Goal: Task Accomplishment & Management: Complete application form

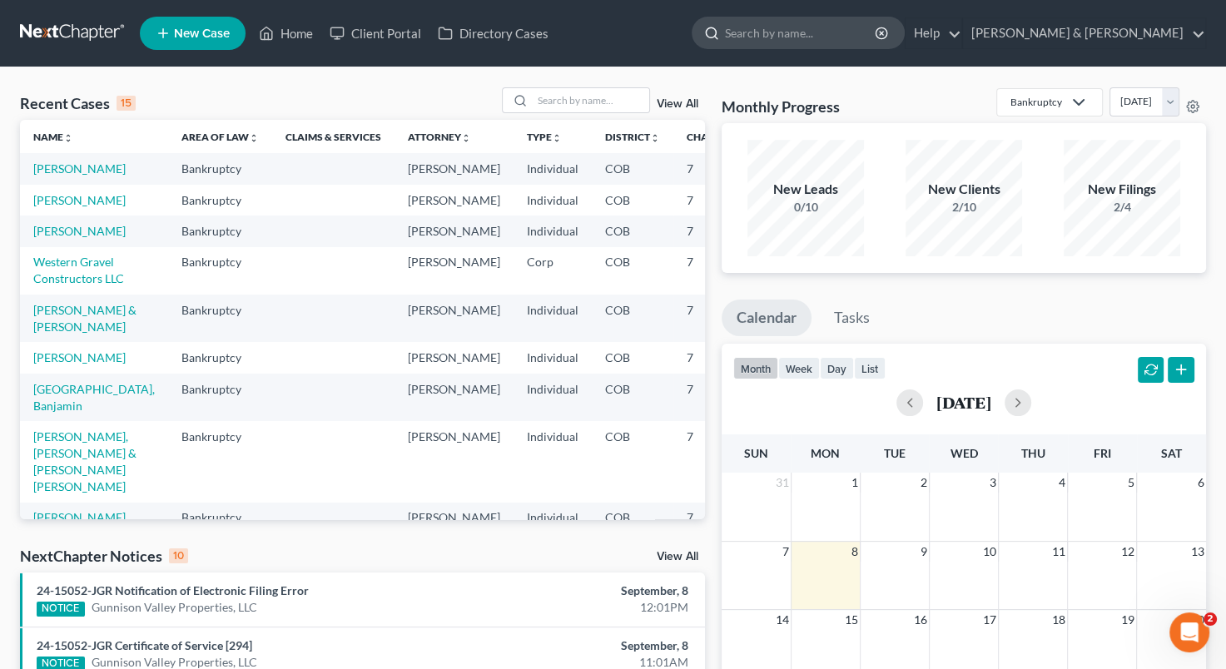
click at [825, 40] on input "search" at bounding box center [801, 32] width 152 height 31
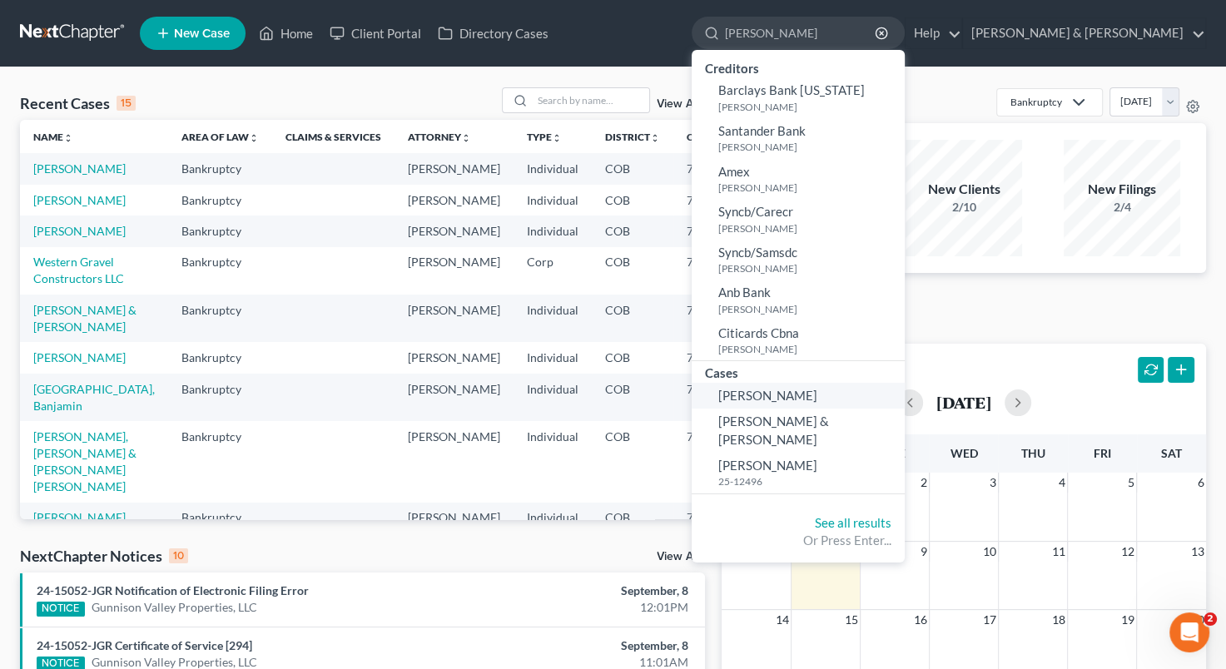
type input "[PERSON_NAME]"
click at [905, 390] on link "[PERSON_NAME]" at bounding box center [798, 396] width 213 height 26
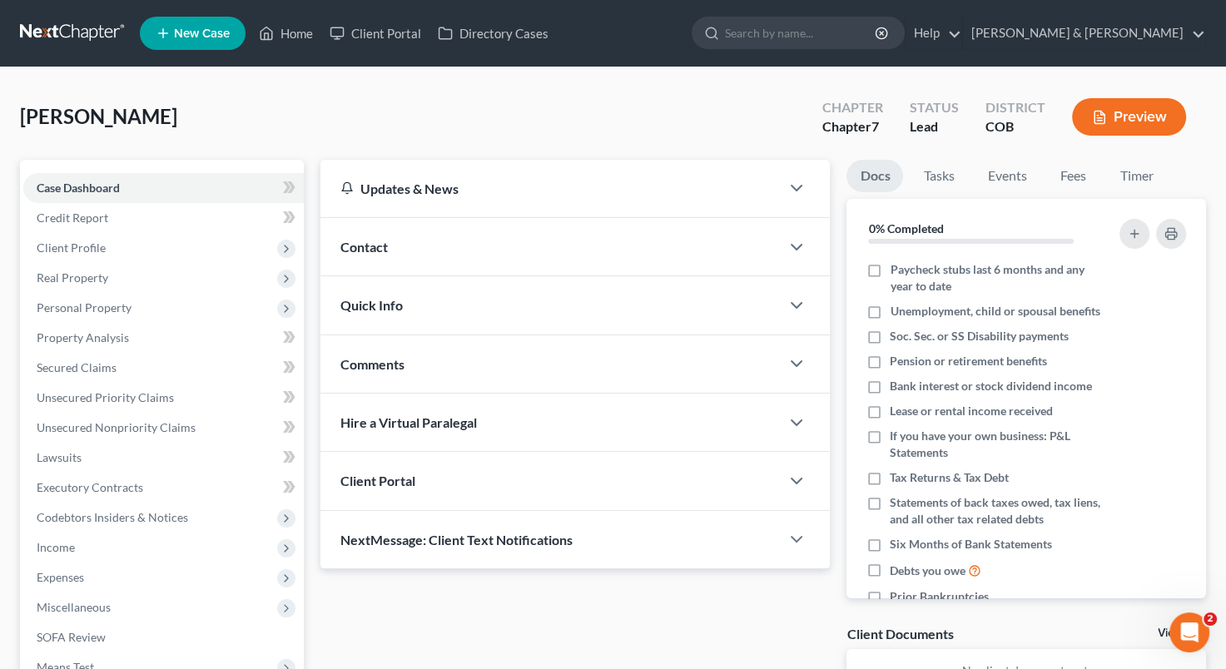
click at [927, 390] on li "Bank interest or stock dividend income" at bounding box center [1027, 386] width 360 height 25
click at [209, 246] on span "Client Profile" at bounding box center [163, 248] width 281 height 30
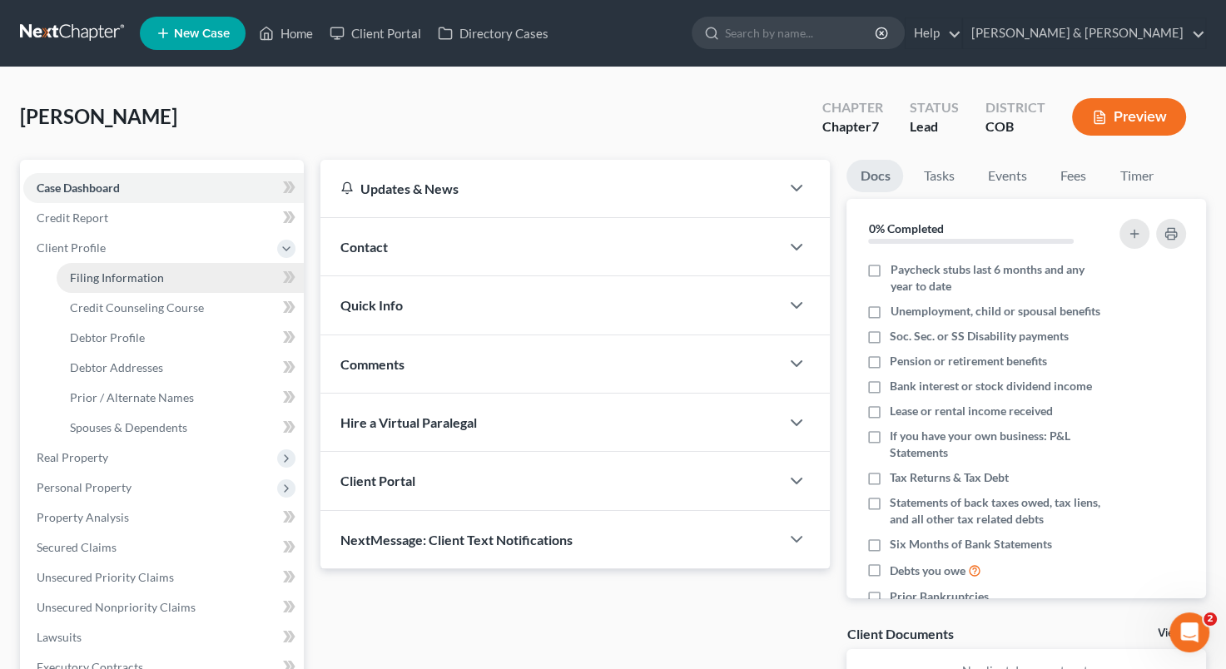
click at [156, 275] on span "Filing Information" at bounding box center [117, 278] width 94 height 14
select select "1"
select select "0"
select select "5"
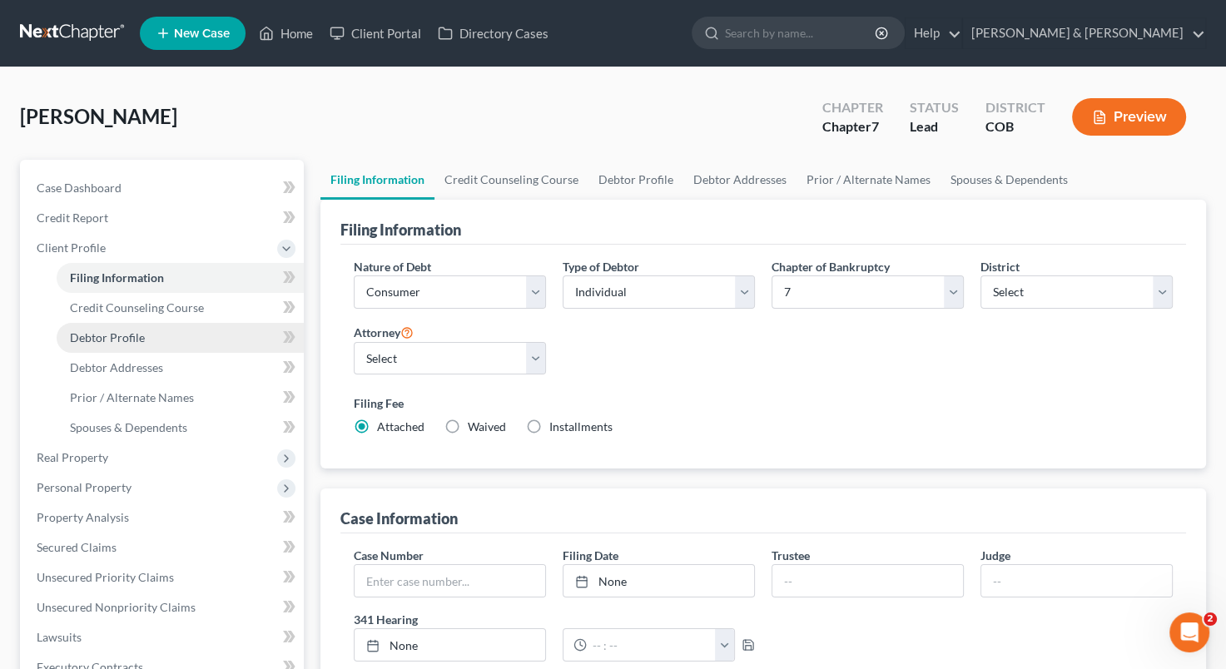
click at [145, 344] on link "Debtor Profile" at bounding box center [180, 338] width 247 height 30
select select "3"
select select "0"
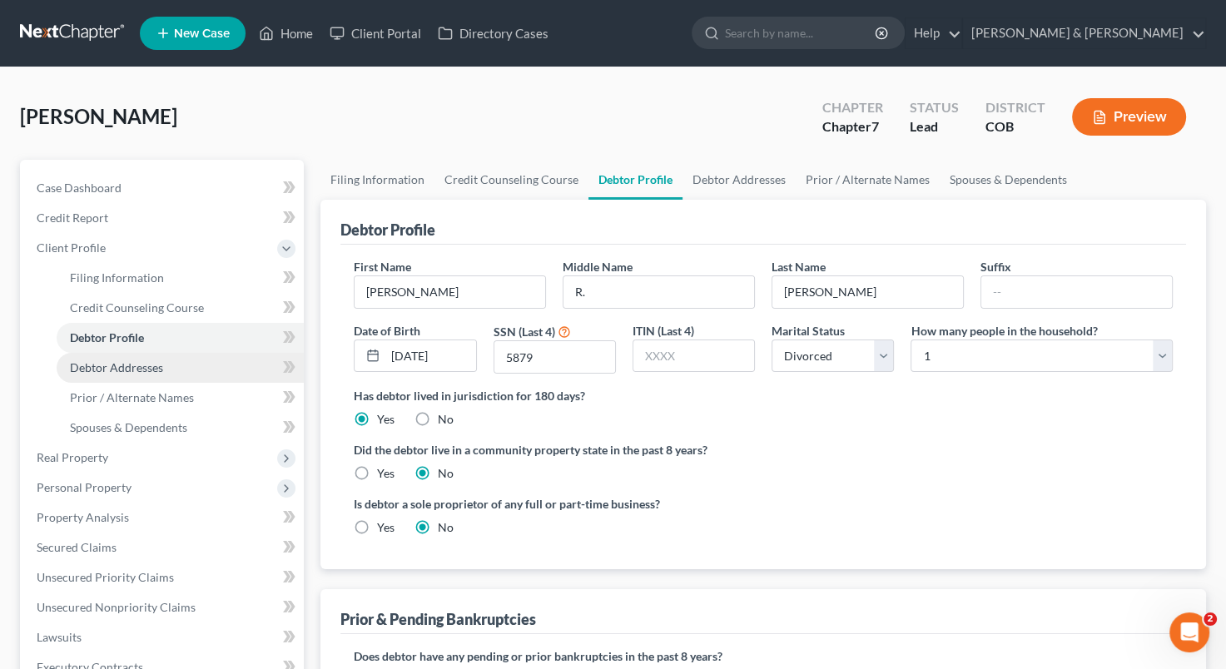
click at [153, 372] on span "Debtor Addresses" at bounding box center [116, 367] width 93 height 14
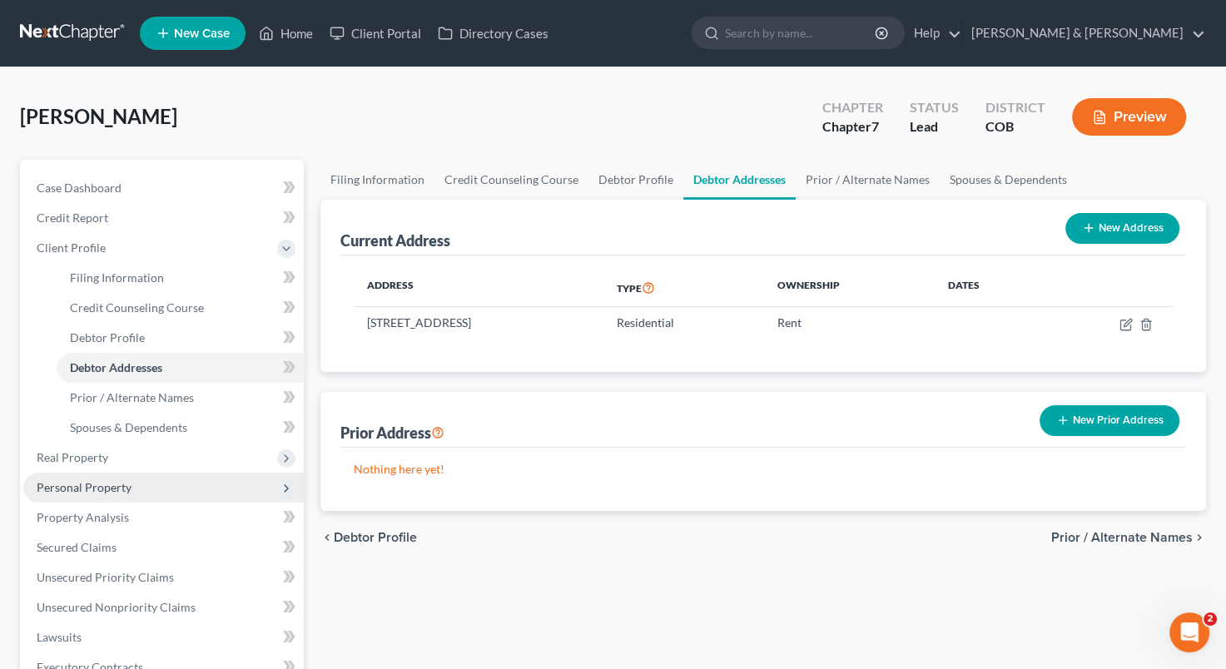
click at [186, 475] on span "Personal Property" at bounding box center [163, 488] width 281 height 30
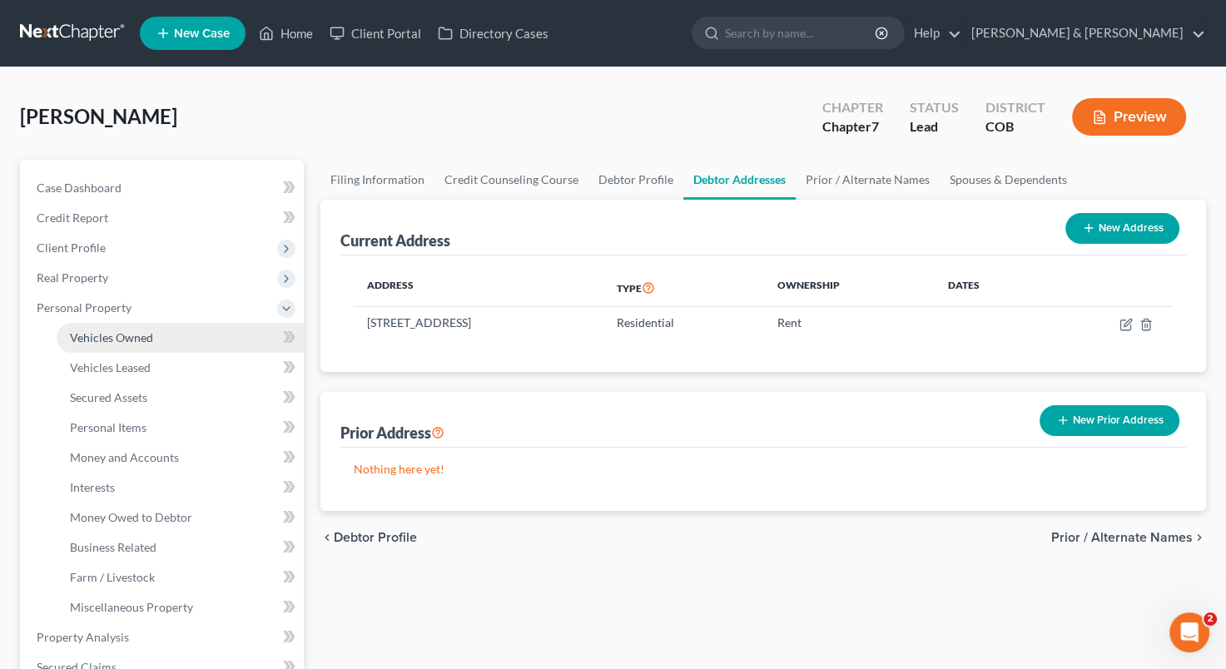
click at [151, 342] on span "Vehicles Owned" at bounding box center [111, 337] width 83 height 14
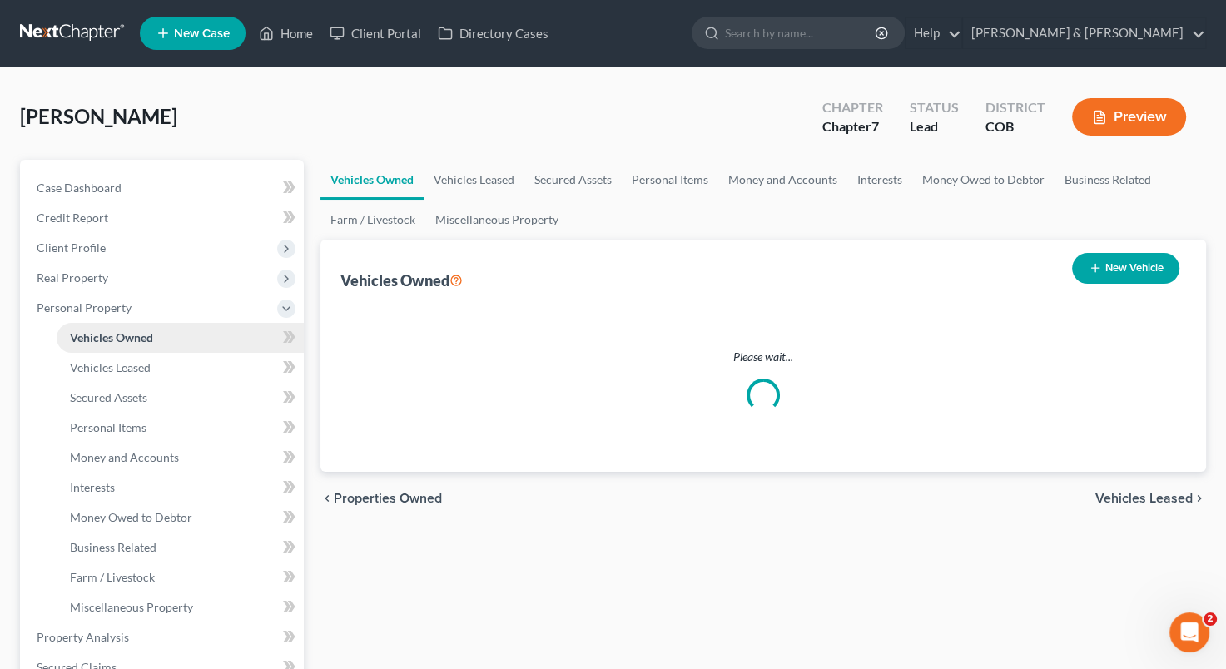
click at [151, 342] on span "Vehicles Owned" at bounding box center [111, 337] width 83 height 14
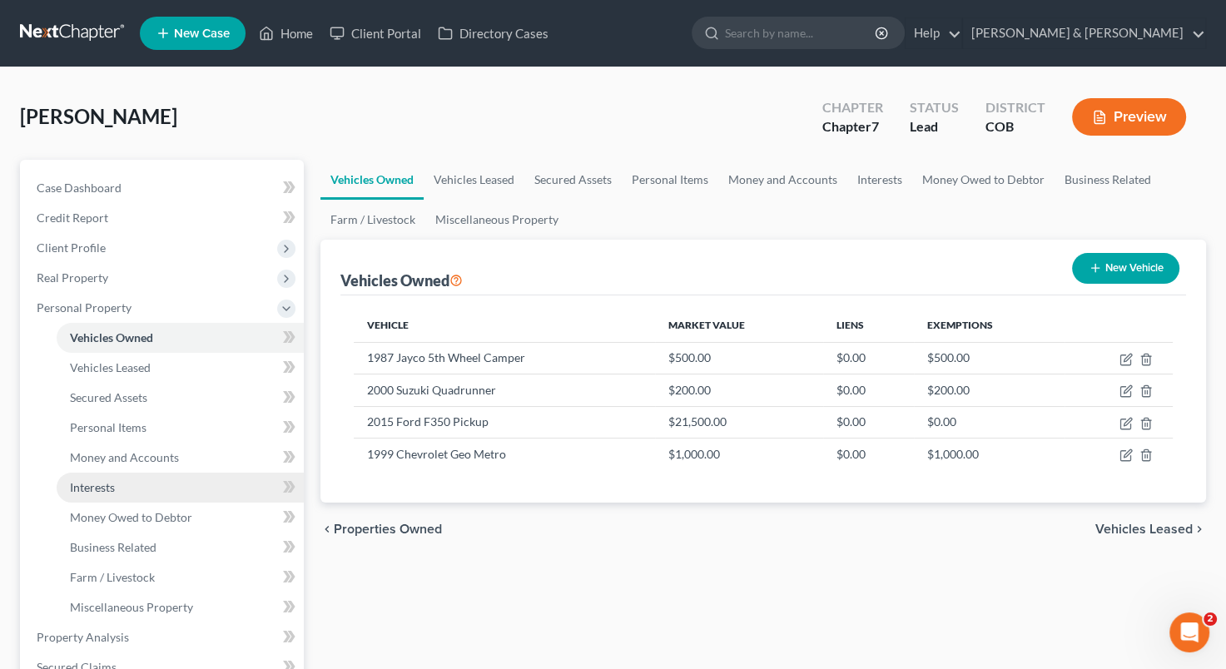
click at [147, 484] on link "Interests" at bounding box center [180, 488] width 247 height 30
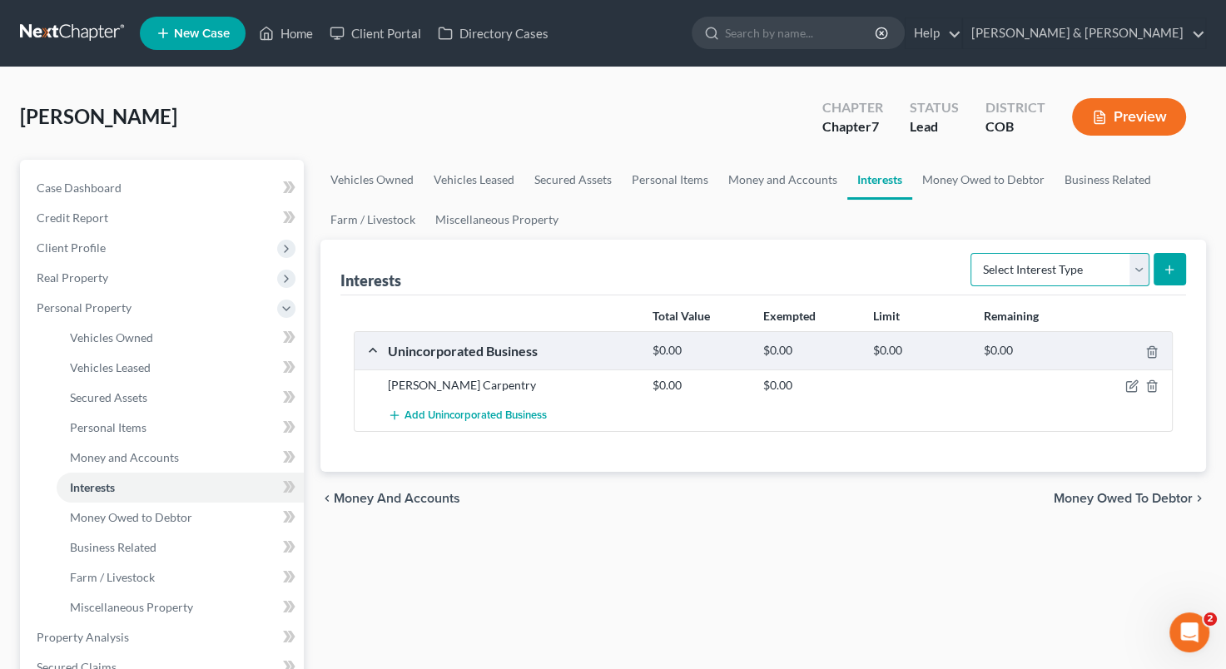
click at [1140, 274] on select "Select Interest Type 401K Annuity Bond Education IRA Government Bond Government…" at bounding box center [1060, 269] width 179 height 33
select select "incorporated_business"
click at [972, 253] on select "Select Interest Type 401K Annuity Bond Education IRA Government Bond Government…" at bounding box center [1060, 269] width 179 height 33
click at [1176, 271] on button "submit" at bounding box center [1170, 269] width 32 height 32
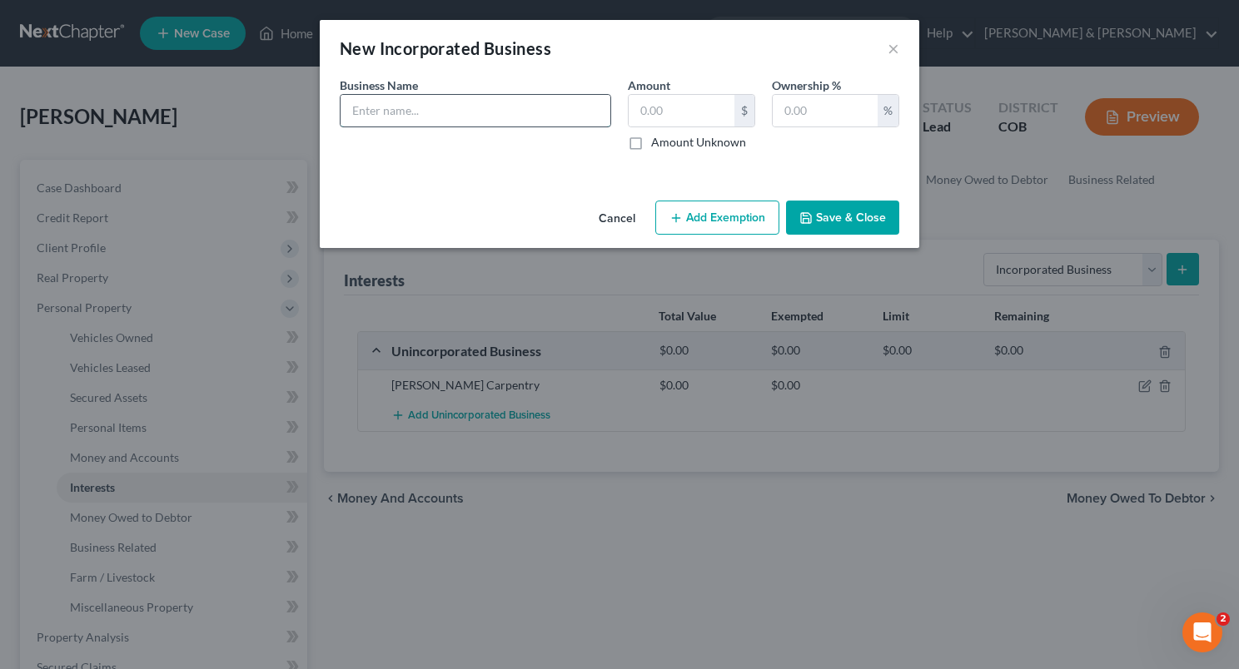
click at [461, 106] on input "text" at bounding box center [475, 111] width 270 height 32
type input "[PERSON_NAME] Carpentry"
type input "0"
click at [461, 106] on input "[PERSON_NAME] Carpentry" at bounding box center [475, 111] width 270 height 32
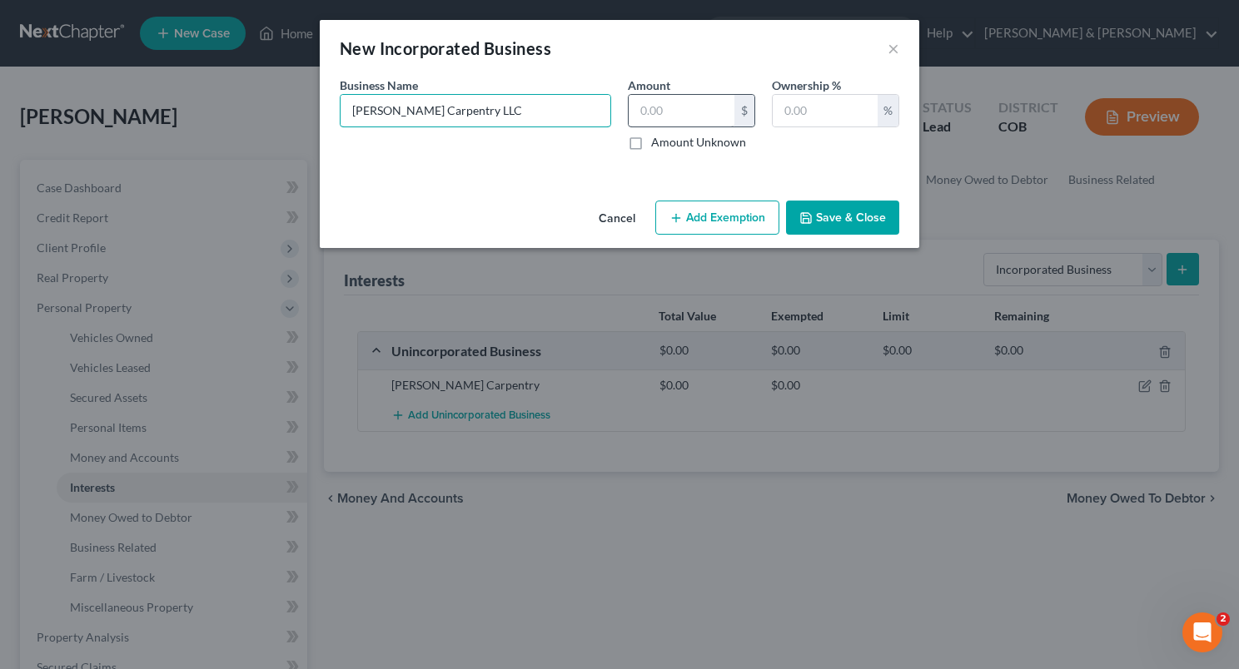
type input "[PERSON_NAME] Carpentry LLC"
click at [681, 114] on input "text" at bounding box center [681, 111] width 106 height 32
type input "0"
click at [638, 164] on div "An exemption set must first be selected from the Filing Information section. Bu…" at bounding box center [619, 135] width 599 height 117
click at [791, 107] on input "text" at bounding box center [824, 111] width 105 height 32
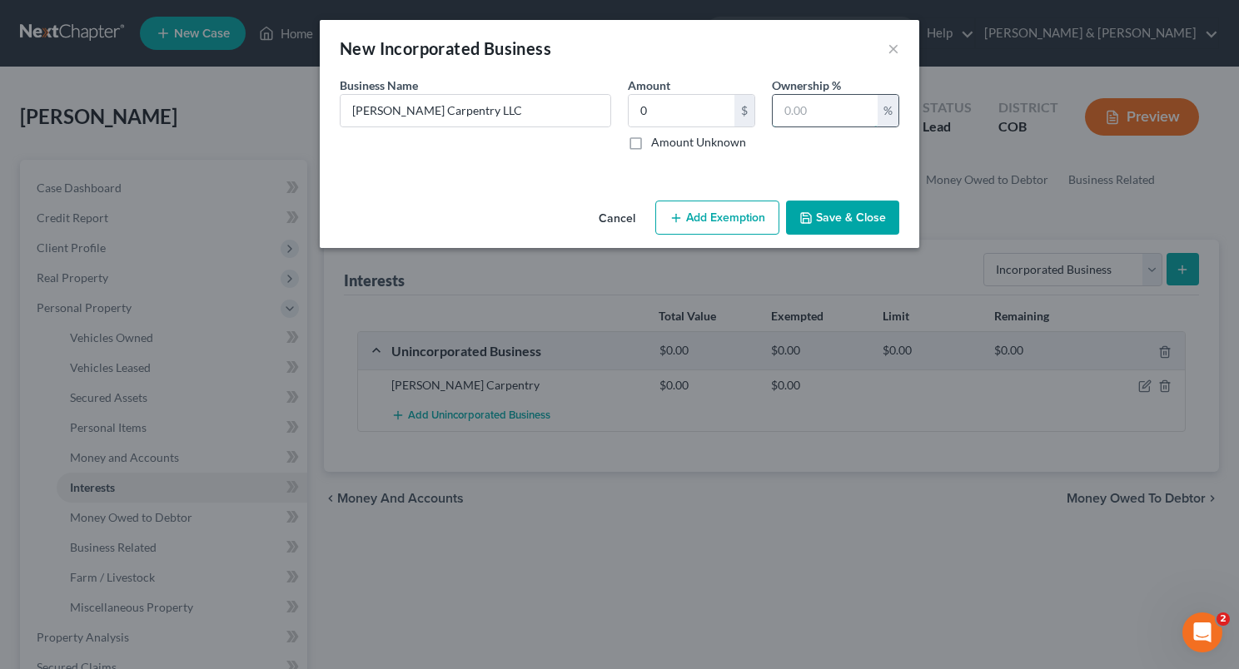
click at [791, 107] on input "text" at bounding box center [824, 111] width 105 height 32
type input "100"
click at [824, 223] on button "Save & Close" at bounding box center [842, 218] width 113 height 35
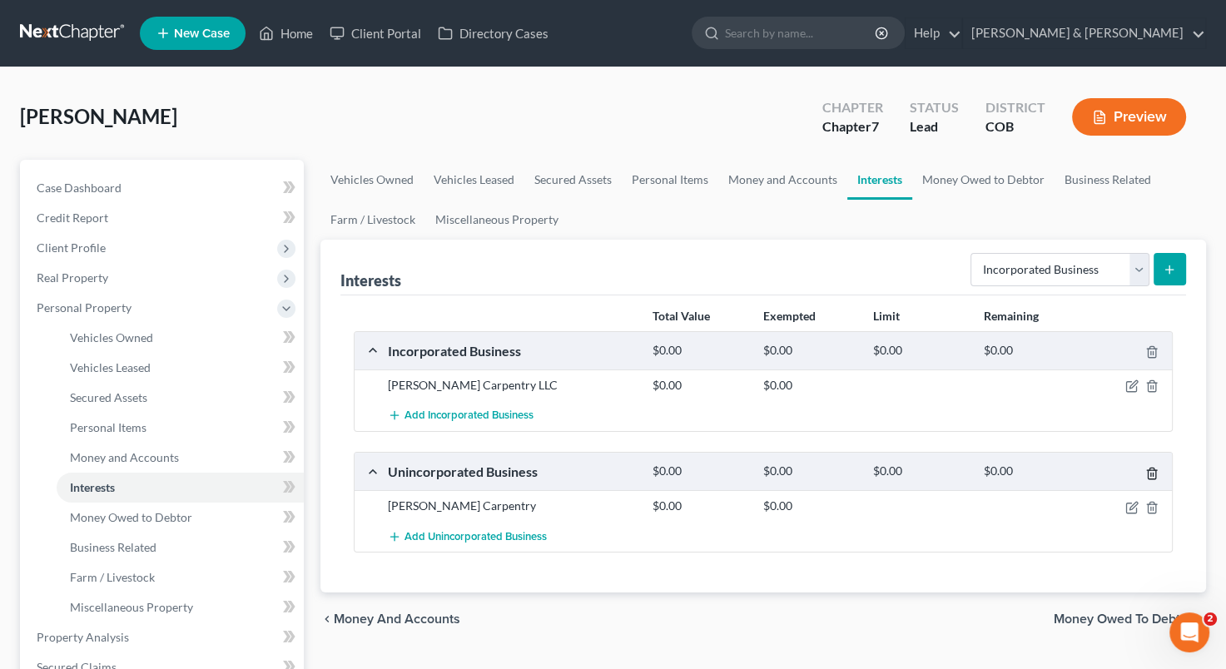
click at [1152, 469] on icon "button" at bounding box center [1151, 473] width 13 height 13
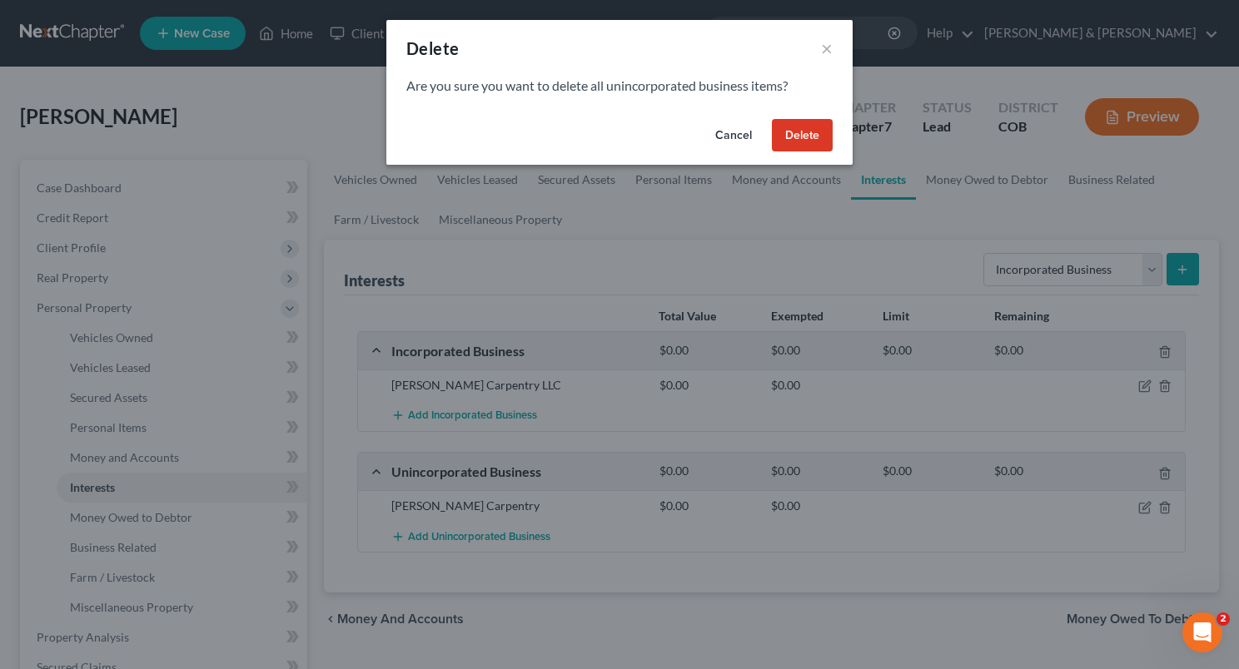
click at [792, 143] on button "Delete" at bounding box center [802, 135] width 61 height 33
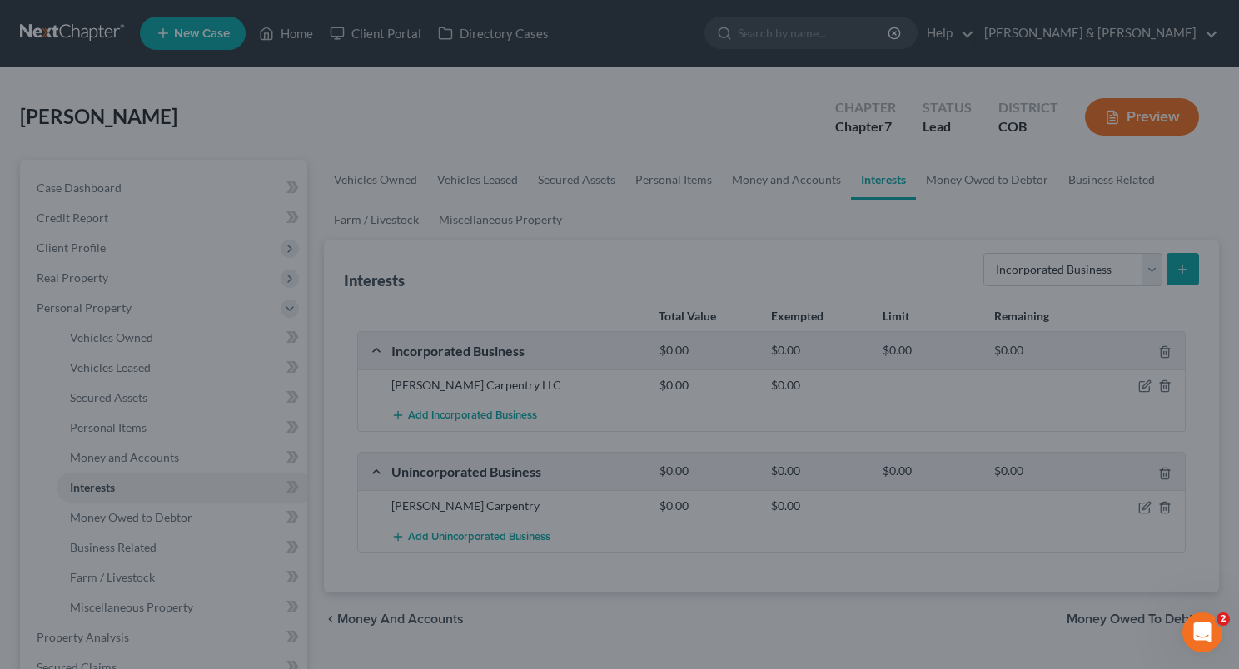
click at [792, 143] on button "Delete" at bounding box center [778, 130] width 53 height 28
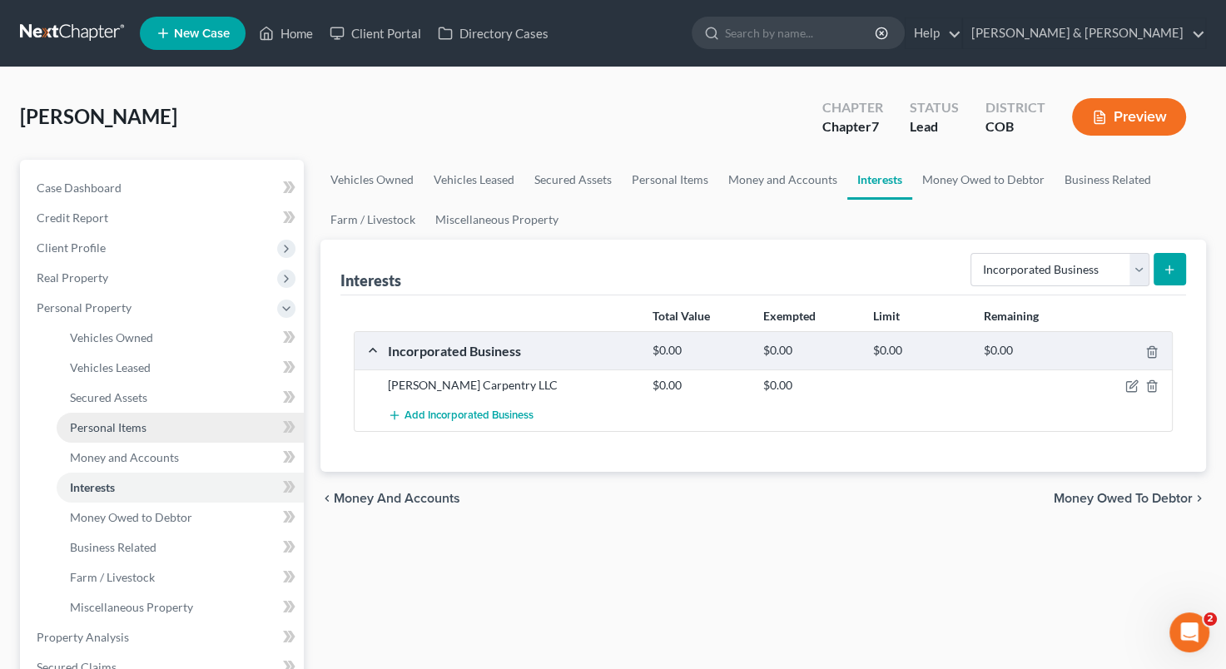
click at [166, 425] on link "Personal Items" at bounding box center [180, 428] width 247 height 30
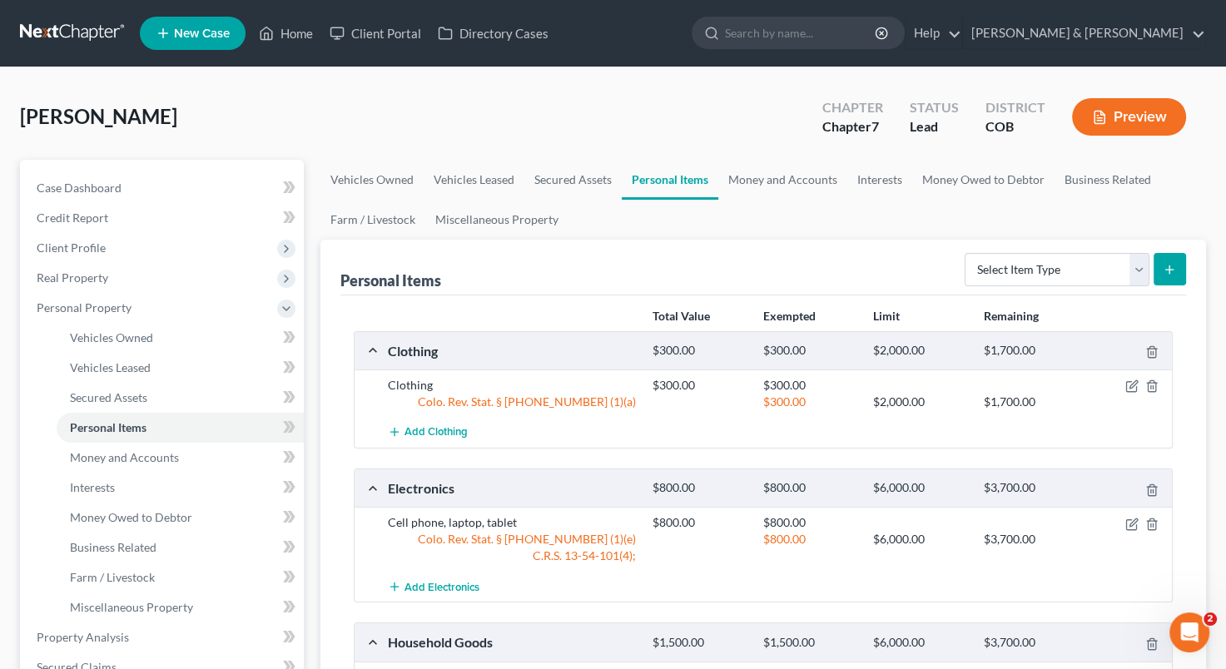
click at [1225, 325] on div "[PERSON_NAME] Upgraded Chapter Chapter 7 Status Lead District COB Preview Petit…" at bounding box center [613, 610] width 1226 height 1087
click at [1140, 273] on select "Select Item Type Clothing Collectibles Of Value Electronics Firearms Household …" at bounding box center [1057, 269] width 185 height 33
click at [847, 226] on ul "Vehicles Owned Vehicles Leased Secured Assets Personal Items Money and Accounts…" at bounding box center [763, 200] width 886 height 80
click at [140, 554] on link "Business Related" at bounding box center [180, 548] width 247 height 30
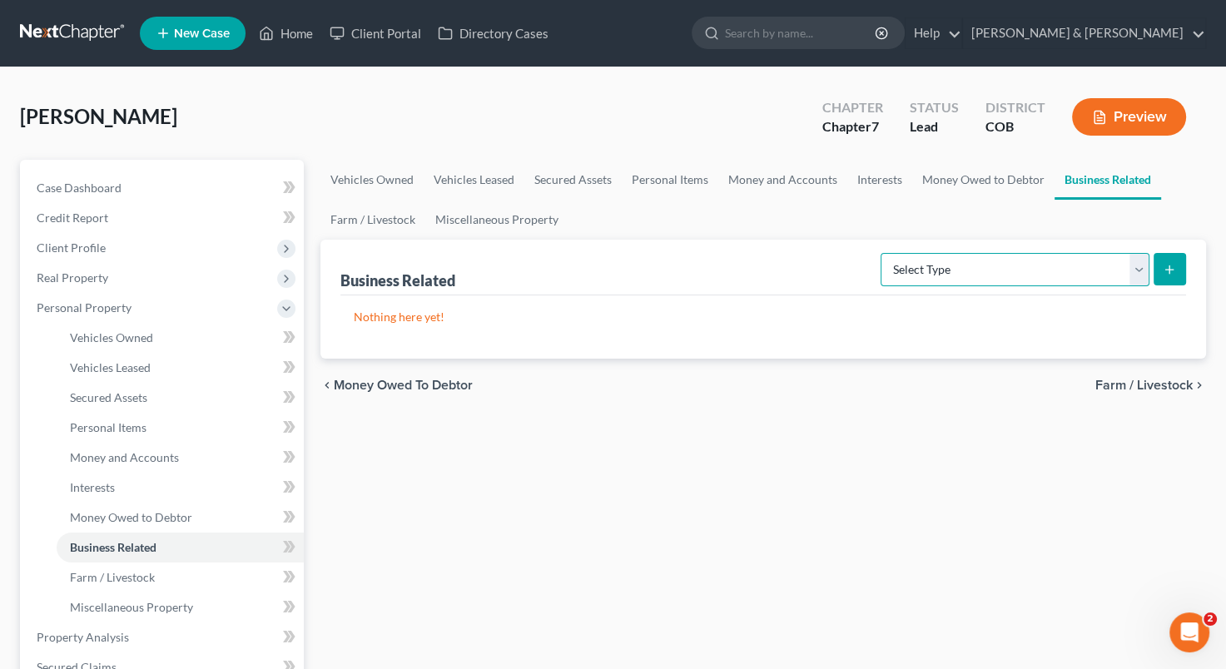
click at [1149, 273] on select "Select Type Customer Lists Franchises Inventory Licenses Machinery Office Equip…" at bounding box center [1015, 269] width 269 height 33
select select "machinery"
click at [882, 253] on select "Select Type Customer Lists Franchises Inventory Licenses Machinery Office Equip…" at bounding box center [1015, 269] width 269 height 33
click at [1185, 266] on div "Business Related Select Type Customer Lists Franchises Inventory Licenses Machi…" at bounding box center [763, 299] width 886 height 119
click at [1172, 276] on button "submit" at bounding box center [1170, 269] width 32 height 32
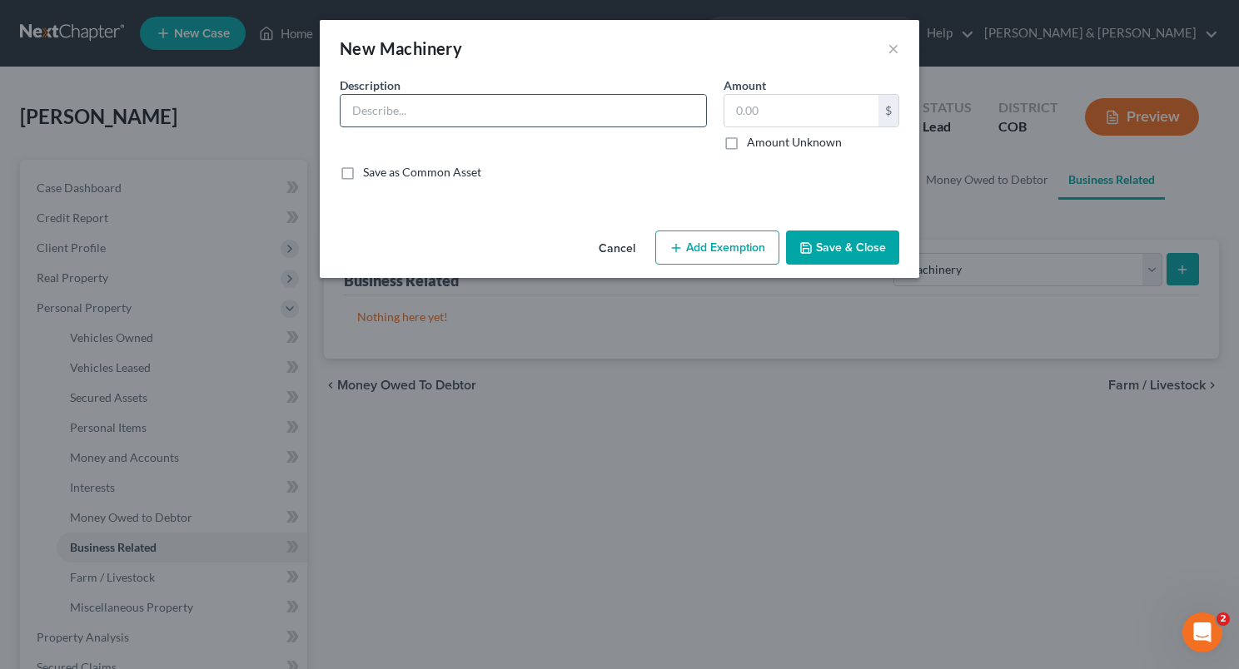
click at [378, 119] on input "text" at bounding box center [522, 111] width 365 height 32
type input "D"
type input "1985 Gooseneck dump trailer, hand tools"
click at [729, 253] on button "Add Exemption" at bounding box center [717, 248] width 124 height 35
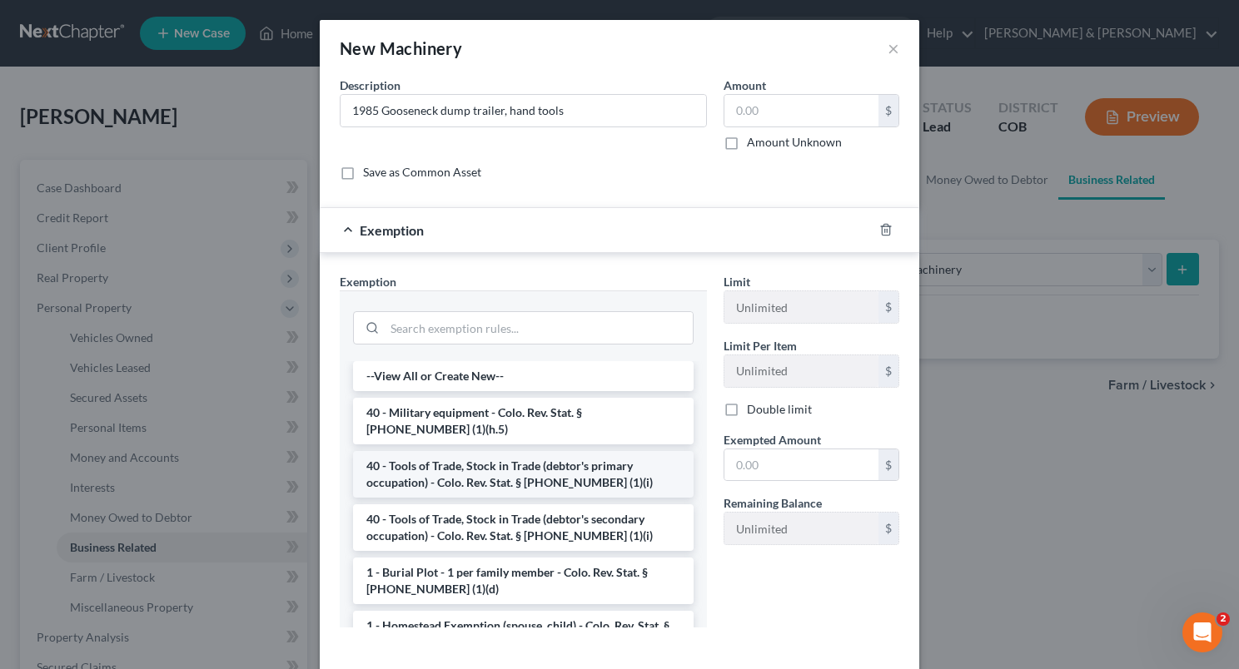
click at [504, 478] on li "40 - Tools of Trade, Stock in Trade (debtor's primary occupation) - Colo. Rev. …" at bounding box center [523, 474] width 340 height 47
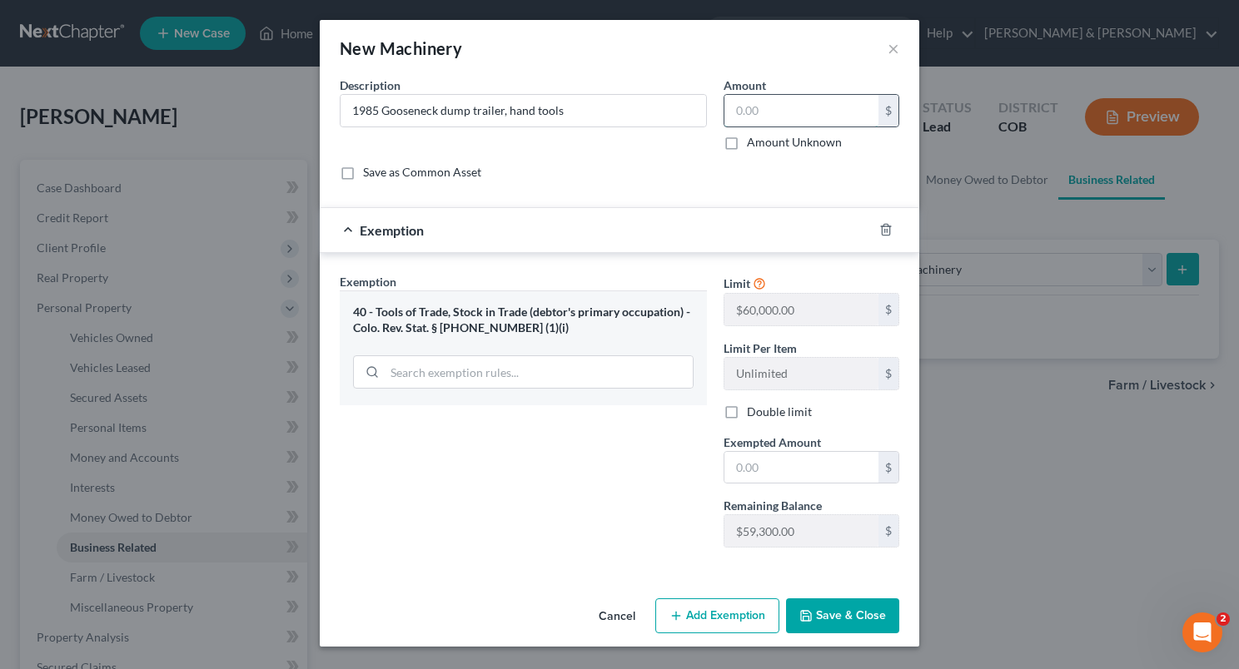
click at [743, 117] on input "text" at bounding box center [801, 111] width 154 height 32
type input "3,000"
click at [744, 470] on input "text" at bounding box center [801, 468] width 154 height 32
type input "3,000"
click at [821, 617] on button "Save & Close" at bounding box center [842, 616] width 113 height 35
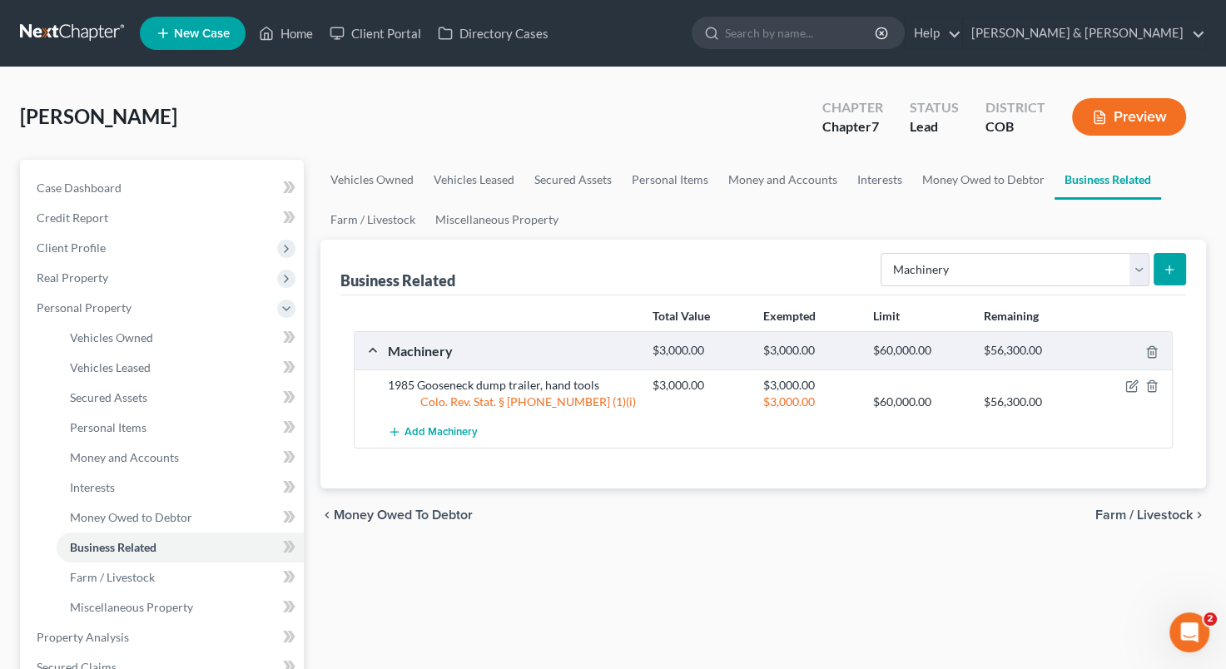
click at [821, 617] on div "Vehicles Owned Vehicles Leased Secured Assets Personal Items Money and Accounts…" at bounding box center [763, 640] width 902 height 961
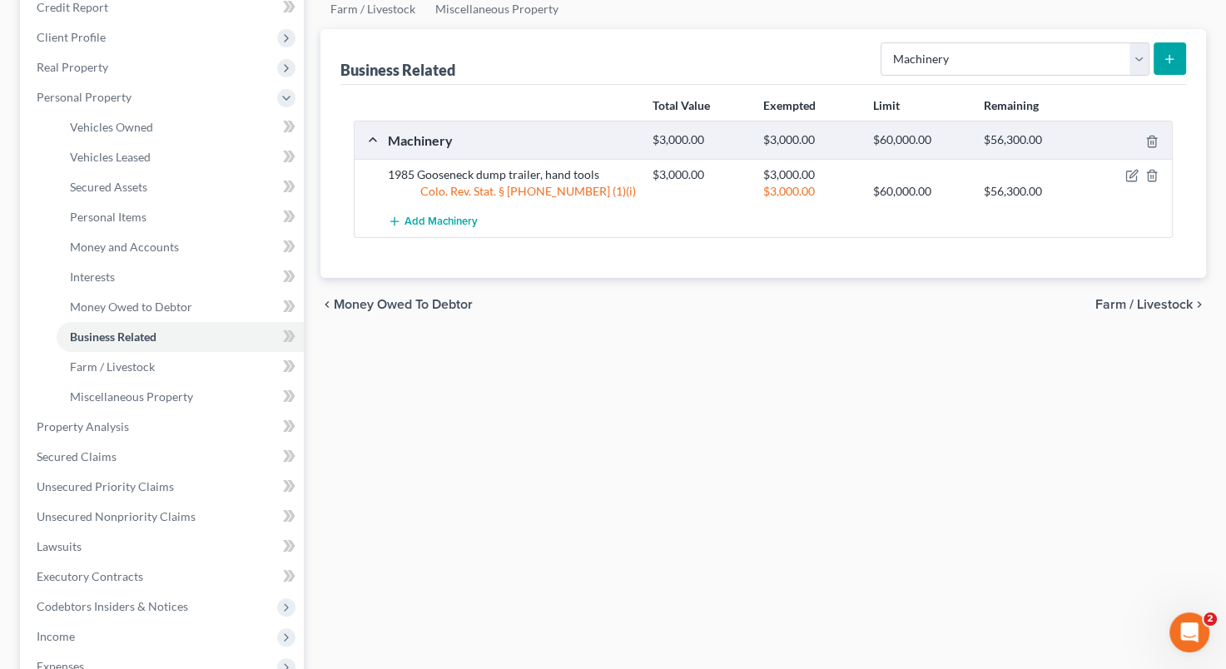
scroll to position [429, 0]
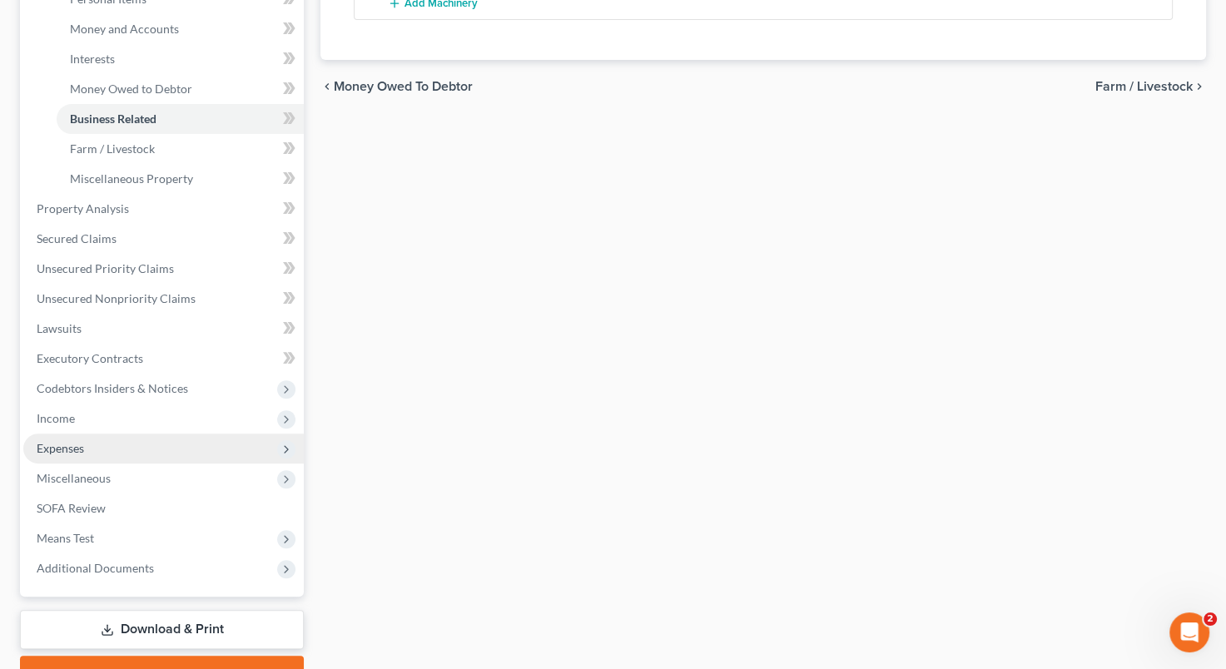
click at [142, 444] on span "Expenses" at bounding box center [163, 449] width 281 height 30
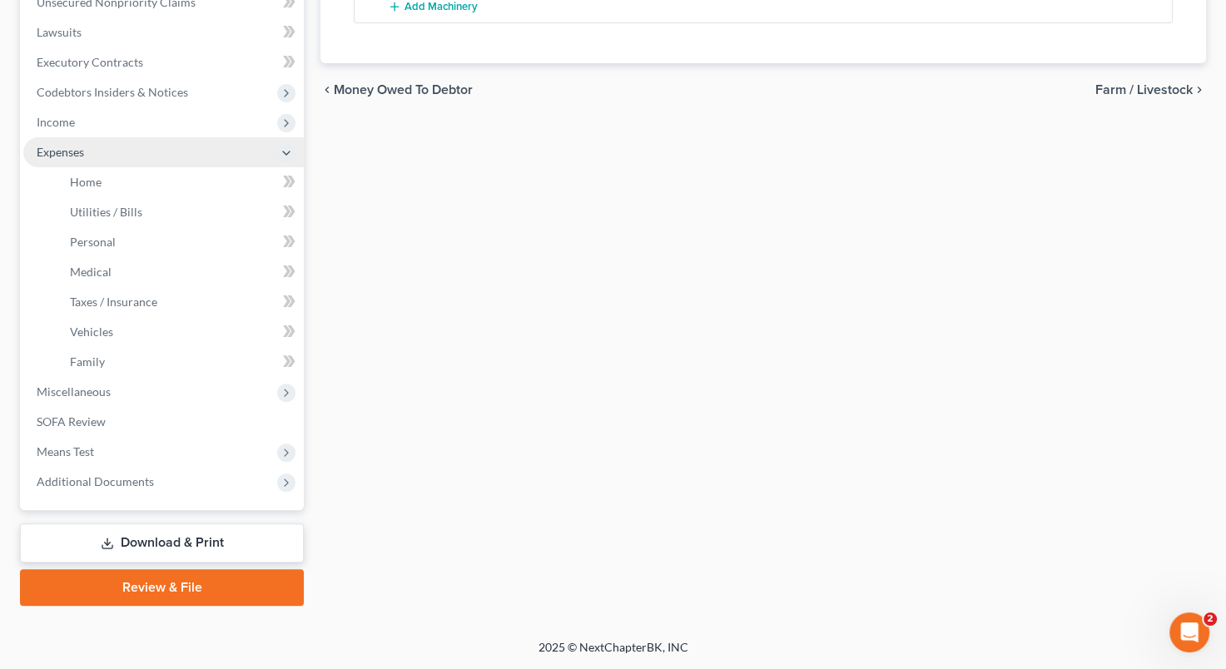
scroll to position [424, 0]
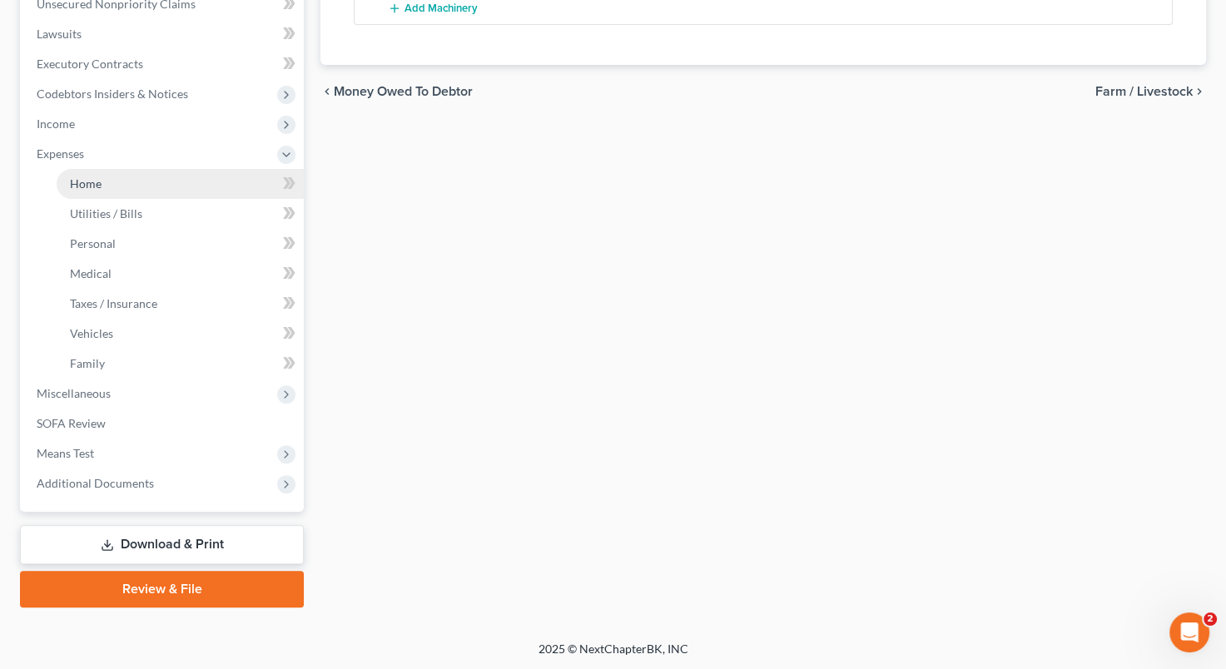
click at [168, 187] on link "Home" at bounding box center [180, 184] width 247 height 30
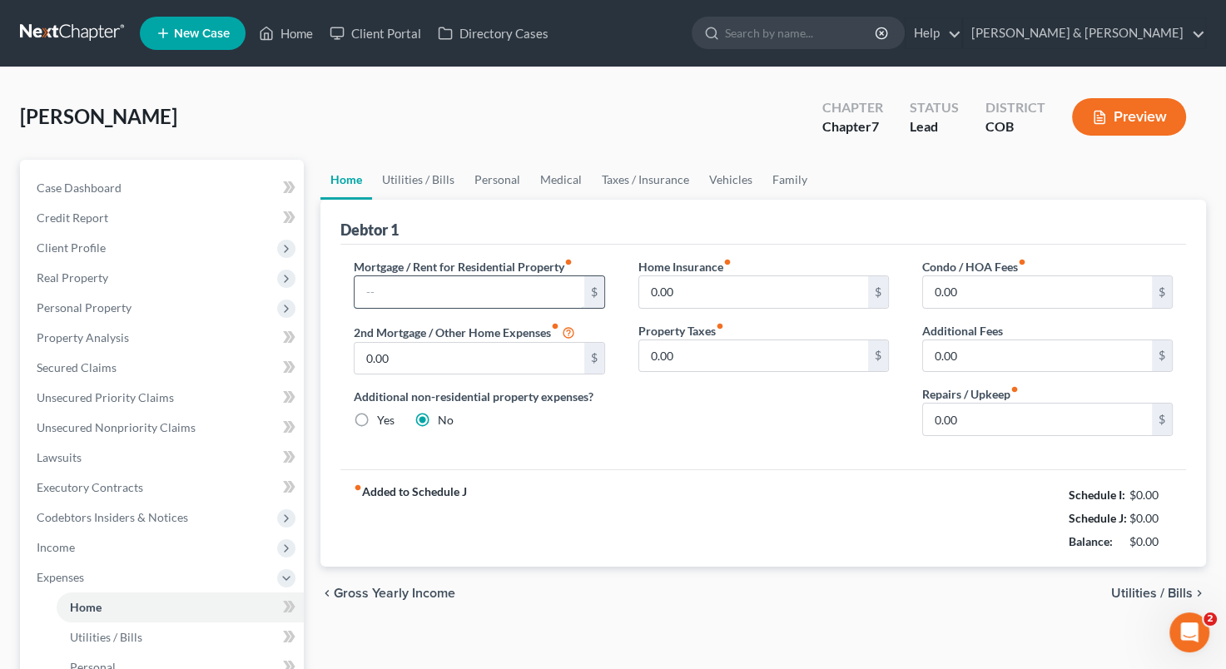
click at [433, 291] on input "text" at bounding box center [469, 292] width 229 height 32
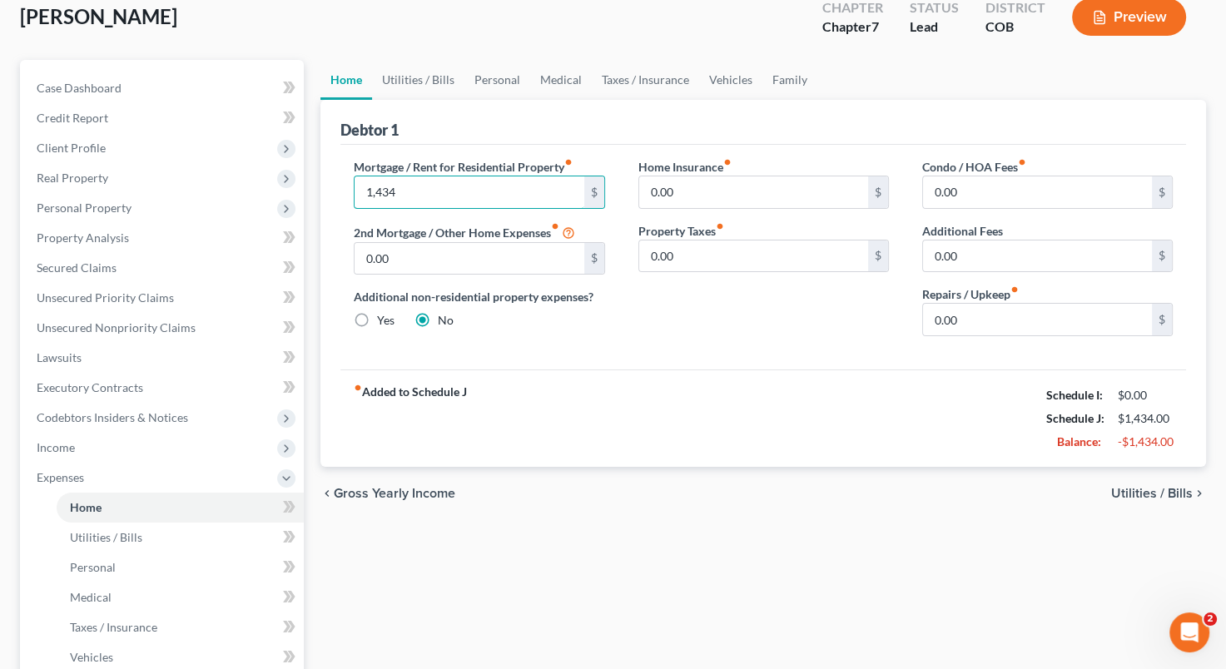
scroll to position [230, 0]
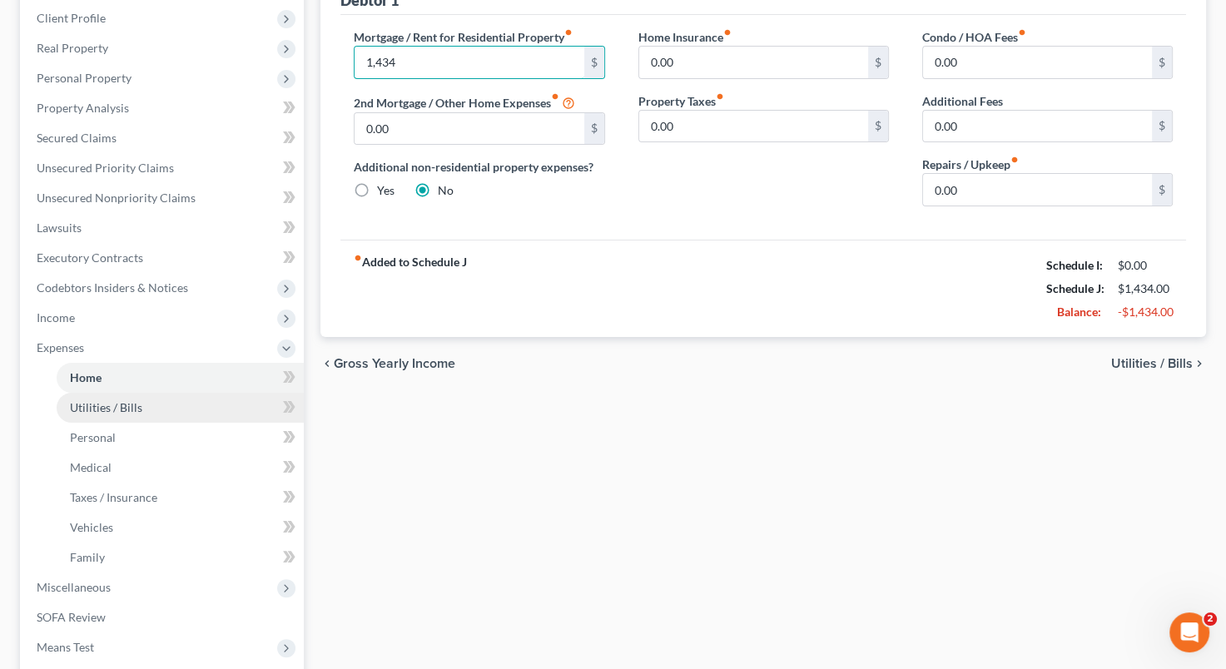
type input "1,434"
click at [186, 408] on link "Utilities / Bills" at bounding box center [180, 408] width 247 height 30
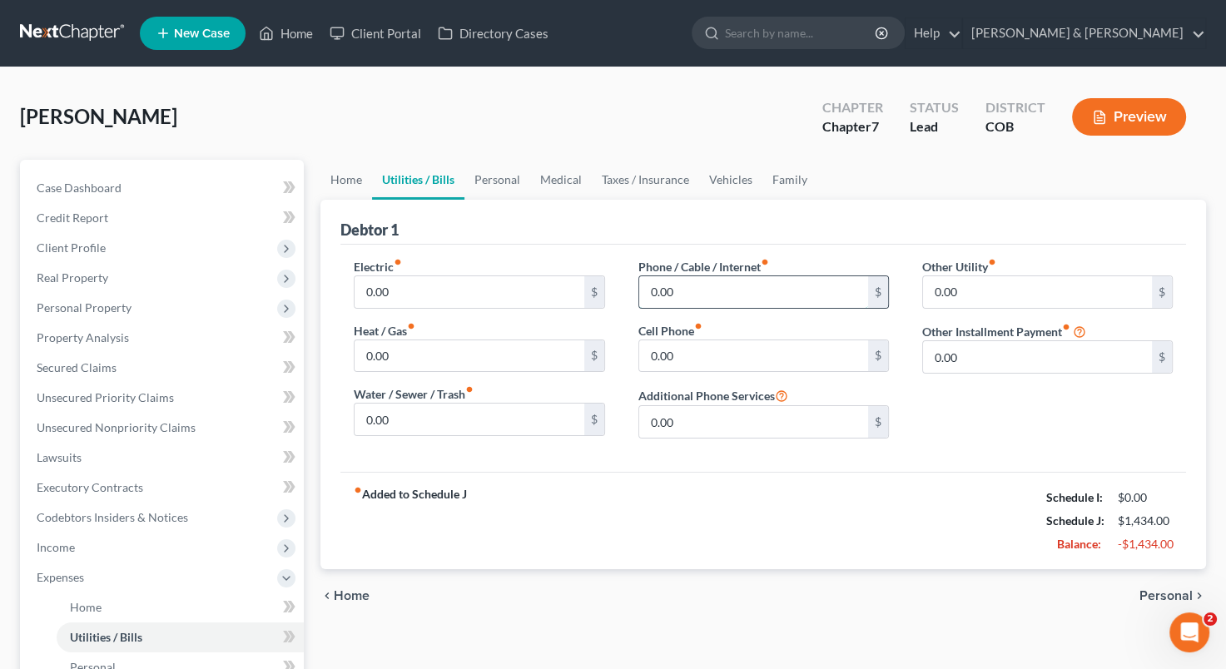
click at [673, 292] on input "0.00" at bounding box center [753, 292] width 229 height 32
click at [652, 361] on input "0.00" at bounding box center [753, 356] width 229 height 32
type input "120"
click at [665, 482] on div "fiber_manual_record Added to Schedule J Schedule I: $0.00 Schedule J: $1,554.00…" at bounding box center [763, 520] width 846 height 97
click at [1151, 589] on span "Personal" at bounding box center [1166, 595] width 53 height 13
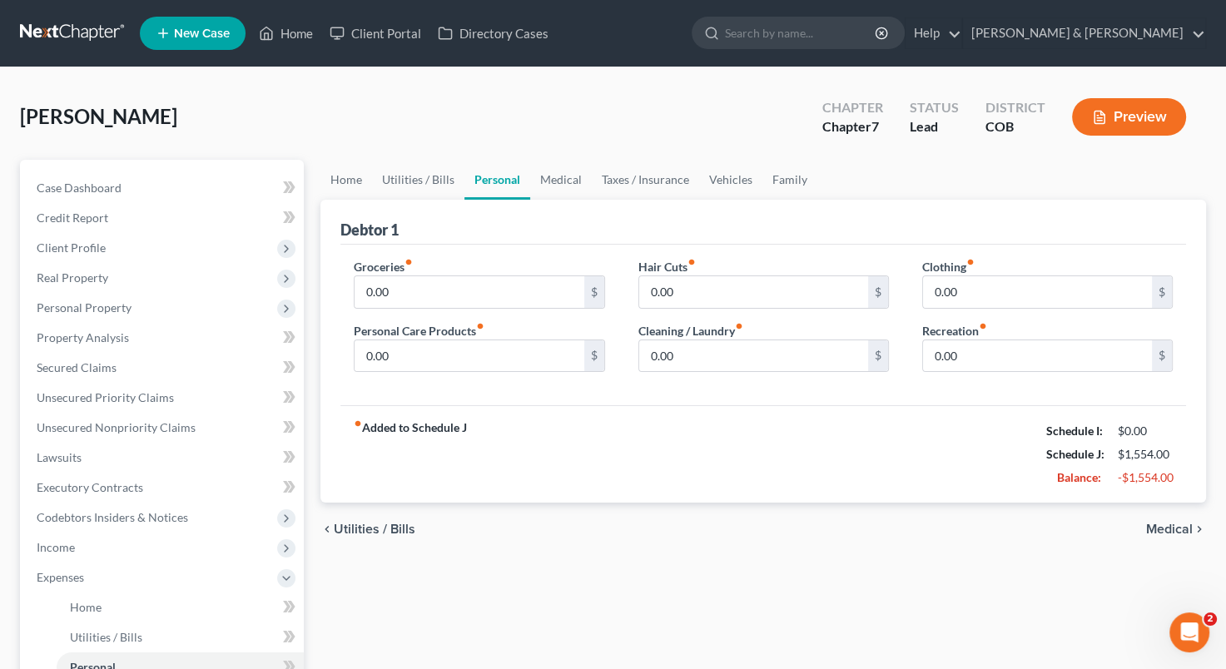
click at [1151, 588] on div "Home Utilities / Bills Personal Medical Taxes / Insurance Vehicles Family Debto…" at bounding box center [763, 596] width 902 height 872
click at [362, 291] on input "0.00" at bounding box center [469, 292] width 229 height 32
type input "600"
click at [542, 413] on div "fiber_manual_record Added to Schedule J Schedule I: $0.00 Schedule J: $2,154.00…" at bounding box center [763, 453] width 846 height 97
click at [1162, 533] on span "Medical" at bounding box center [1169, 529] width 47 height 13
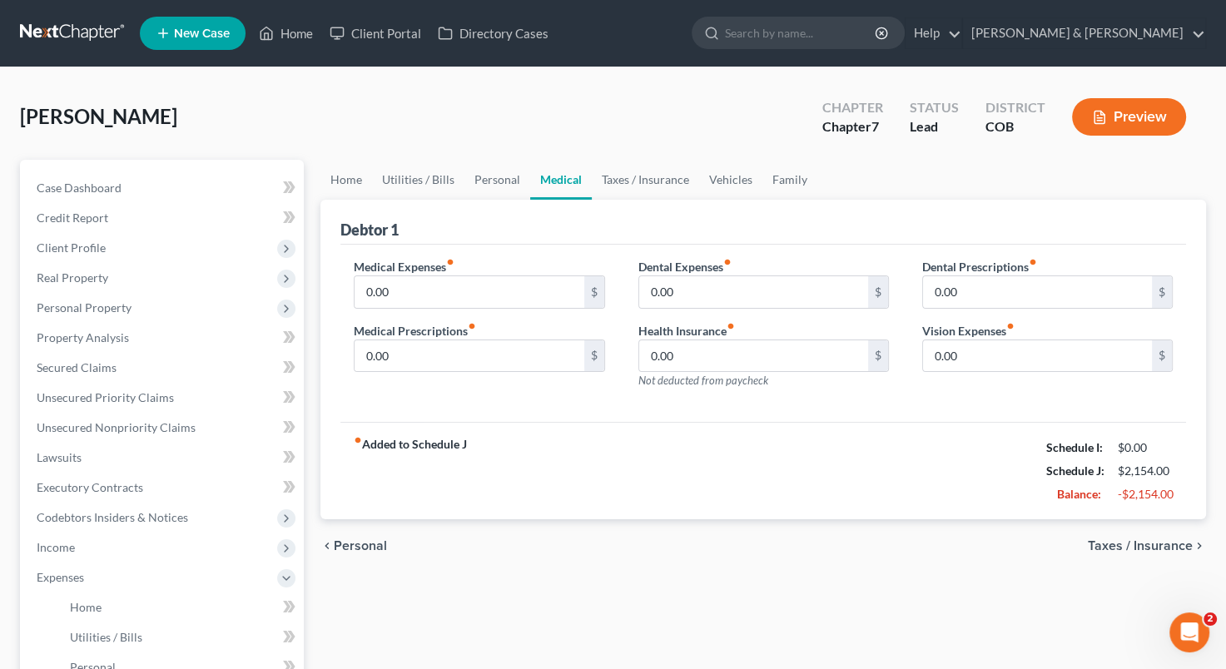
click at [1139, 539] on span "Taxes / Insurance" at bounding box center [1140, 545] width 105 height 13
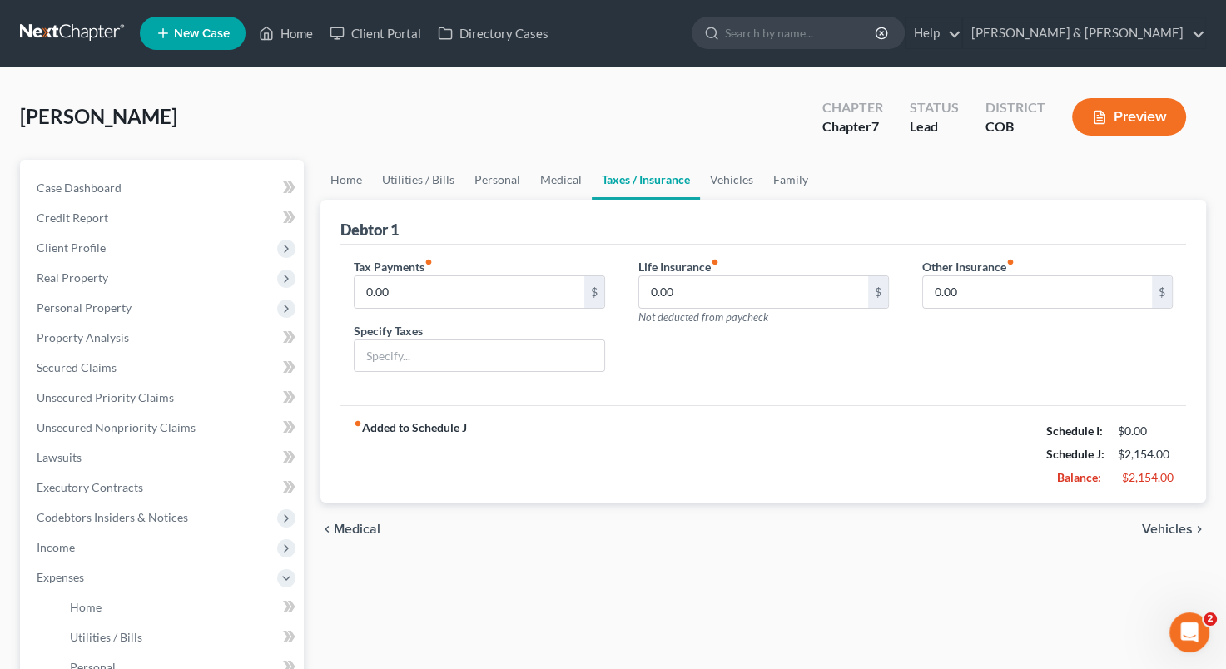
click at [1139, 539] on div "chevron_left Medical Vehicles chevron_right" at bounding box center [763, 529] width 886 height 53
click at [1162, 531] on span "Vehicles" at bounding box center [1167, 529] width 51 height 13
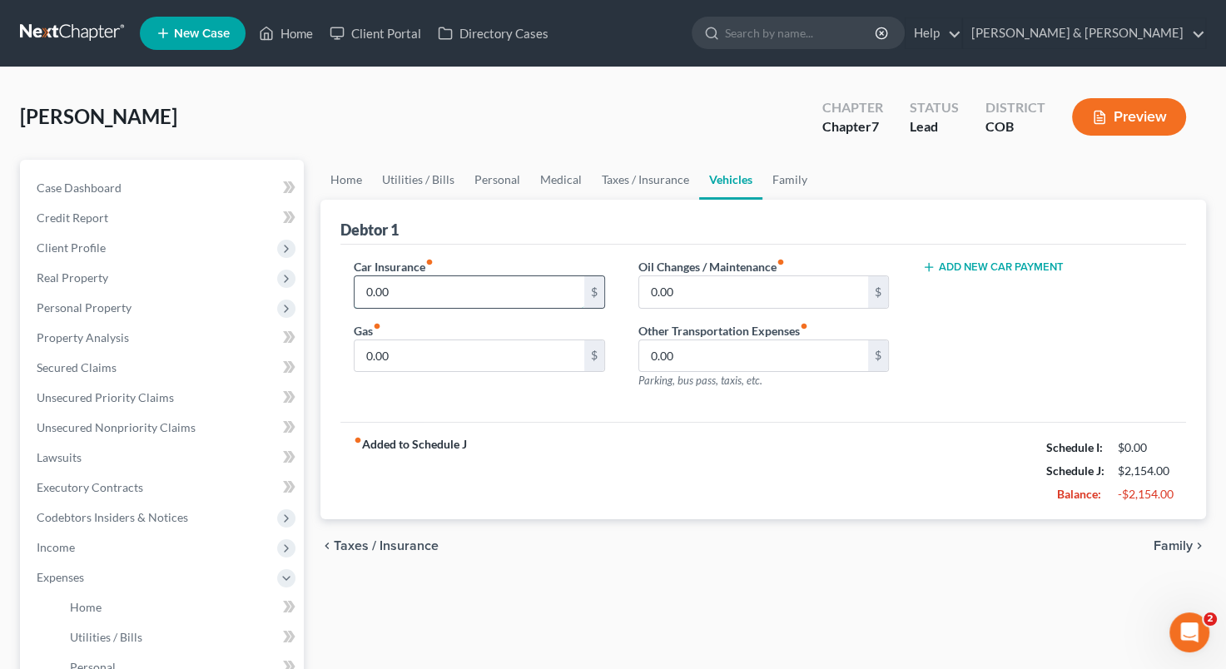
click at [455, 296] on input "0.00" at bounding box center [469, 292] width 229 height 32
type input "186"
click at [355, 348] on input "0.00" at bounding box center [469, 356] width 229 height 32
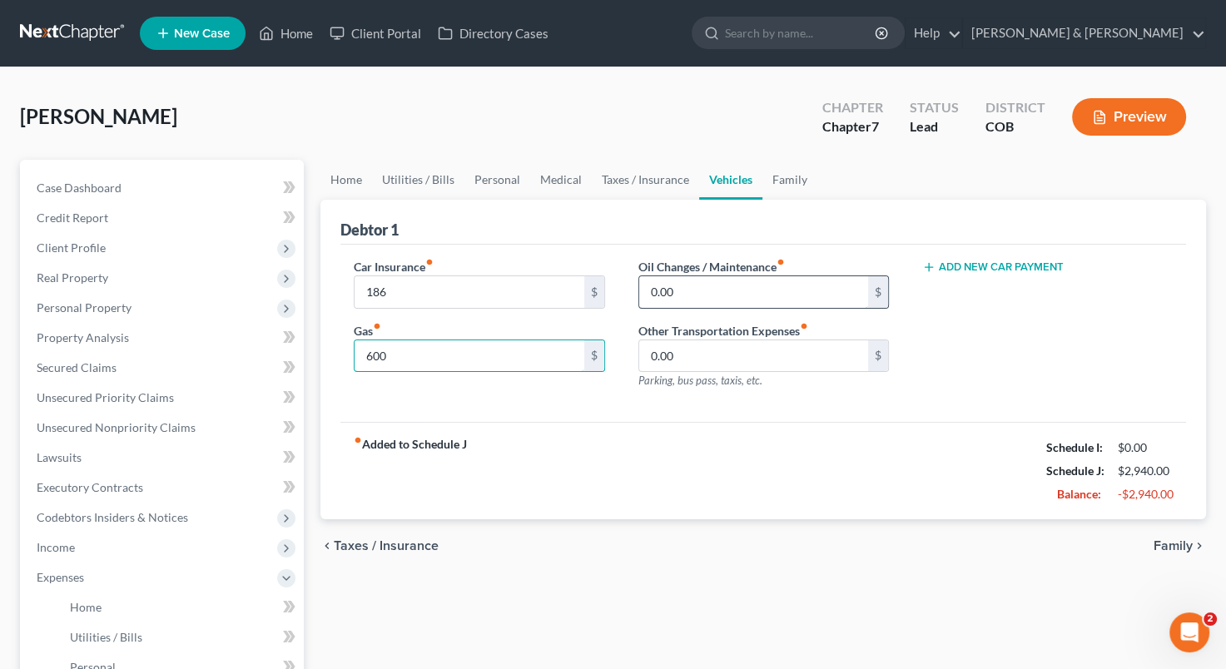
type input "600"
click at [643, 291] on input "0.00" at bounding box center [753, 292] width 229 height 32
click at [656, 413] on div "Car Insurance fiber_manual_record 186 $ Gas fiber_manual_record 600 $ Oil Chang…" at bounding box center [763, 334] width 846 height 178
click at [683, 296] on input "100" at bounding box center [753, 292] width 229 height 32
type input "150"
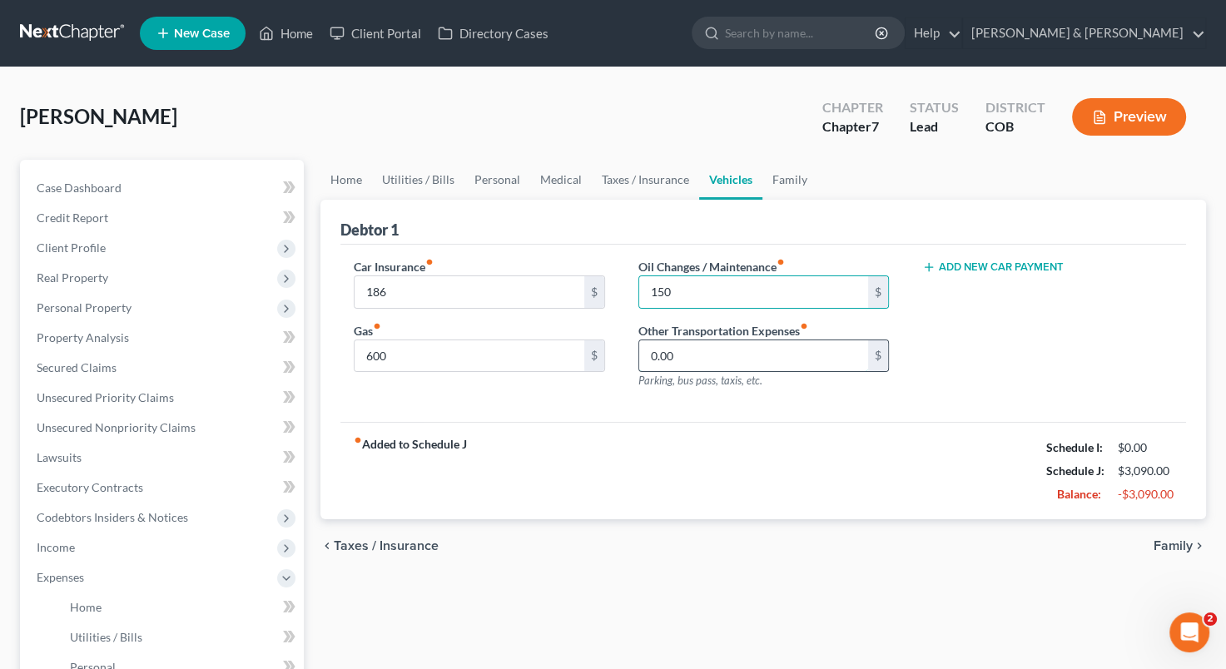
click at [654, 360] on input "0.00" at bounding box center [753, 356] width 229 height 32
click at [392, 546] on span "Taxes / Insurance" at bounding box center [386, 545] width 105 height 13
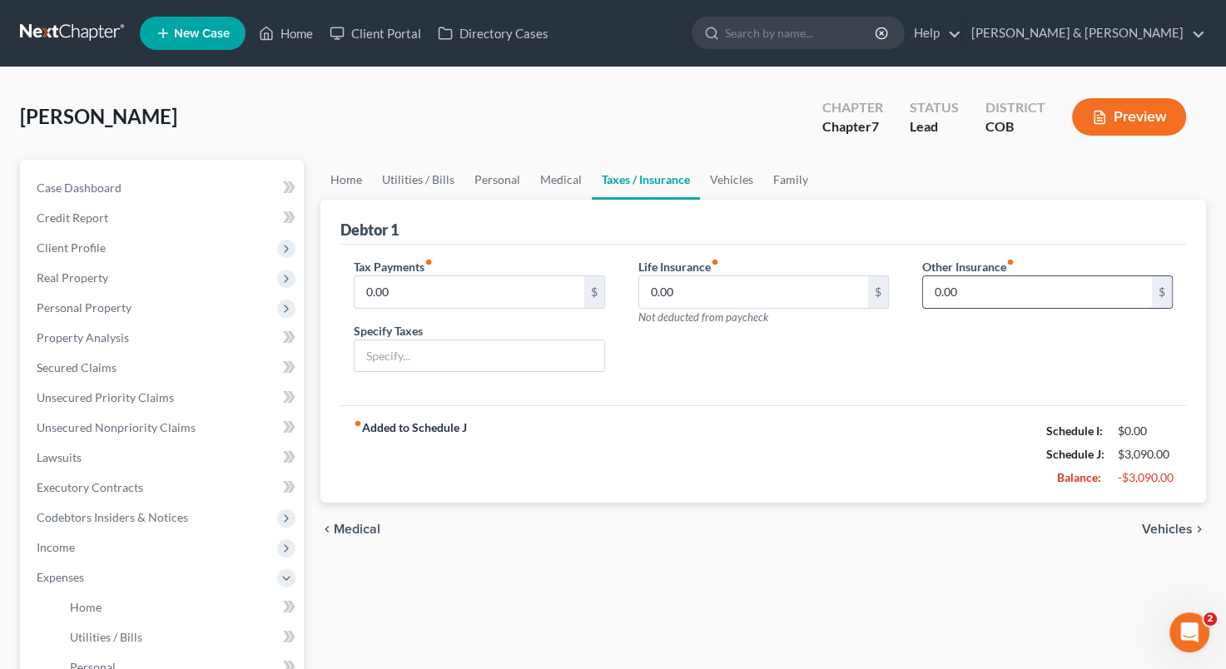
click at [946, 299] on input "0.00" at bounding box center [1037, 292] width 229 height 32
type input "100"
click at [952, 327] on input "text" at bounding box center [1047, 339] width 249 height 32
type input "Liability Insurance"
click at [360, 525] on span "Medical" at bounding box center [357, 529] width 47 height 13
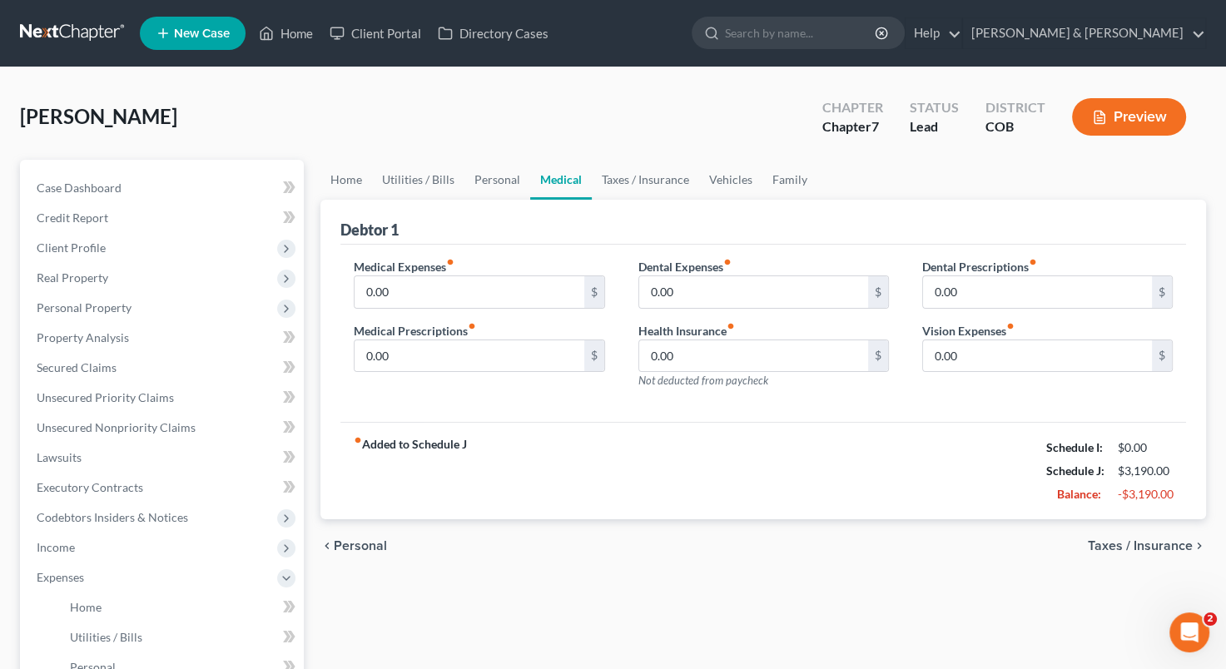
click at [360, 525] on div "chevron_left Personal Taxes / Insurance chevron_right" at bounding box center [763, 545] width 886 height 53
drag, startPoint x: 360, startPoint y: 525, endPoint x: 360, endPoint y: 544, distance: 18.3
click at [360, 544] on span "Personal" at bounding box center [360, 545] width 53 height 13
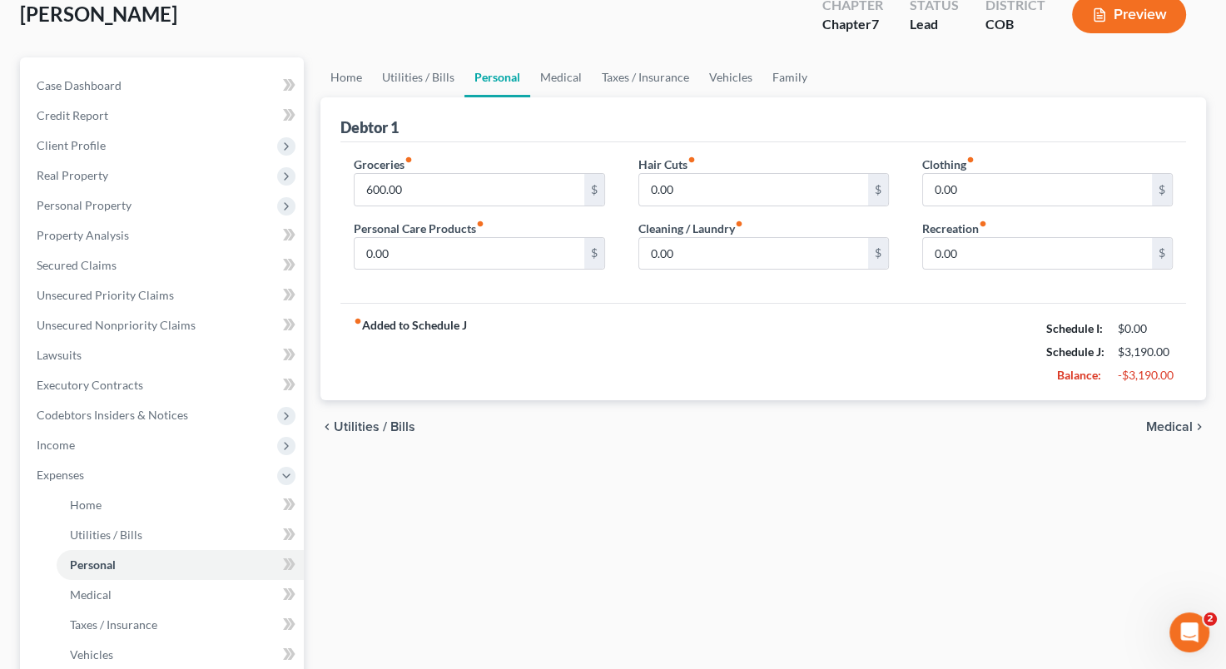
scroll to position [107, 0]
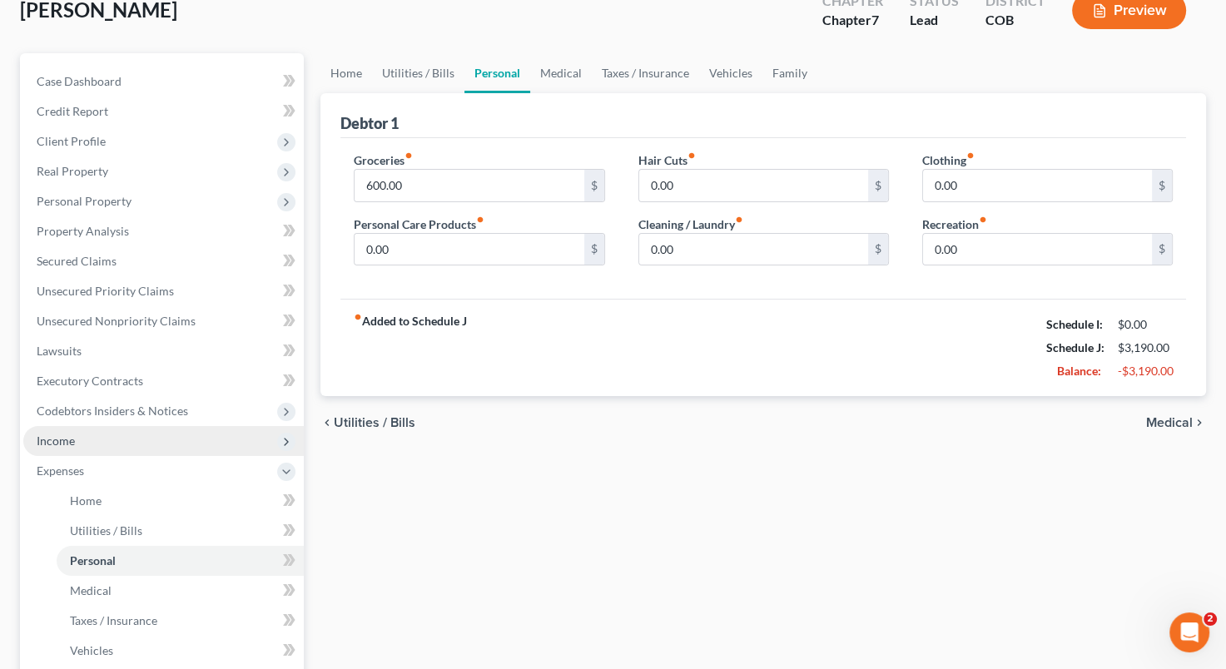
click at [159, 431] on span "Income" at bounding box center [163, 441] width 281 height 30
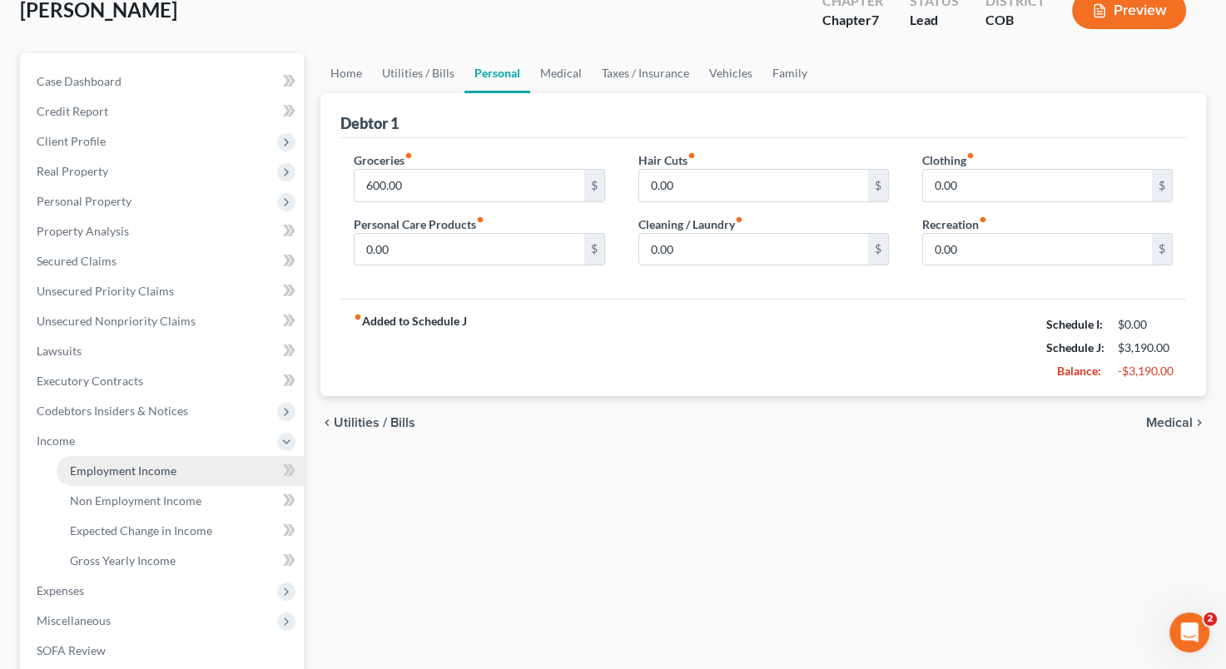
click at [139, 469] on span "Employment Income" at bounding box center [123, 471] width 107 height 14
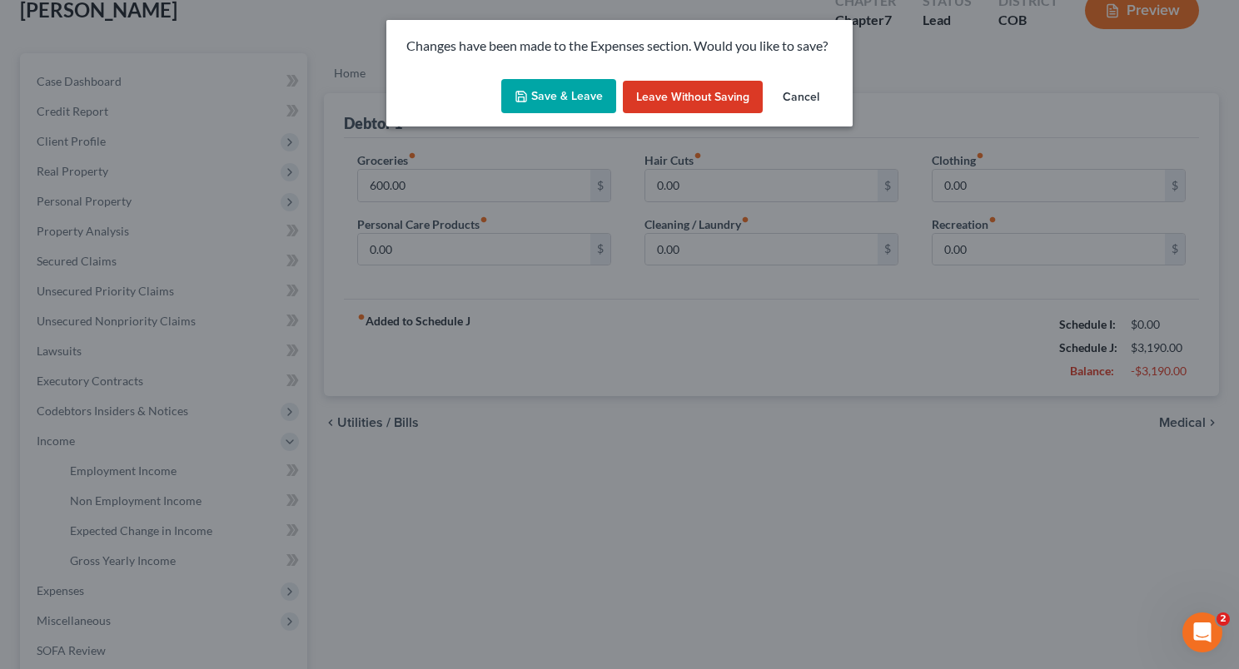
click at [564, 100] on button "Save & Leave" at bounding box center [558, 96] width 115 height 35
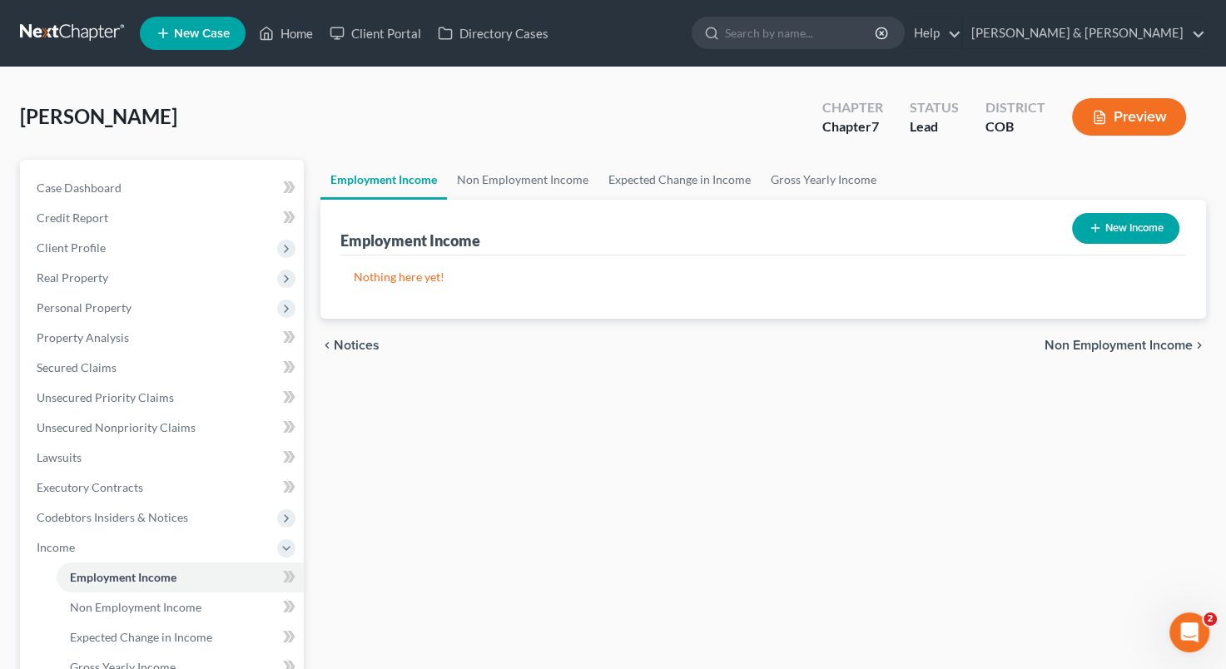
click at [1126, 231] on button "New Income" at bounding box center [1125, 228] width 107 height 31
select select "0"
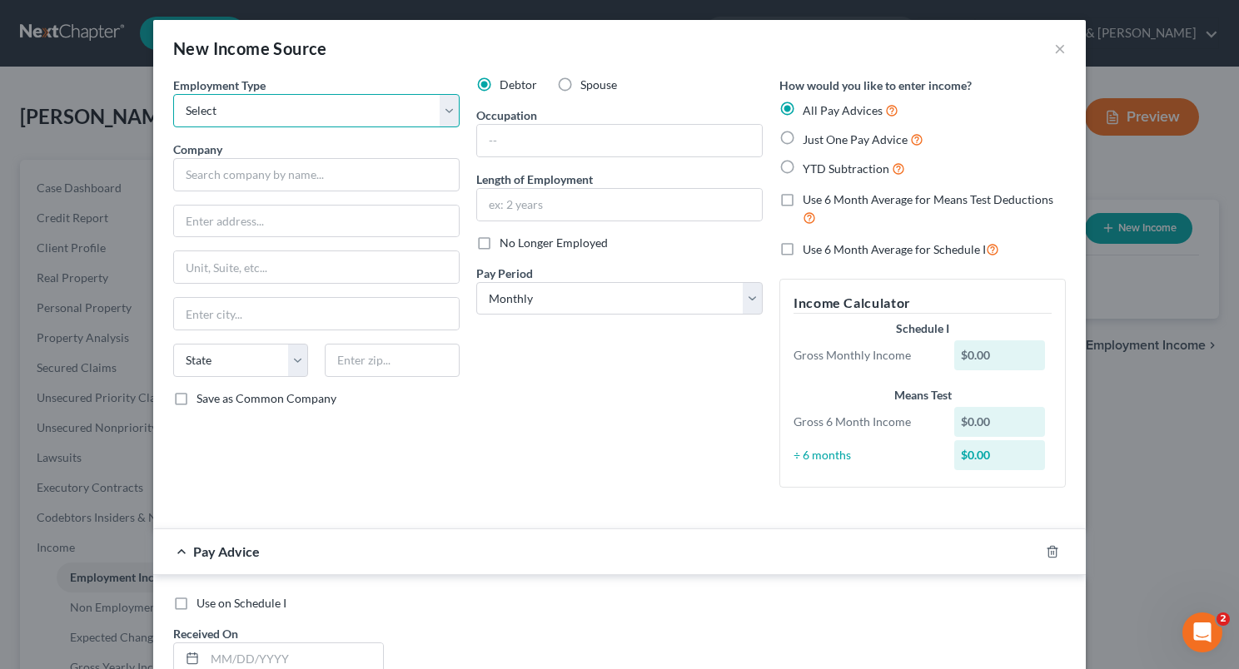
click at [440, 117] on select "Select Full or [DEMOGRAPHIC_DATA] Employment Self Employment" at bounding box center [316, 110] width 286 height 33
select select "1"
click at [173, 94] on select "Select Full or [DEMOGRAPHIC_DATA] Employment Self Employment" at bounding box center [316, 110] width 286 height 33
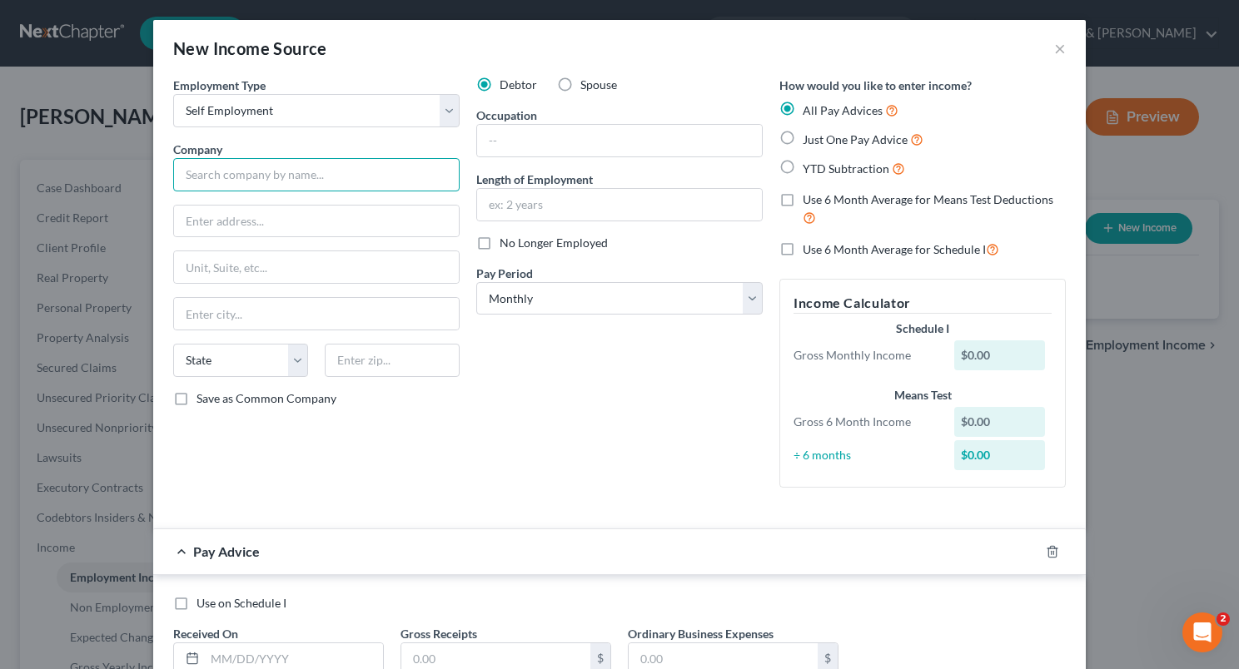
click at [319, 177] on input "text" at bounding box center [316, 174] width 286 height 33
type input "[PERSON_NAME] Carpentry LLC"
click at [310, 221] on input "text" at bounding box center [316, 222] width 285 height 32
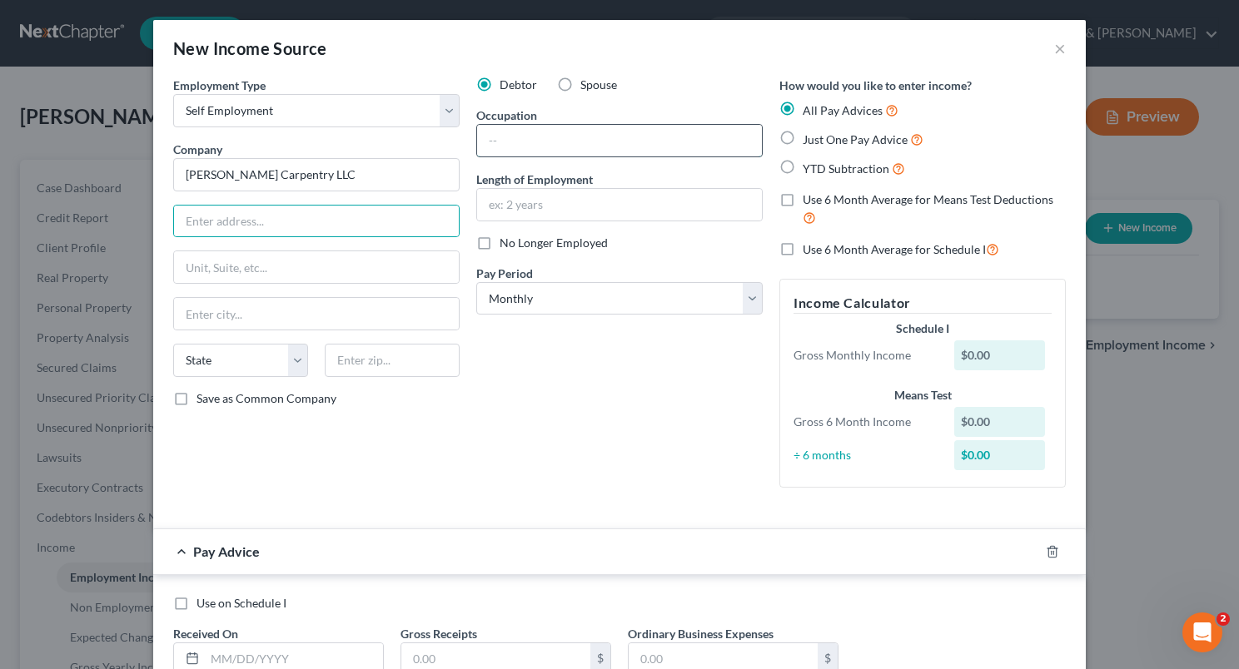
click at [589, 131] on input "text" at bounding box center [619, 141] width 285 height 32
type input "[PERSON_NAME]"
click at [549, 199] on input "text" at bounding box center [619, 205] width 285 height 32
type input "5 years"
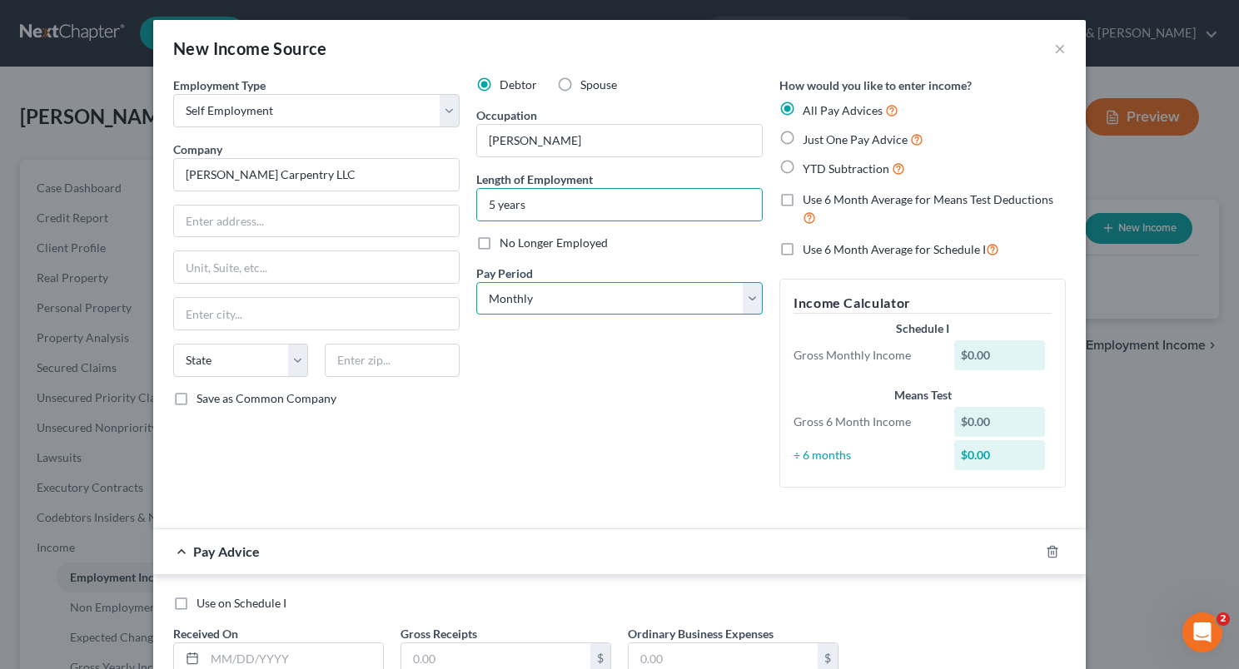
click at [744, 300] on select "Select Monthly Twice Monthly Every Other Week Weekly" at bounding box center [619, 298] width 286 height 33
click at [476, 282] on select "Select Monthly Twice Monthly Every Other Week Weekly" at bounding box center [619, 298] width 286 height 33
click at [251, 305] on input "text" at bounding box center [316, 314] width 285 height 32
type input "Rifle"
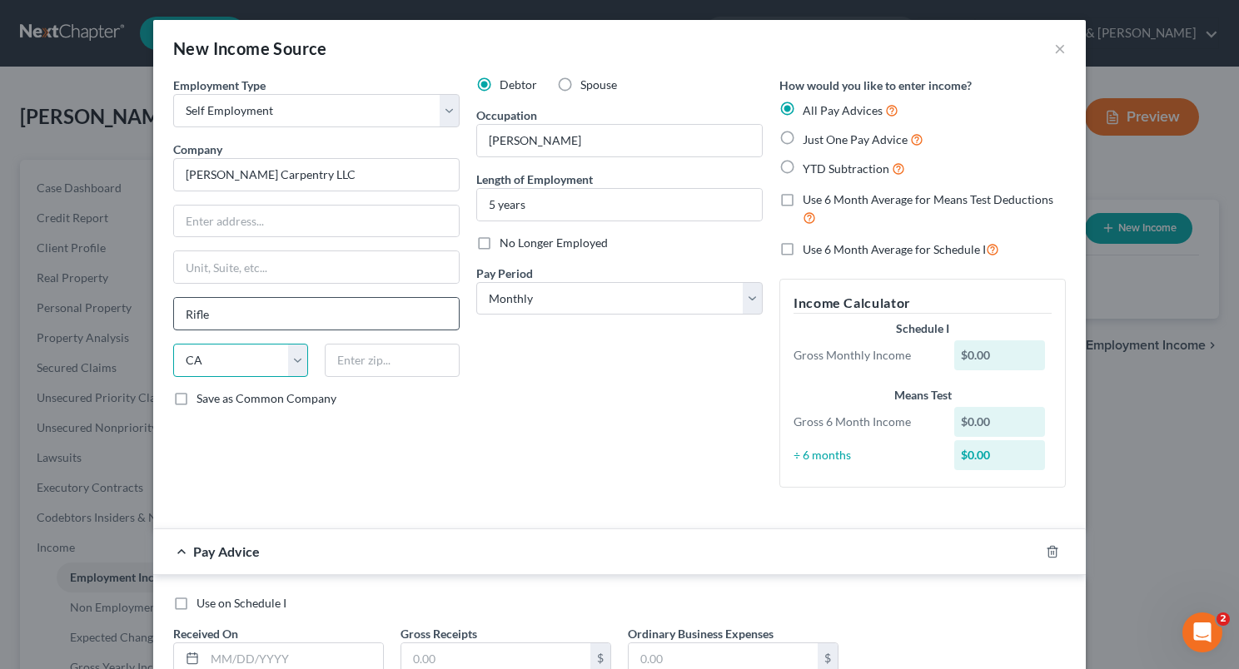
select select "5"
type input "81650"
click at [251, 305] on input "Rifle" at bounding box center [316, 314] width 285 height 32
click at [802, 140] on label "Just One Pay Advice" at bounding box center [862, 139] width 121 height 19
click at [809, 140] on input "Just One Pay Advice" at bounding box center [814, 135] width 11 height 11
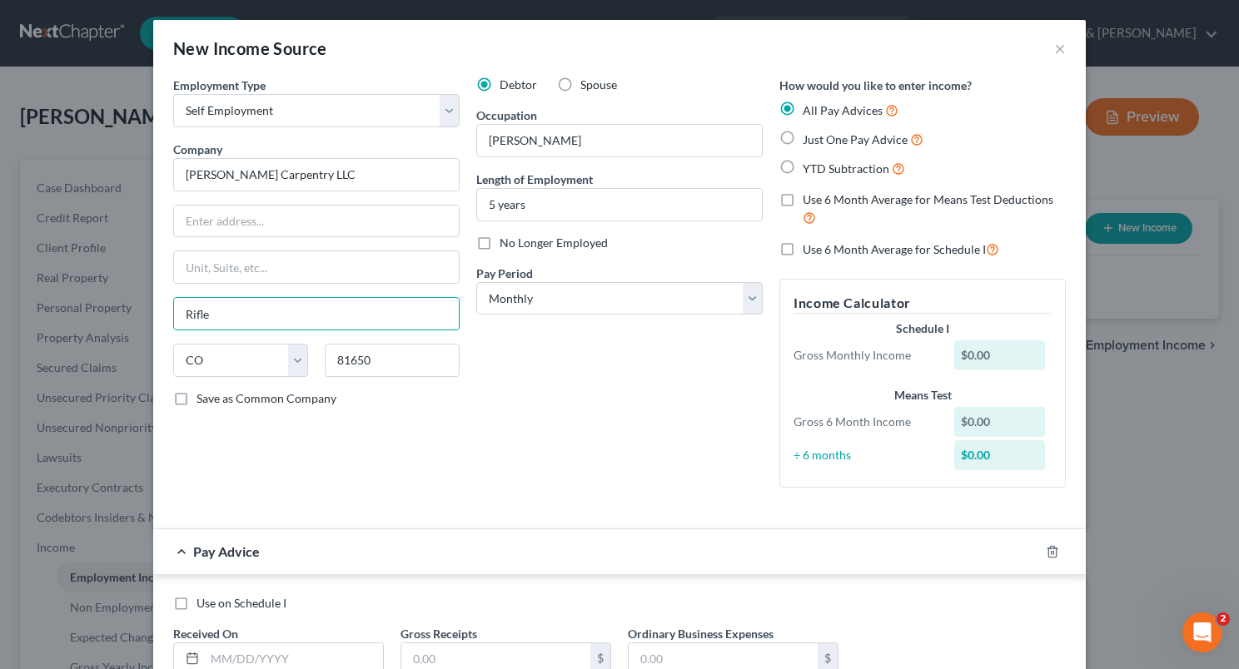
radio input "true"
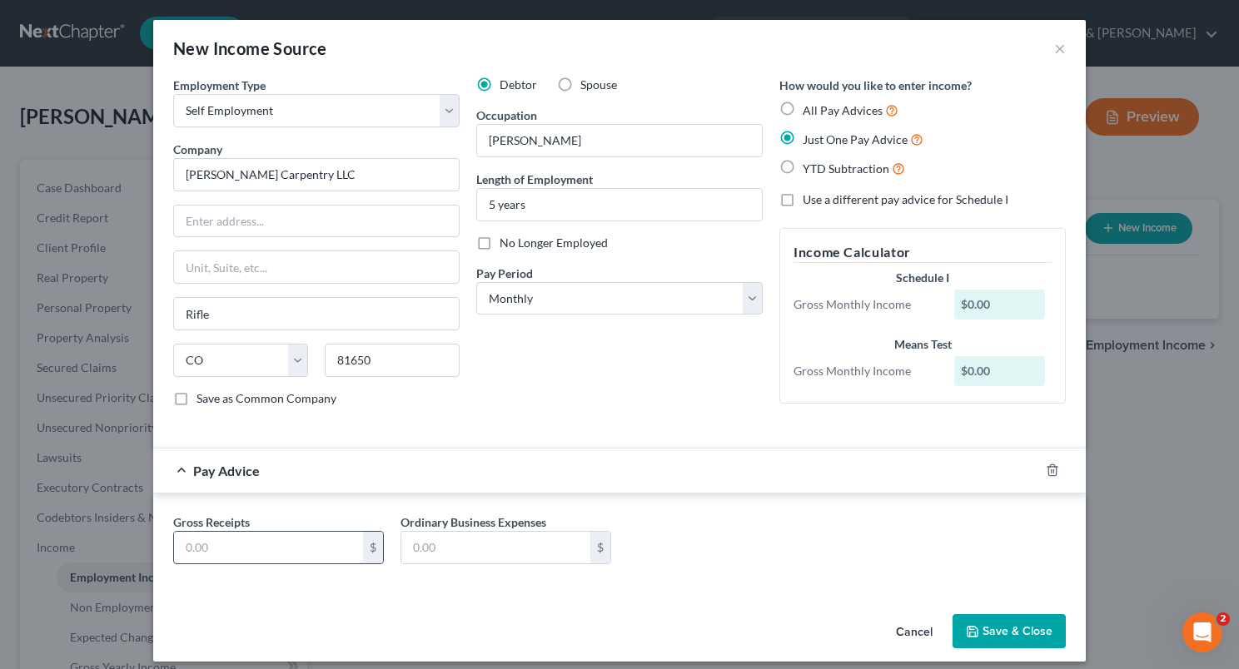
click at [261, 580] on div "Gross Receipts $ Ordinary Business Expenses $" at bounding box center [619, 542] width 932 height 97
click at [233, 540] on input "text" at bounding box center [268, 548] width 189 height 32
type input "8,000"
click at [415, 547] on input "text" at bounding box center [495, 548] width 189 height 32
type input "2,800"
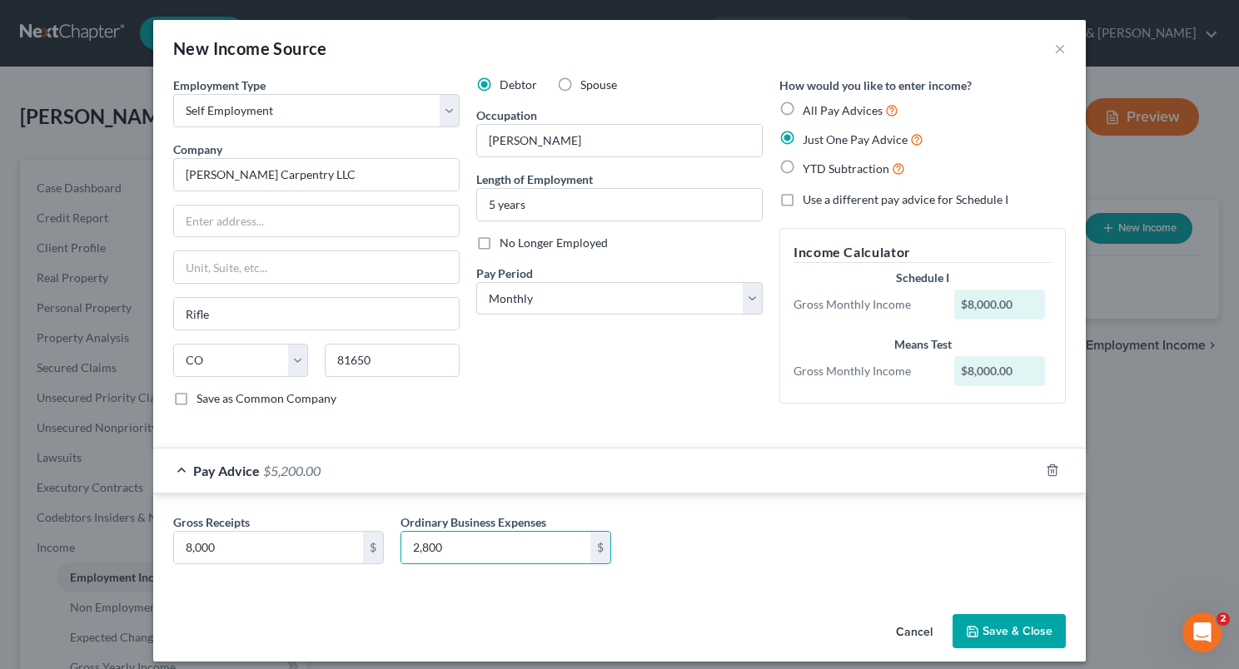
click at [982, 623] on button "Save & Close" at bounding box center [1008, 631] width 113 height 35
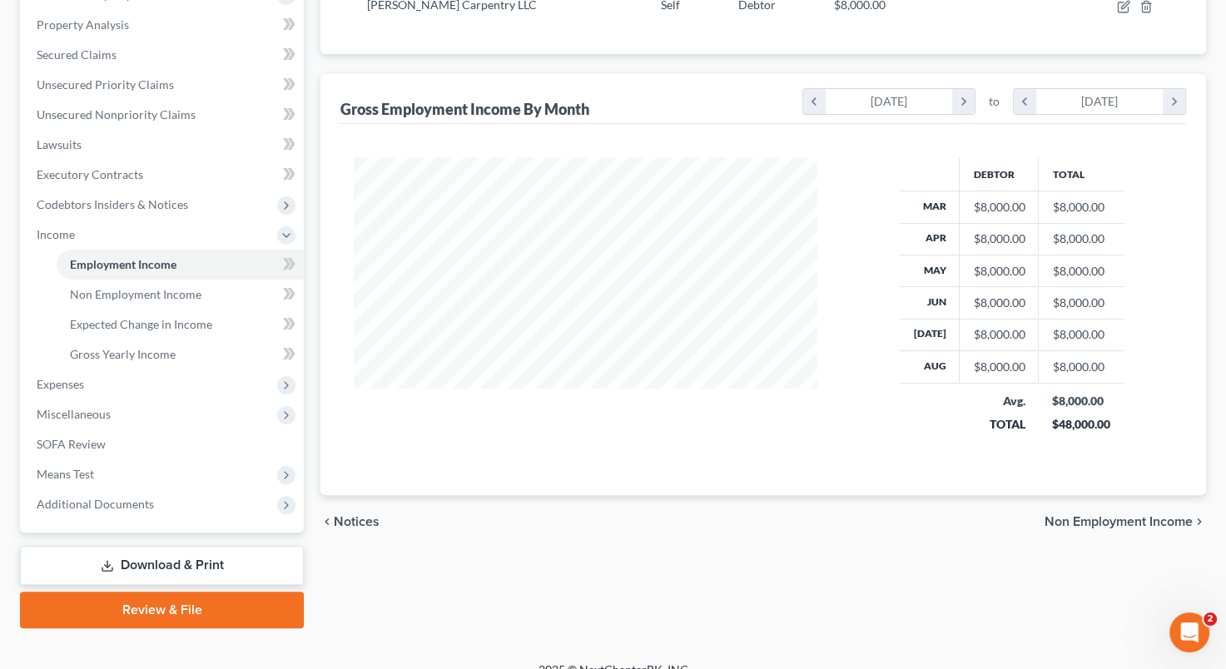
scroll to position [314, 0]
click at [134, 384] on span "Expenses" at bounding box center [163, 384] width 281 height 30
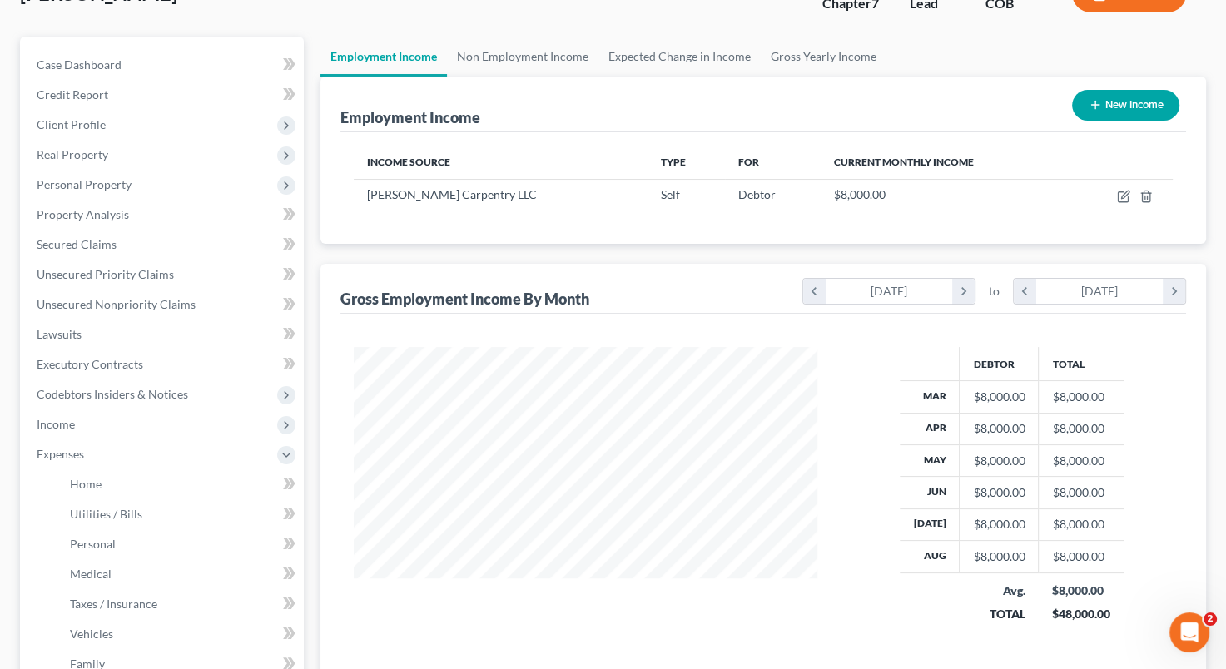
scroll to position [0, 0]
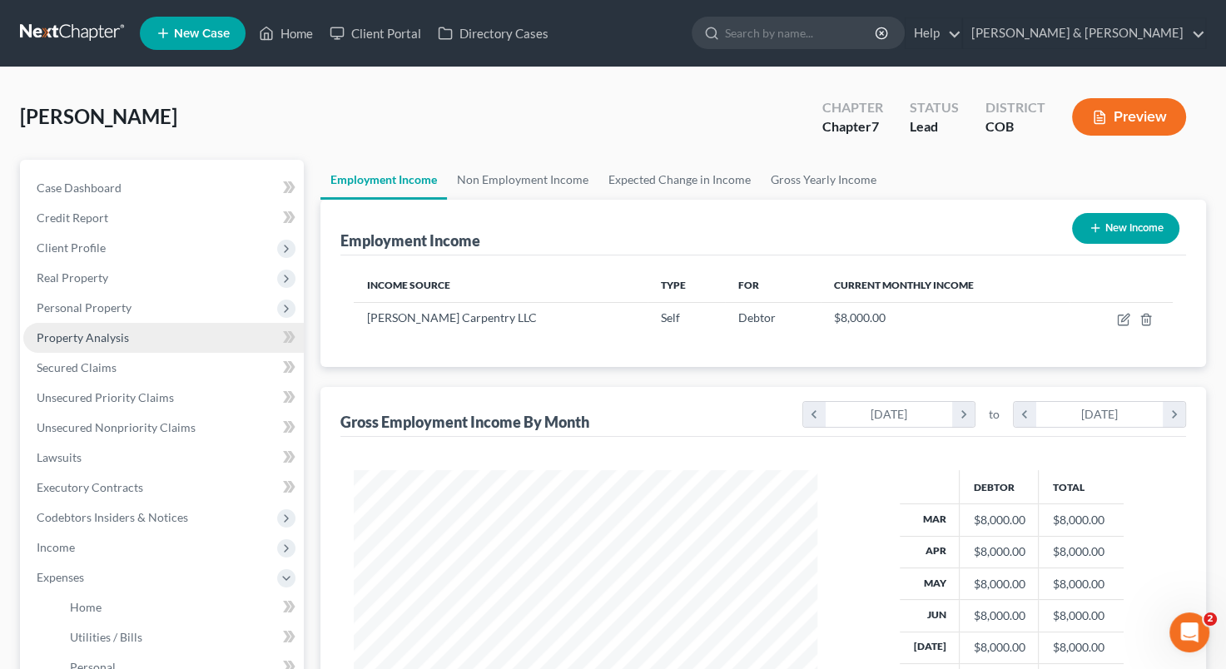
click at [251, 350] on link "Property Analysis" at bounding box center [163, 338] width 281 height 30
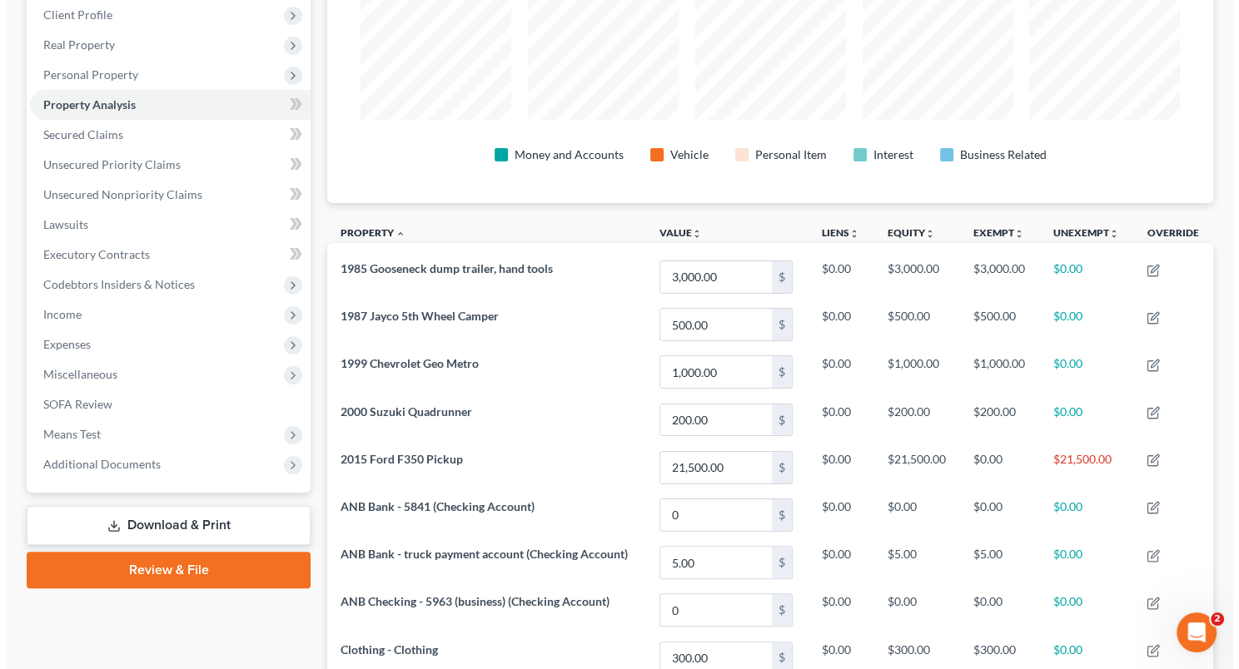
scroll to position [218, 0]
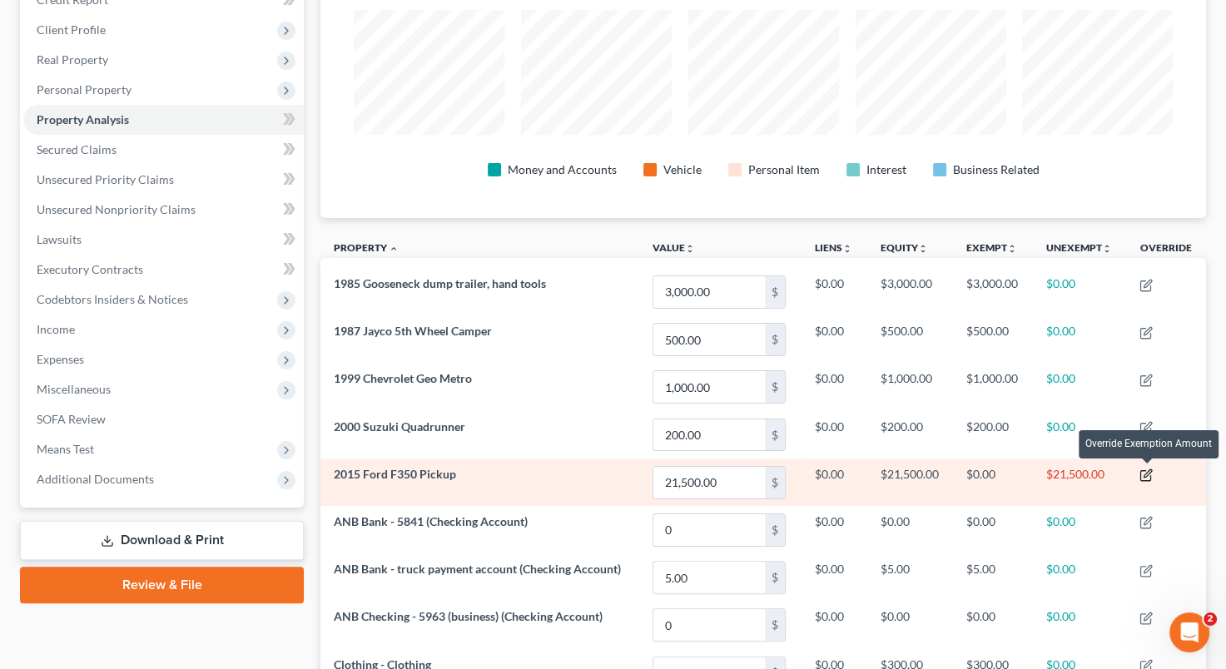
click at [1150, 469] on icon "button" at bounding box center [1146, 475] width 13 height 13
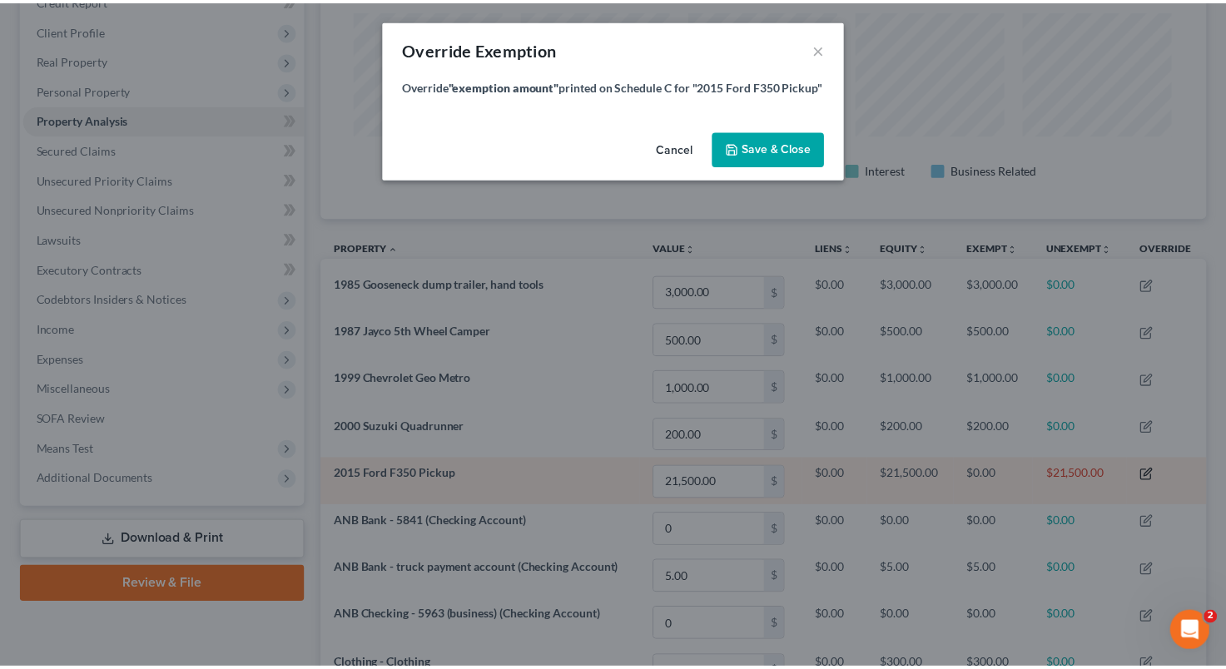
scroll to position [278, 895]
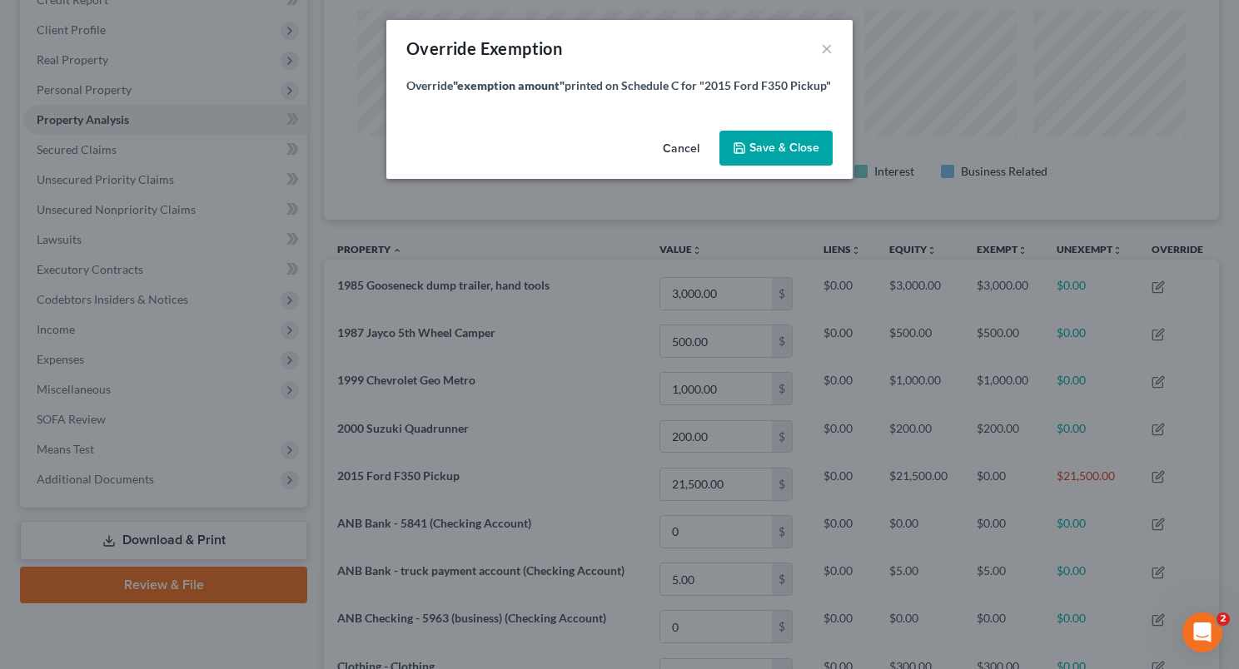
click at [691, 150] on button "Cancel" at bounding box center [680, 148] width 63 height 33
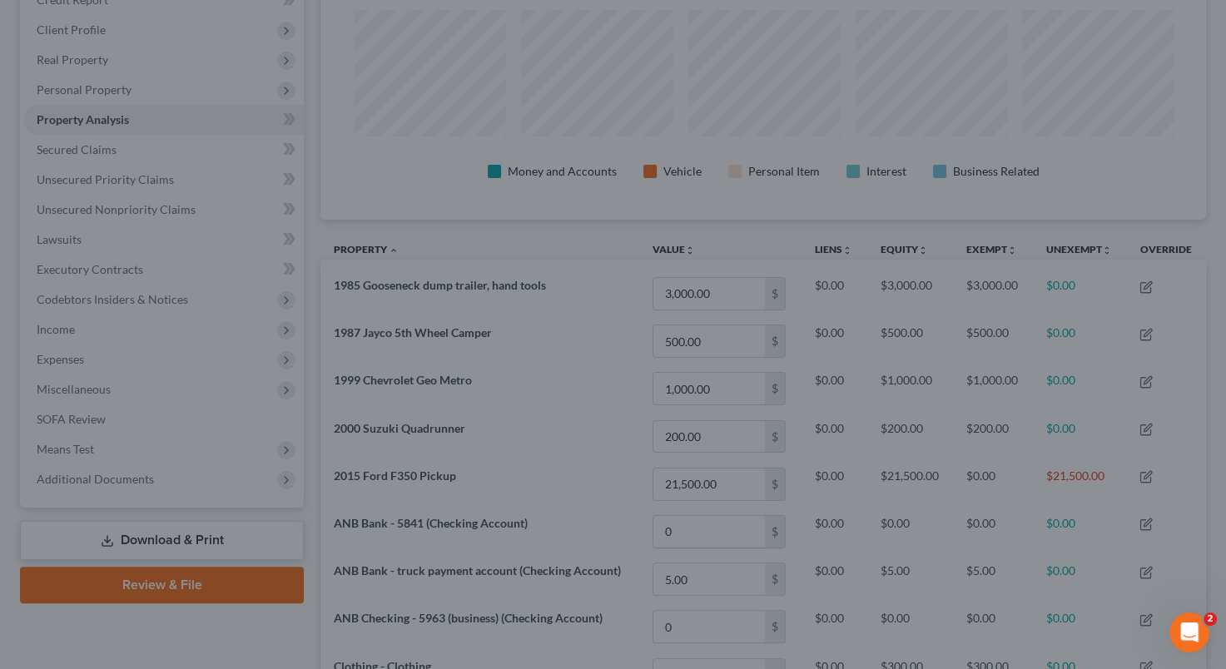
scroll to position [0, 0]
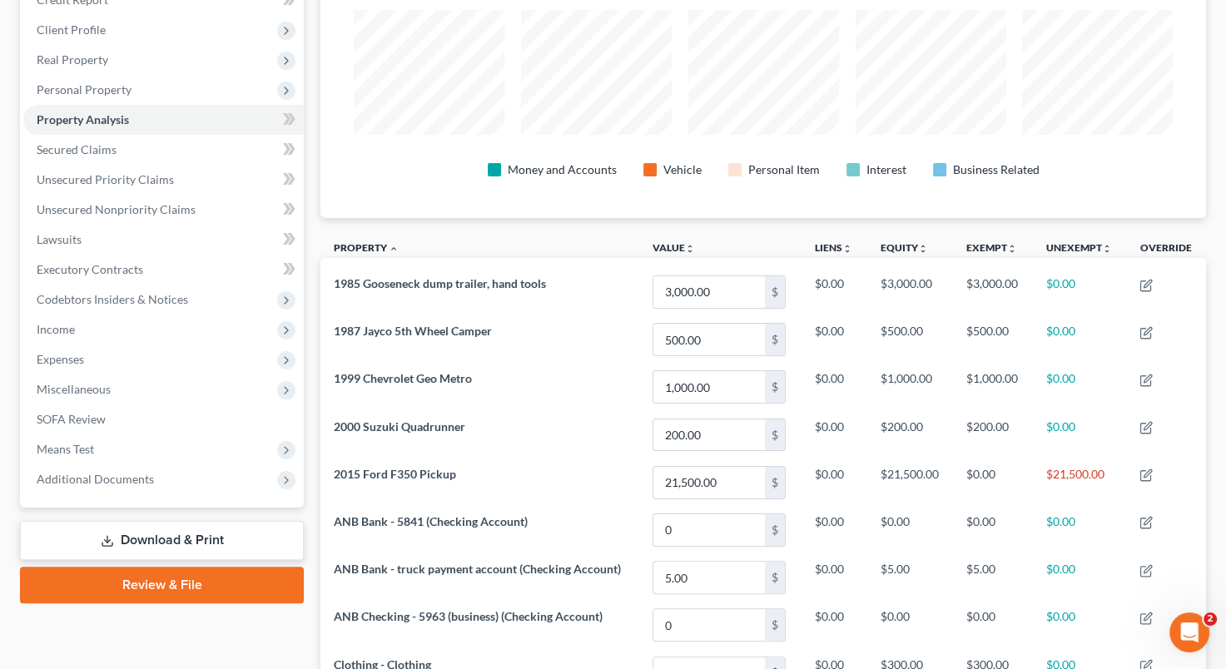
drag, startPoint x: 1225, startPoint y: 301, endPoint x: 1215, endPoint y: 266, distance: 36.4
click at [1215, 266] on div "[PERSON_NAME] Upgraded Chapter Chapter 7 Status Lead District COB Preview Petit…" at bounding box center [613, 458] width 1226 height 1219
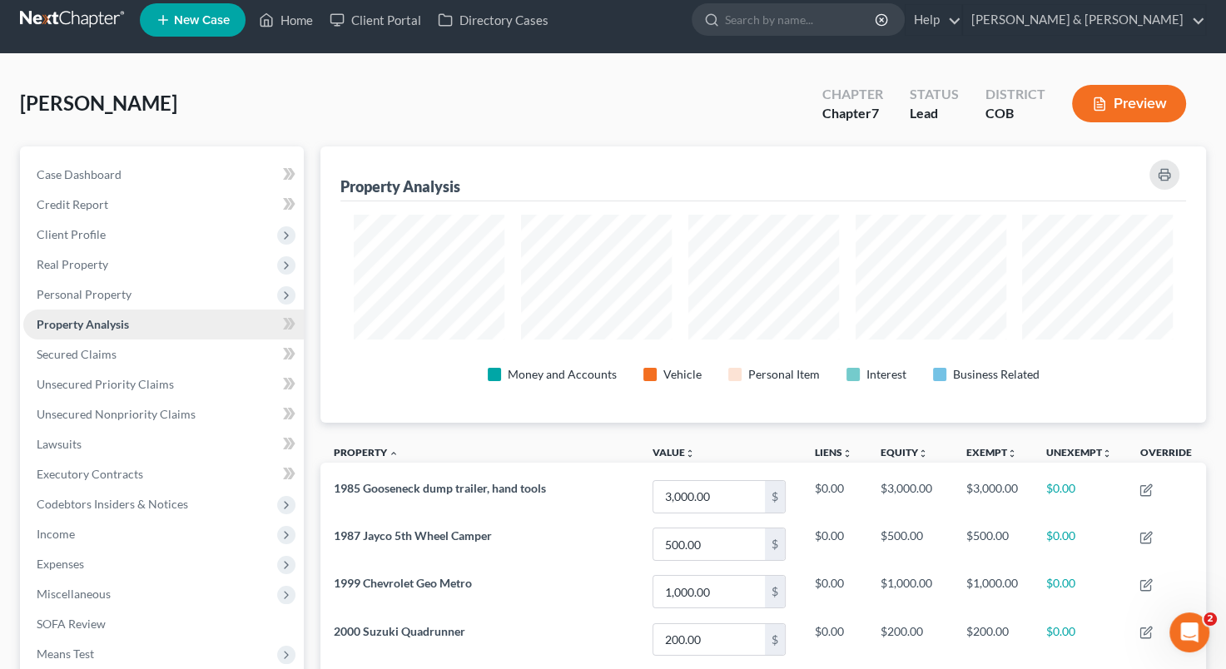
click at [108, 323] on span "Property Analysis" at bounding box center [83, 324] width 92 height 14
click at [112, 291] on span "Personal Property" at bounding box center [84, 294] width 95 height 14
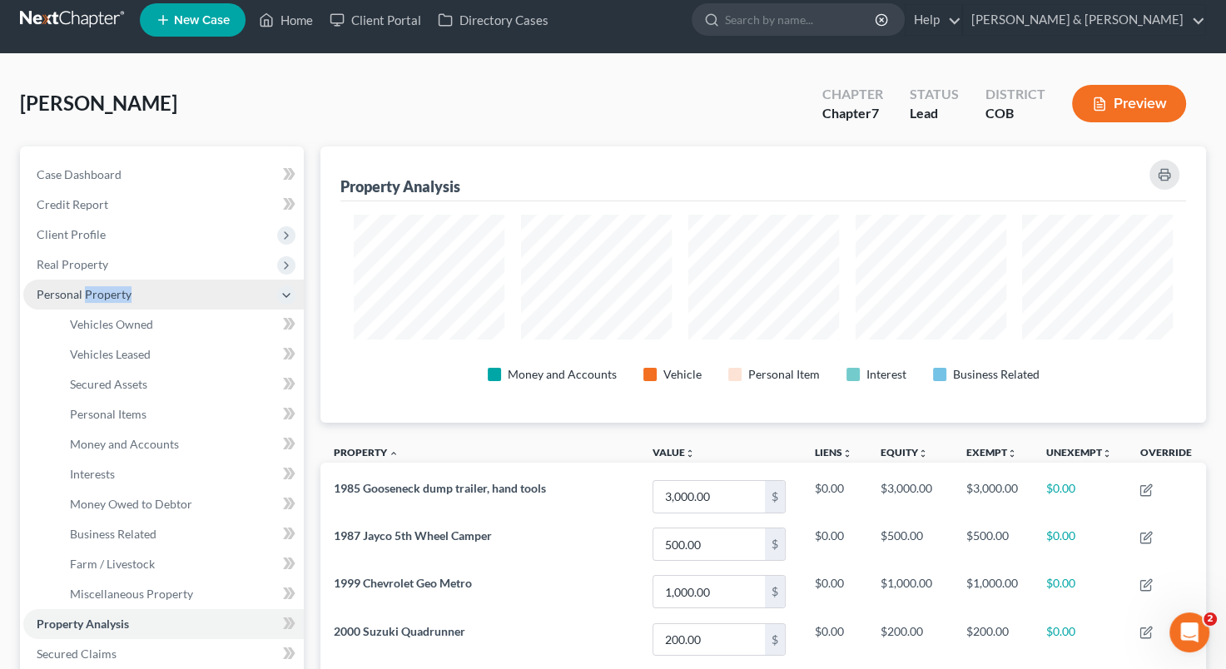
click at [112, 291] on span "Personal Property" at bounding box center [84, 294] width 95 height 14
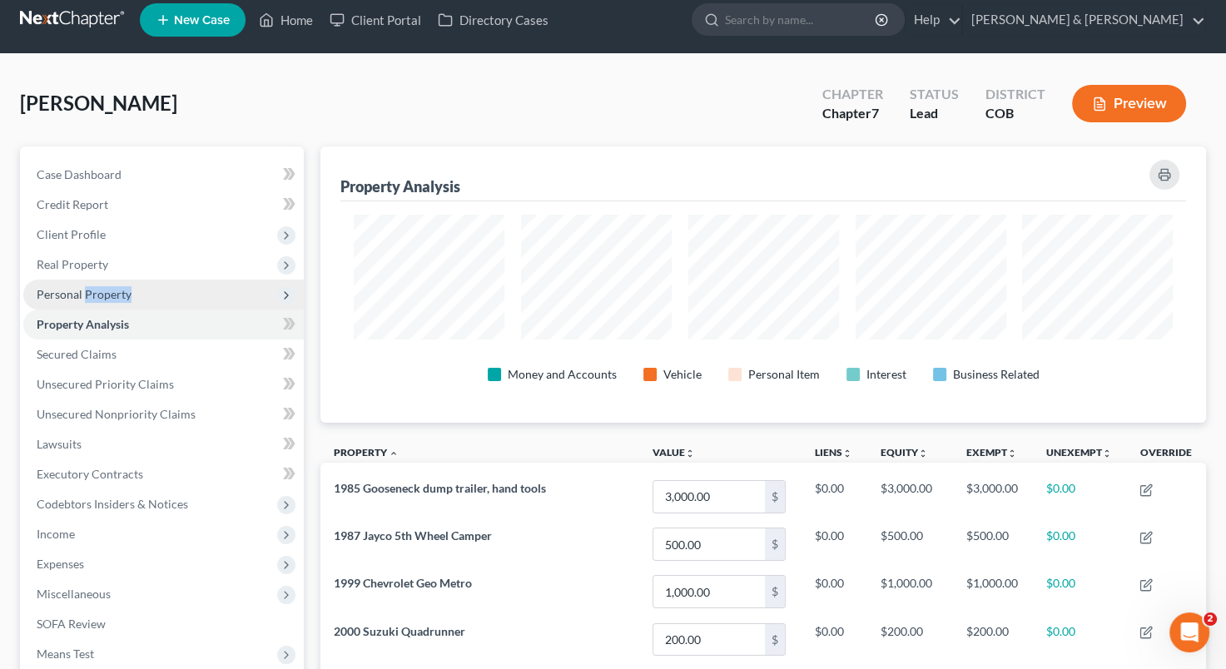
click at [112, 291] on span "Personal Property" at bounding box center [84, 294] width 95 height 14
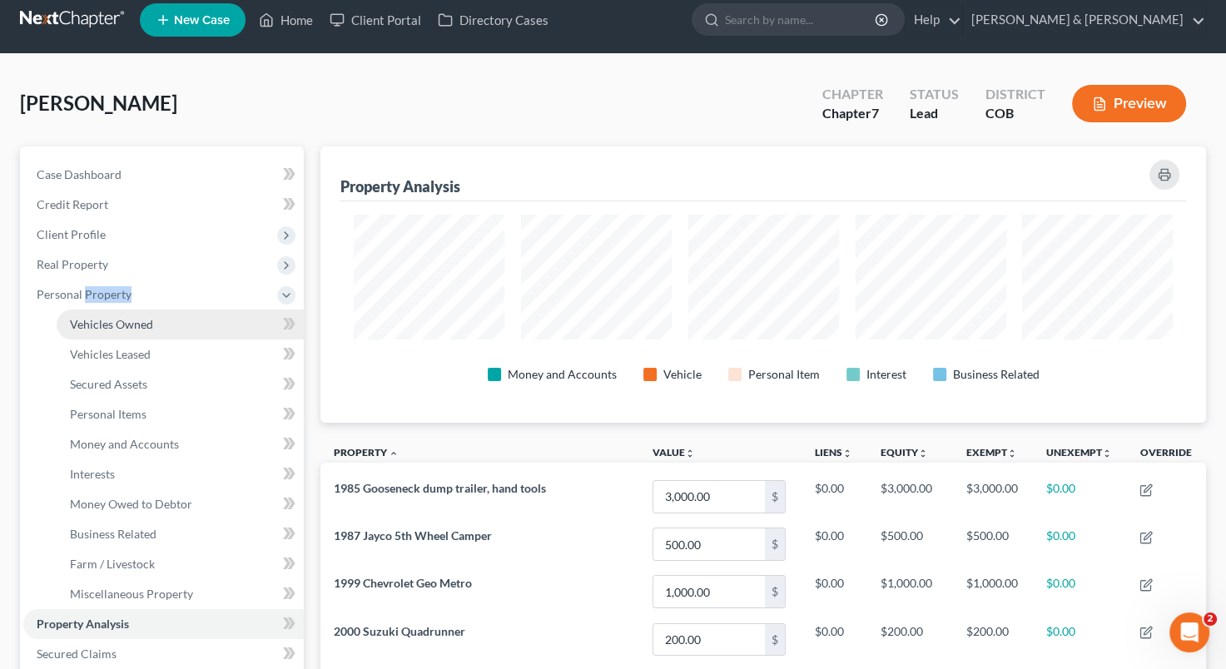
click at [106, 323] on span "Vehicles Owned" at bounding box center [111, 324] width 83 height 14
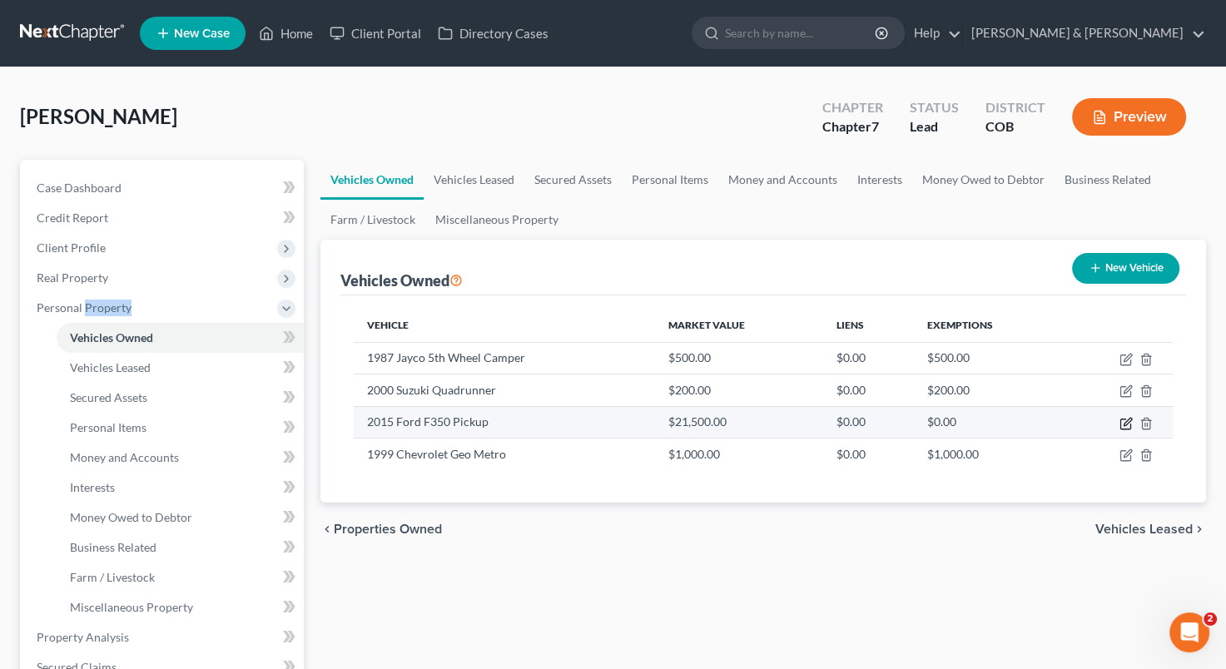
click at [1127, 425] on icon "button" at bounding box center [1126, 423] width 13 height 13
select select "0"
select select "11"
select select "3"
select select "0"
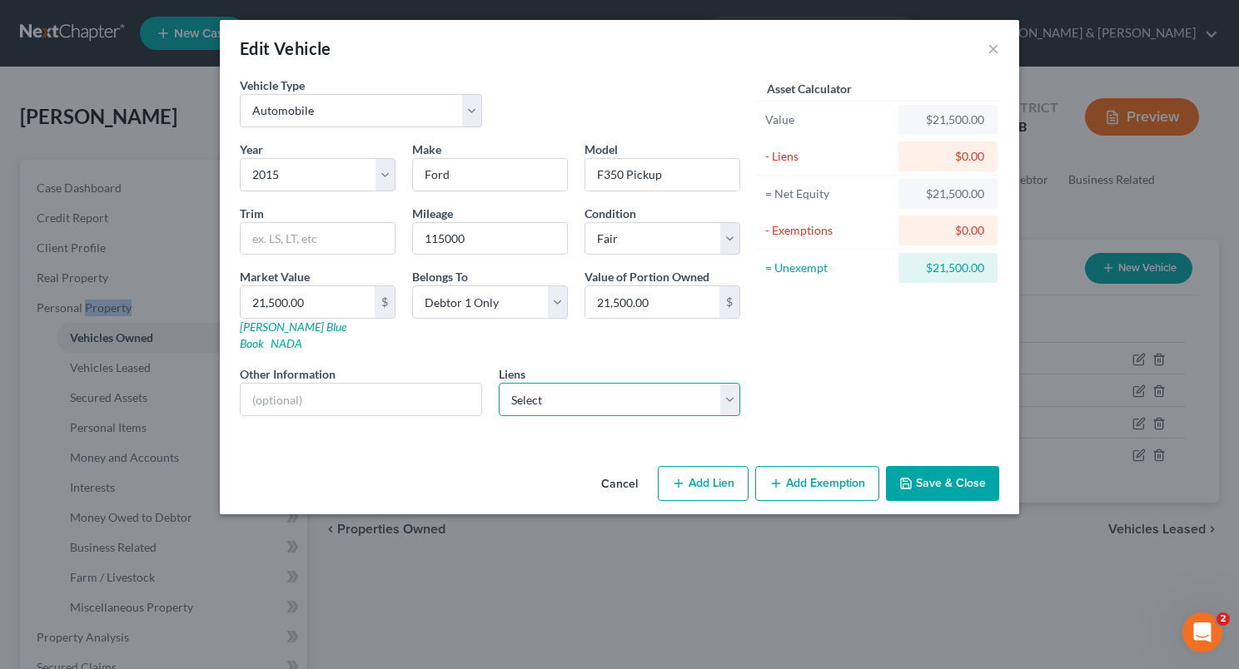
click at [728, 386] on select "Select Santander Bank - $10,868.00" at bounding box center [620, 399] width 242 height 33
click at [629, 468] on button "Cancel" at bounding box center [619, 484] width 63 height 33
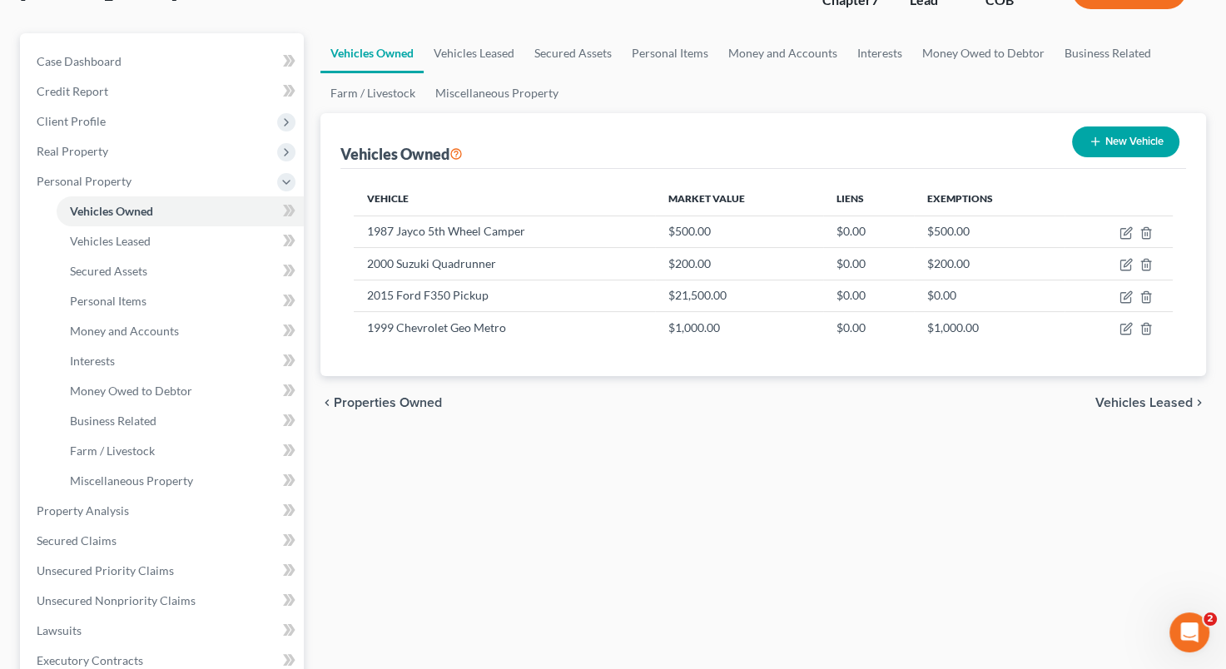
scroll to position [137, 0]
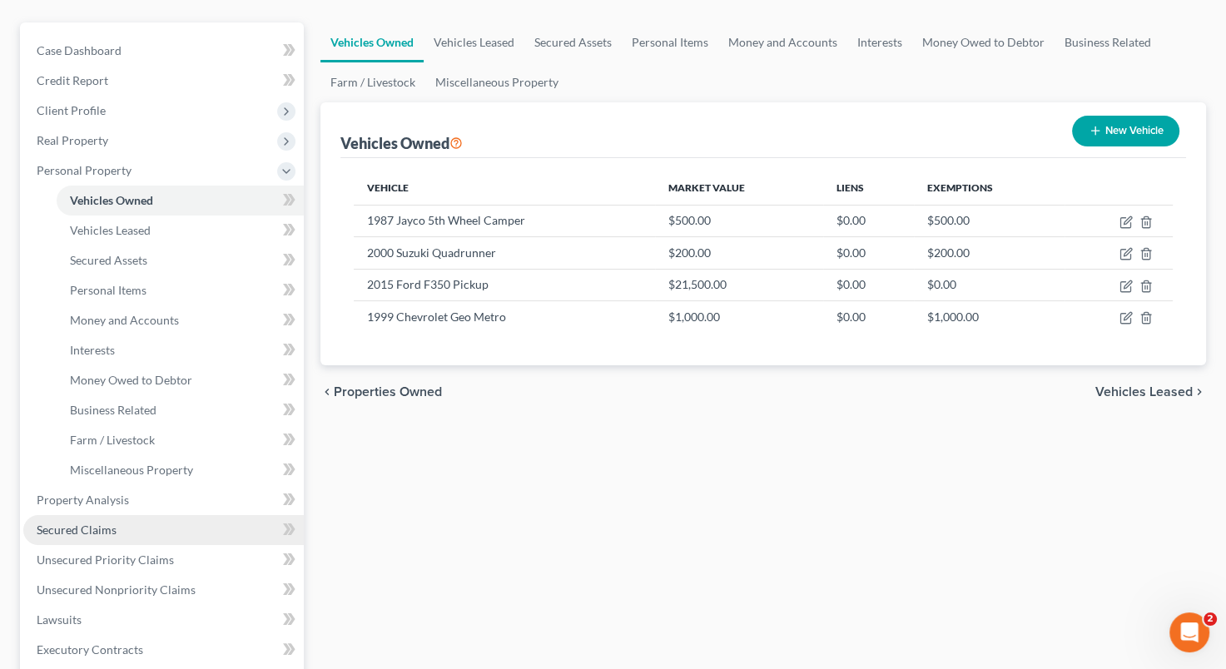
click at [143, 528] on link "Secured Claims" at bounding box center [163, 530] width 281 height 30
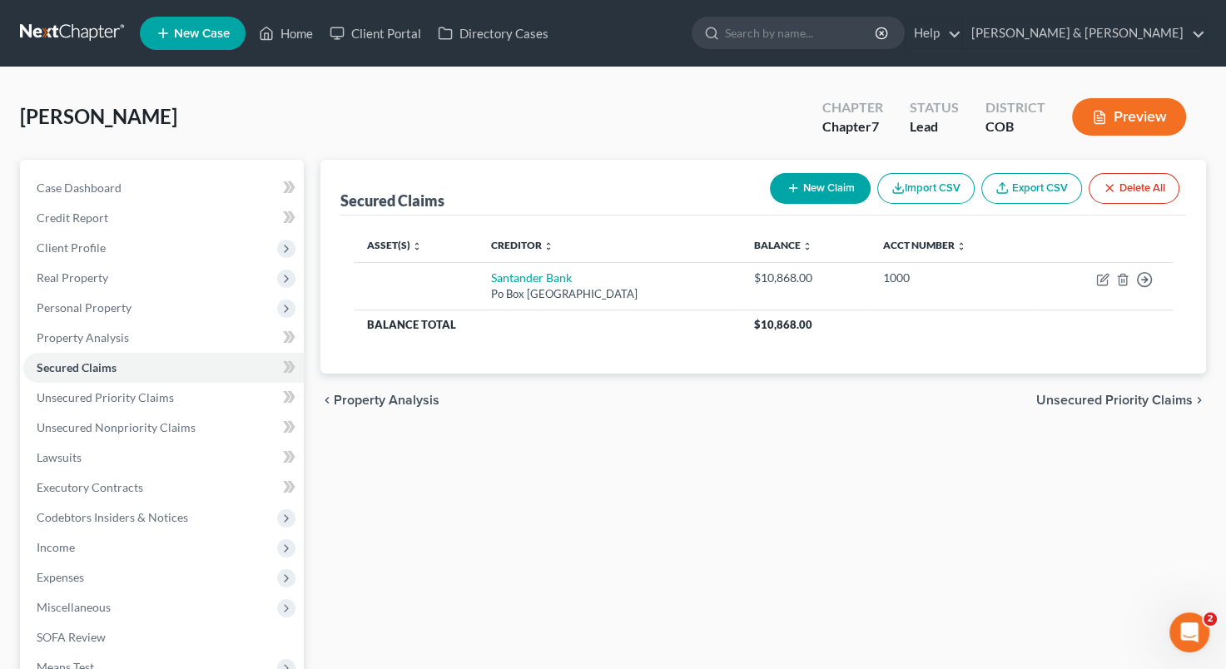
click at [827, 192] on button "New Claim" at bounding box center [820, 188] width 101 height 31
select select "0"
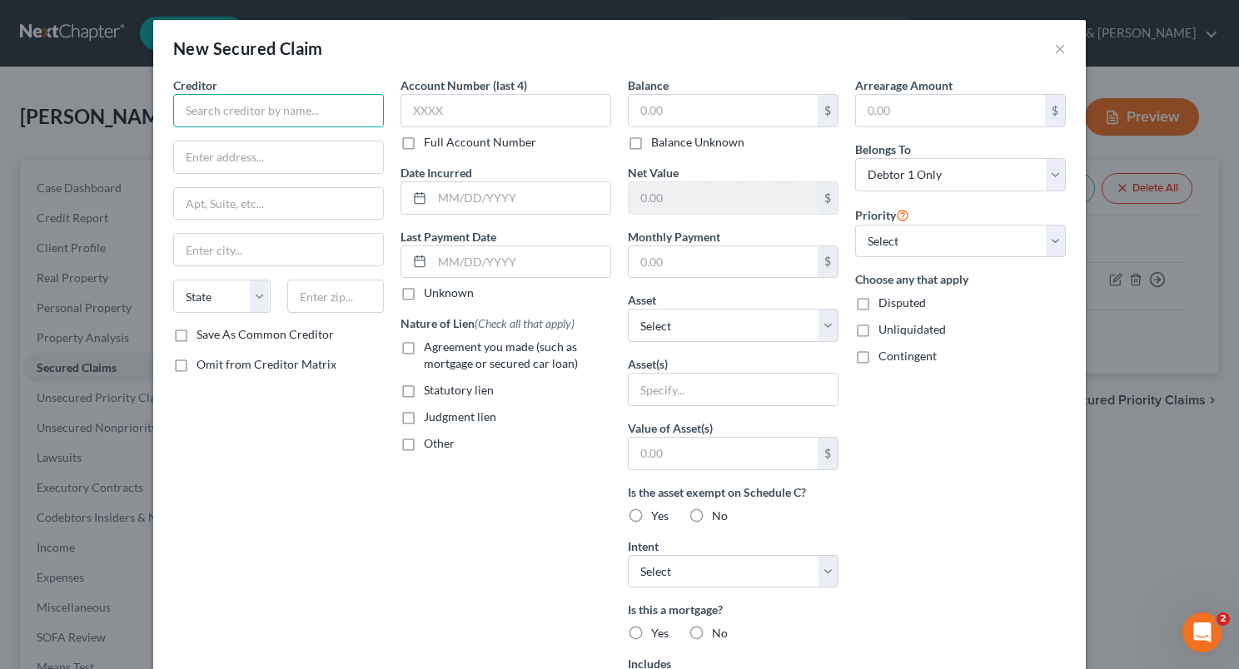
click at [266, 114] on input "text" at bounding box center [278, 110] width 211 height 33
click at [266, 114] on input "A" at bounding box center [278, 110] width 211 height 33
type input "American National Bank"
type input "[STREET_ADDRESS]"
type input "Rifle"
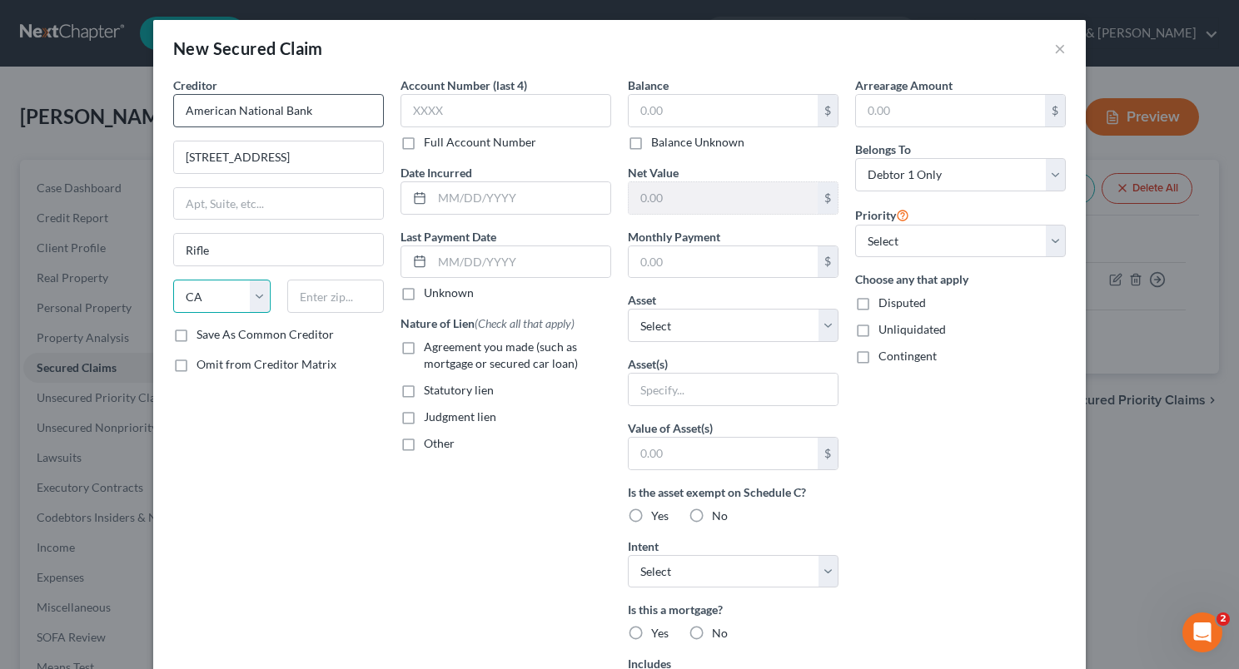
select select "5"
type input "81650"
click at [226, 391] on div "Creditor * American National Bank [STREET_ADDRESS] Rifle State [US_STATE] AK AR…" at bounding box center [278, 448] width 227 height 743
click at [437, 112] on input "text" at bounding box center [505, 110] width 211 height 33
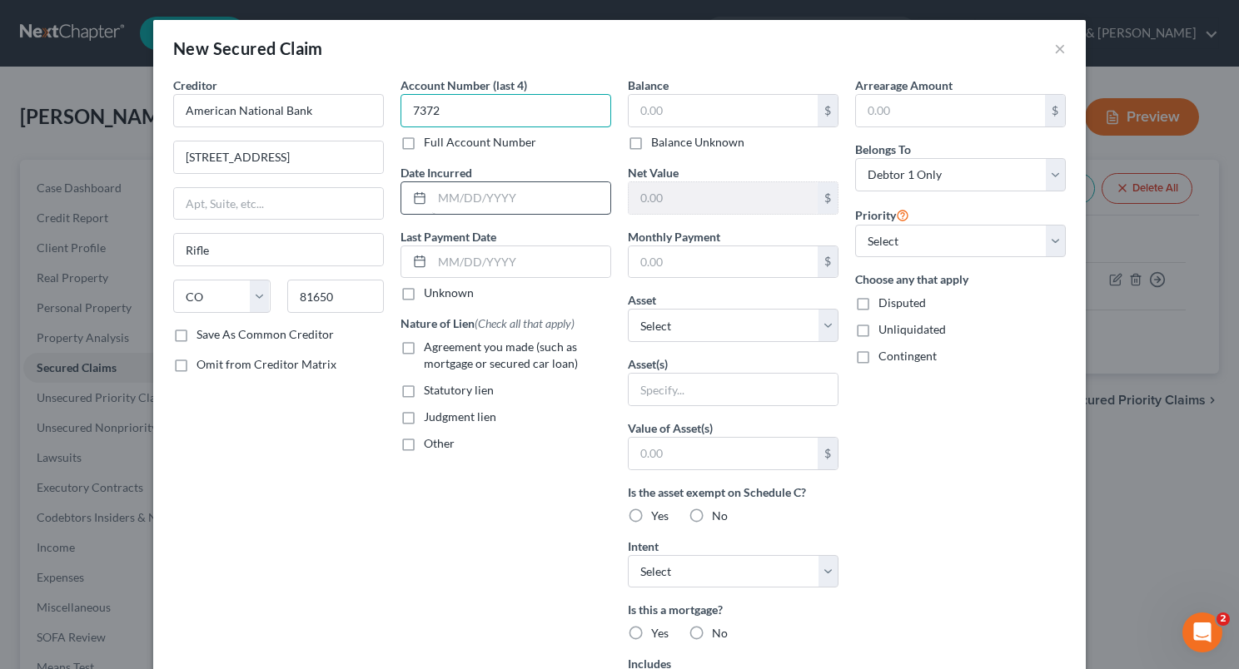
type input "7372"
click at [436, 197] on input "text" at bounding box center [521, 198] width 178 height 32
type input "[DATE]"
click at [434, 253] on input "text" at bounding box center [521, 262] width 178 height 32
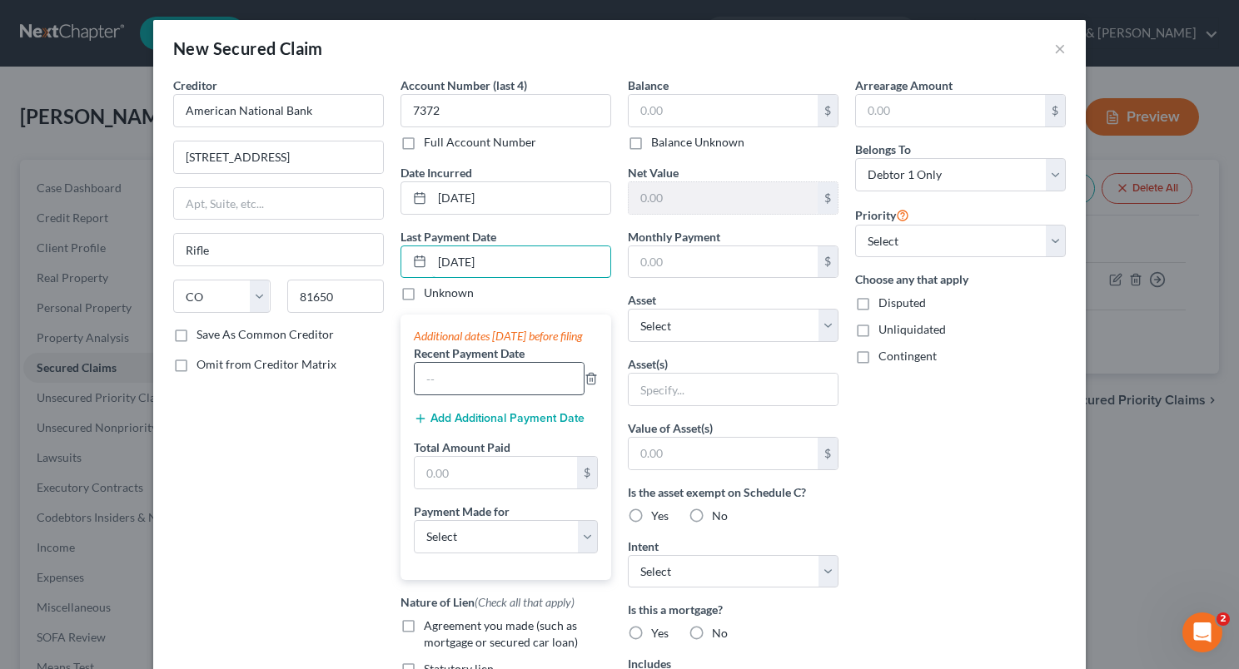
type input "[DATE]"
click at [453, 395] on input "text" at bounding box center [499, 379] width 169 height 32
type input "[DATE]"
click at [461, 425] on button "Add Additional Payment Date" at bounding box center [499, 418] width 171 height 13
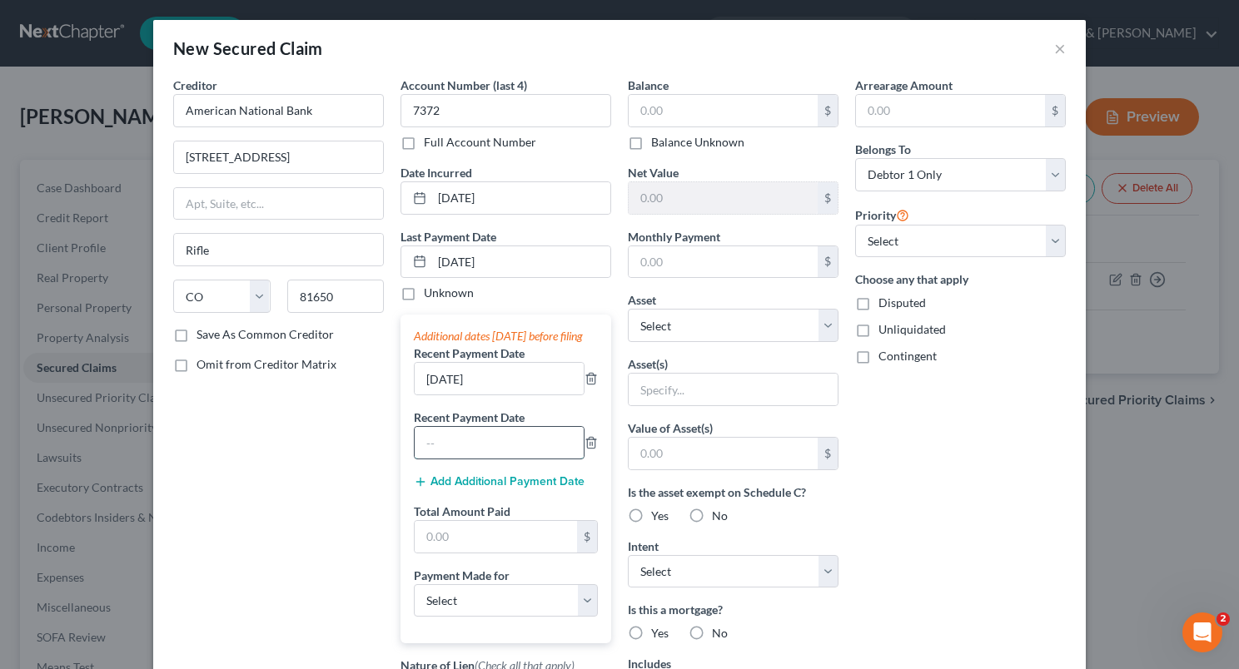
click at [450, 459] on input "text" at bounding box center [499, 443] width 169 height 32
type input "[DATE]"
click at [476, 544] on input "text" at bounding box center [496, 537] width 162 height 32
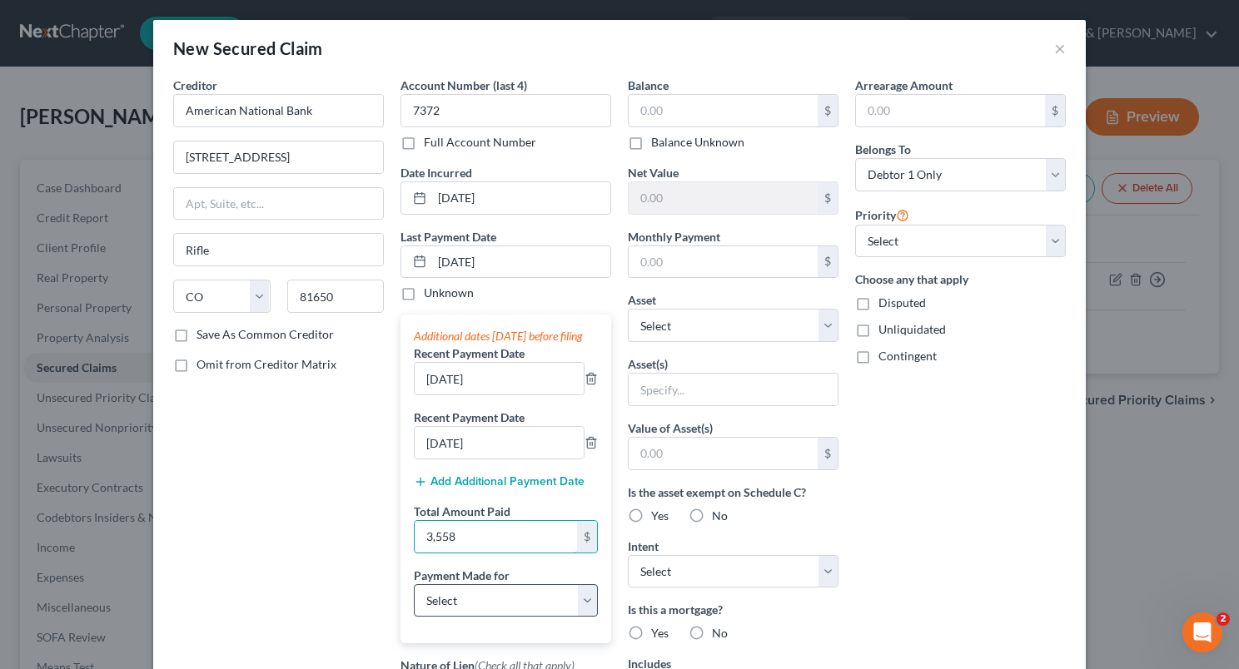
type input "3,558"
click at [583, 609] on select "Select Car Credit Card Loan Repayment Mortgage Other Suppliers Or Vendors" at bounding box center [506, 600] width 184 height 33
select select "0"
click at [414, 599] on select "Select Car Credit Card Loan Repayment Mortgage Other Suppliers Or Vendors" at bounding box center [506, 600] width 184 height 33
click at [663, 105] on input "text" at bounding box center [722, 111] width 189 height 32
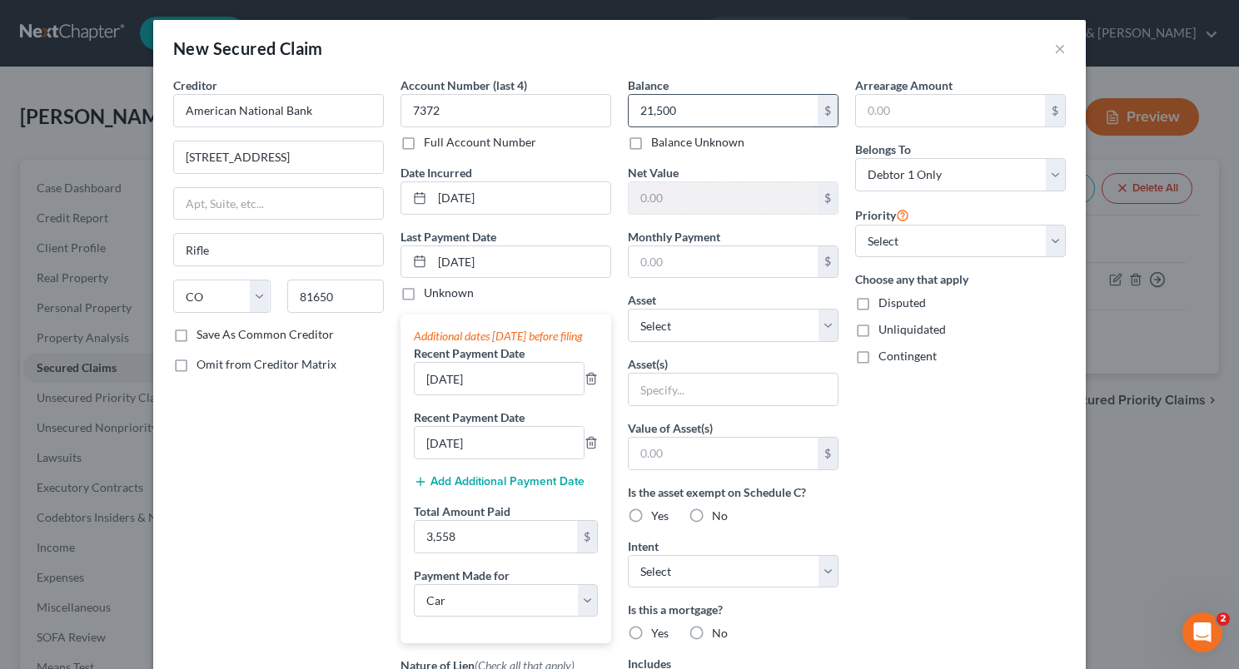
click at [658, 113] on input "21,500" at bounding box center [722, 111] width 189 height 32
click at [773, 134] on div "Balance Unknown" at bounding box center [733, 142] width 211 height 17
click at [746, 122] on input "21,003" at bounding box center [722, 111] width 189 height 32
type input "21,300"
click at [1045, 241] on select "Select 1st 2nd 3rd 4th 5th 6th 7th 8th 9th 10th 11th 12th 13th 14th 15th 16th 1…" at bounding box center [960, 241] width 211 height 33
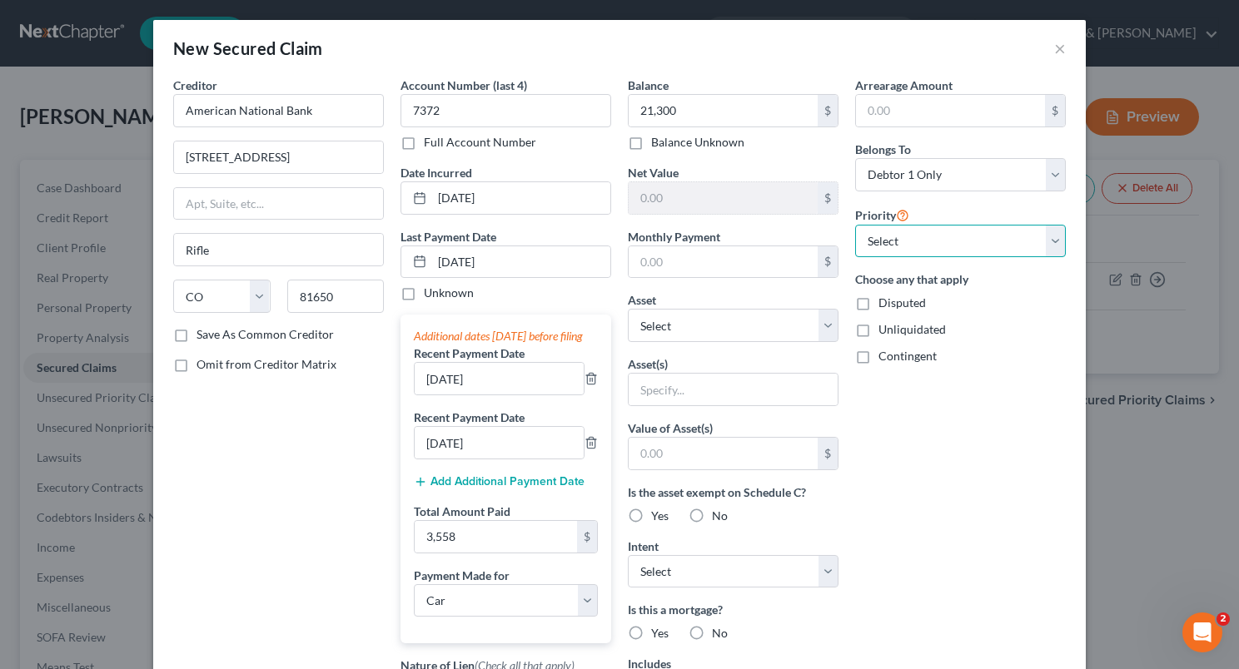
select select "0"
click at [855, 225] on select "Select 1st 2nd 3rd 4th 5th 6th 7th 8th 9th 10th 11th 12th 13th 14th 15th 16th 1…" at bounding box center [960, 241] width 211 height 33
click at [878, 309] on label "Disputed" at bounding box center [901, 303] width 47 height 17
click at [885, 305] on input "Disputed" at bounding box center [890, 300] width 11 height 11
checkbox input "true"
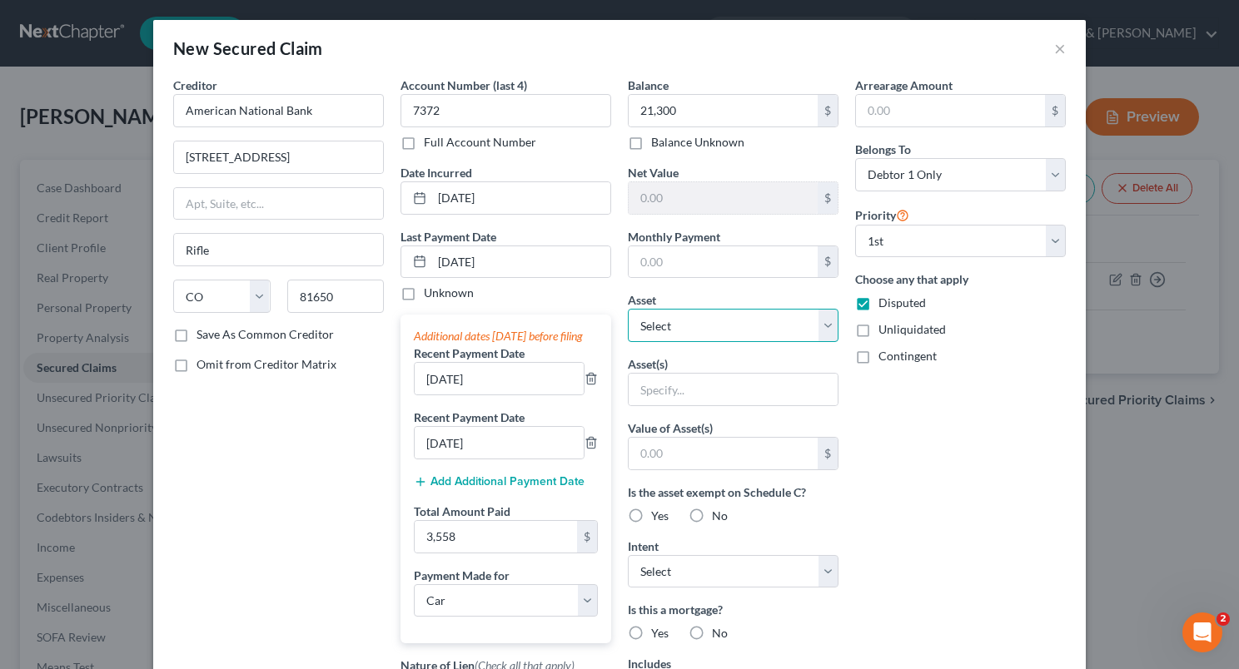
click at [817, 327] on select "Select Other Multiple Assets ANB Bank - truck payment account (Checking Account…" at bounding box center [733, 325] width 211 height 33
select select "6"
click at [628, 309] on select "Select Other Multiple Assets ANB Bank - truck payment account (Checking Account…" at bounding box center [733, 325] width 211 height 33
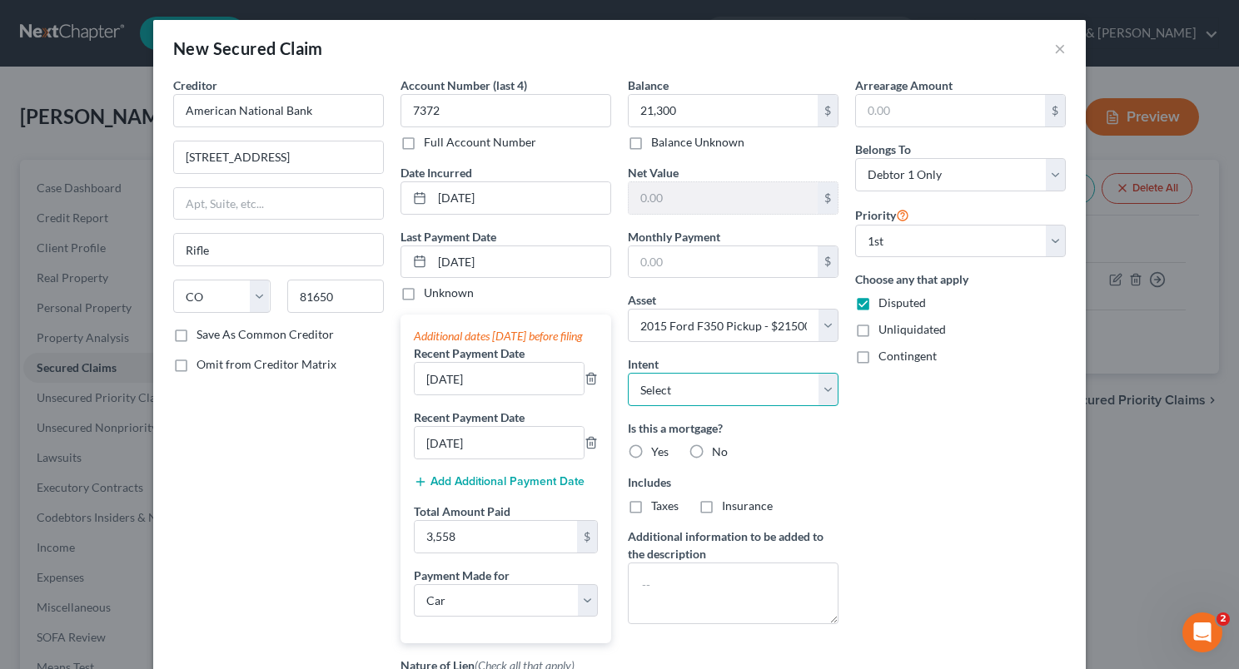
click at [822, 390] on select "Select Surrender Redeem Reaffirm Avoid Other" at bounding box center [733, 389] width 211 height 33
select select "2"
click at [628, 373] on select "Select Surrender Redeem Reaffirm Avoid Other" at bounding box center [733, 389] width 211 height 33
click at [712, 451] on label "No" at bounding box center [720, 452] width 16 height 17
click at [718, 451] on input "No" at bounding box center [723, 449] width 11 height 11
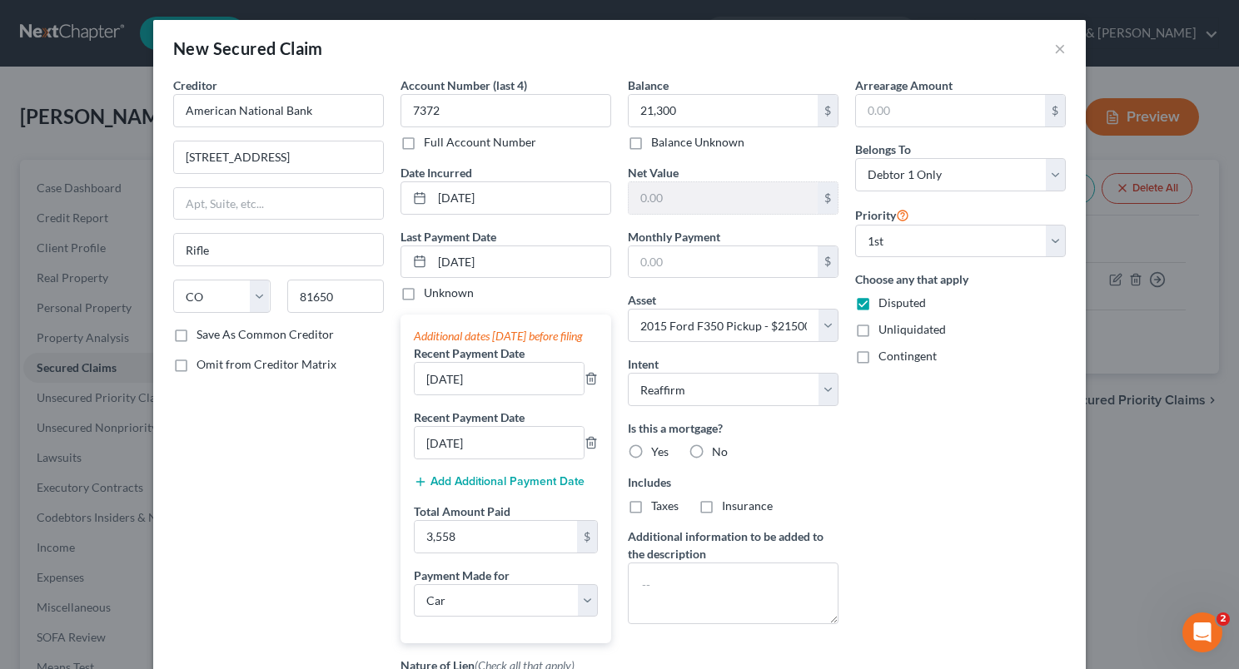
radio input "true"
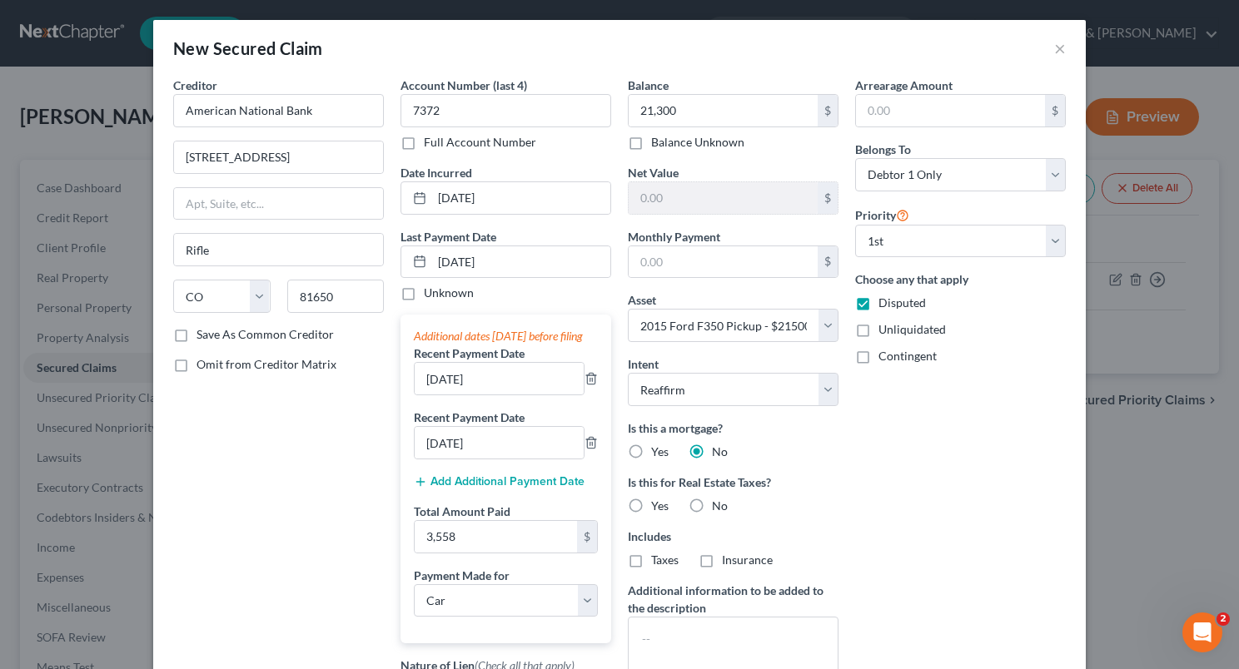
click at [712, 503] on label "No" at bounding box center [720, 506] width 16 height 17
click at [718, 503] on input "No" at bounding box center [723, 503] width 11 height 11
radio input "true"
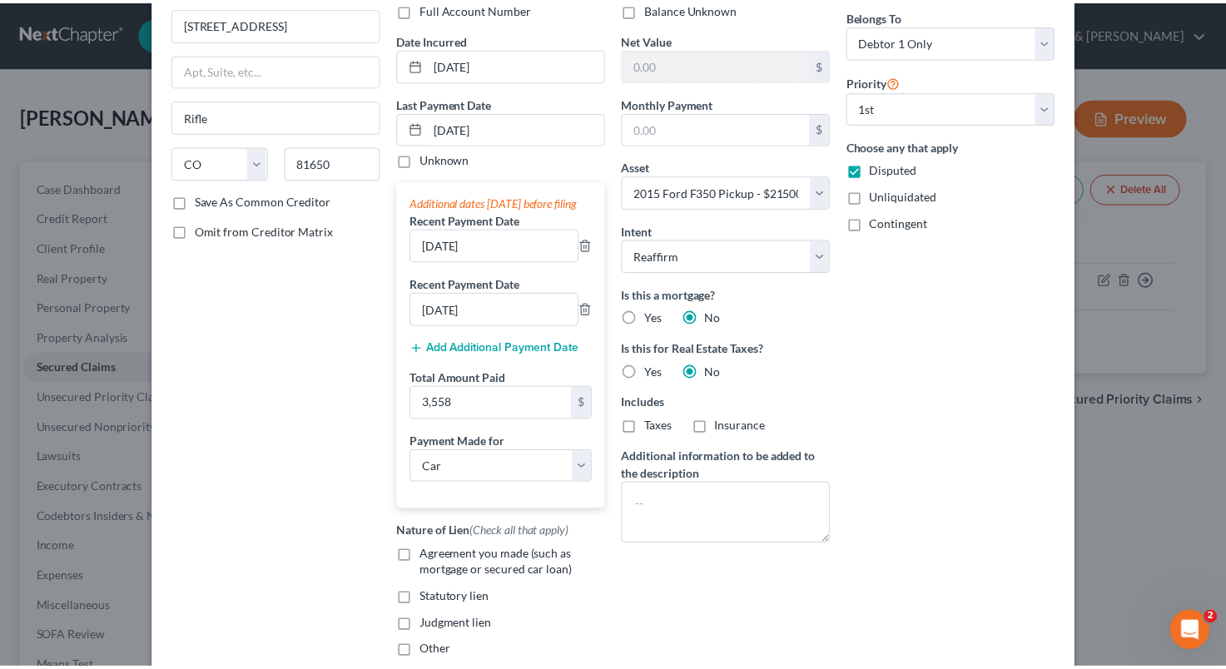
scroll to position [257, 0]
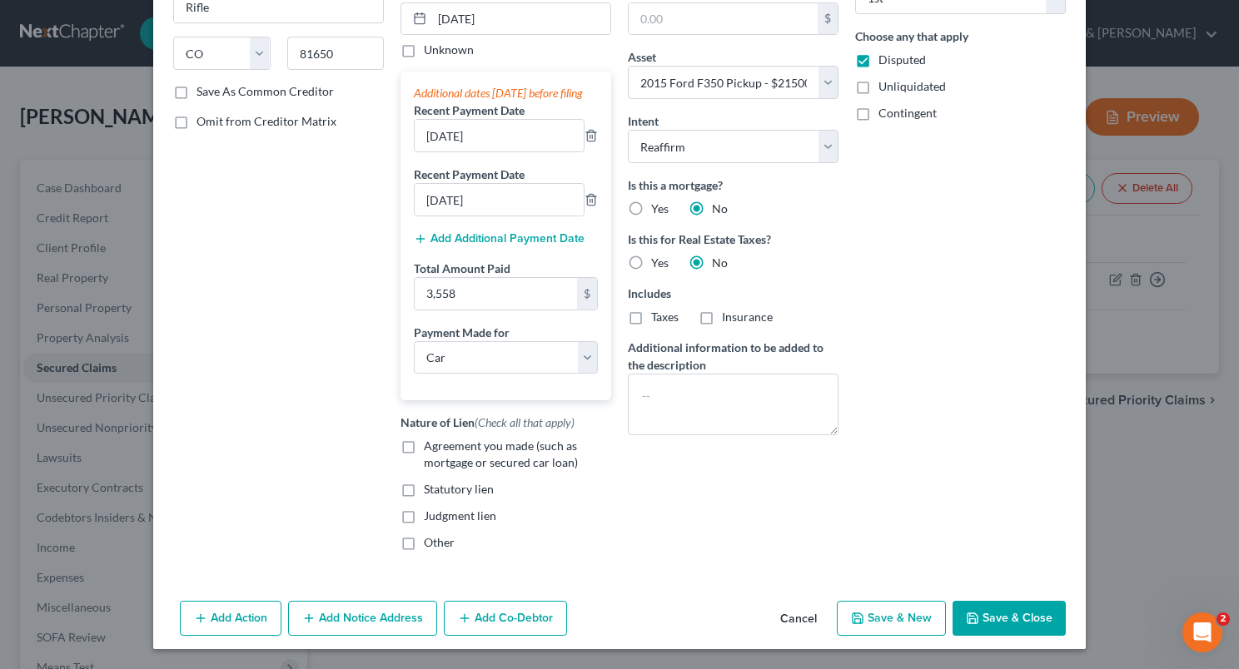
click at [424, 446] on label "Agreement you made (such as mortgage or secured car loan)" at bounding box center [517, 454] width 187 height 33
click at [430, 446] on input "Agreement you made (such as mortgage or secured car loan)" at bounding box center [435, 443] width 11 height 11
checkbox input "true"
click at [999, 613] on button "Save & Close" at bounding box center [1008, 618] width 113 height 35
select select
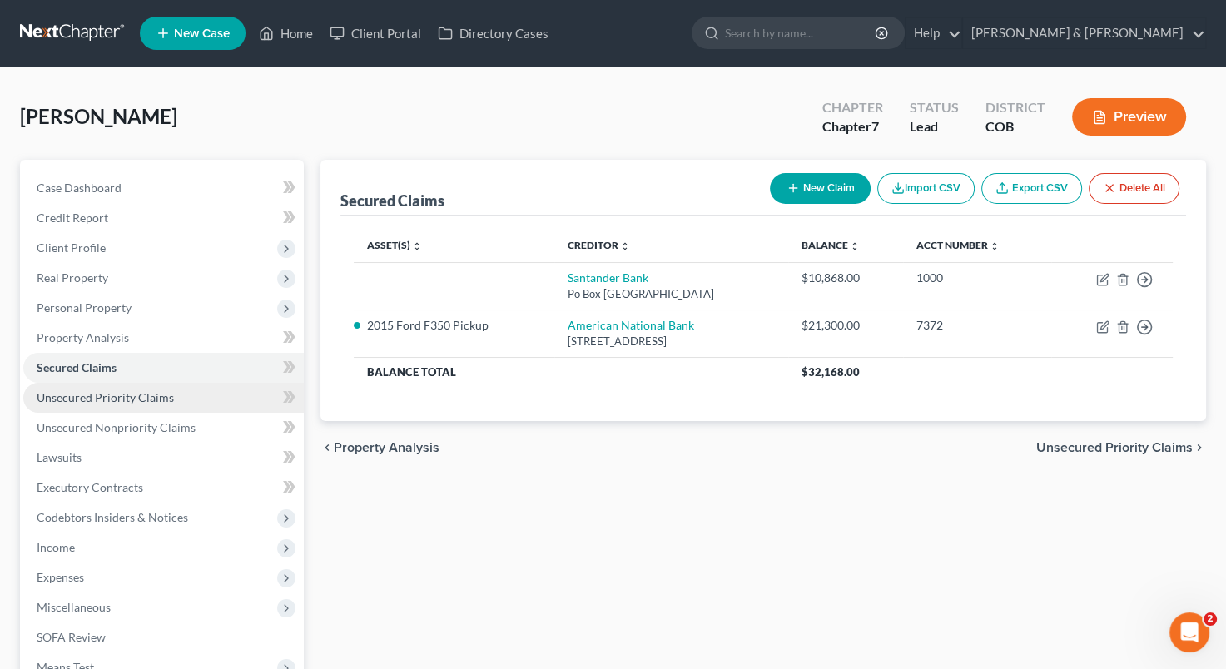
click at [127, 406] on link "Unsecured Priority Claims" at bounding box center [163, 398] width 281 height 30
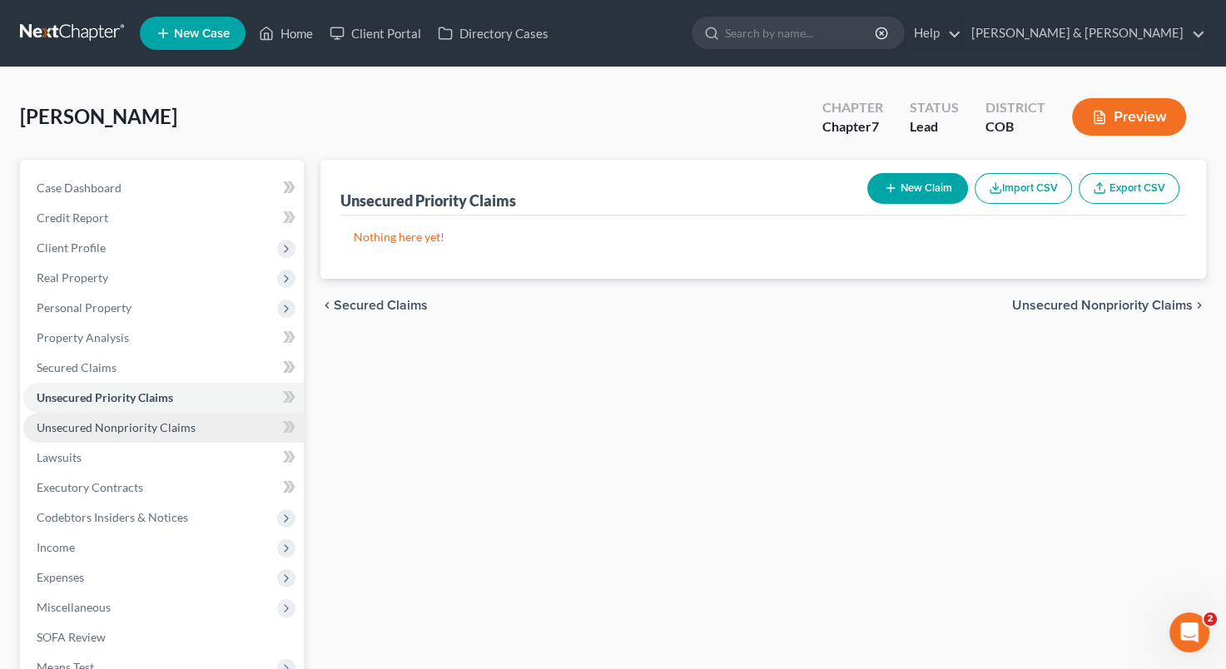
click at [127, 425] on span "Unsecured Nonpriority Claims" at bounding box center [116, 427] width 159 height 14
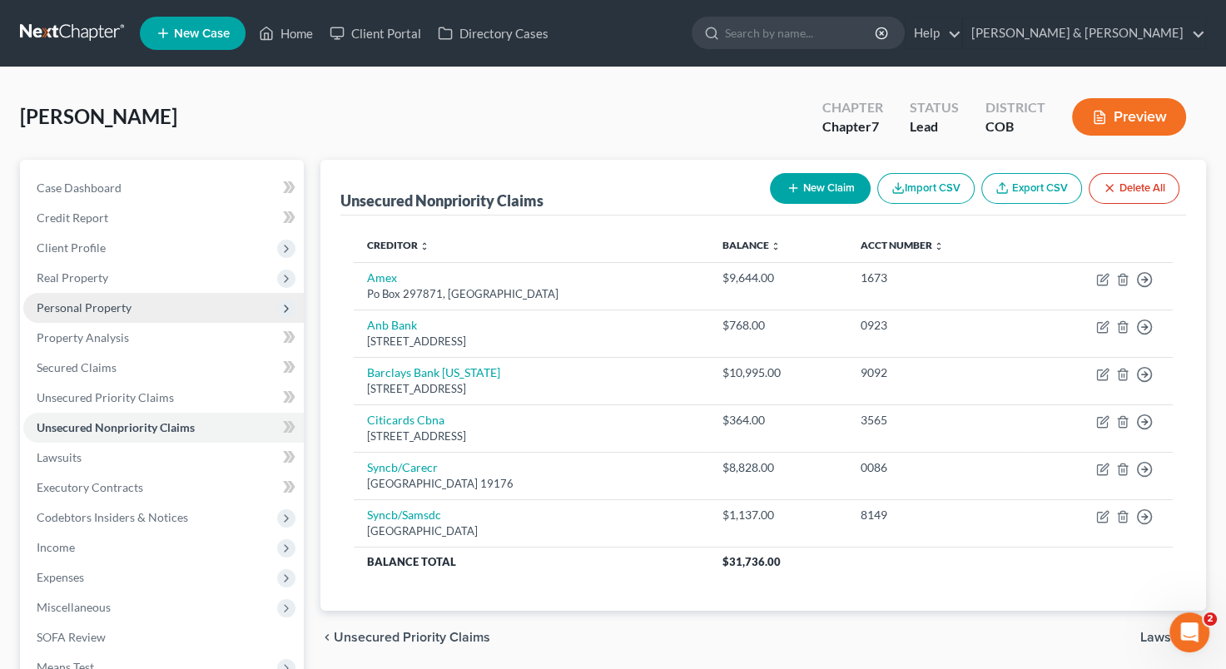
click at [159, 303] on span "Personal Property" at bounding box center [163, 308] width 281 height 30
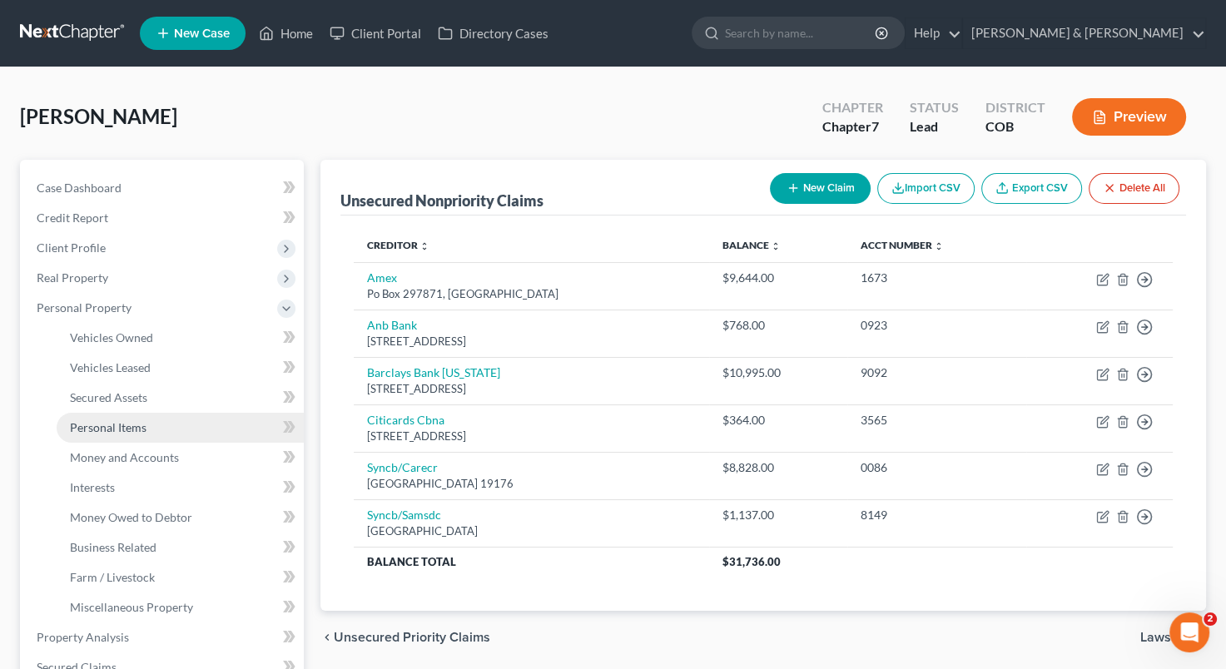
click at [147, 425] on link "Personal Items" at bounding box center [180, 428] width 247 height 30
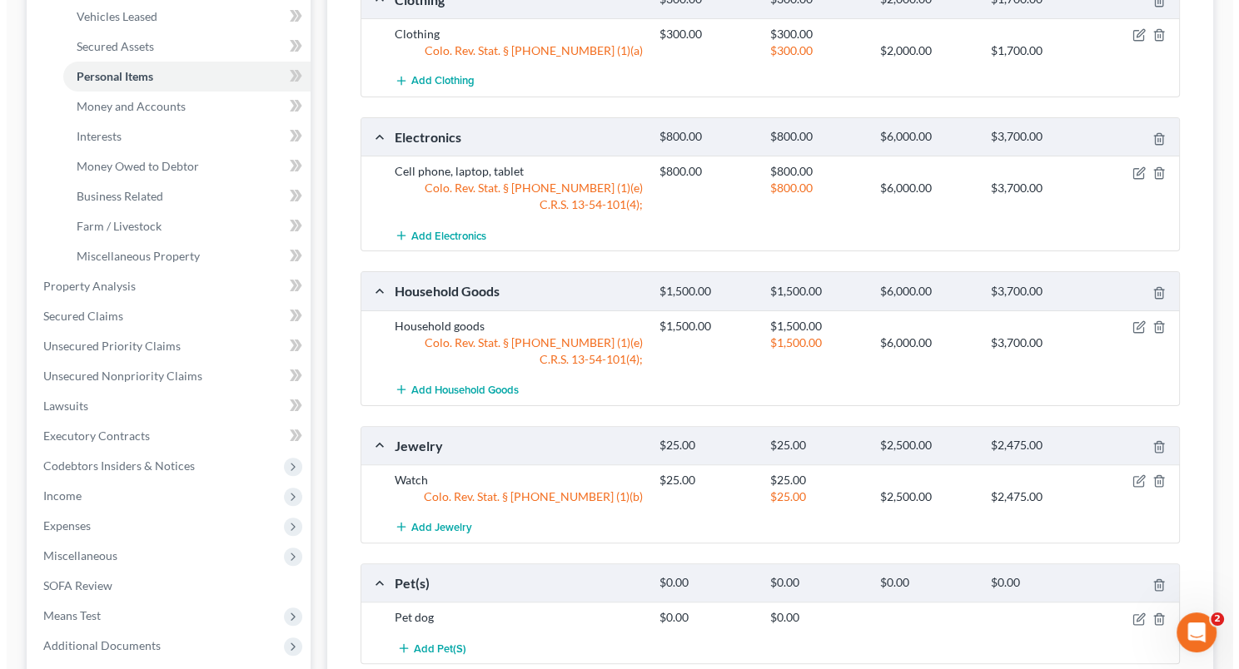
scroll to position [363, 0]
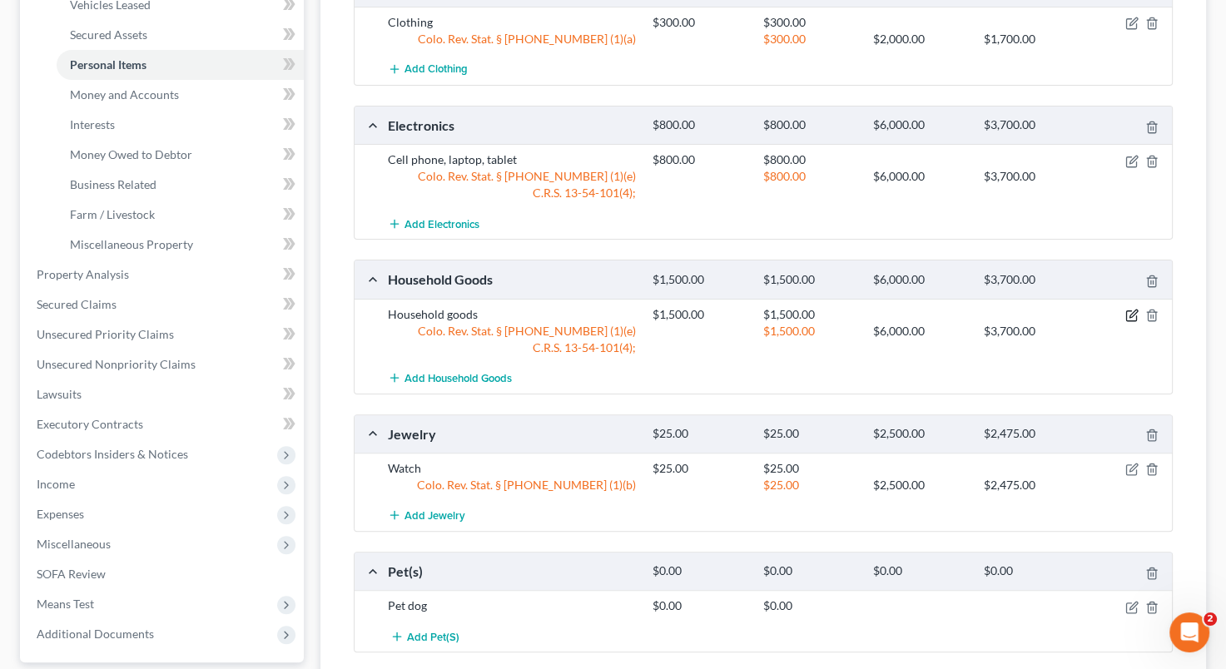
click at [1128, 312] on icon "button" at bounding box center [1131, 315] width 13 height 13
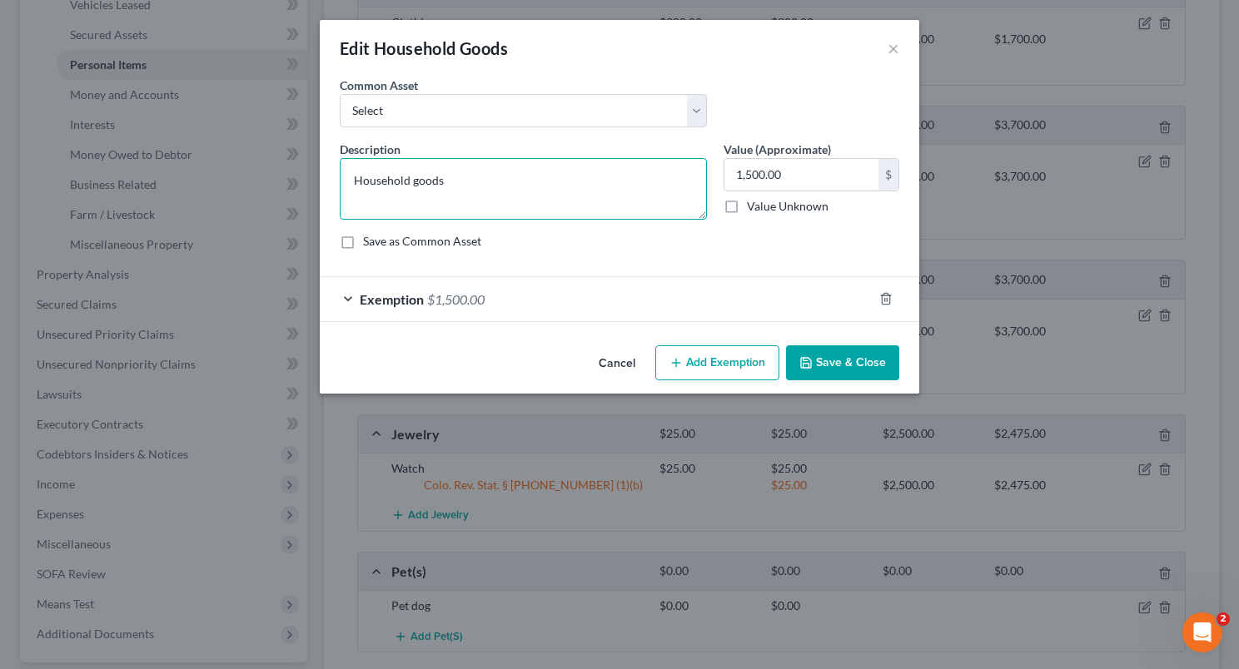
click at [491, 186] on textarea "Household goods" at bounding box center [523, 189] width 367 height 62
type textarea "Household goods, bed, kitchen small appliances, bedding, linens"
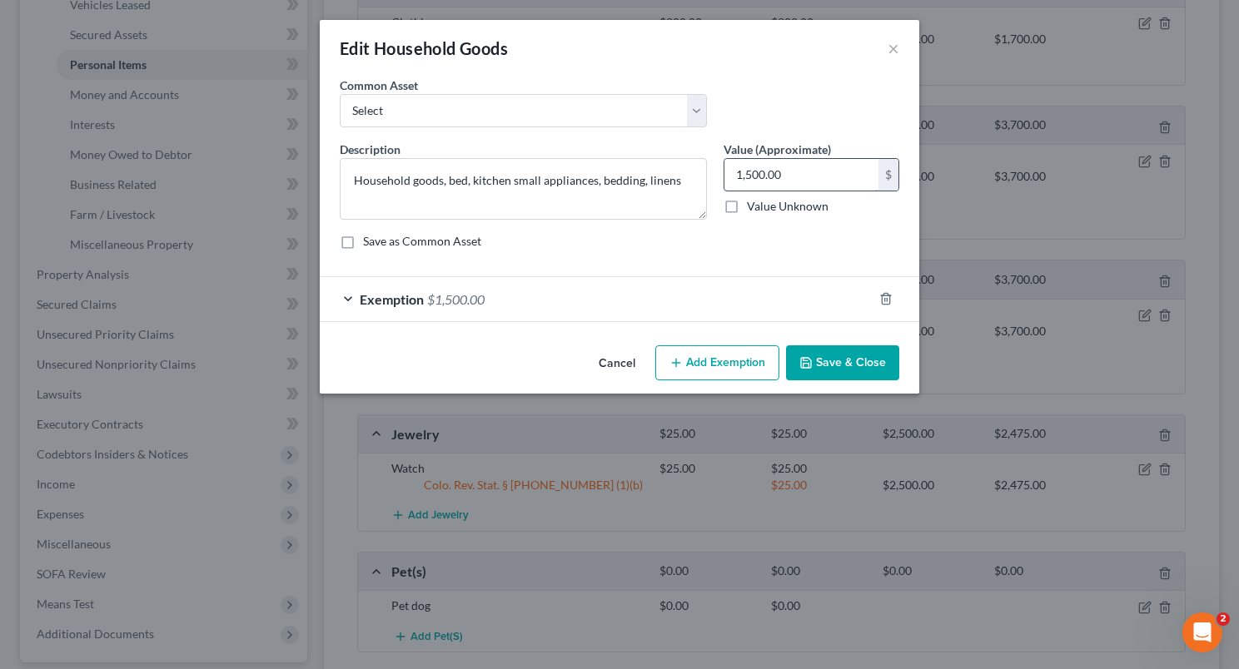
click at [811, 176] on input "1,500.00" at bounding box center [801, 175] width 154 height 32
type input "700"
click at [655, 303] on div "Exemption $1,500.00" at bounding box center [596, 299] width 553 height 44
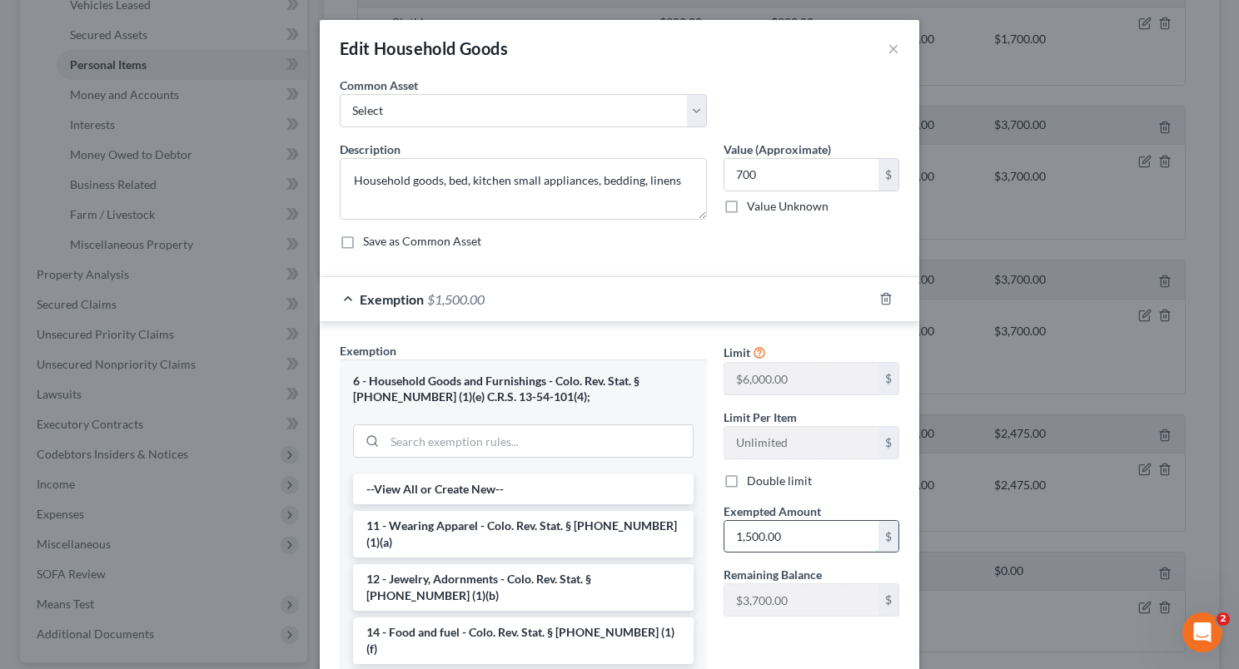
click at [739, 539] on input "1,500.00" at bounding box center [801, 537] width 154 height 32
type input "700"
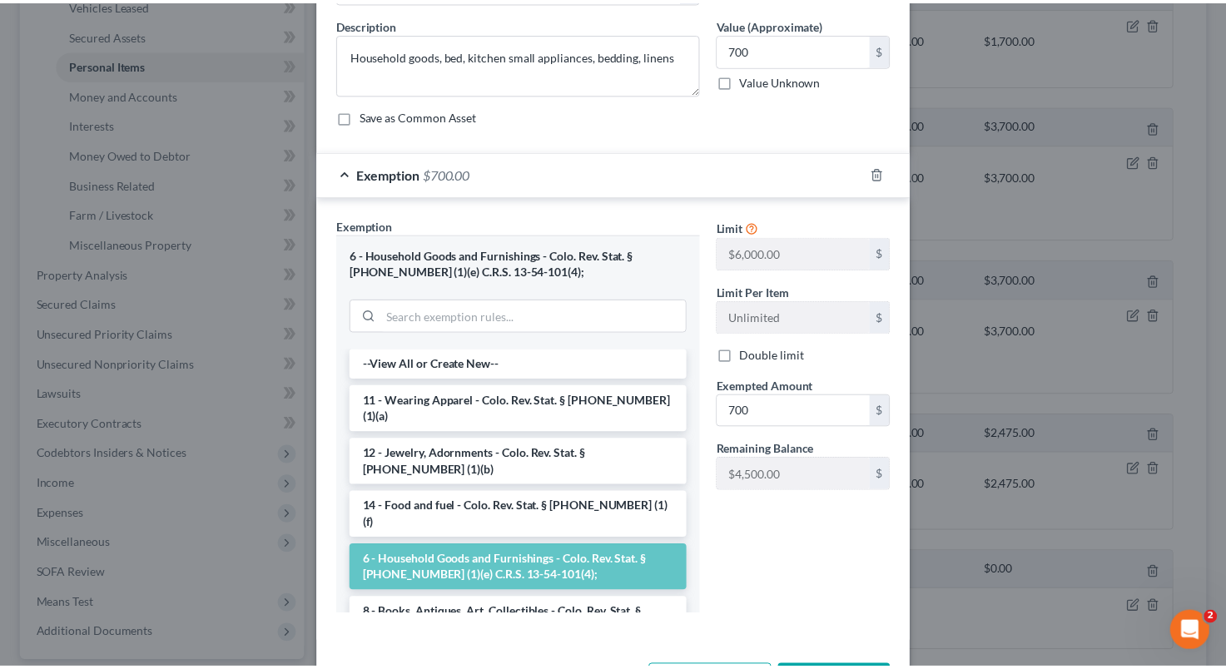
scroll to position [158, 0]
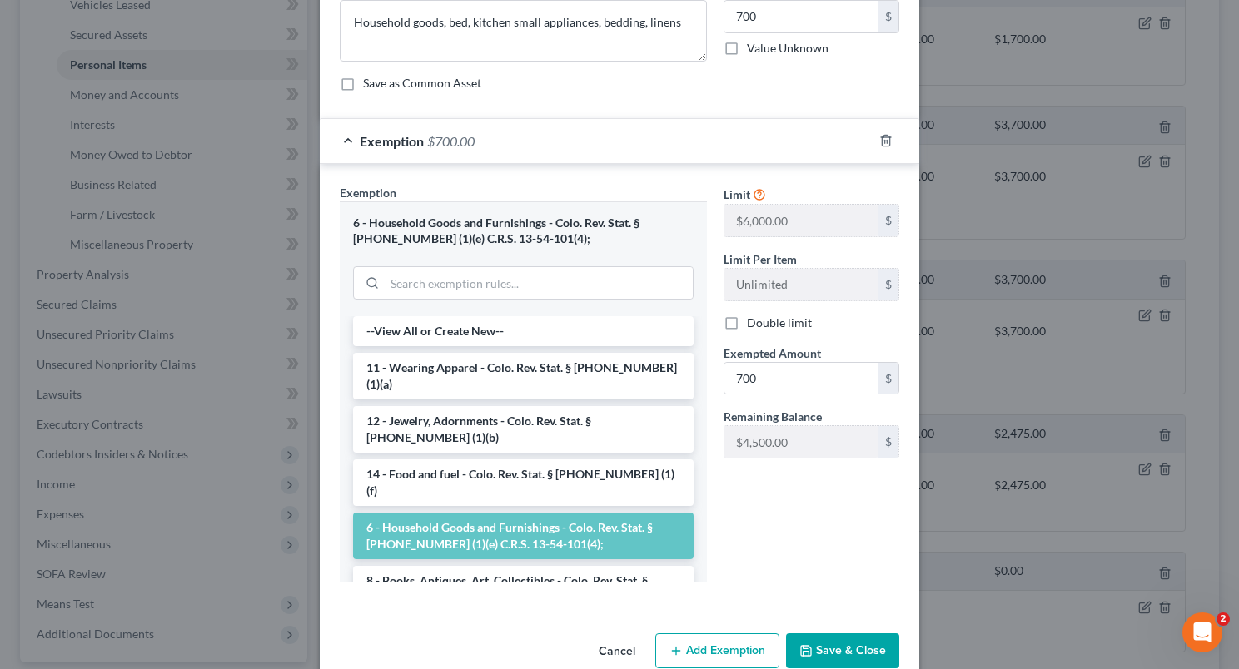
click at [832, 647] on button "Save & Close" at bounding box center [842, 650] width 113 height 35
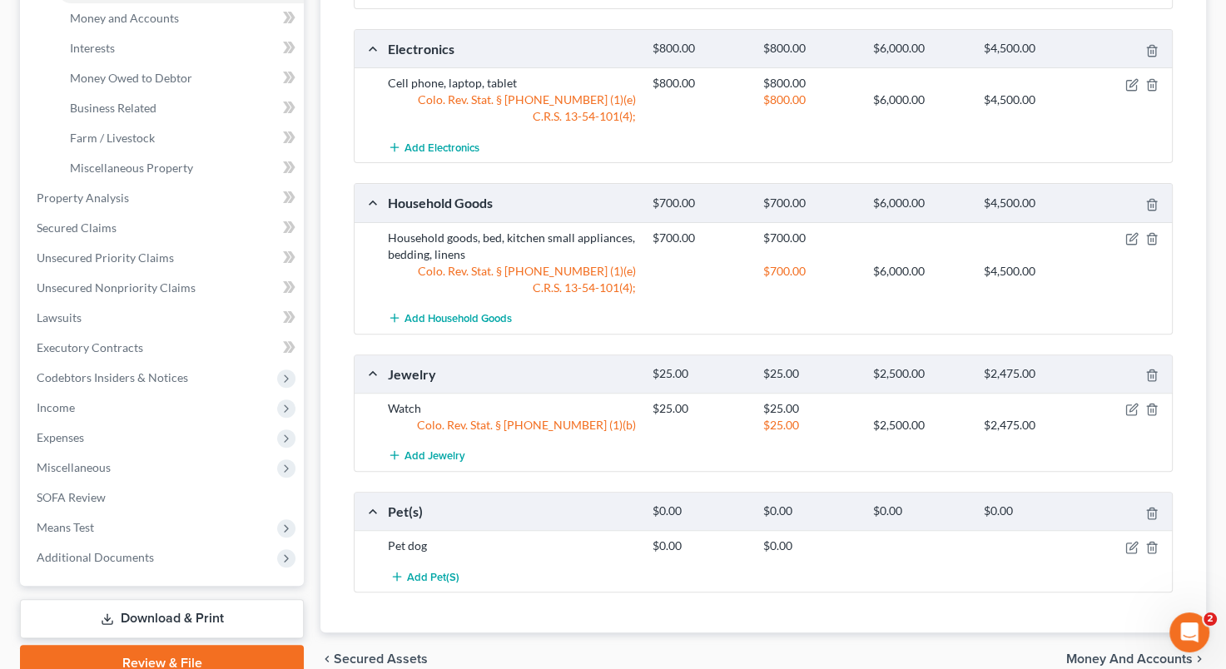
scroll to position [500, 0]
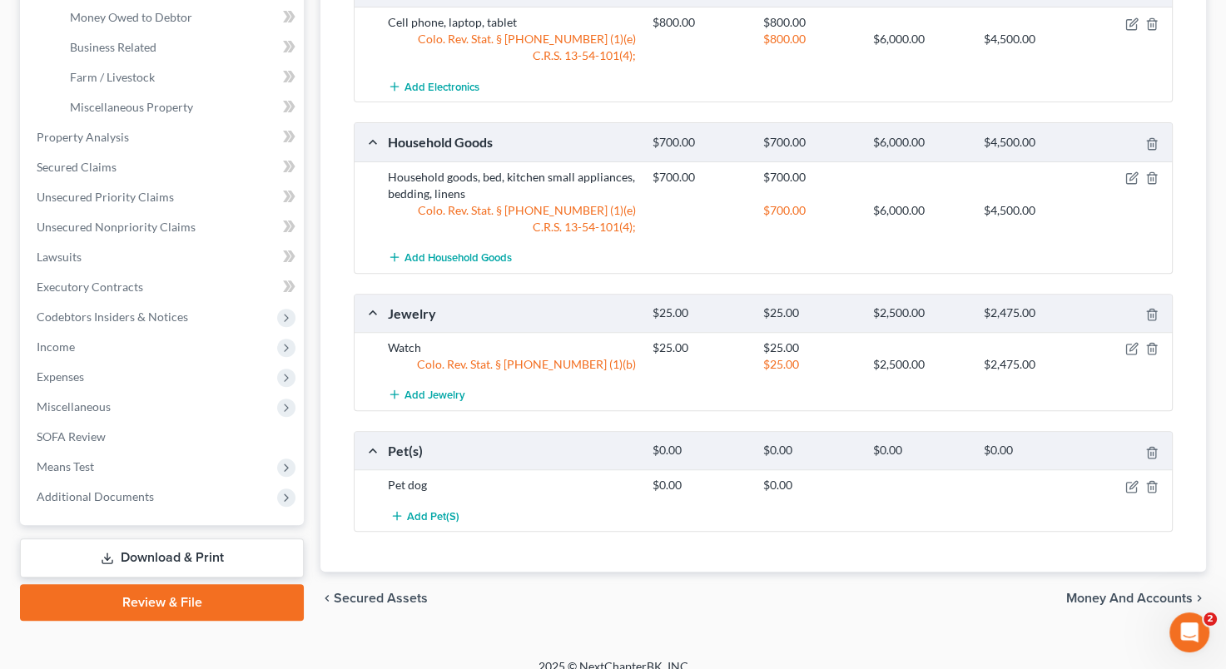
click at [603, 564] on div "Total Value Exempted Limit Remaining Clothing $300.00 $300.00 $2,000.00 $1,700.…" at bounding box center [763, 183] width 846 height 777
click at [166, 42] on link "Business Related" at bounding box center [180, 47] width 247 height 30
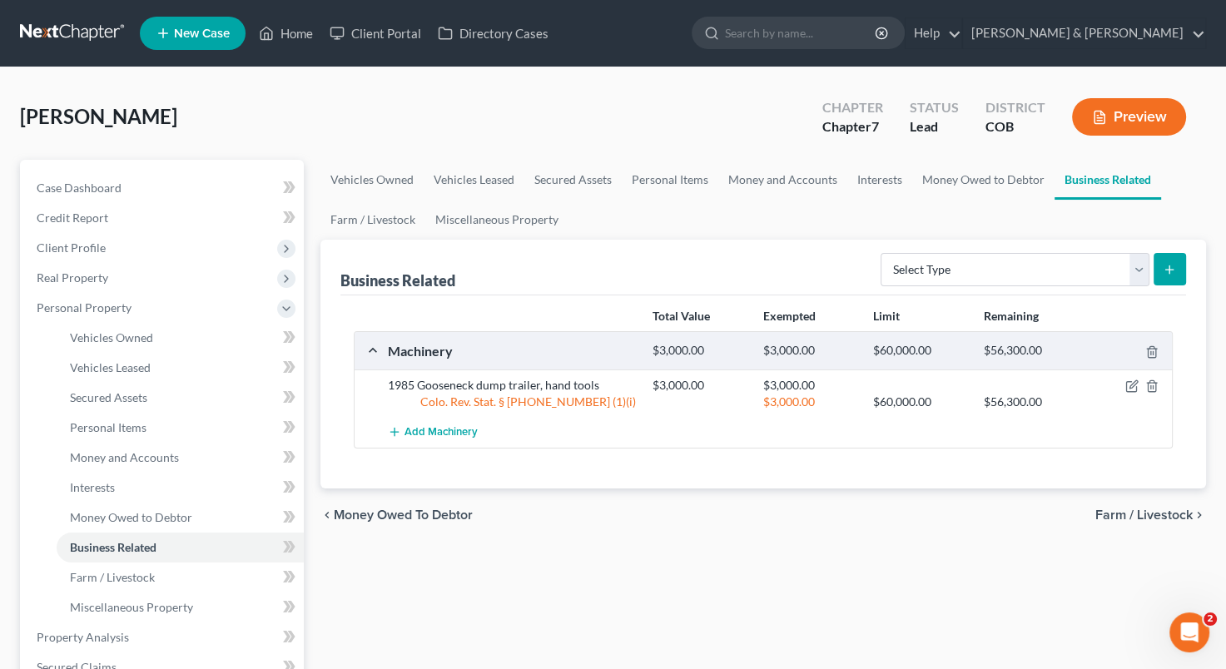
click at [1135, 377] on div at bounding box center [1129, 385] width 88 height 17
click at [1132, 387] on icon "button" at bounding box center [1131, 386] width 13 height 13
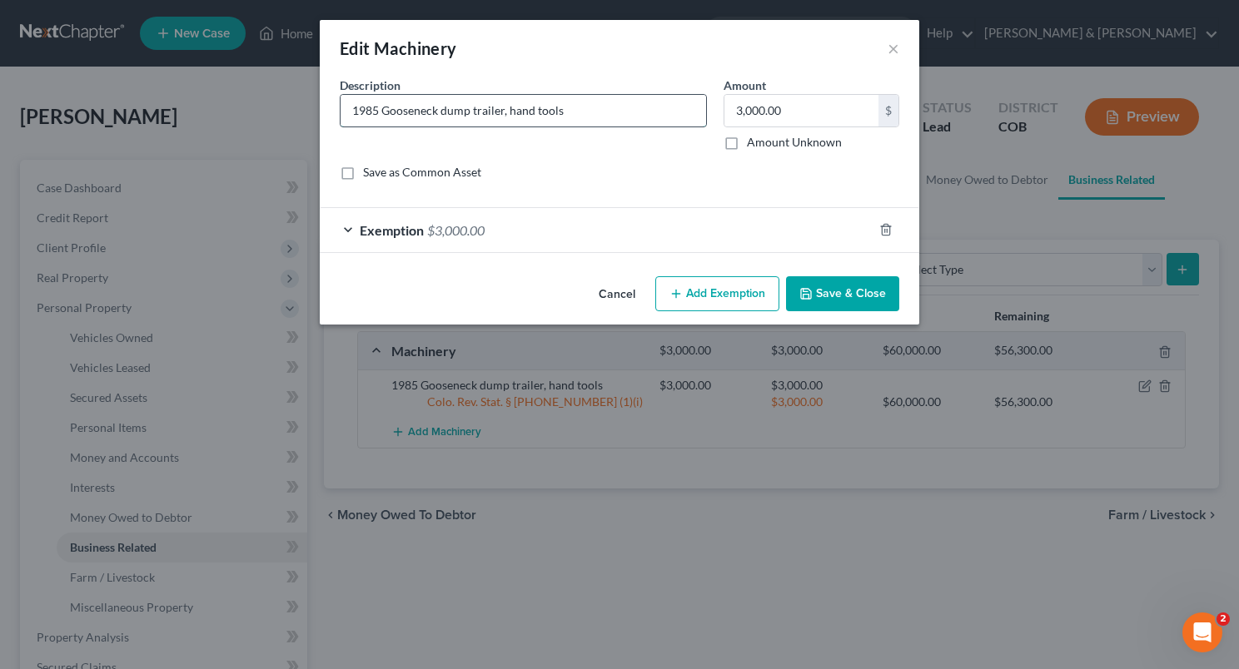
click at [584, 109] on input "1985 Gooseneck dump trailer, hand tools" at bounding box center [522, 111] width 365 height 32
type input "1985 Gooseneck dump trailer, hand tools, A"
click at [753, 107] on input "3,000.00" at bounding box center [801, 111] width 154 height 32
type input "0"
click at [601, 94] on div "1985 Gooseneck dump trailer, hand tools, A" at bounding box center [523, 110] width 367 height 33
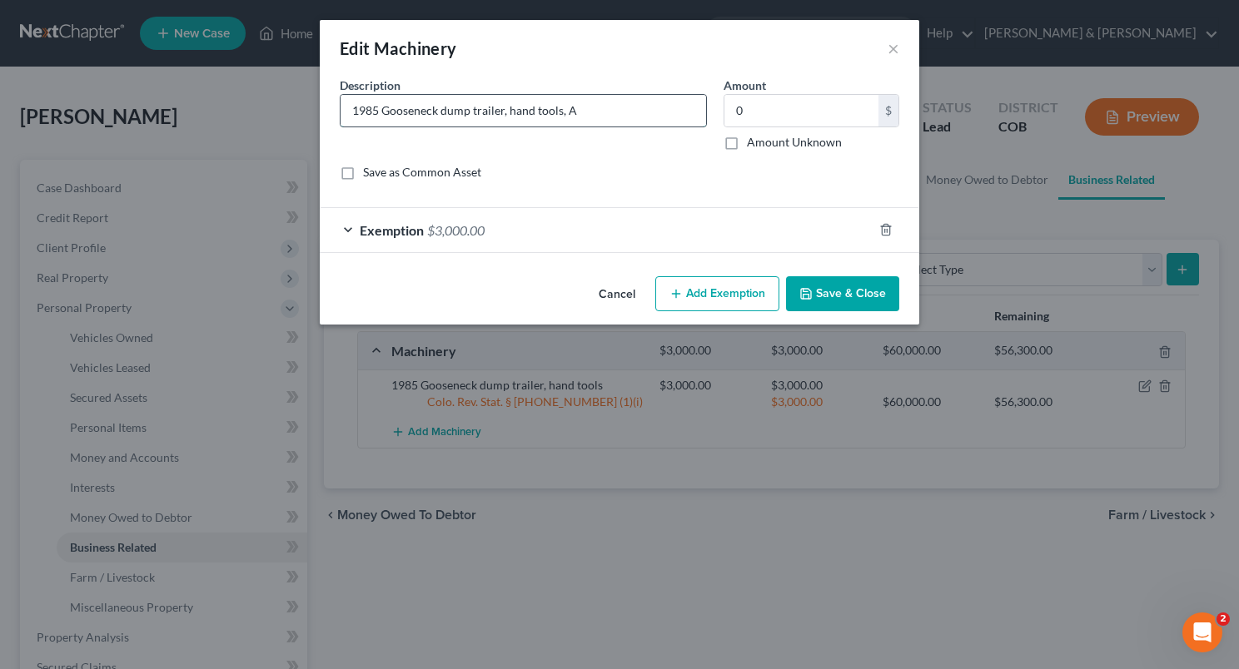
click at [593, 111] on input "1985 Gooseneck dump trailer, hand tools, A" at bounding box center [522, 111] width 365 height 32
type input "1985 Gooseneck dump trailer, hand tools, old ATV"
click at [751, 115] on input "0" at bounding box center [801, 111] width 154 height 32
type input "4,500"
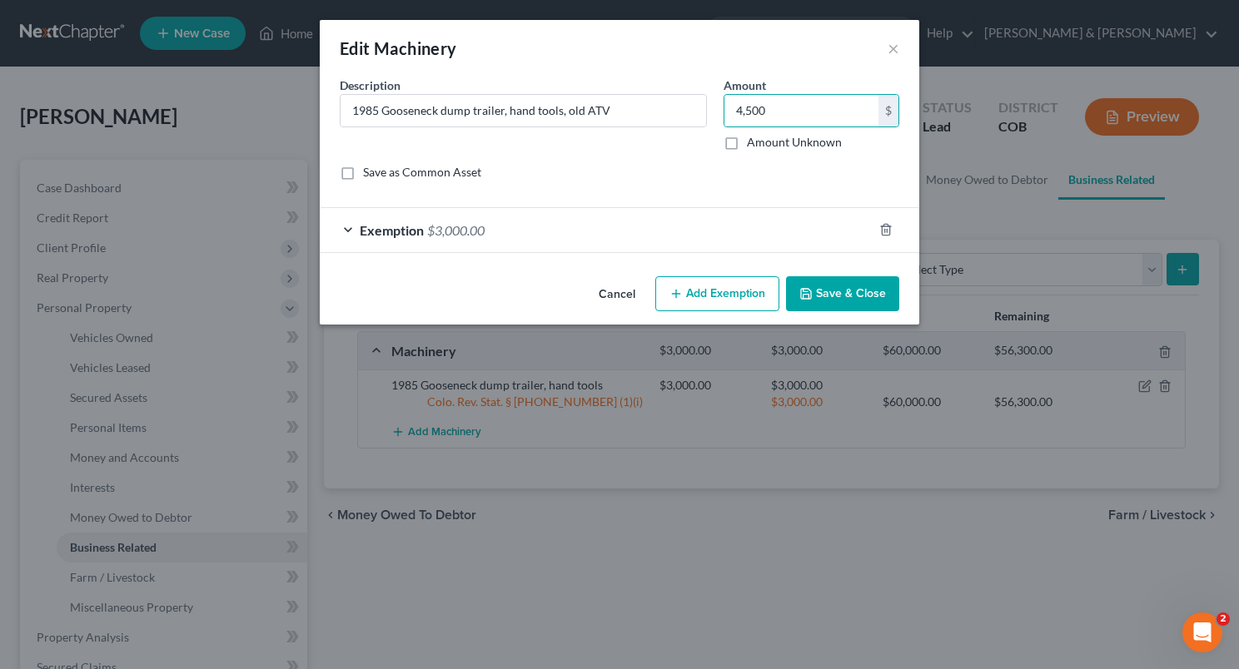
click at [500, 216] on div "Exemption $3,000.00" at bounding box center [596, 230] width 553 height 44
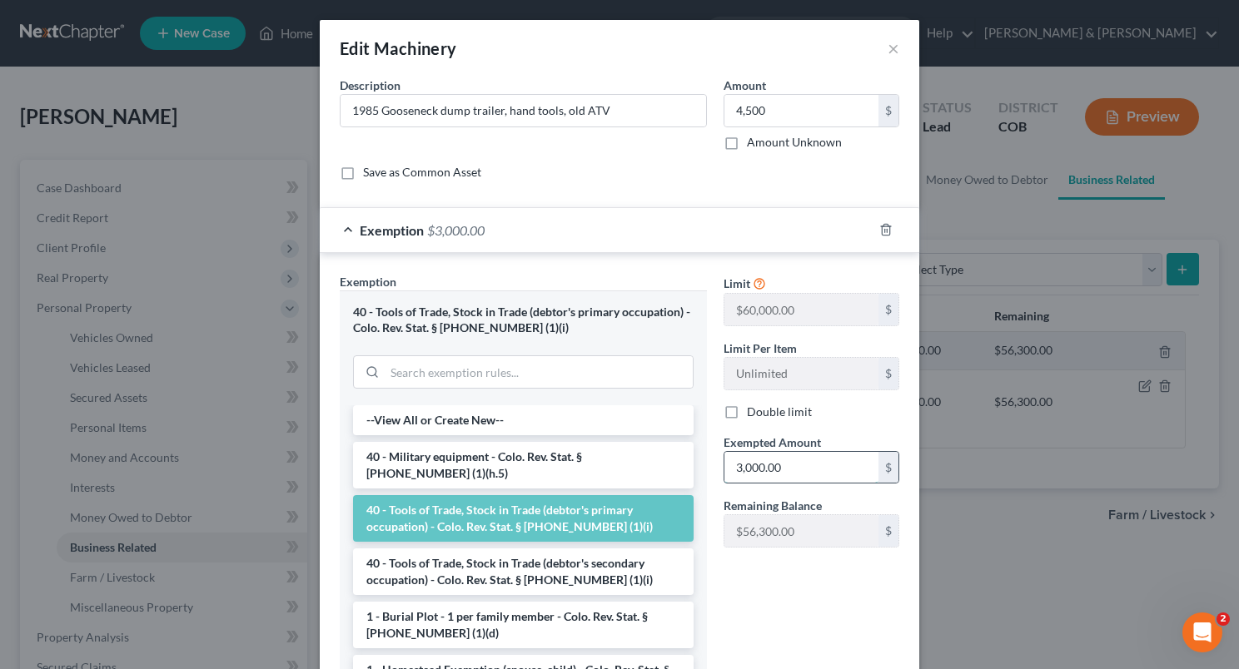
click at [740, 466] on input "3,000.00" at bounding box center [801, 468] width 154 height 32
type input "3"
type input "4,500"
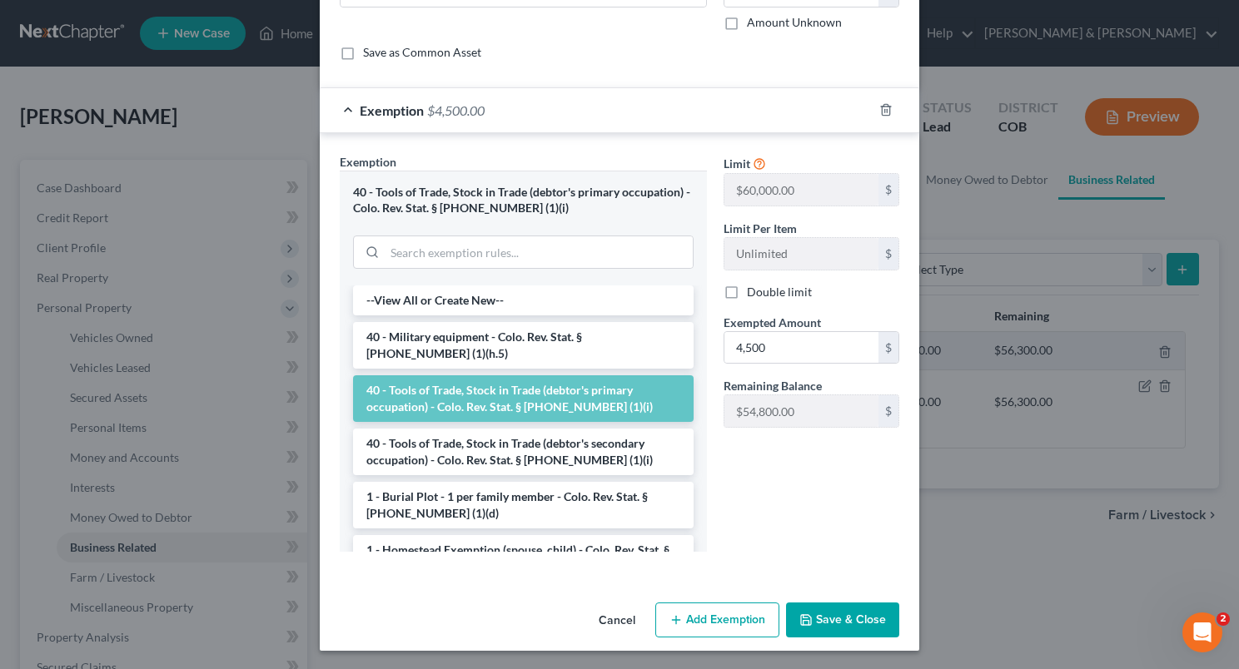
click at [863, 619] on button "Save & Close" at bounding box center [842, 620] width 113 height 35
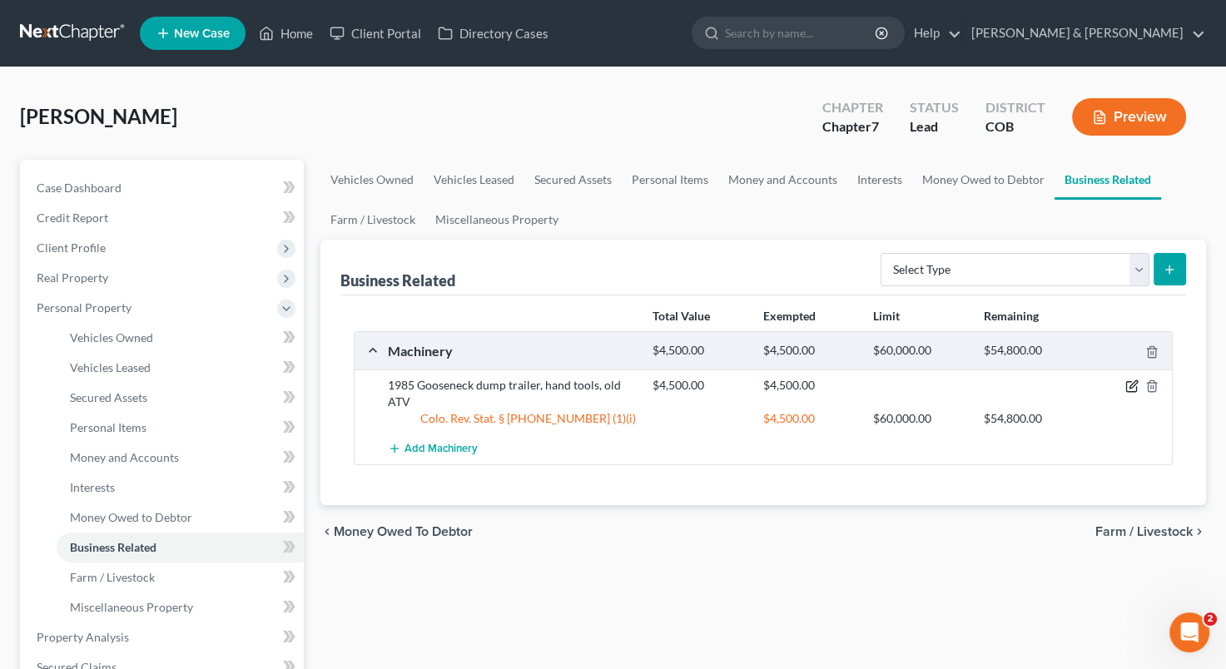
click at [1133, 380] on icon "button" at bounding box center [1131, 386] width 13 height 13
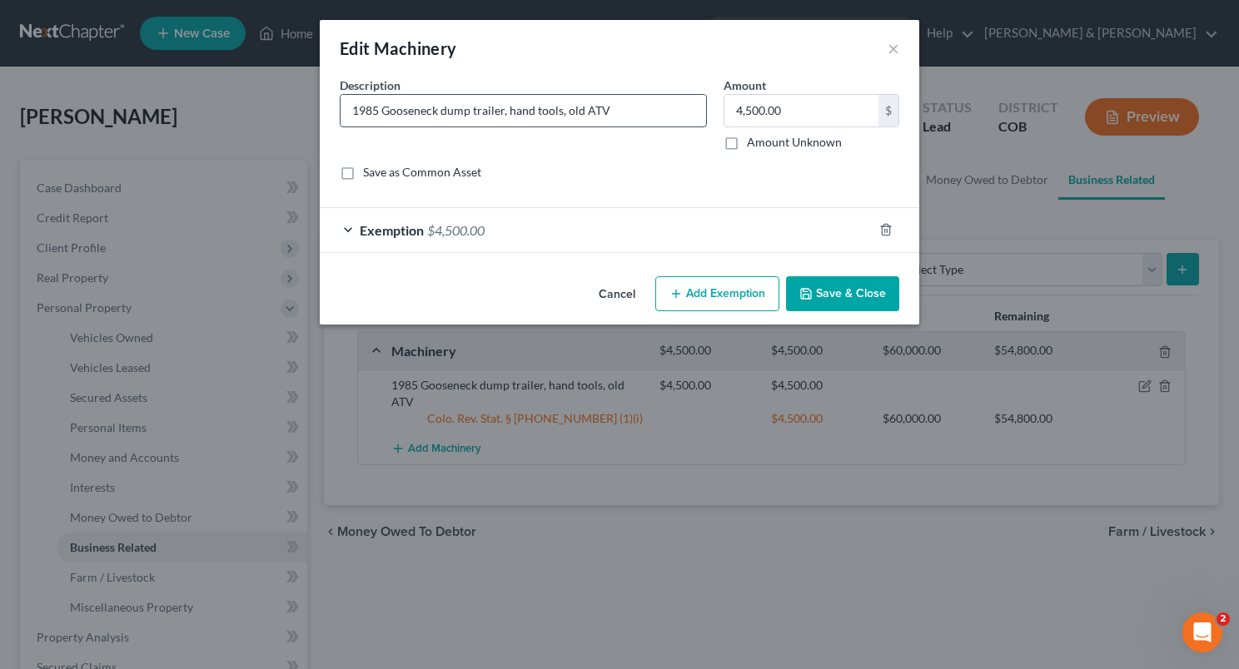
click at [645, 112] on input "1985 Gooseneck dump trailer, hand tools, old ATV" at bounding box center [522, 111] width 365 height 32
type input "1985 Gooseneck dump trailer, hand tools, old ATV, portable saw mill"
click at [733, 113] on input "4,500.00" at bounding box center [801, 111] width 154 height 32
type input "7,500"
click at [483, 220] on div "Exemption $4,500.00" at bounding box center [596, 230] width 553 height 44
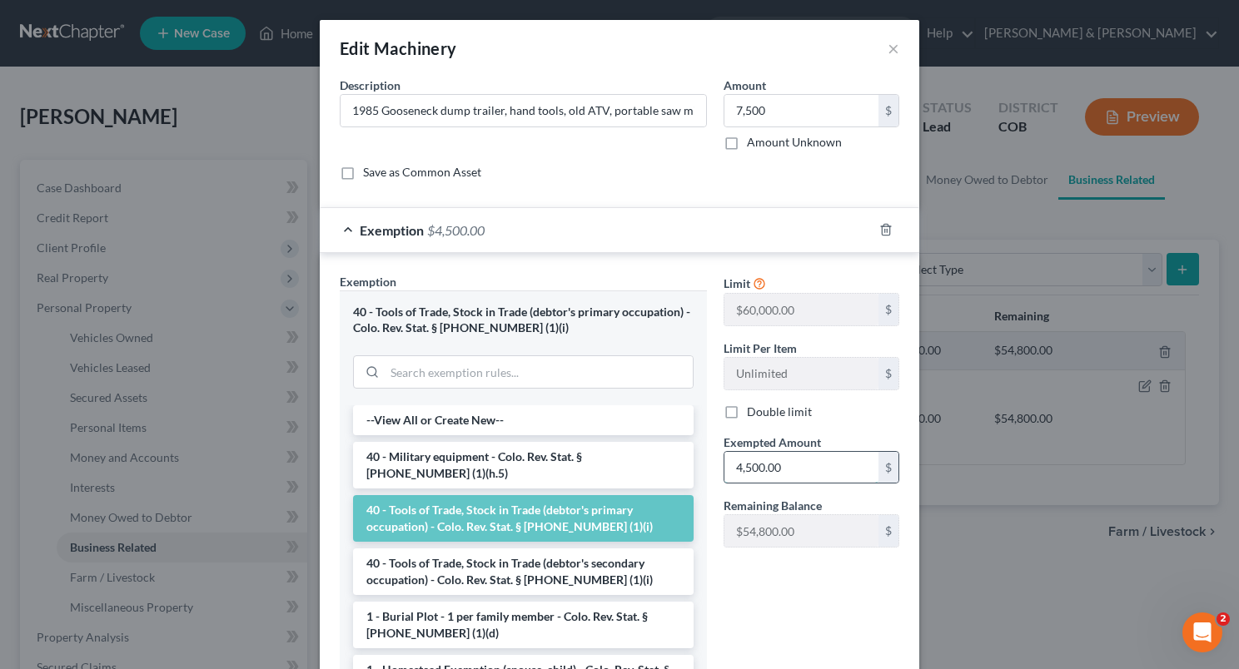
click at [732, 472] on input "4,500.00" at bounding box center [801, 468] width 154 height 32
type input "7"
type input "7,500"
click at [728, 576] on div "Limit $60,000.00 $ Limit Per Item Unlimited $ Double limit Exempted Amount * 7,…" at bounding box center [811, 479] width 192 height 412
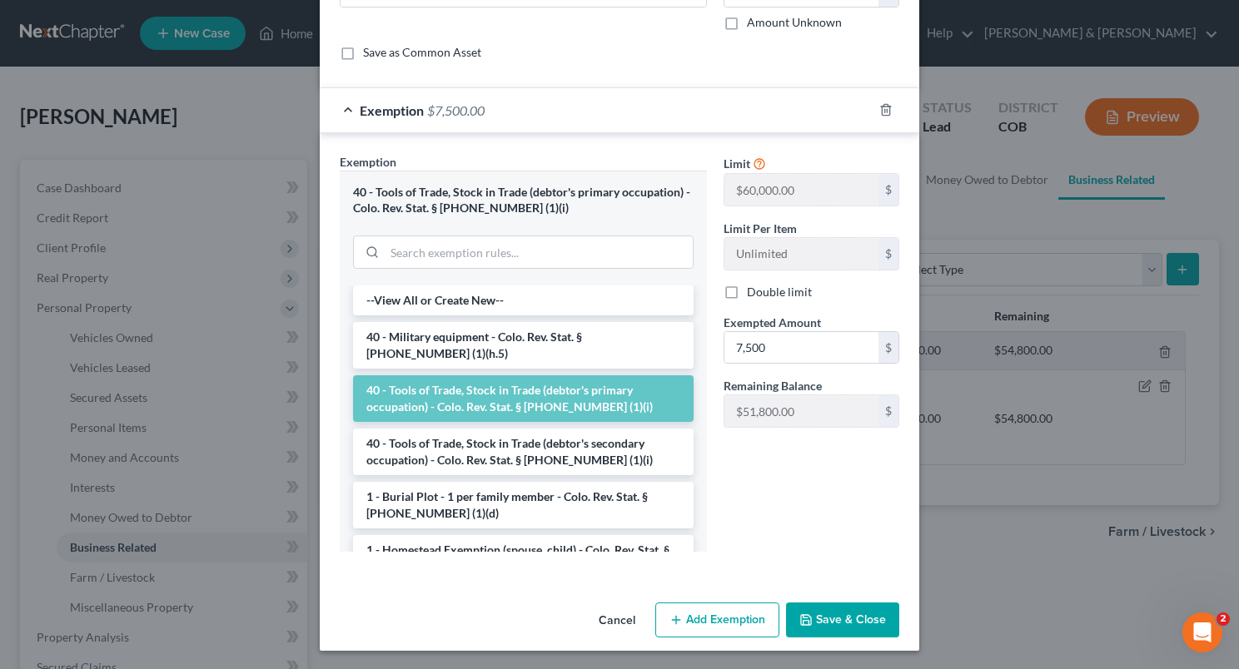
click at [826, 616] on button "Save & Close" at bounding box center [842, 620] width 113 height 35
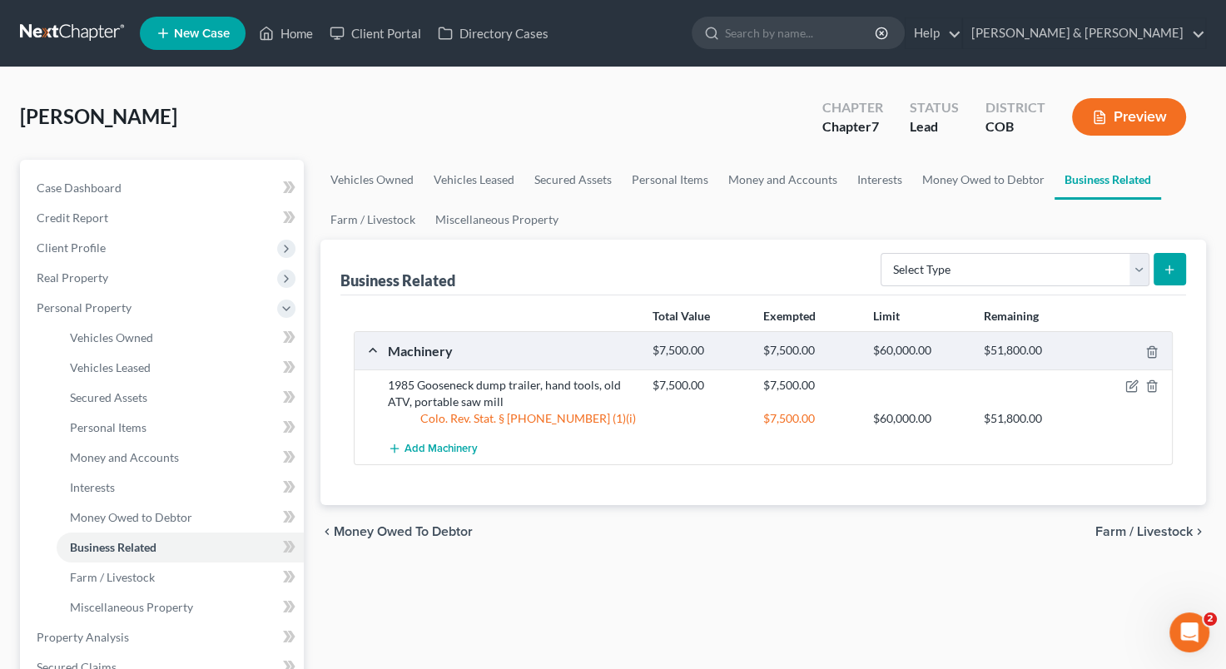
click at [716, 389] on div "$7,500.00" at bounding box center [699, 385] width 110 height 17
click at [143, 424] on span "Personal Items" at bounding box center [108, 427] width 77 height 14
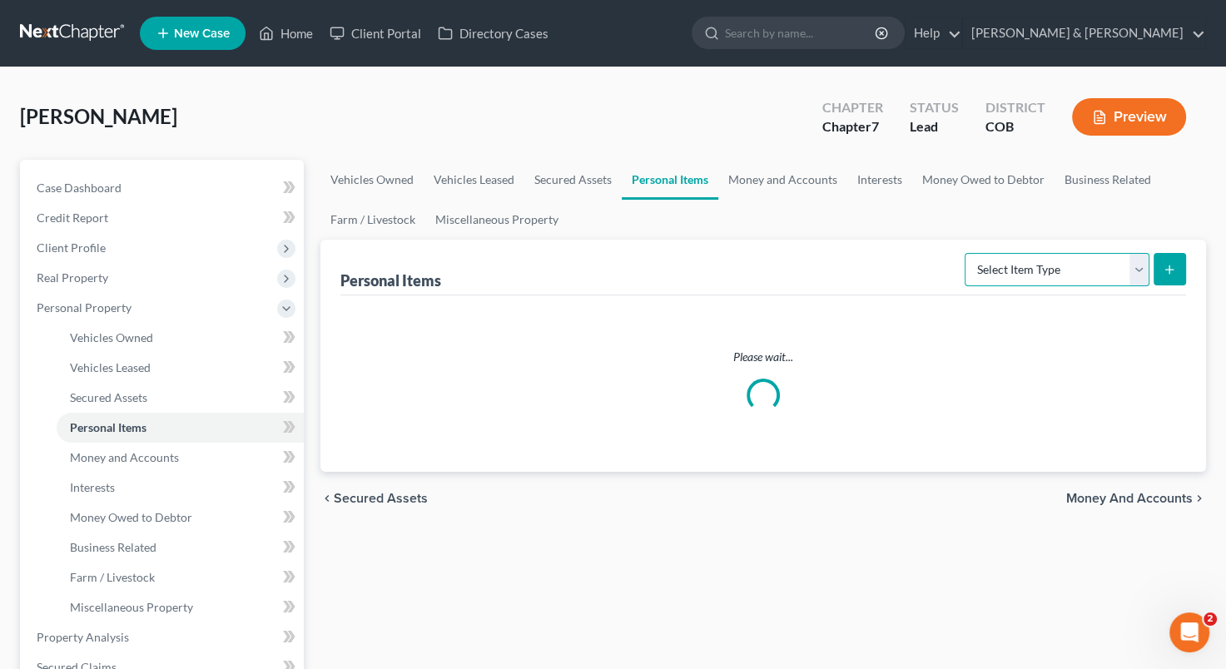
click at [1142, 258] on select "Select Item Type Clothing Collectibles Of Value Electronics Firearms Household …" at bounding box center [1057, 269] width 185 height 33
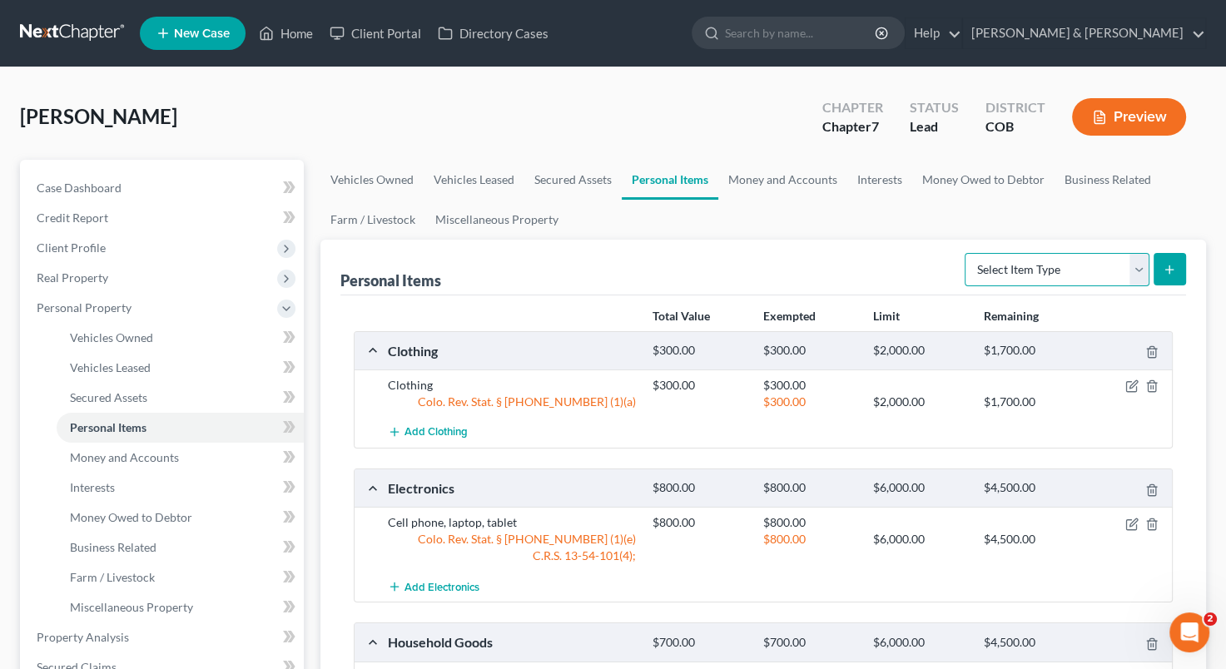
select select "sports_and_hobby_equipment"
click at [966, 253] on select "Select Item Type Clothing Collectibles Of Value Electronics Firearms Household …" at bounding box center [1057, 269] width 185 height 33
click at [1184, 225] on ul "Vehicles Owned Vehicles Leased Secured Assets Personal Items Money and Accounts…" at bounding box center [763, 200] width 886 height 80
click at [1170, 277] on button "submit" at bounding box center [1170, 269] width 32 height 32
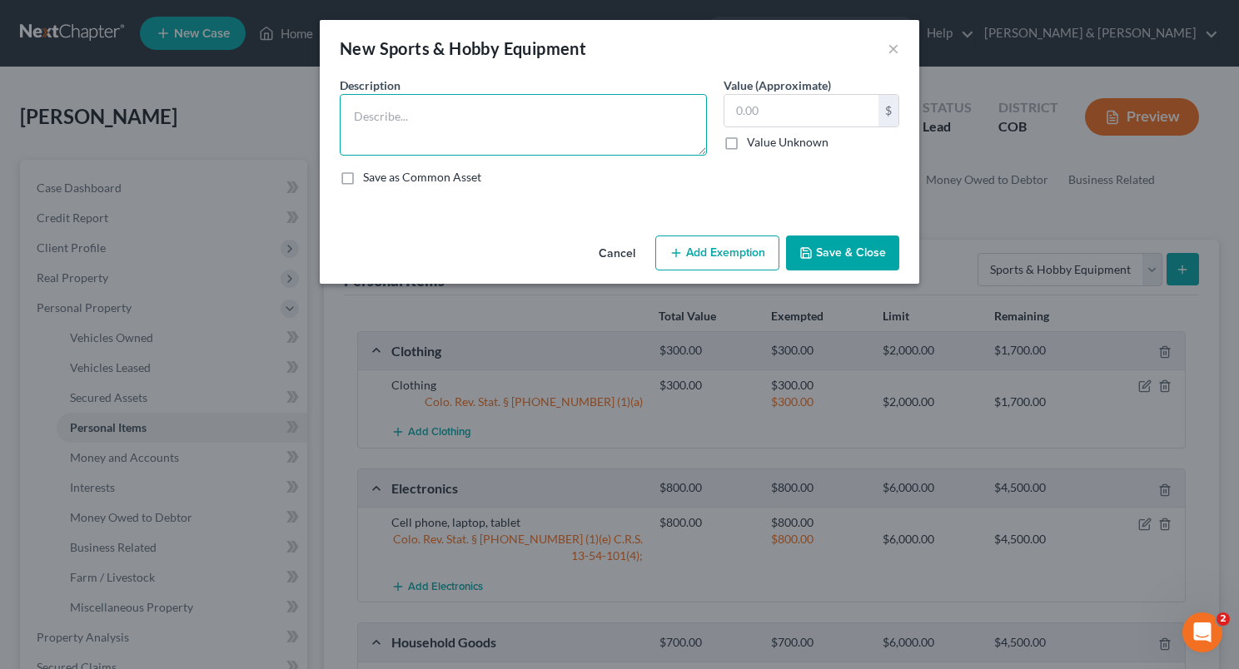
click at [477, 117] on textarea at bounding box center [523, 125] width 367 height 62
type textarea "Fishing poles"
click at [733, 121] on input "text" at bounding box center [801, 111] width 154 height 32
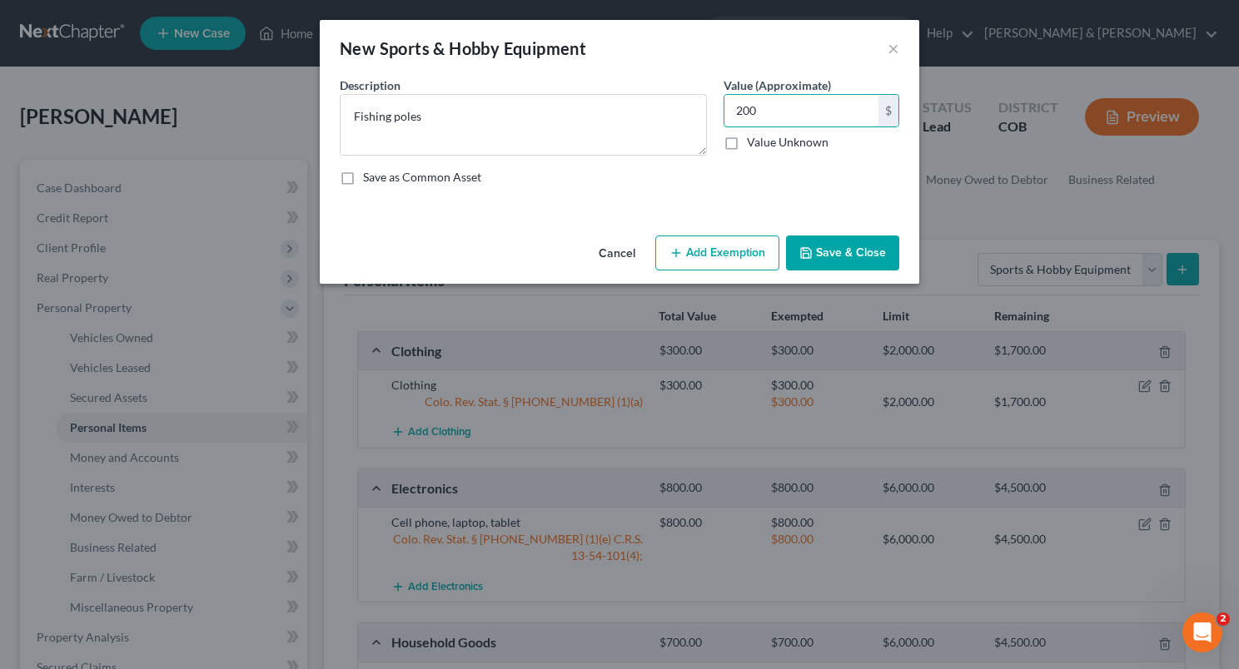
type input "200"
click at [732, 237] on button "Add Exemption" at bounding box center [717, 253] width 124 height 35
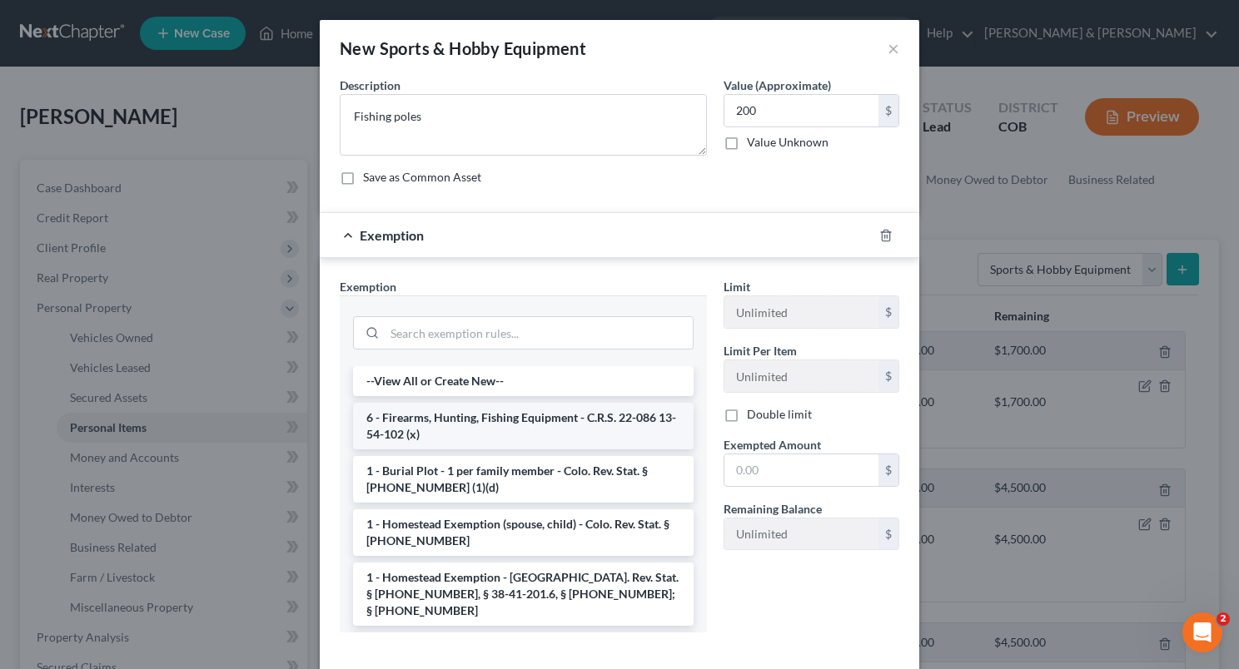
click at [530, 413] on li "6 - Firearms, Hunting, Fishing Equipment - C.R.S. 22-086 13-54-102 (x)" at bounding box center [523, 426] width 340 height 47
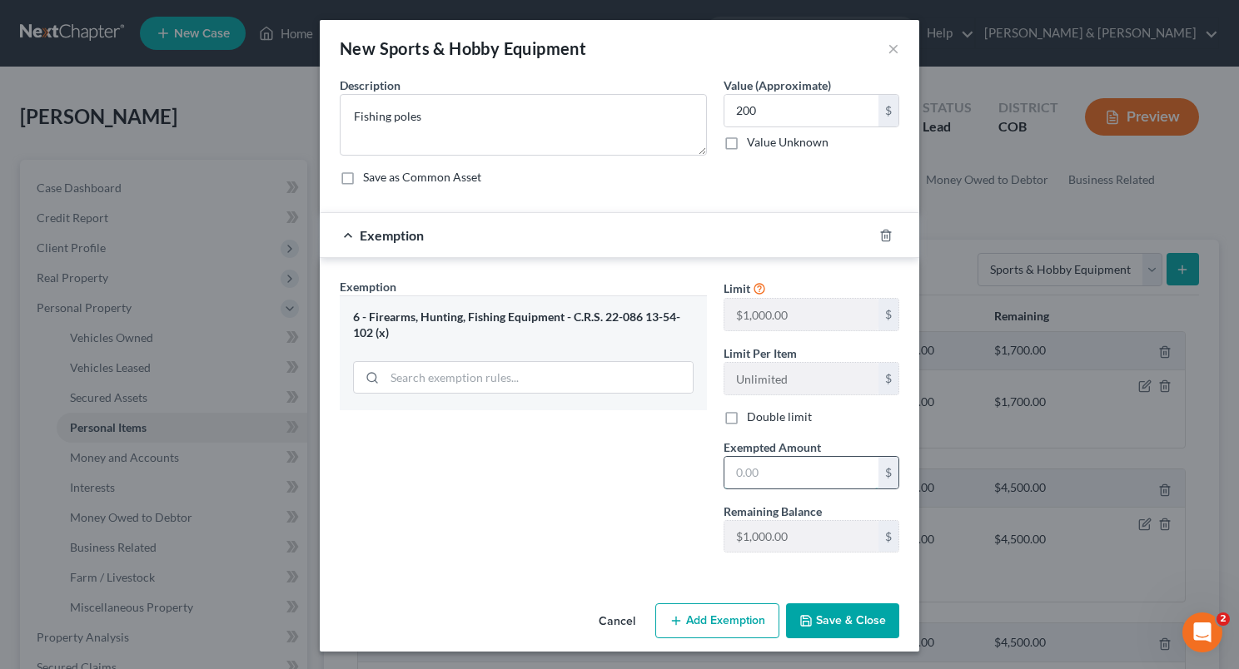
click at [735, 469] on input "text" at bounding box center [801, 473] width 154 height 32
type input "200"
click at [839, 613] on button "Save & Close" at bounding box center [842, 620] width 113 height 35
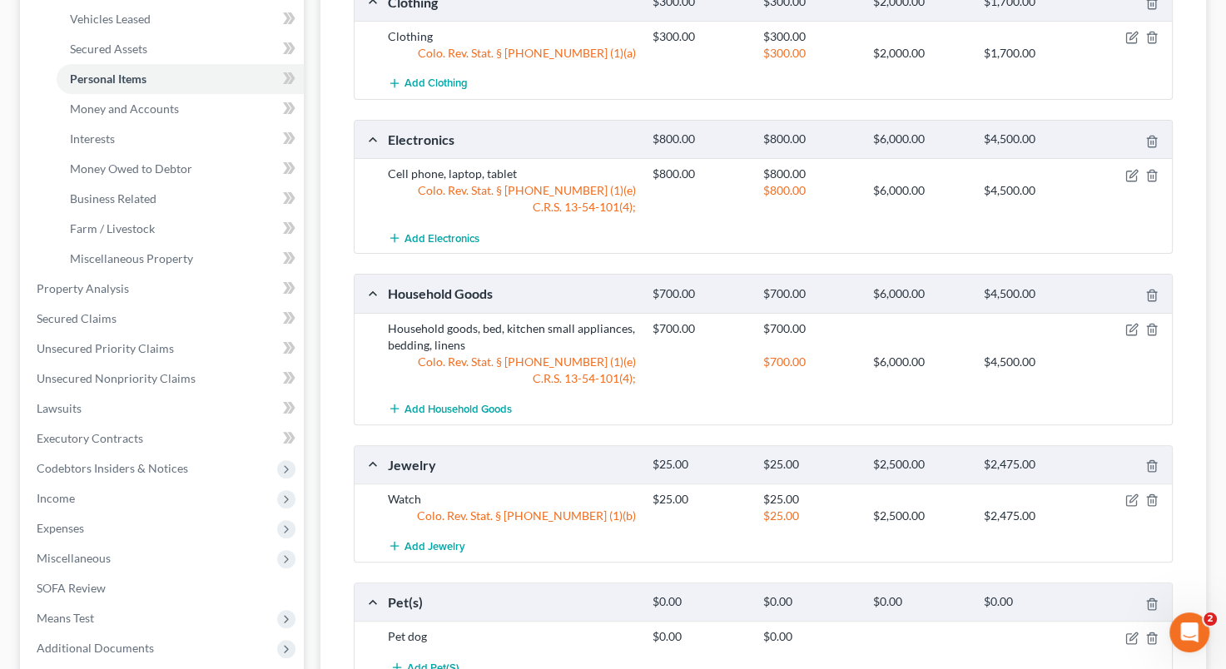
scroll to position [354, 0]
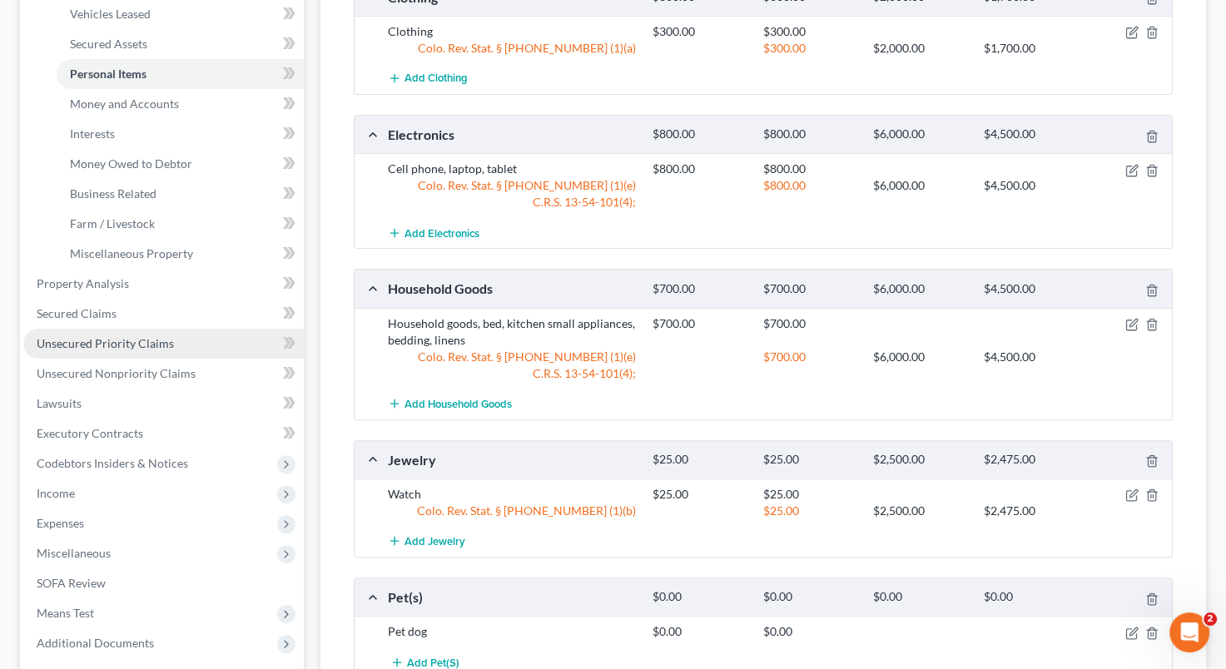
click at [180, 334] on link "Unsecured Priority Claims" at bounding box center [163, 344] width 281 height 30
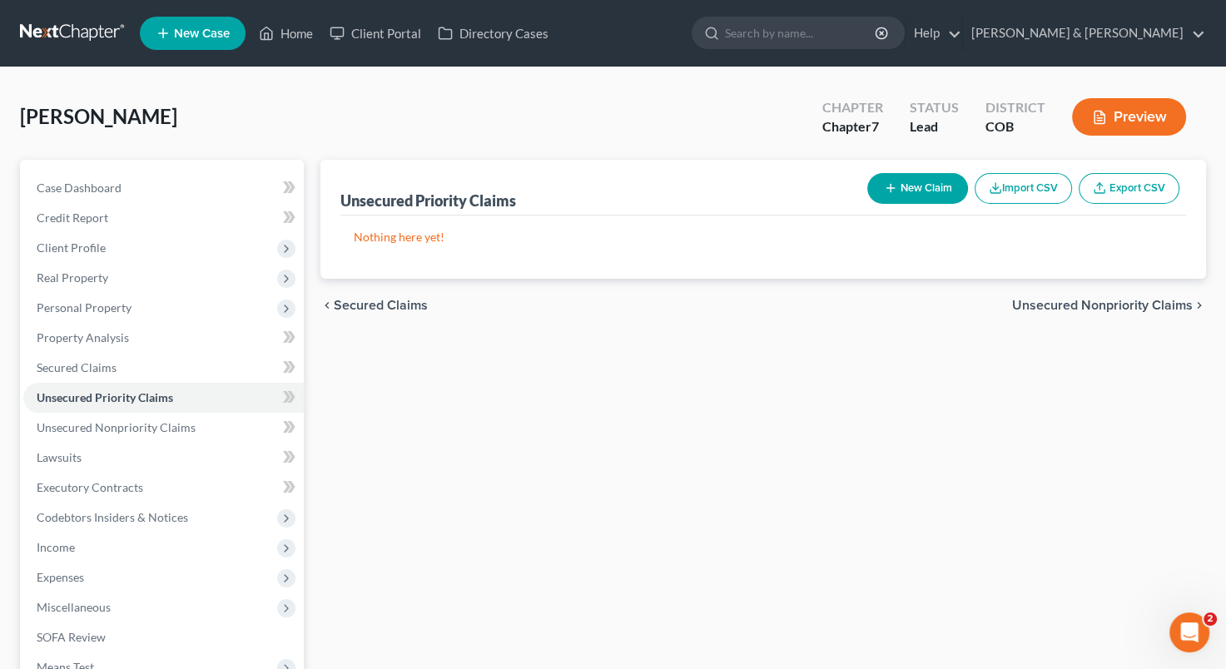
click at [935, 187] on button "New Claim" at bounding box center [917, 188] width 101 height 31
select select "0"
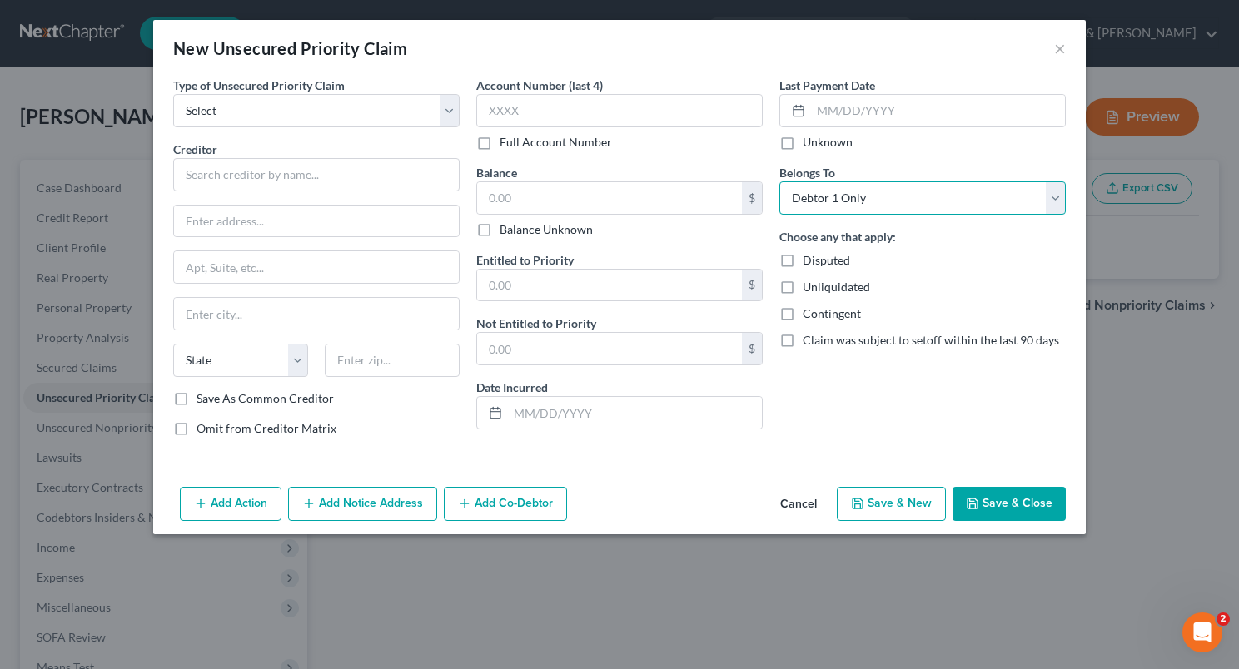
click at [935, 187] on select "Select Debtor 1 Only Debtor 2 Only Debtor 1 And Debtor 2 Only At Least One Of T…" at bounding box center [922, 197] width 286 height 33
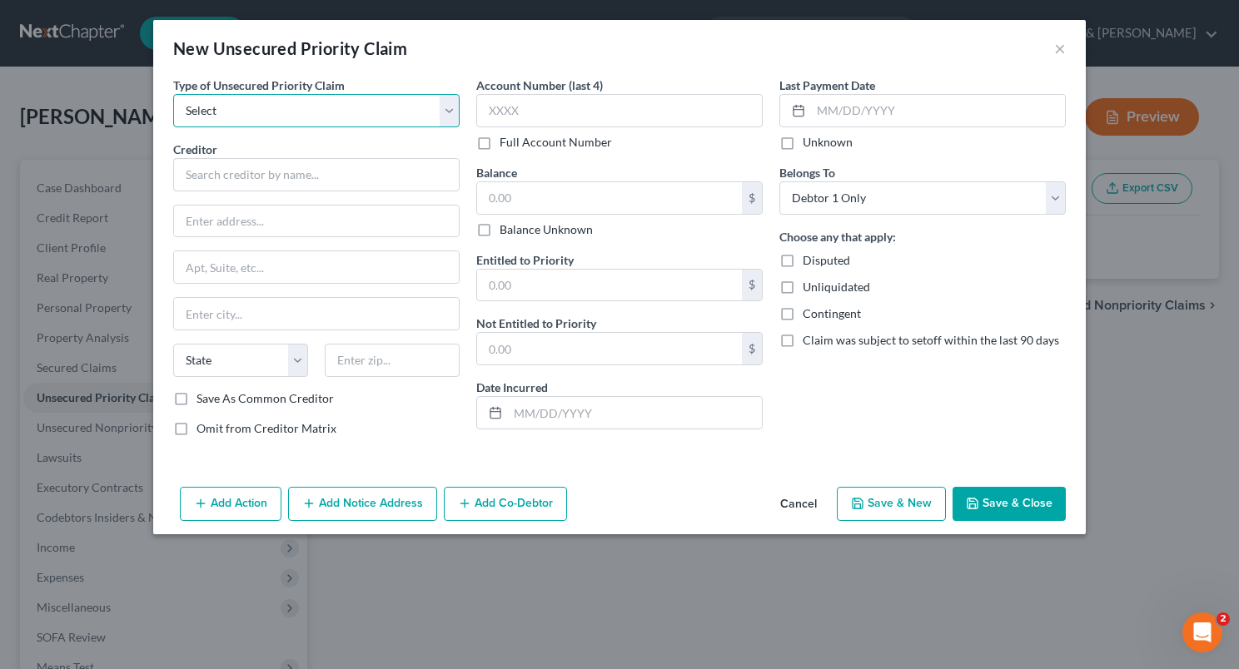
click at [251, 118] on select "Select Taxes & Other Government Units Domestic Support Obligations Extensions o…" at bounding box center [316, 110] width 286 height 33
select select "0"
click at [173, 94] on select "Select Taxes & Other Government Units Domestic Support Obligations Extensions o…" at bounding box center [316, 110] width 286 height 33
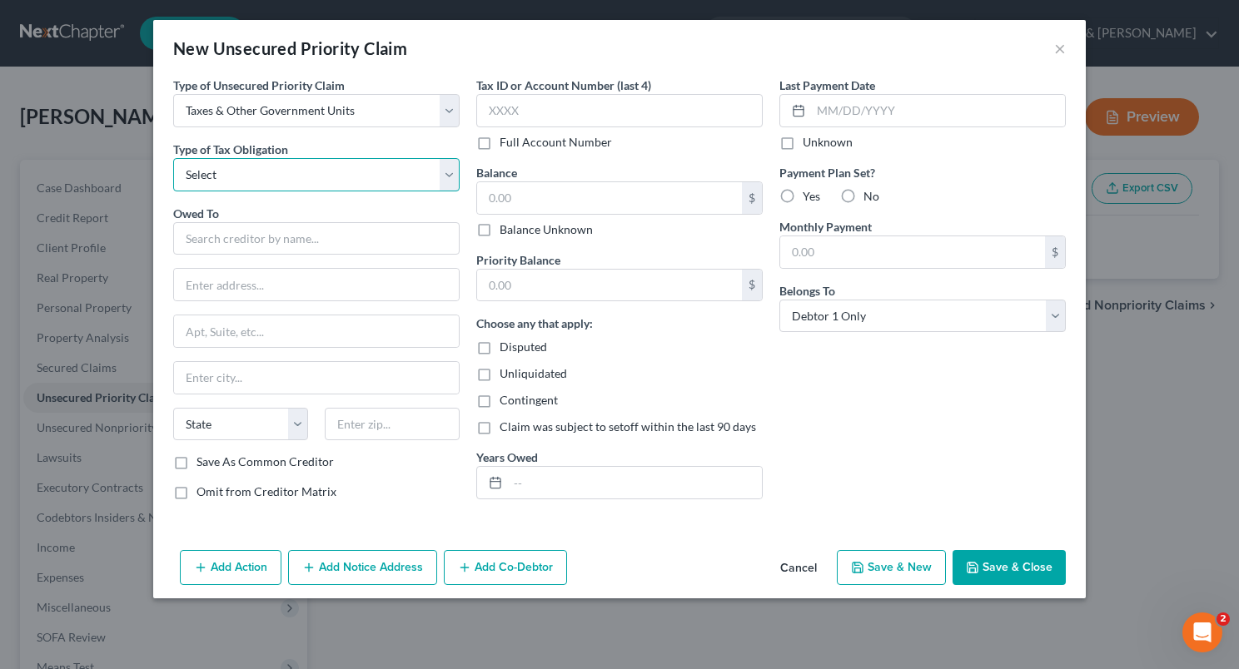
drag, startPoint x: 301, startPoint y: 127, endPoint x: 315, endPoint y: 167, distance: 42.4
click at [315, 167] on select "Select Federal City State Franchise Tax Board Other" at bounding box center [316, 174] width 286 height 33
select select "0"
click at [173, 158] on select "Select Federal City State Franchise Tax Board Other" at bounding box center [316, 174] width 286 height 33
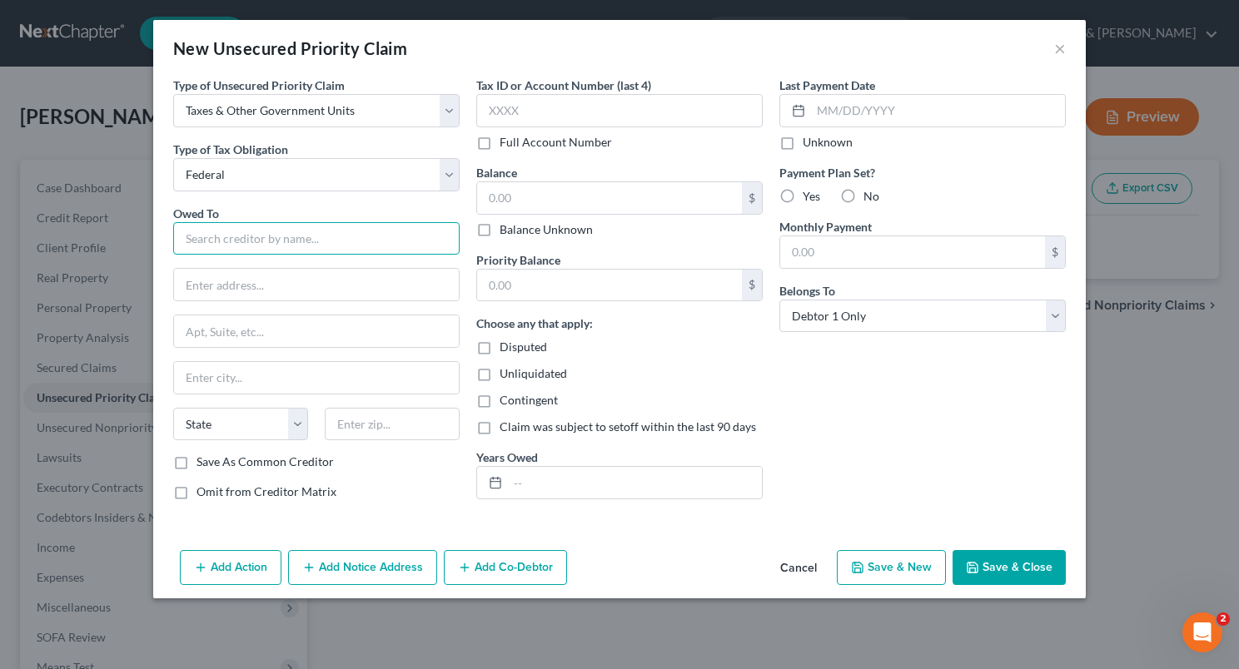
click at [336, 228] on input "text" at bounding box center [316, 238] width 286 height 33
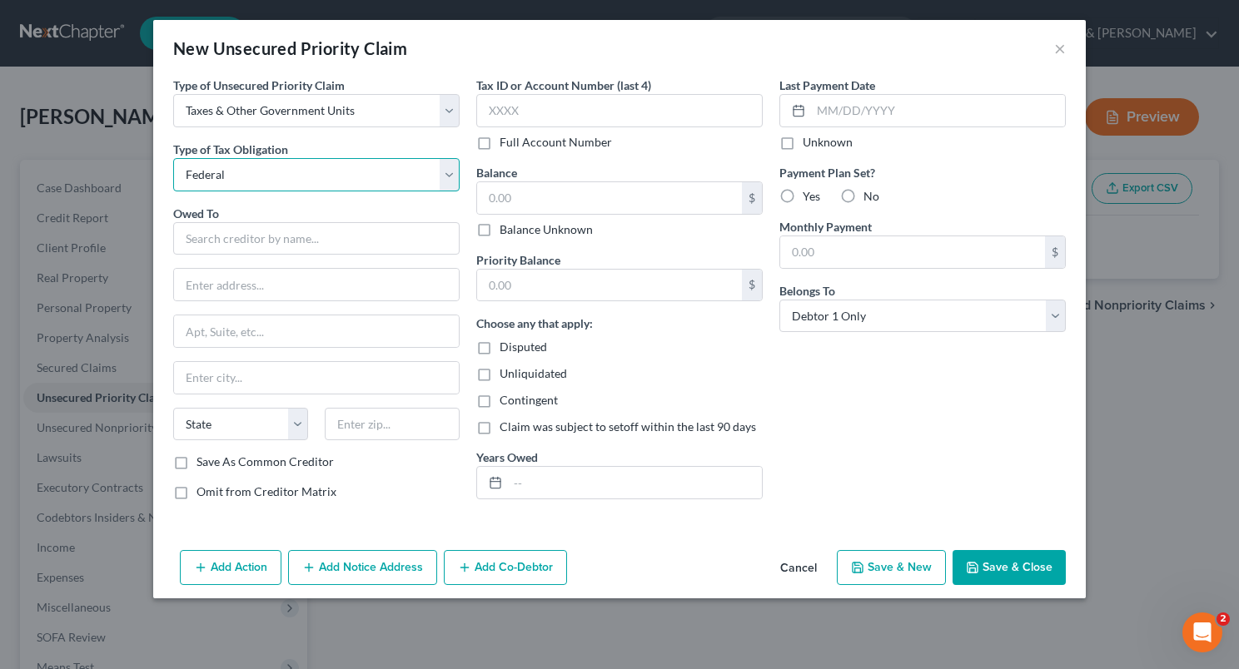
click at [454, 171] on select "Select Federal City State Franchise Tax Board Other" at bounding box center [316, 174] width 286 height 33
click at [173, 158] on select "Select Federal City State Franchise Tax Board Other" at bounding box center [316, 174] width 286 height 33
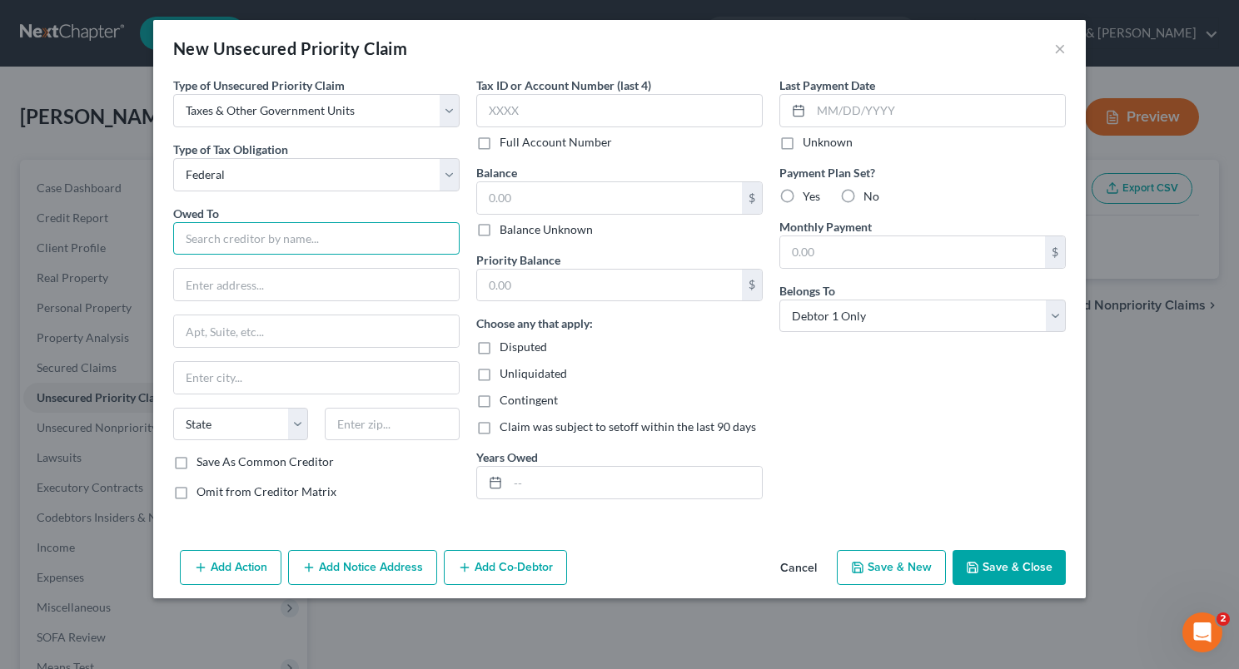
click at [308, 232] on input "text" at bounding box center [316, 238] width 286 height 33
click at [308, 232] on input "Internal Revenu" at bounding box center [316, 238] width 286 height 33
type input "Internal Revenue Service"
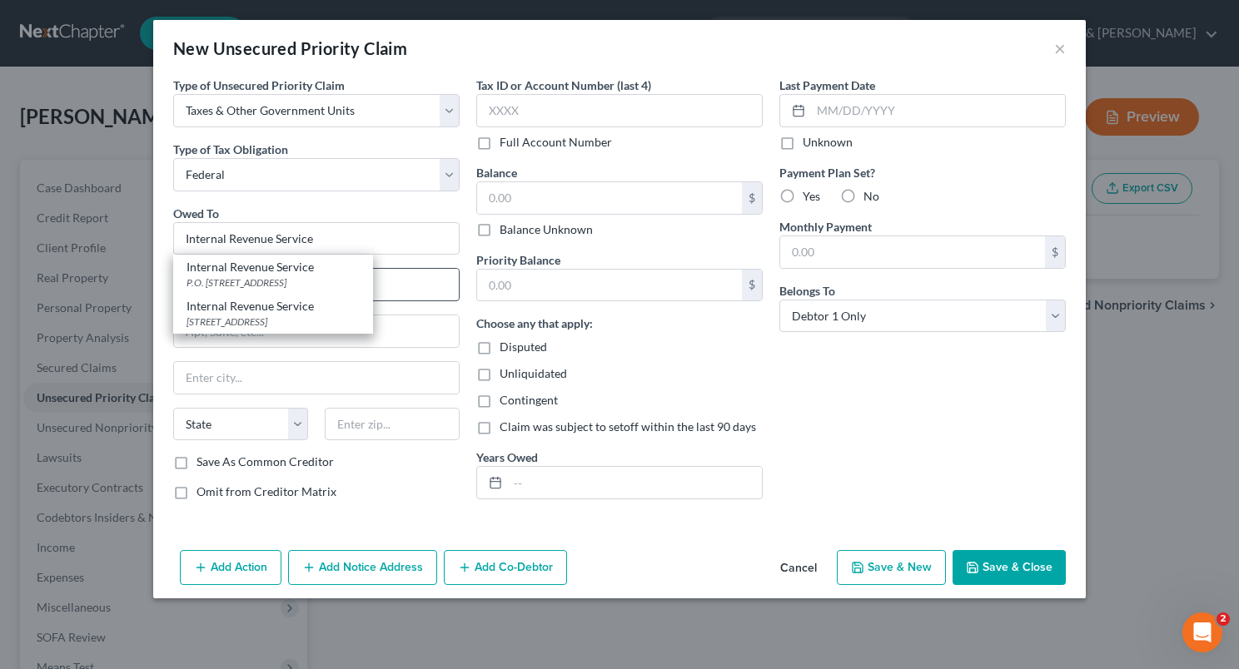
click at [296, 279] on div "P.O. [STREET_ADDRESS]" at bounding box center [272, 283] width 173 height 14
type input "P.O. Box 7346"
type input "[GEOGRAPHIC_DATA]"
select select "39"
type input "19101"
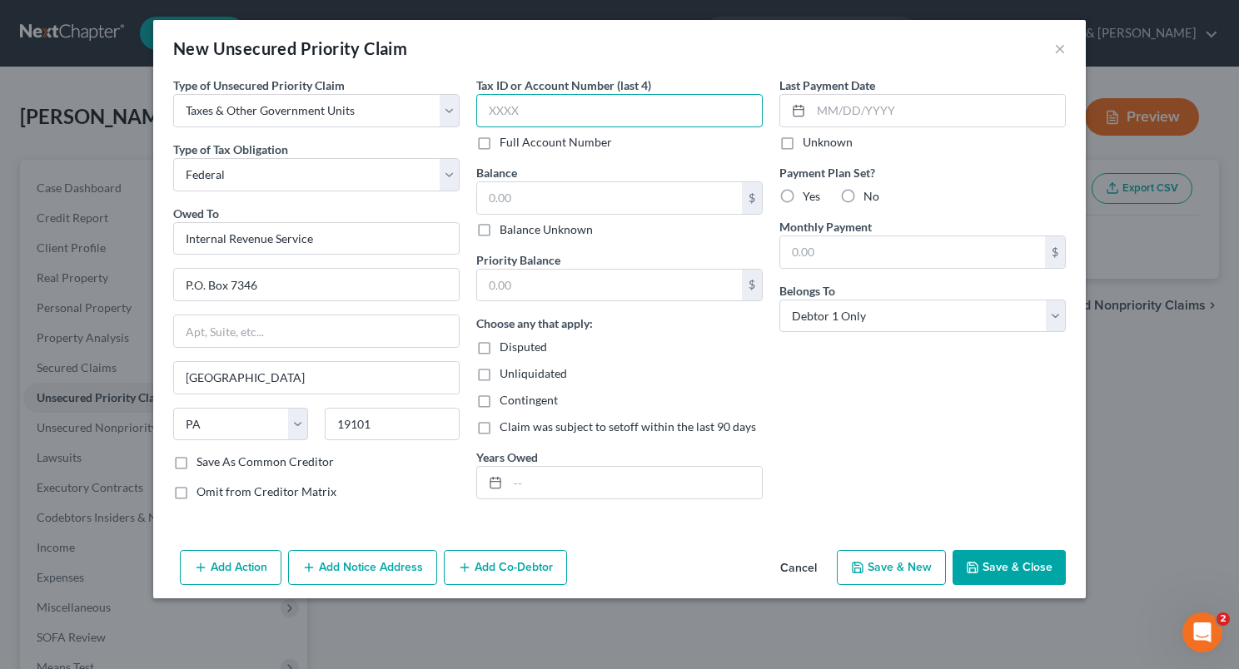
click at [520, 113] on input "text" at bounding box center [619, 110] width 286 height 33
type input "5879"
click at [513, 200] on input "text" at bounding box center [609, 198] width 265 height 32
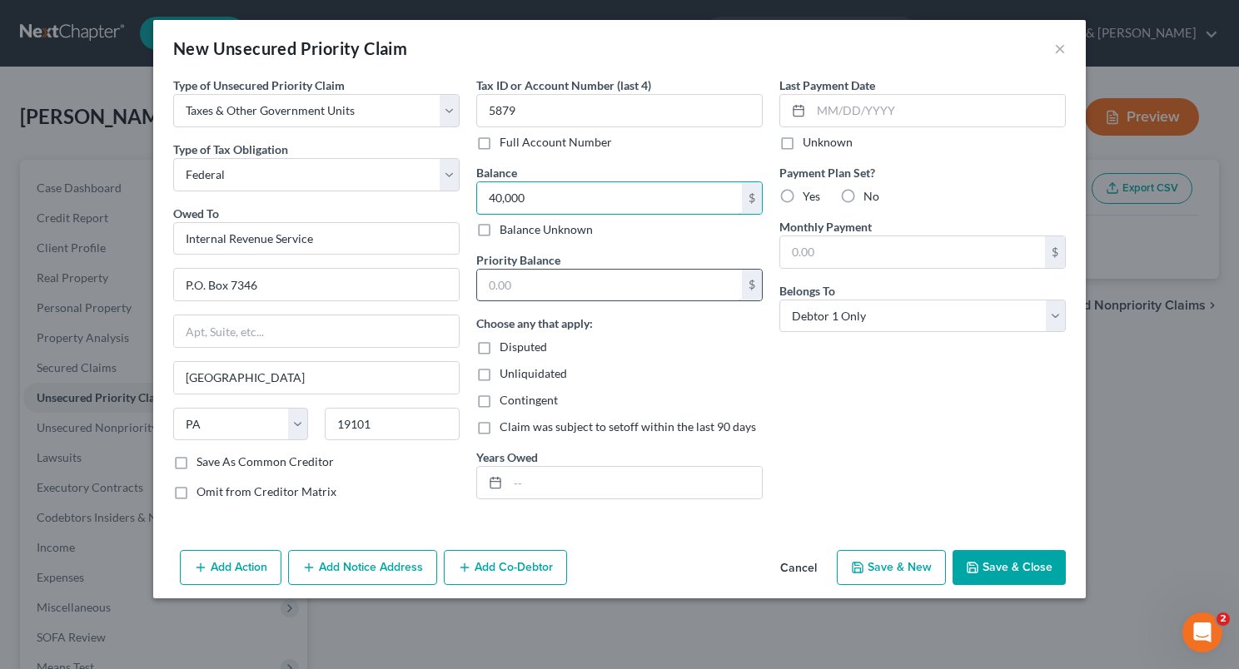
type input "40,000"
click at [631, 282] on input "text" at bounding box center [609, 286] width 265 height 32
type input "40,000"
click at [863, 193] on label "No" at bounding box center [871, 196] width 16 height 17
click at [870, 193] on input "No" at bounding box center [875, 193] width 11 height 11
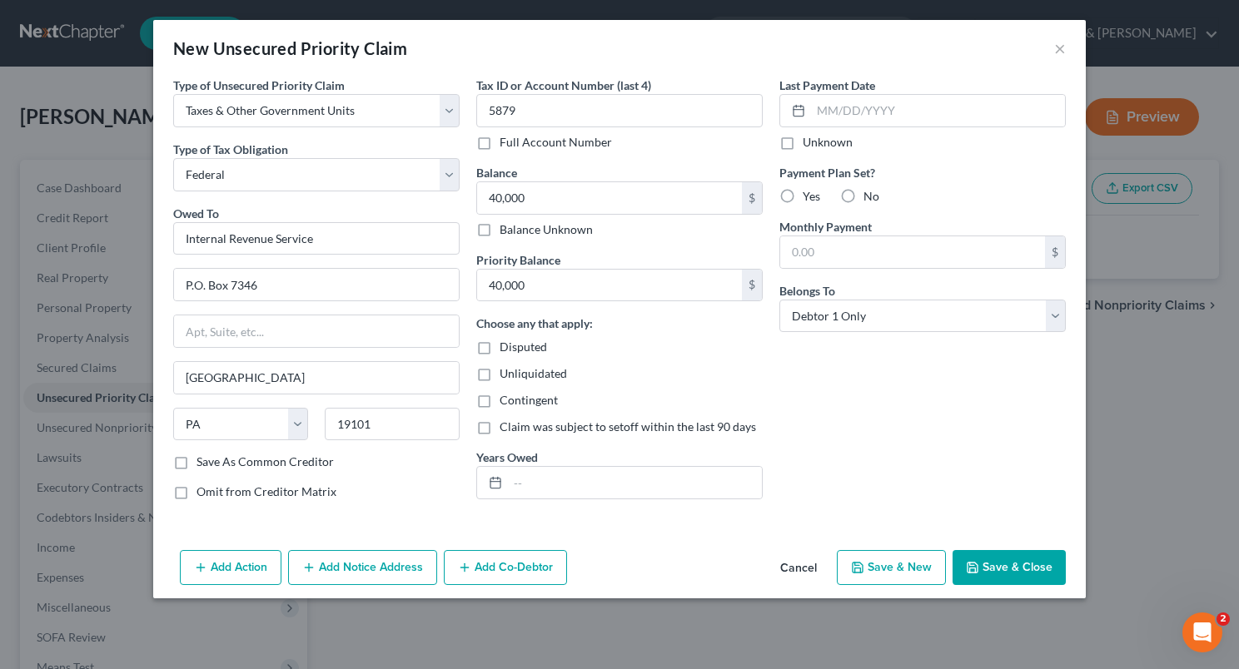
radio input "true"
click at [542, 479] on input "text" at bounding box center [635, 483] width 254 height 32
type input "2023, 2024"
click at [989, 564] on button "Save & Close" at bounding box center [1008, 567] width 113 height 35
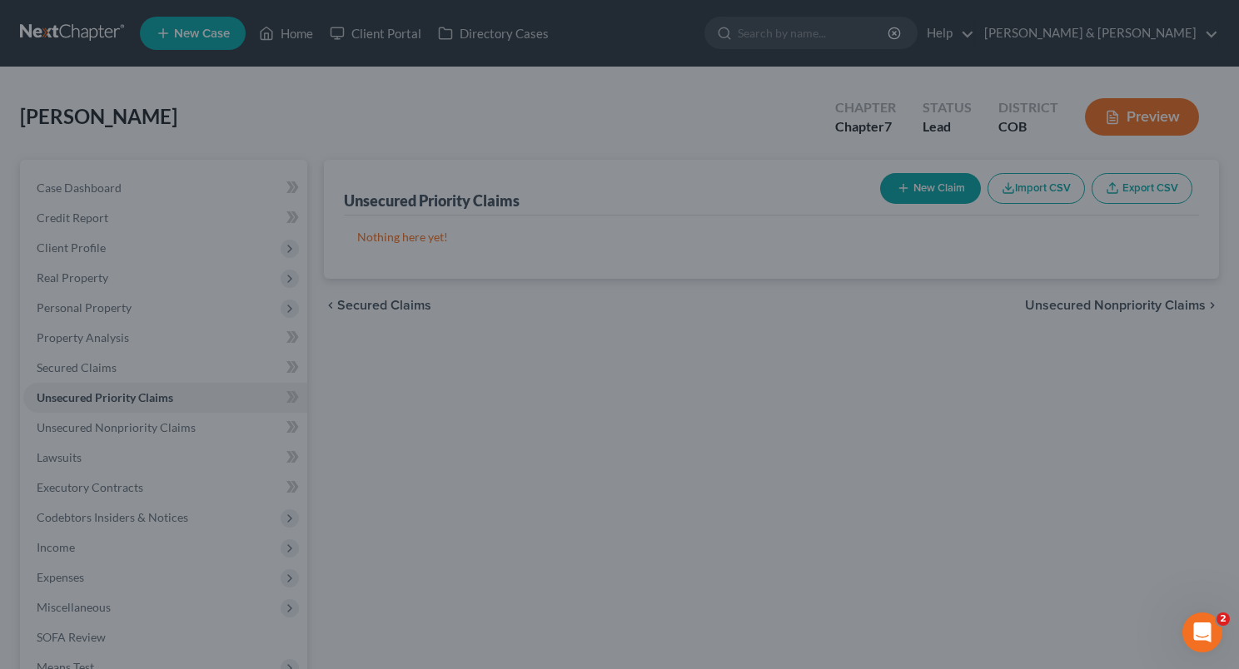
type input "40,000.00"
type input "0.00"
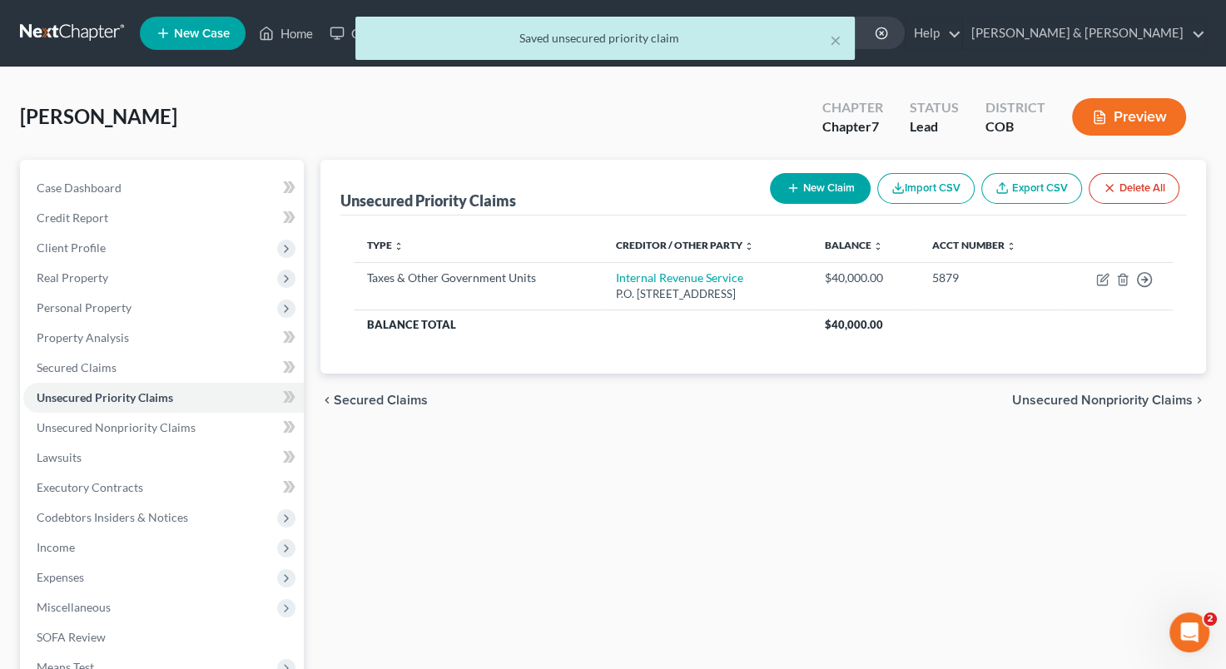
click at [829, 191] on button "New Claim" at bounding box center [820, 188] width 101 height 31
select select "0"
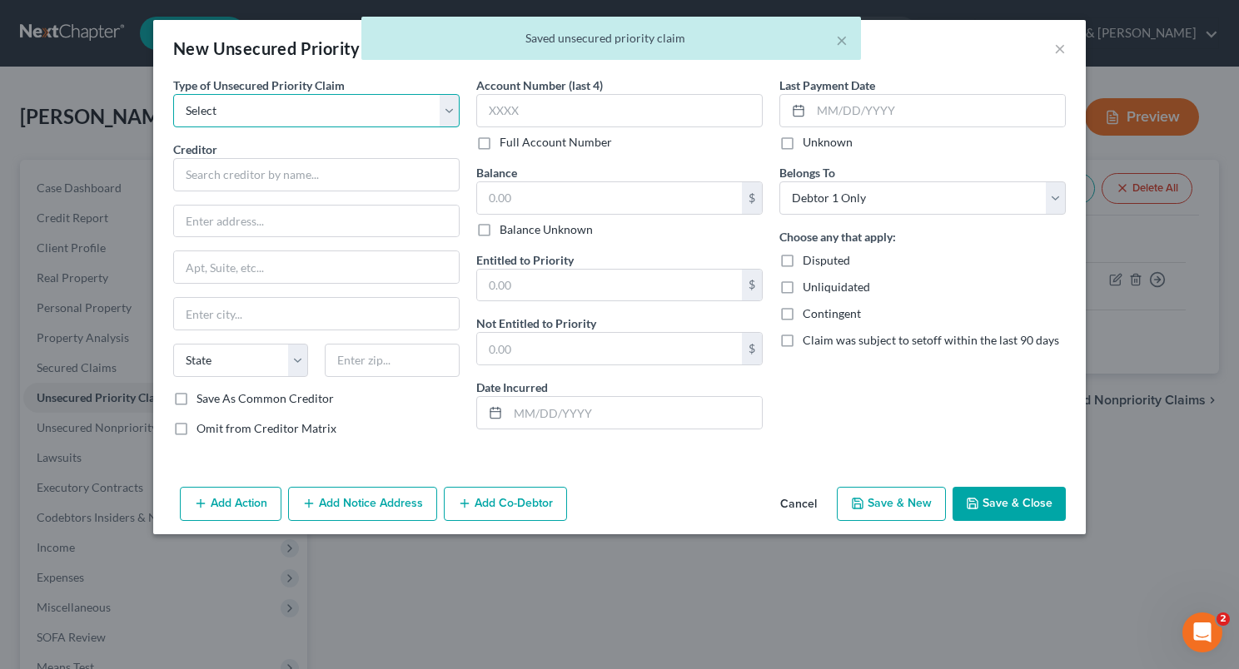
click at [360, 117] on select "Select Taxes & Other Government Units Domestic Support Obligations Extensions o…" at bounding box center [316, 110] width 286 height 33
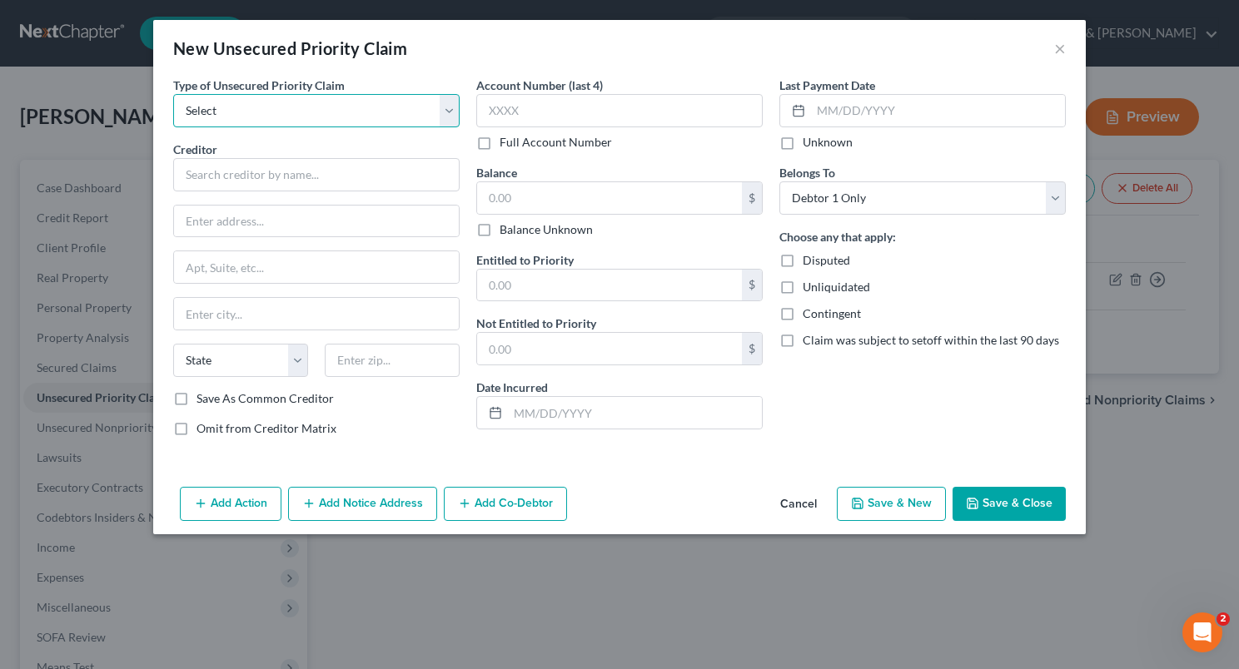
select select "0"
click at [173, 94] on select "Select Taxes & Other Government Units Domestic Support Obligations Extensions o…" at bounding box center [316, 110] width 286 height 33
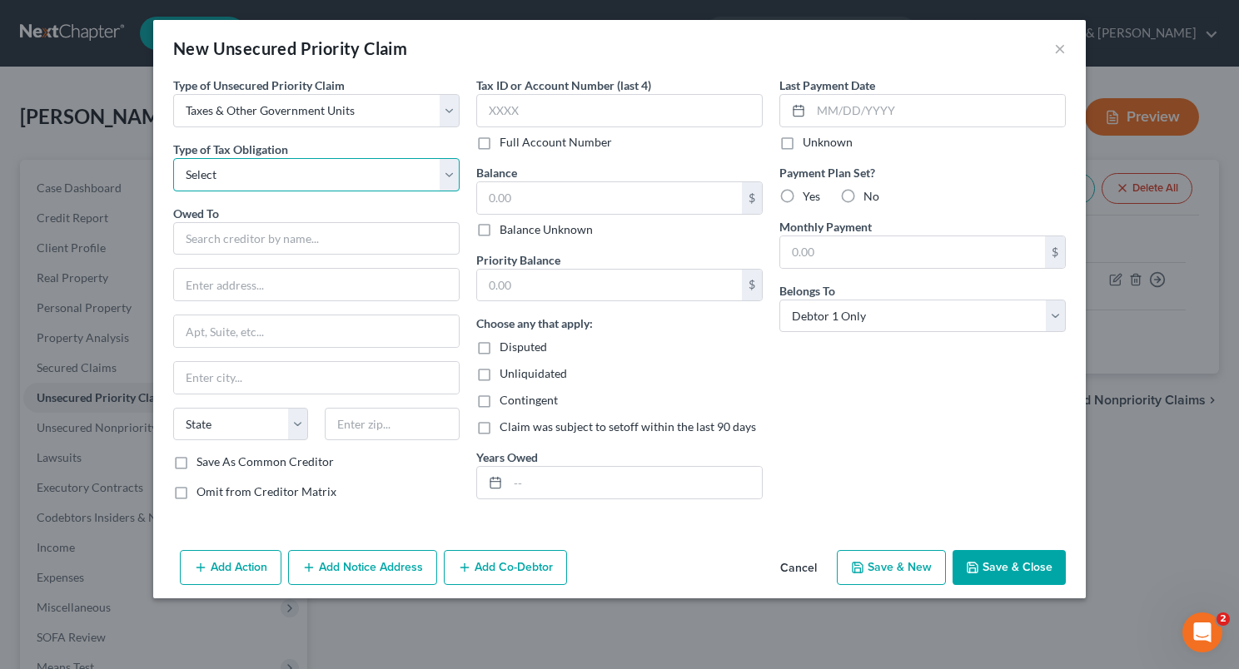
click at [328, 168] on select "Select Federal City State Franchise Tax Board Other" at bounding box center [316, 174] width 286 height 33
select select "2"
click at [173, 158] on select "Select Federal City State Franchise Tax Board Other" at bounding box center [316, 174] width 286 height 33
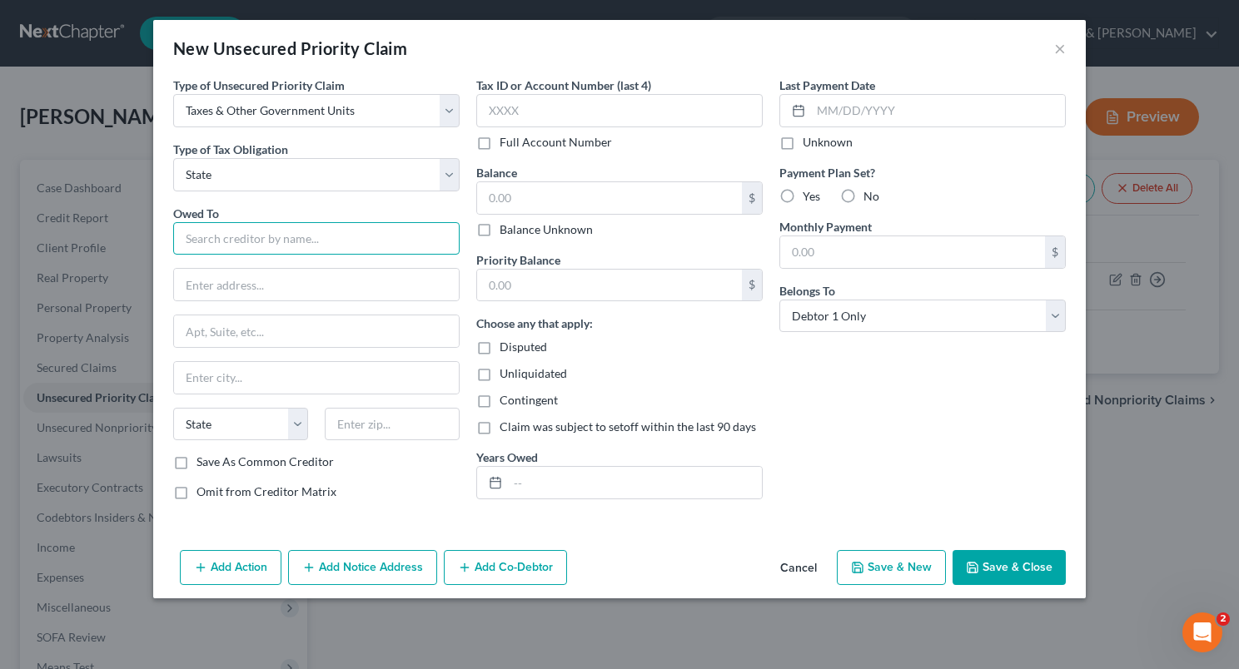
click at [275, 243] on input "text" at bounding box center [316, 238] width 286 height 33
type input "D"
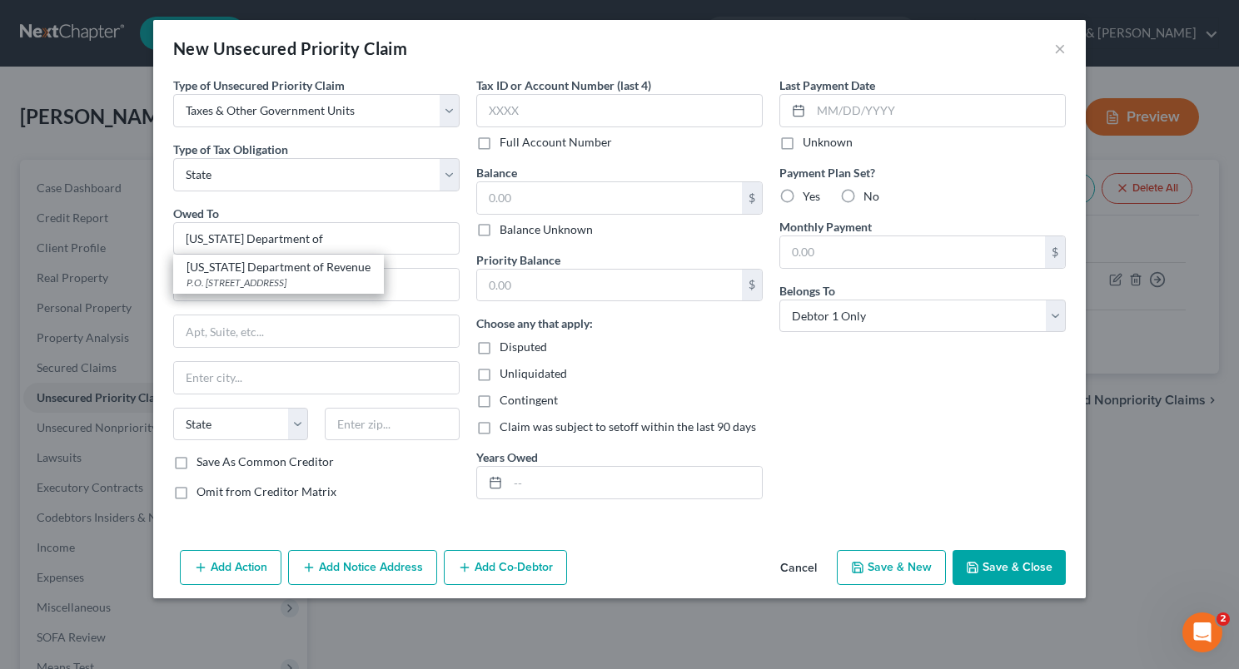
click at [231, 262] on div "[US_STATE] Department of Revenue" at bounding box center [278, 267] width 184 height 17
type input "[US_STATE] Department of Revenue"
type input "P.O. Box 17087"
type input "[GEOGRAPHIC_DATA]"
select select "5"
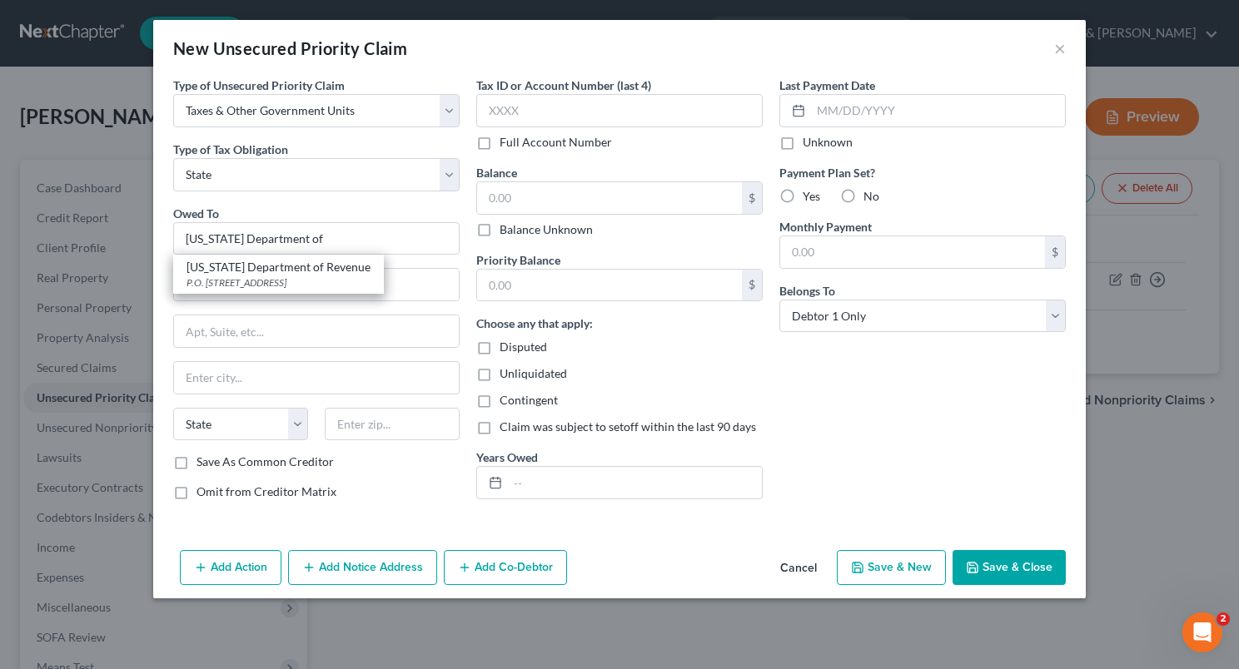
type input "80217-0087"
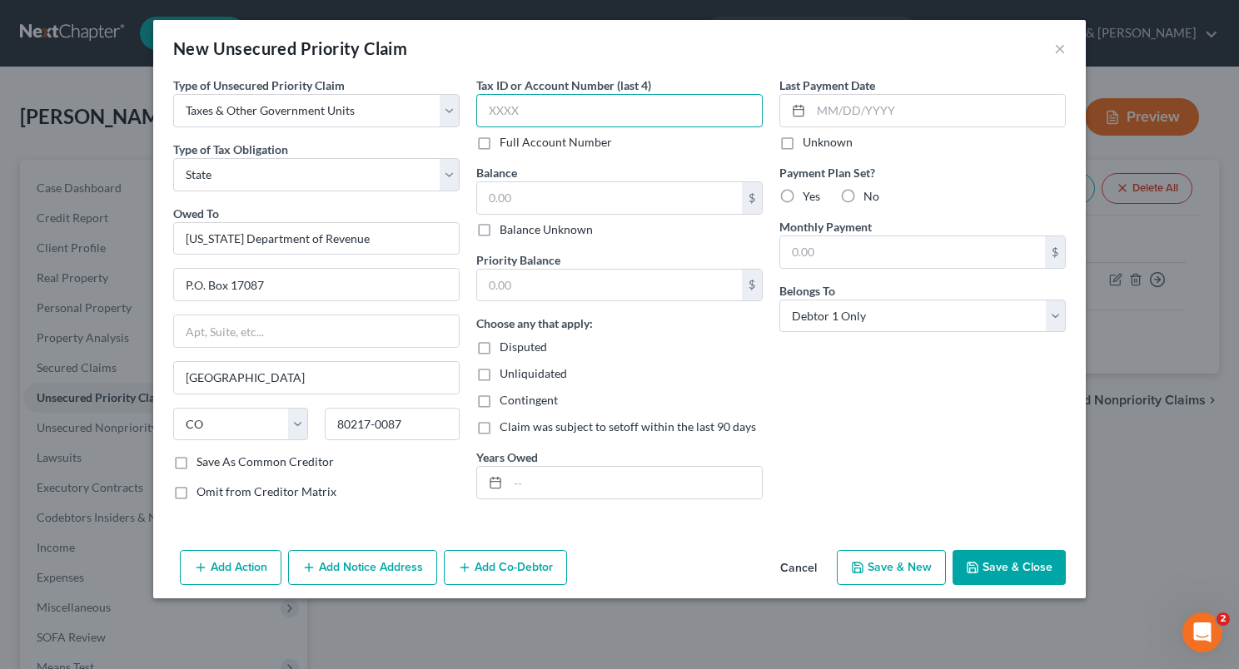
click at [488, 115] on input "text" at bounding box center [619, 110] width 286 height 33
type input "5879"
click at [521, 186] on input "text" at bounding box center [609, 198] width 265 height 32
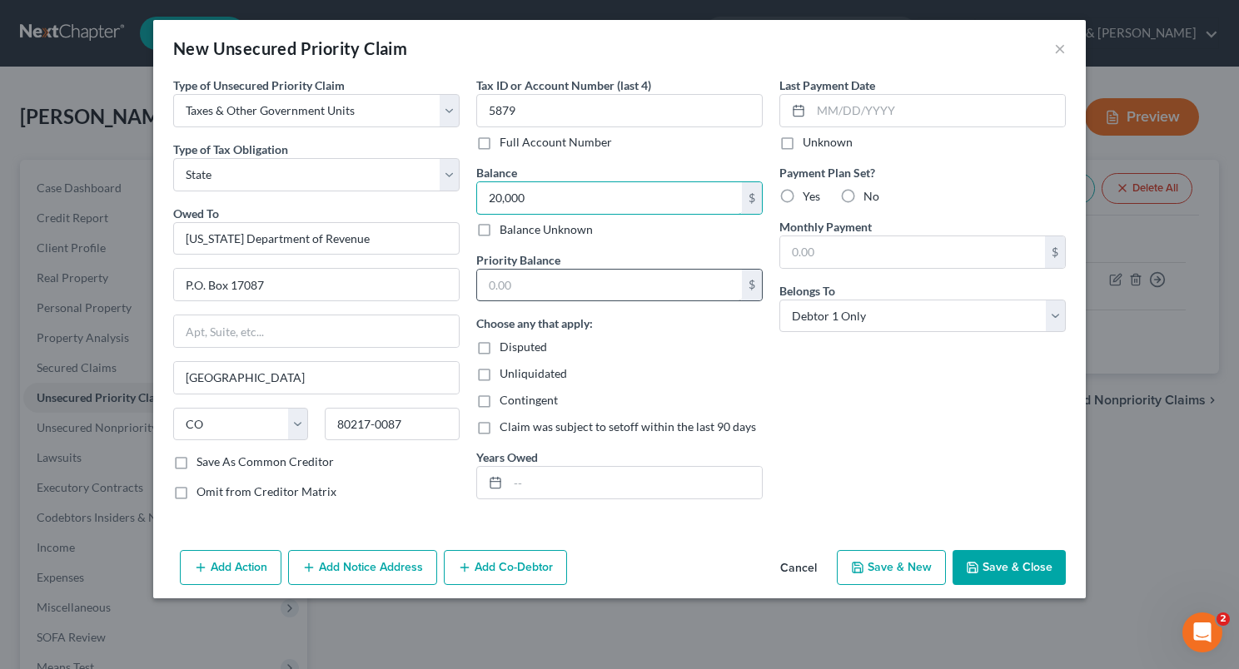
type input "20,000"
click at [533, 275] on input "text" at bounding box center [609, 286] width 265 height 32
type input "20,000"
click at [863, 193] on label "No" at bounding box center [871, 196] width 16 height 17
click at [870, 193] on input "No" at bounding box center [875, 193] width 11 height 11
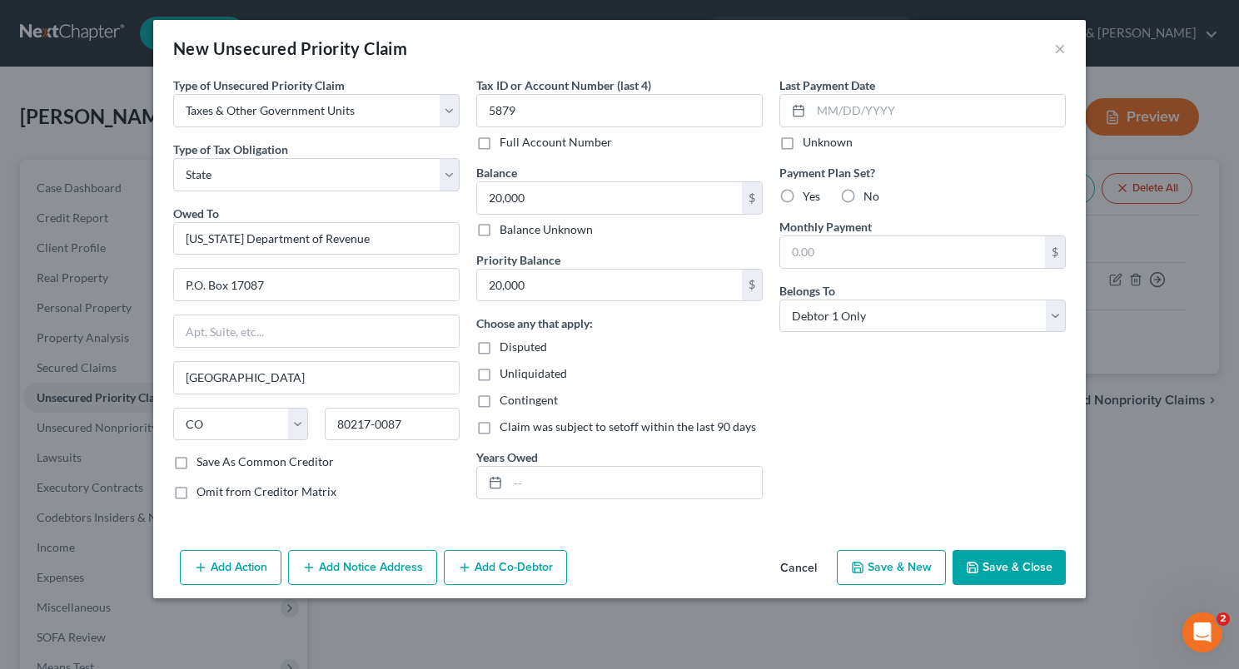
radio input "true"
click at [601, 483] on input "text" at bounding box center [635, 483] width 254 height 32
type input "2023, 2024"
click at [974, 564] on polyline "button" at bounding box center [972, 564] width 4 height 2
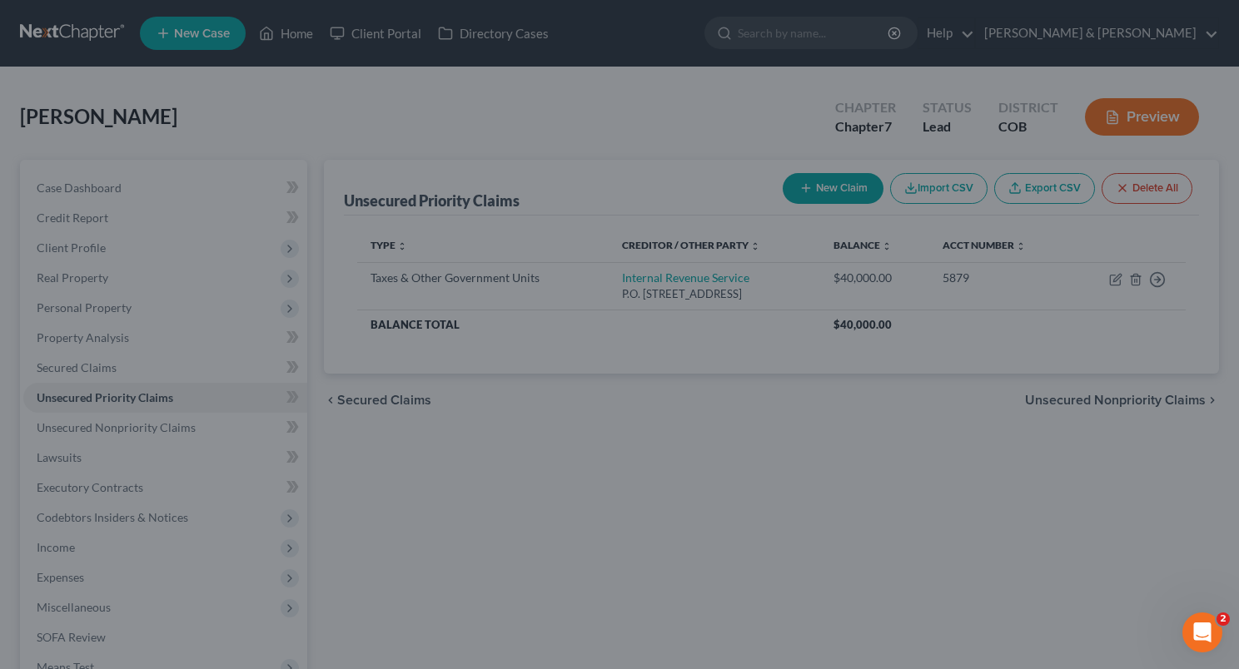
type input "20,000.00"
type input "0.00"
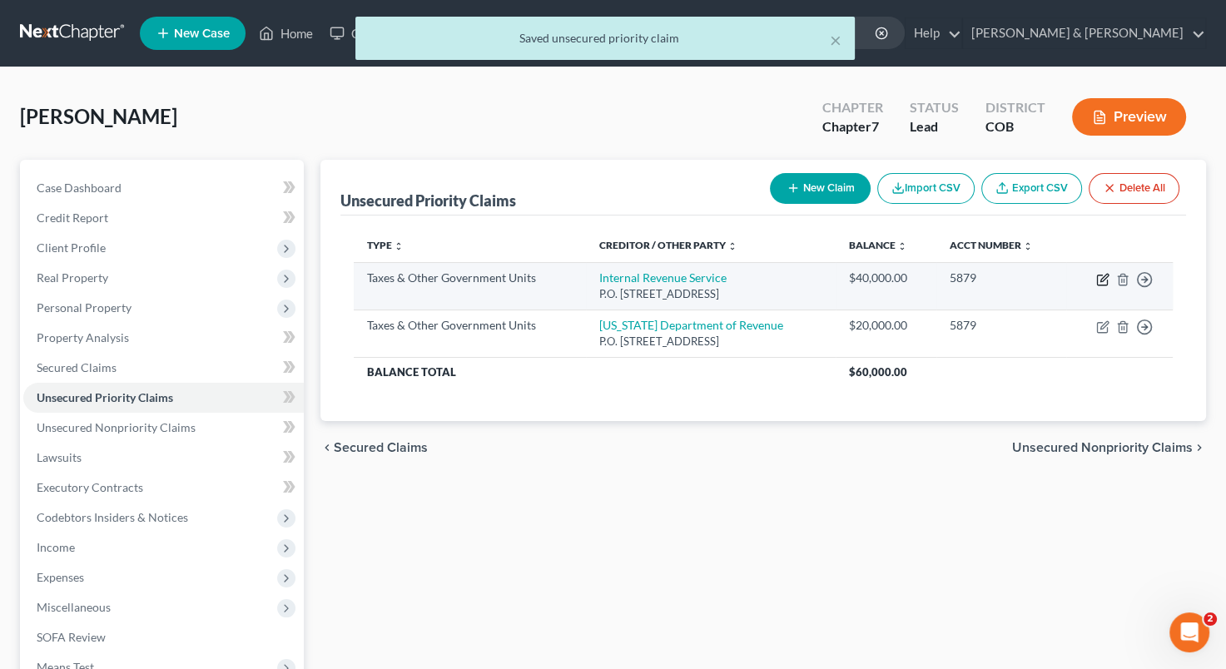
click at [1104, 277] on icon "button" at bounding box center [1102, 279] width 13 height 13
select select "0"
select select "39"
select select "0"
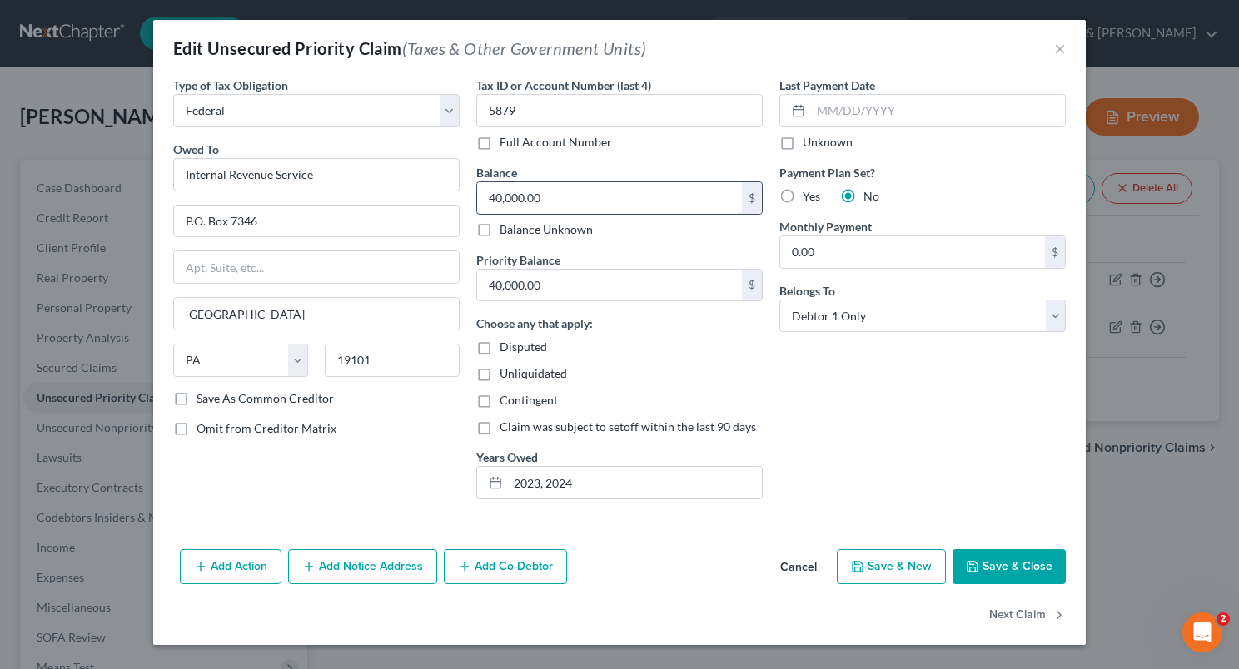
click at [499, 183] on input "40,000.00" at bounding box center [609, 198] width 265 height 32
click at [499, 190] on input "40,000.00" at bounding box center [609, 198] width 265 height 32
type input "48,000.00"
click at [501, 288] on input "40,000.00" at bounding box center [609, 286] width 265 height 32
click at [496, 287] on input "40,000.00" at bounding box center [609, 286] width 265 height 32
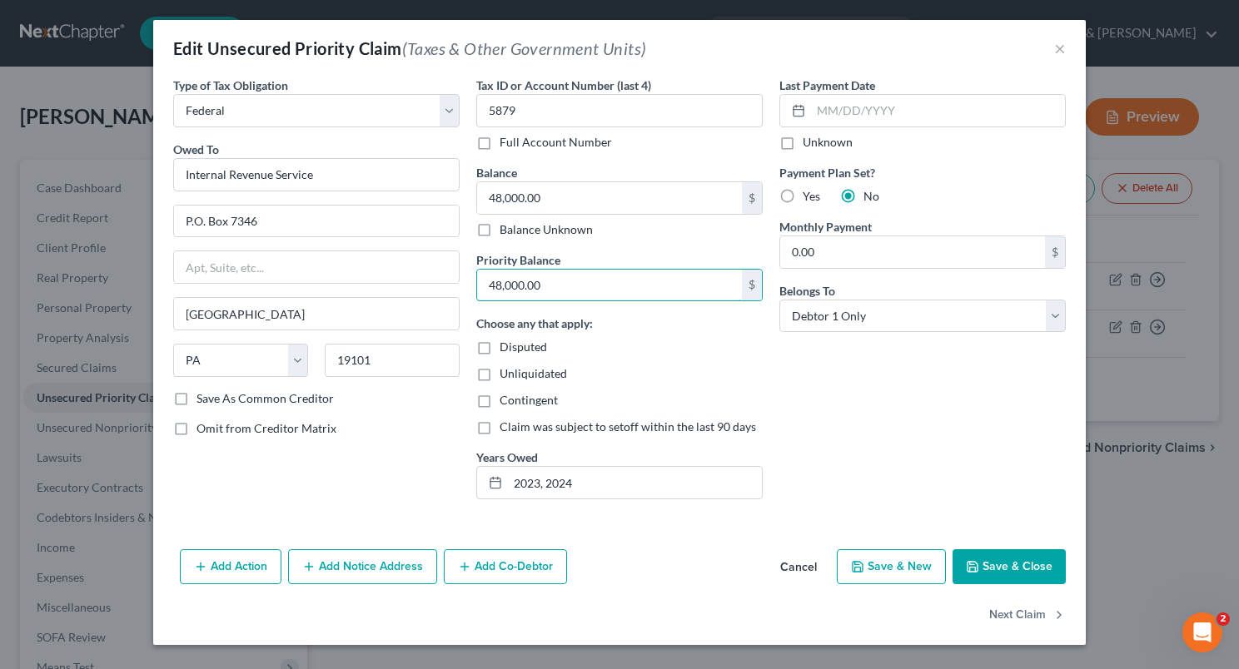
type input "48,000.00"
click at [985, 568] on button "Save & Close" at bounding box center [1008, 566] width 113 height 35
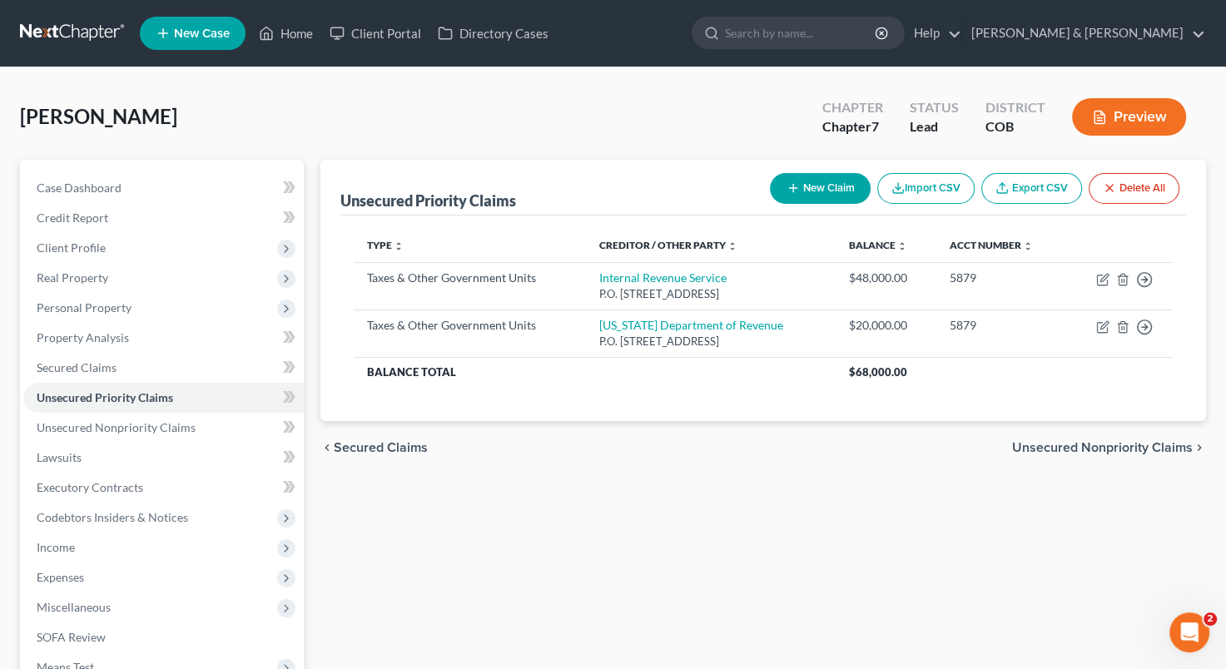
click at [852, 509] on div "Unsecured Priority Claims New Claim Import CSV Export CSV Delete All Type expan…" at bounding box center [763, 491] width 902 height 662
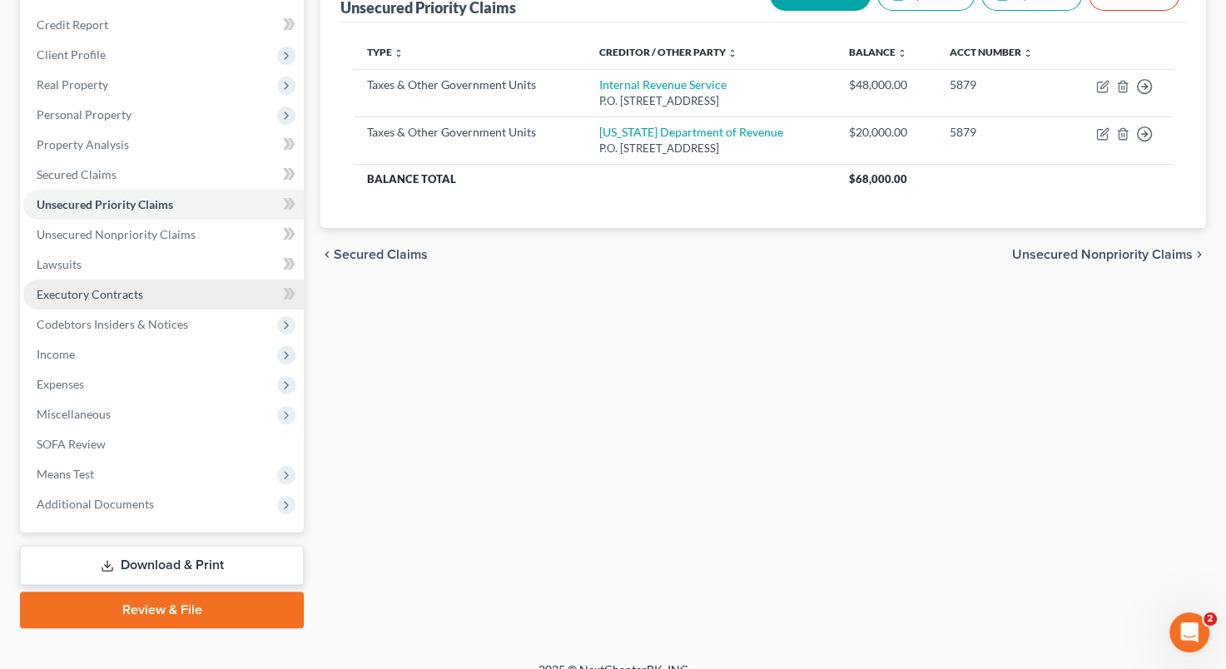
scroll to position [214, 0]
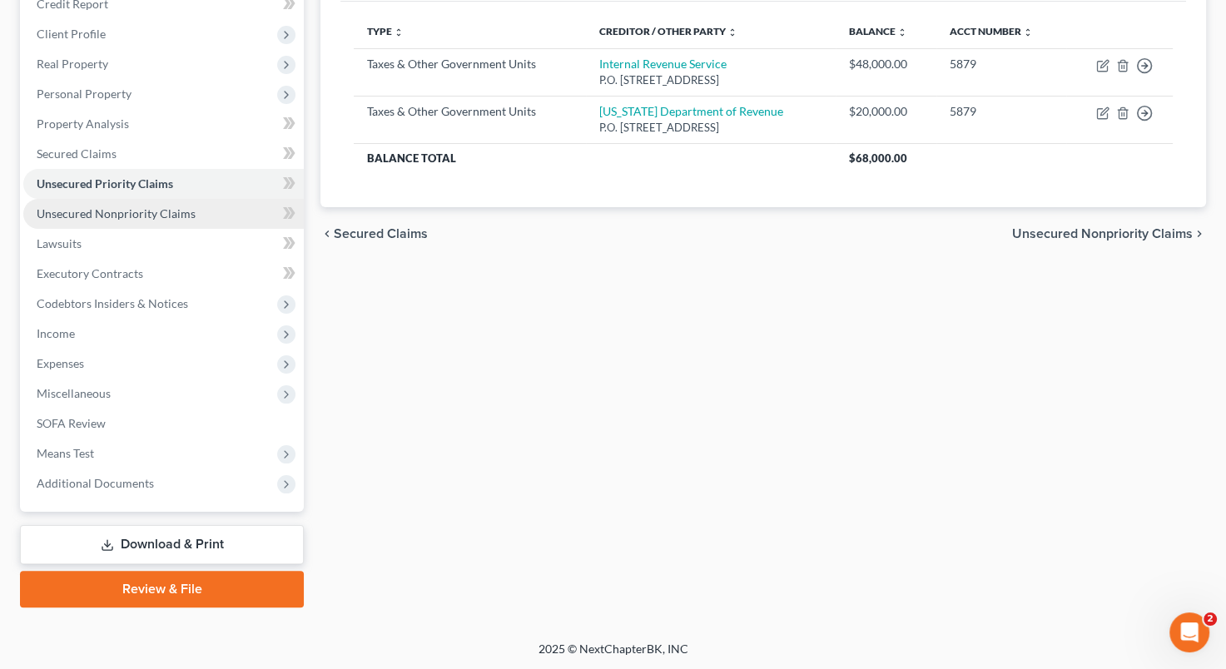
click at [113, 219] on span "Unsecured Nonpriority Claims" at bounding box center [116, 213] width 159 height 14
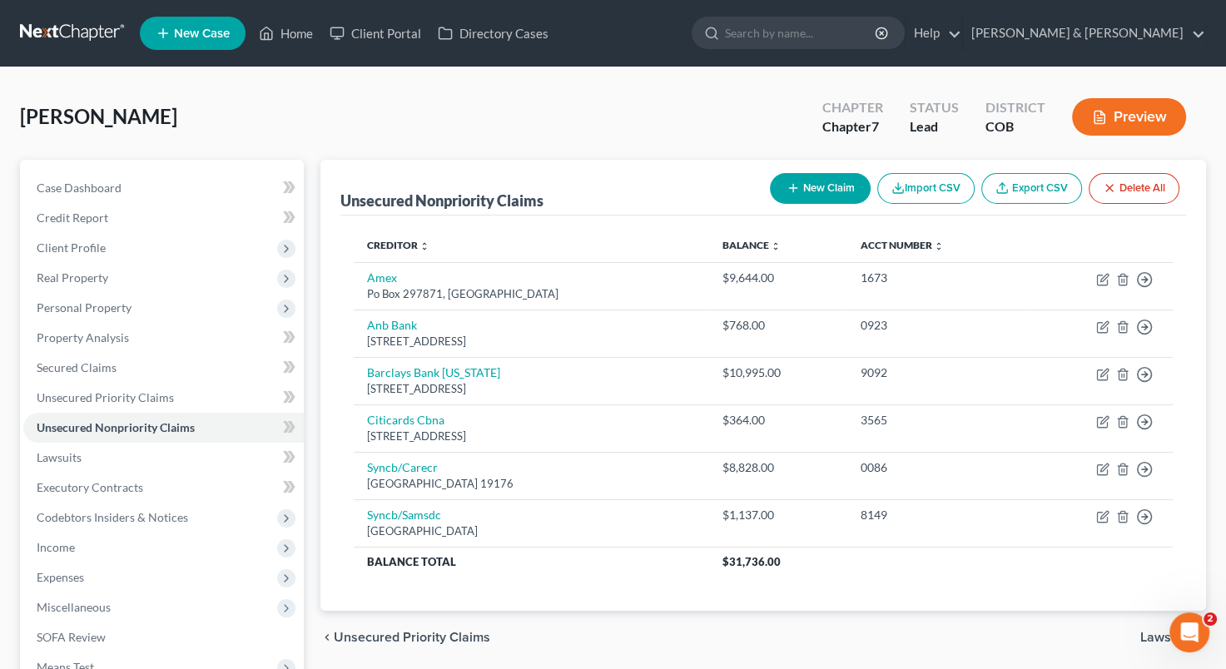
click at [825, 175] on button "New Claim" at bounding box center [820, 188] width 101 height 31
select select "0"
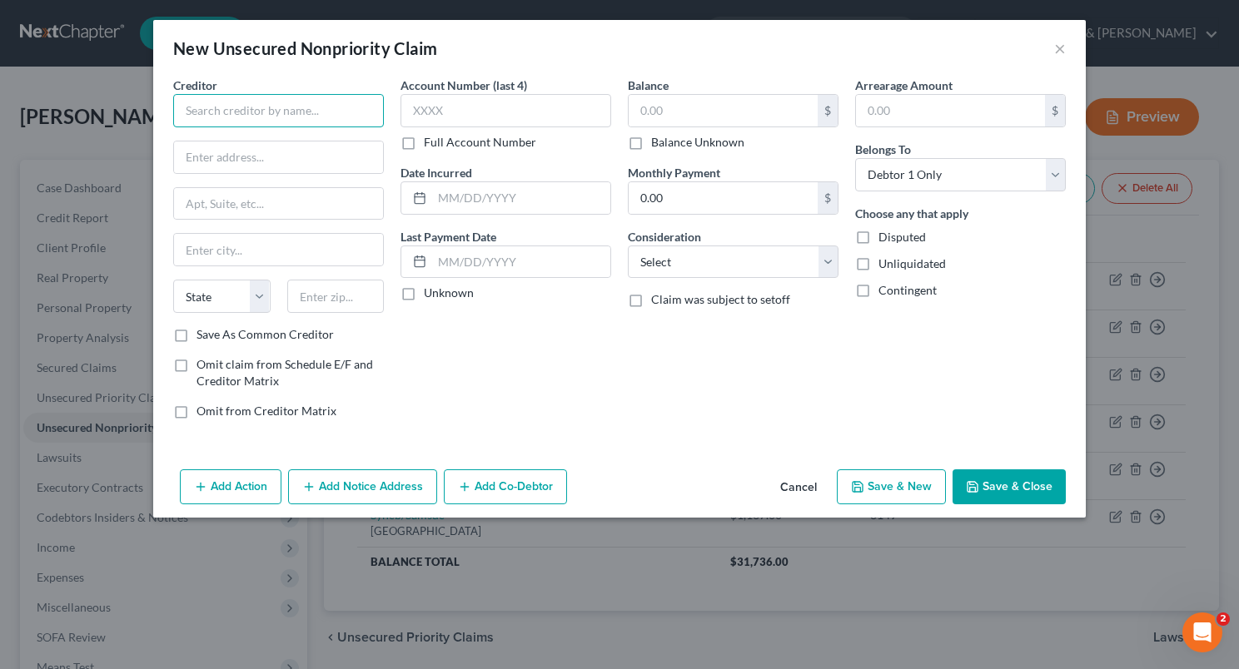
click at [274, 112] on input "text" at bounding box center [278, 110] width 211 height 33
click at [0, 512] on html "Home New Case Client Portal Directory Cases [PERSON_NAME] & Lowenberg [EMAIL_AD…" at bounding box center [619, 442] width 1239 height 885
click at [208, 107] on input "text" at bounding box center [278, 110] width 211 height 33
click at [188, 93] on label "Creditor *" at bounding box center [195, 85] width 44 height 17
click at [300, 125] on input "text" at bounding box center [278, 110] width 211 height 33
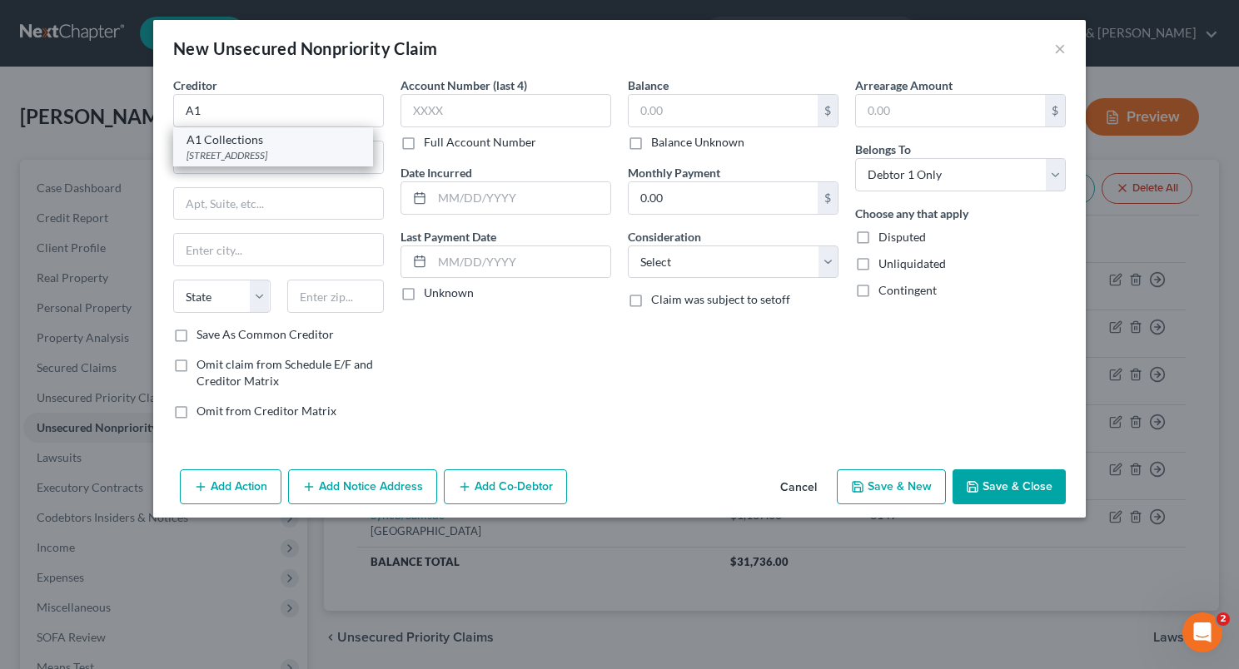
click at [299, 149] on div "[STREET_ADDRESS]" at bounding box center [272, 155] width 173 height 14
type input "A1 Collections"
type input "[STREET_ADDRESS]"
type input "[GEOGRAPHIC_DATA]"
select select "5"
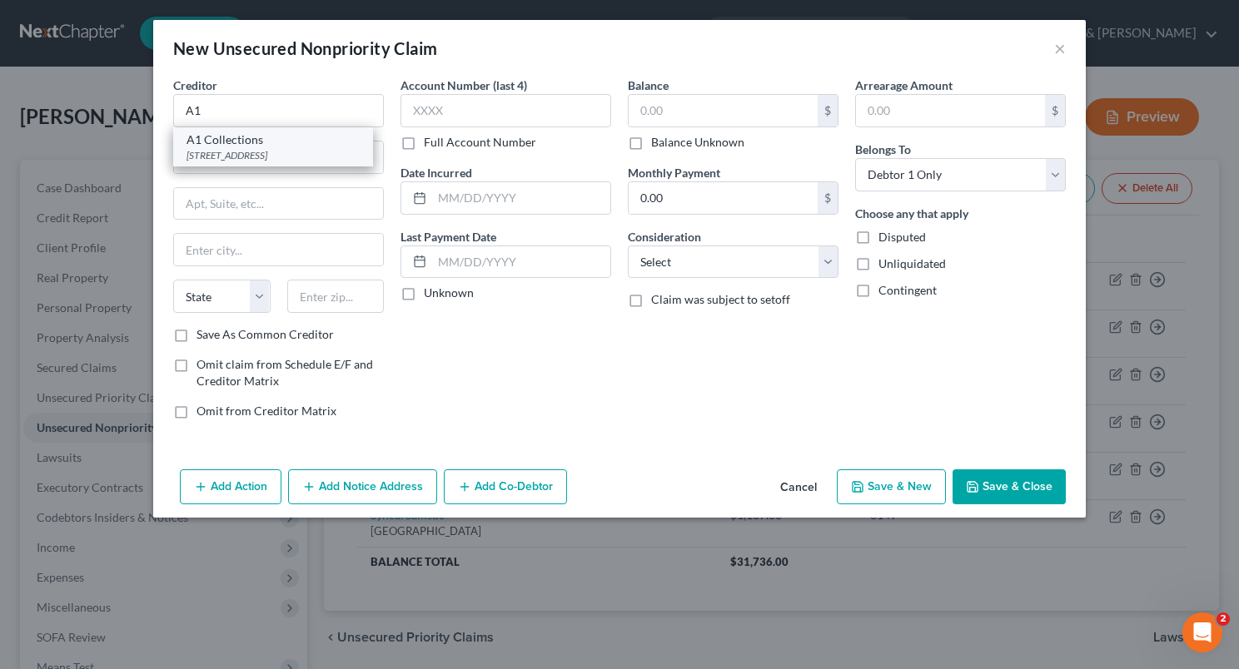
type input "81506"
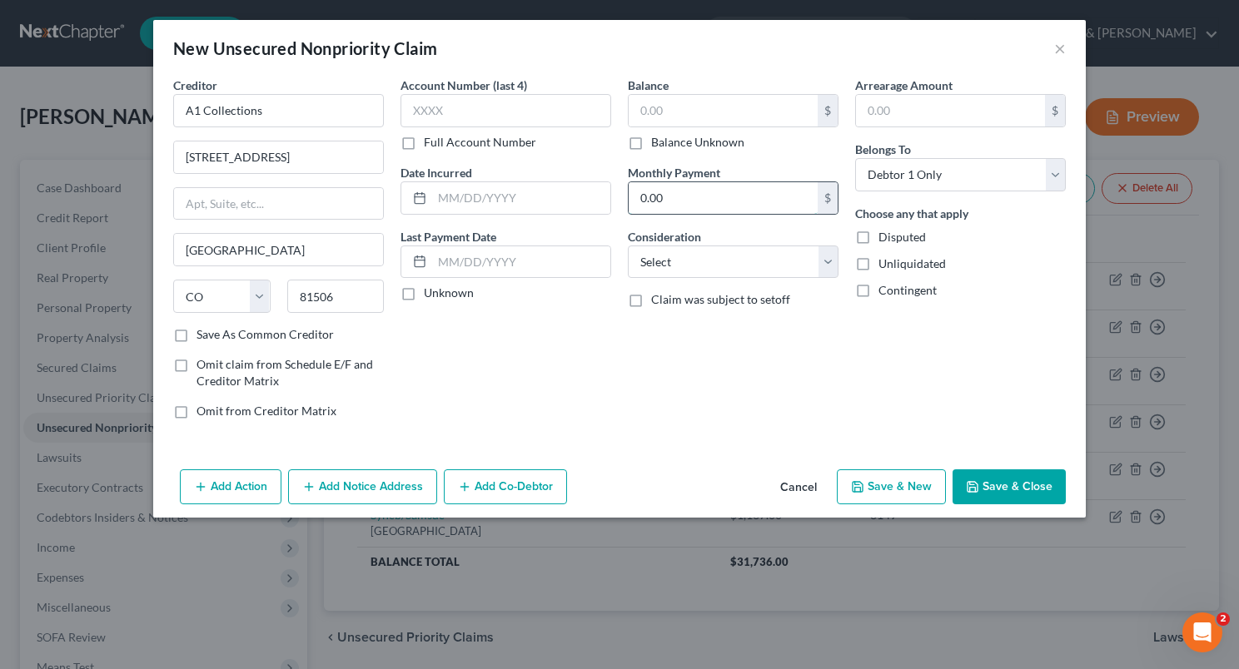
click at [636, 197] on input "0.00" at bounding box center [722, 198] width 189 height 32
type input "5"
click at [675, 116] on input "text" at bounding box center [722, 111] width 189 height 32
type input "5,000"
drag, startPoint x: 986, startPoint y: 473, endPoint x: 799, endPoint y: 360, distance: 218.1
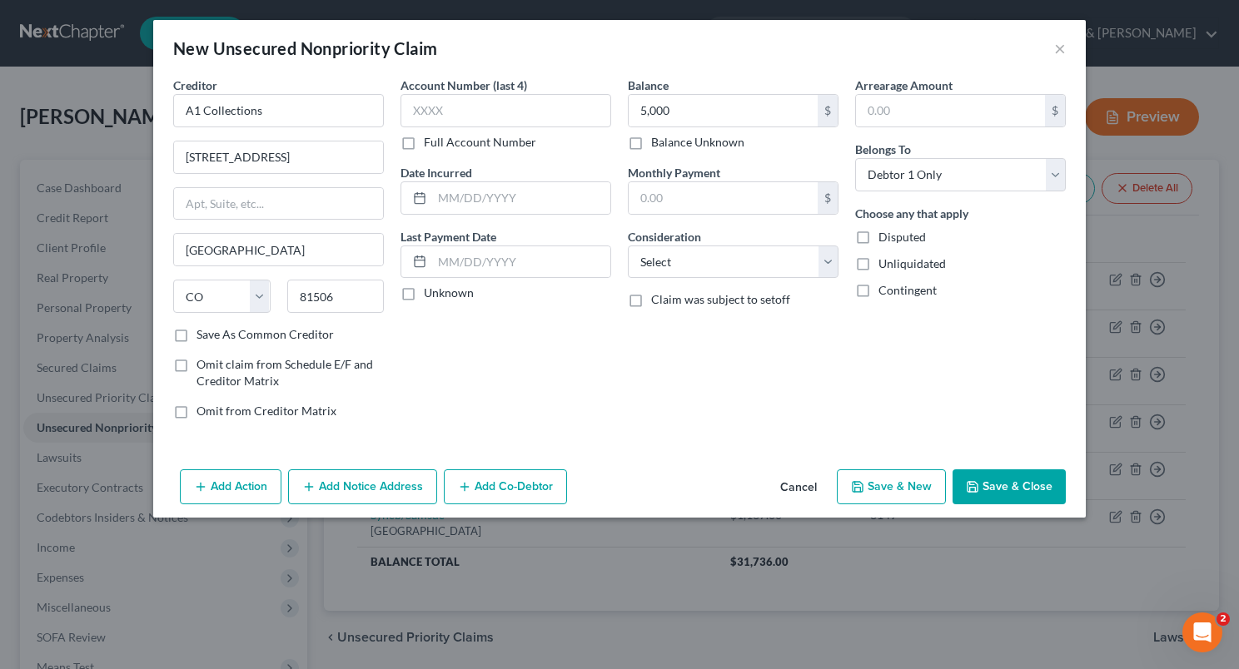
click at [799, 360] on div "New Unsecured Nonpriority Claim × Creditor * A1 Collections [GEOGRAPHIC_DATA] […" at bounding box center [619, 269] width 932 height 498
click at [826, 263] on select "Select Cable / Satellite Services Collection Agency Credit Card Debt Debt Couns…" at bounding box center [733, 262] width 211 height 33
select select "9"
click at [628, 246] on select "Select Cable / Satellite Services Collection Agency Credit Card Debt Debt Couns…" at bounding box center [733, 262] width 211 height 33
click at [981, 474] on button "Save & Close" at bounding box center [1008, 486] width 113 height 35
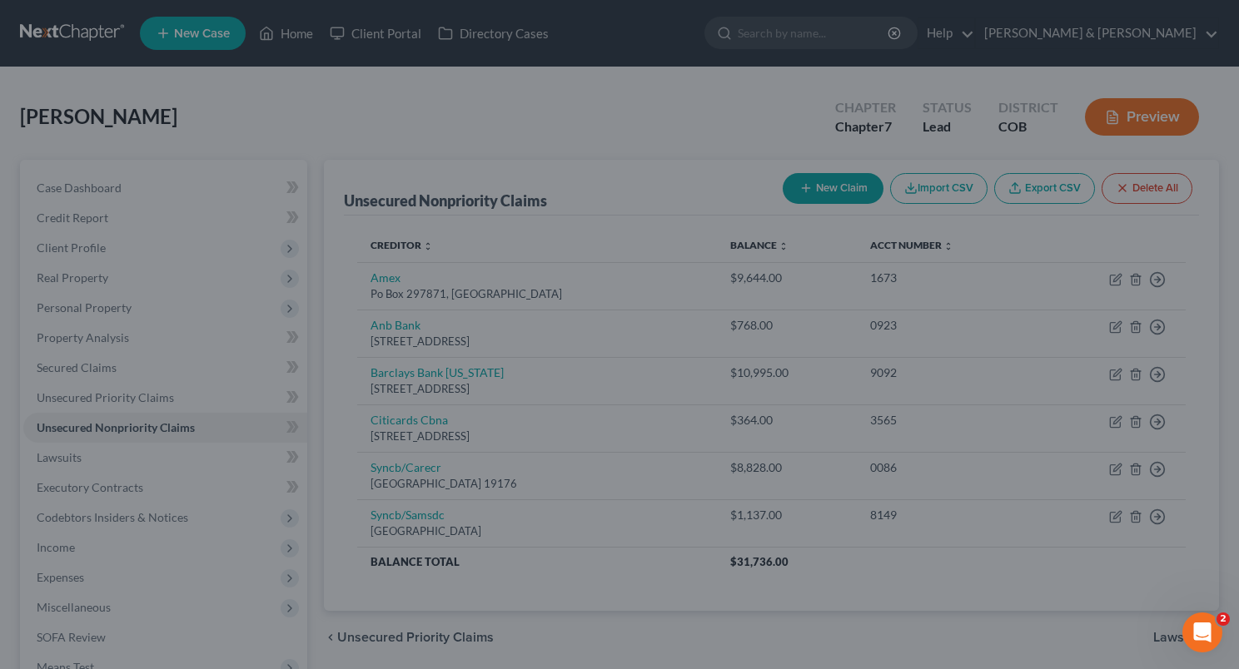
type input "5,000.00"
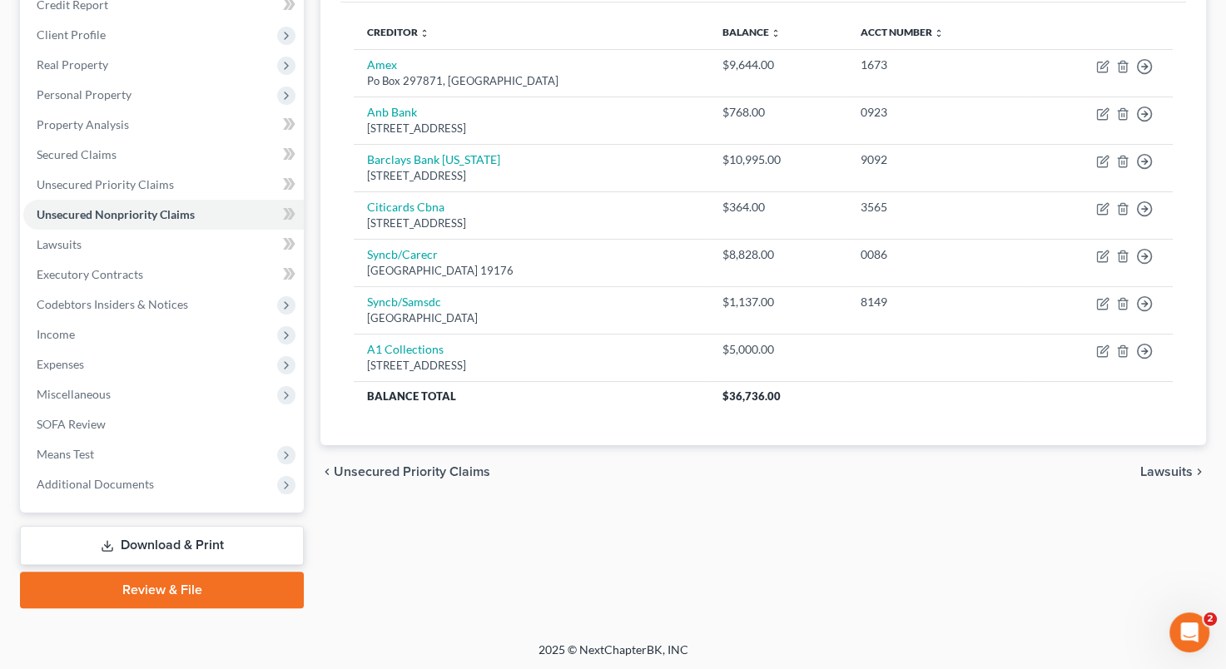
scroll to position [214, 0]
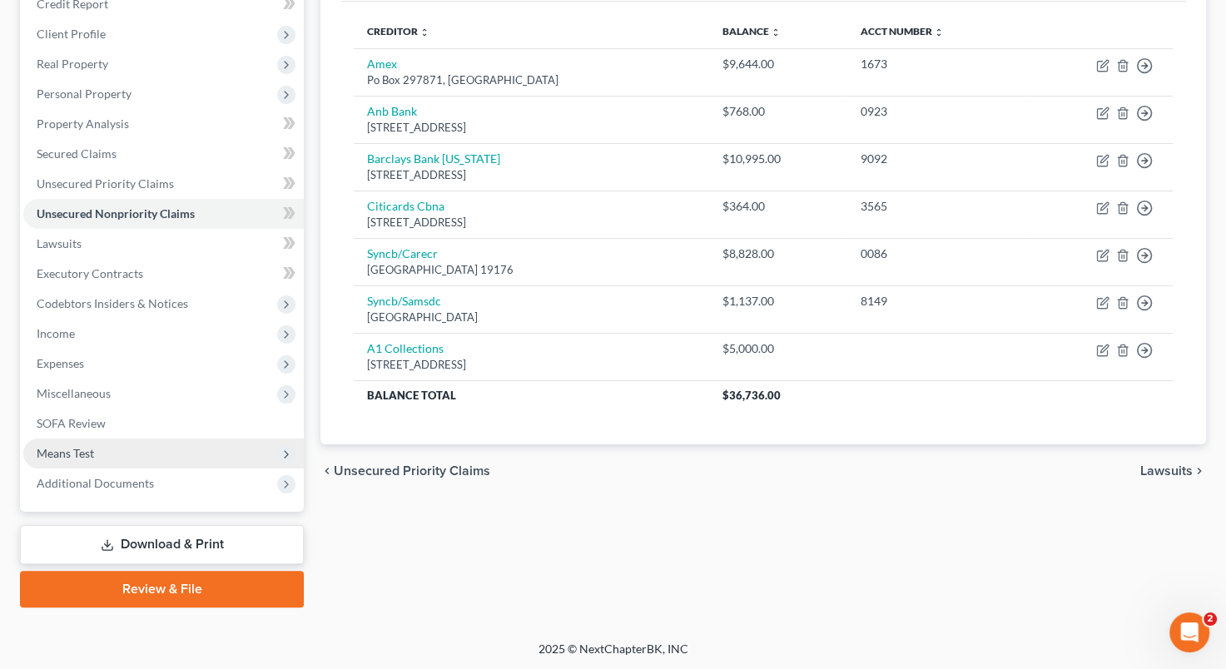
click at [156, 445] on span "Means Test" at bounding box center [163, 454] width 281 height 30
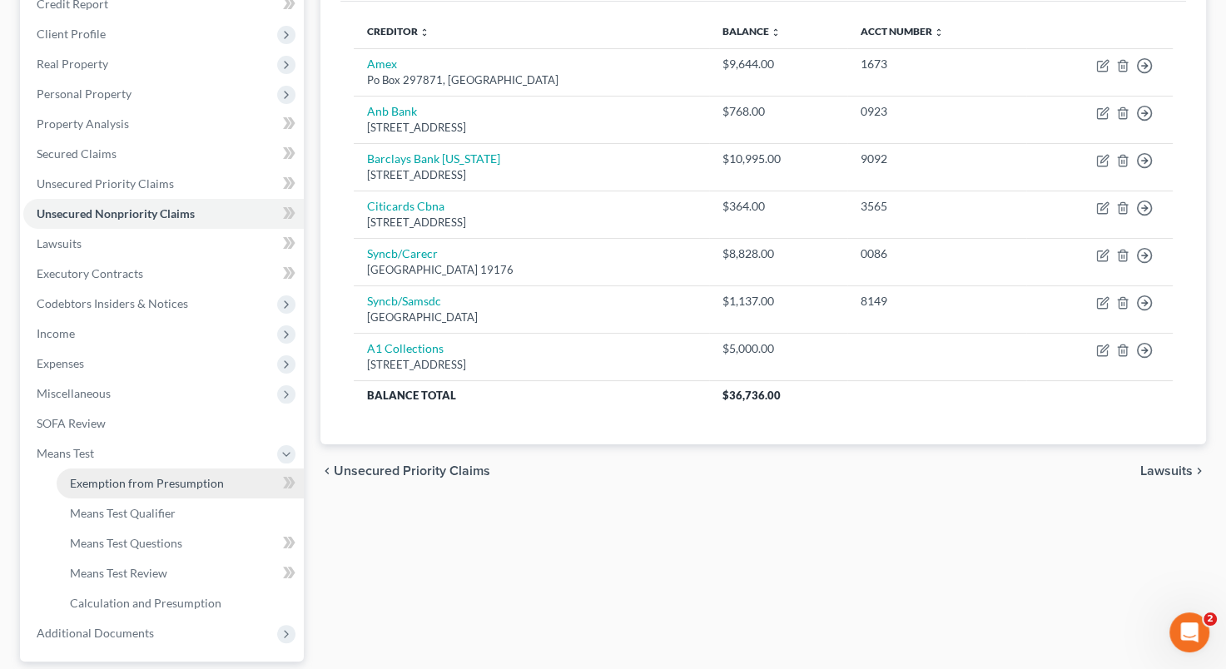
click at [156, 479] on span "Exemption from Presumption" at bounding box center [147, 483] width 154 height 14
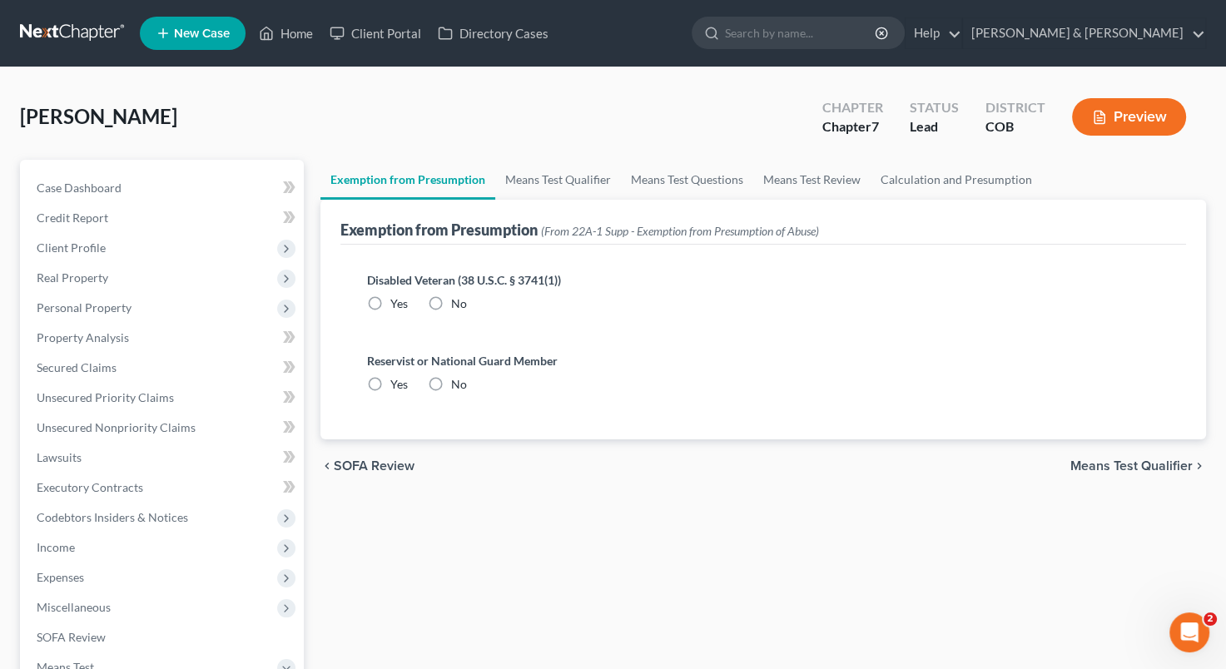
click at [451, 299] on label "No" at bounding box center [459, 304] width 16 height 17
click at [458, 299] on input "No" at bounding box center [463, 301] width 11 height 11
radio input "true"
click at [451, 384] on label "No" at bounding box center [459, 384] width 16 height 17
click at [458, 384] on input "No" at bounding box center [463, 381] width 11 height 11
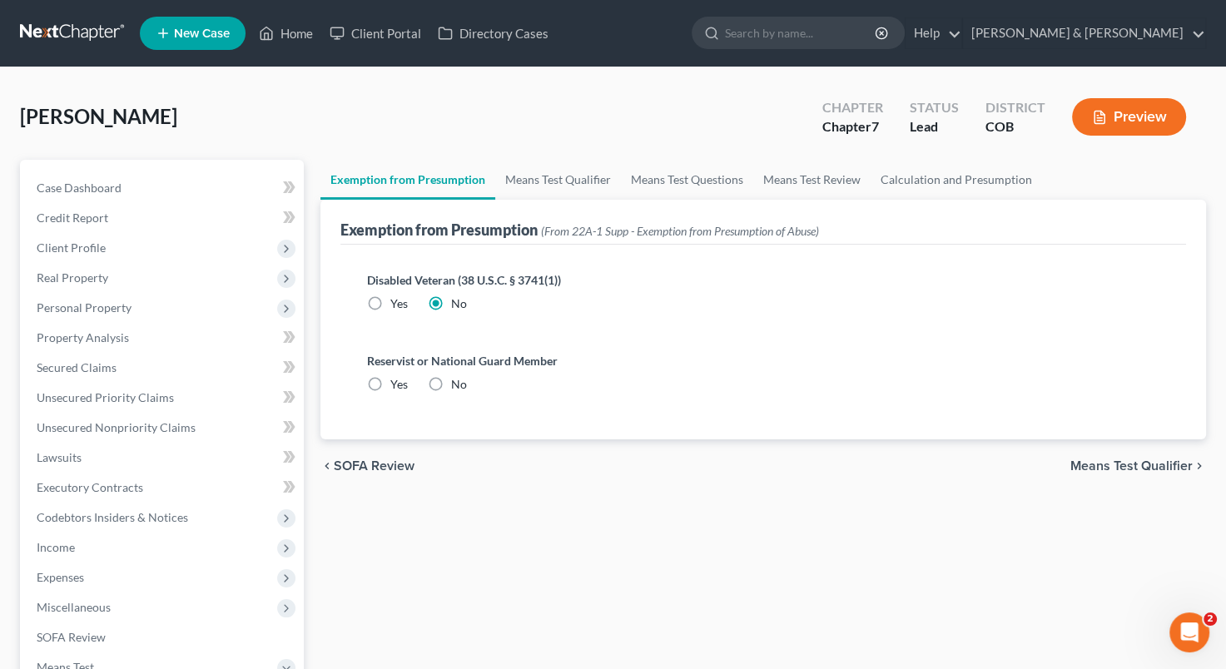
radio input "true"
click at [1088, 464] on span "Means Test Qualifier" at bounding box center [1131, 465] width 122 height 13
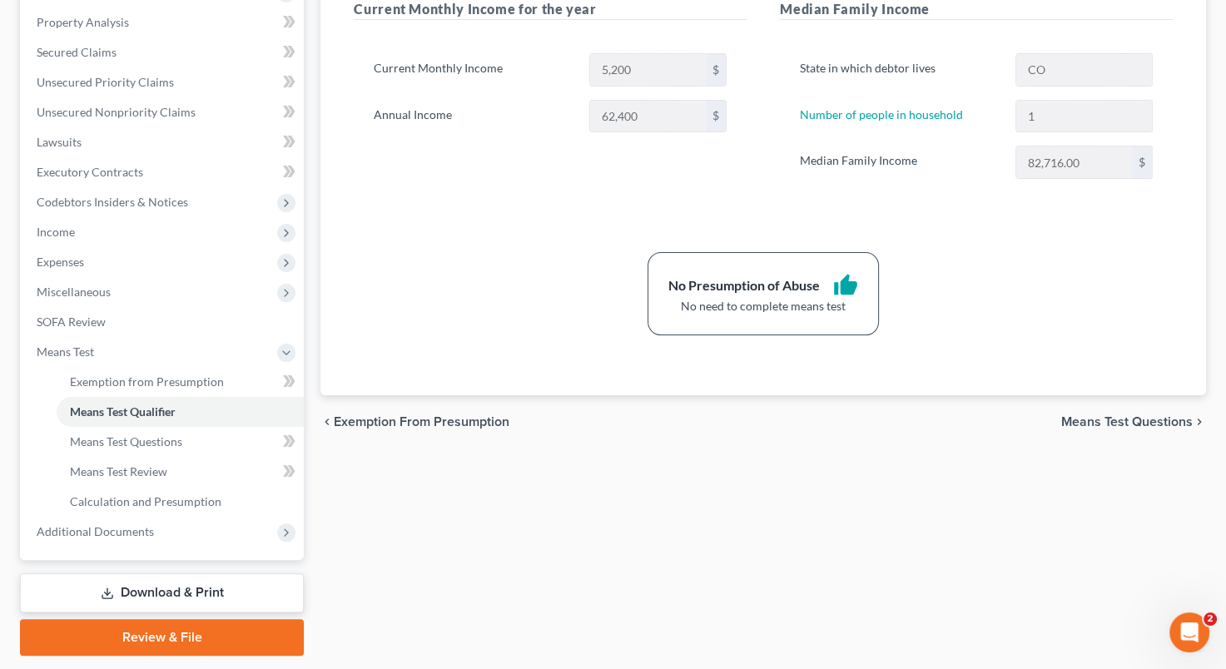
scroll to position [333, 0]
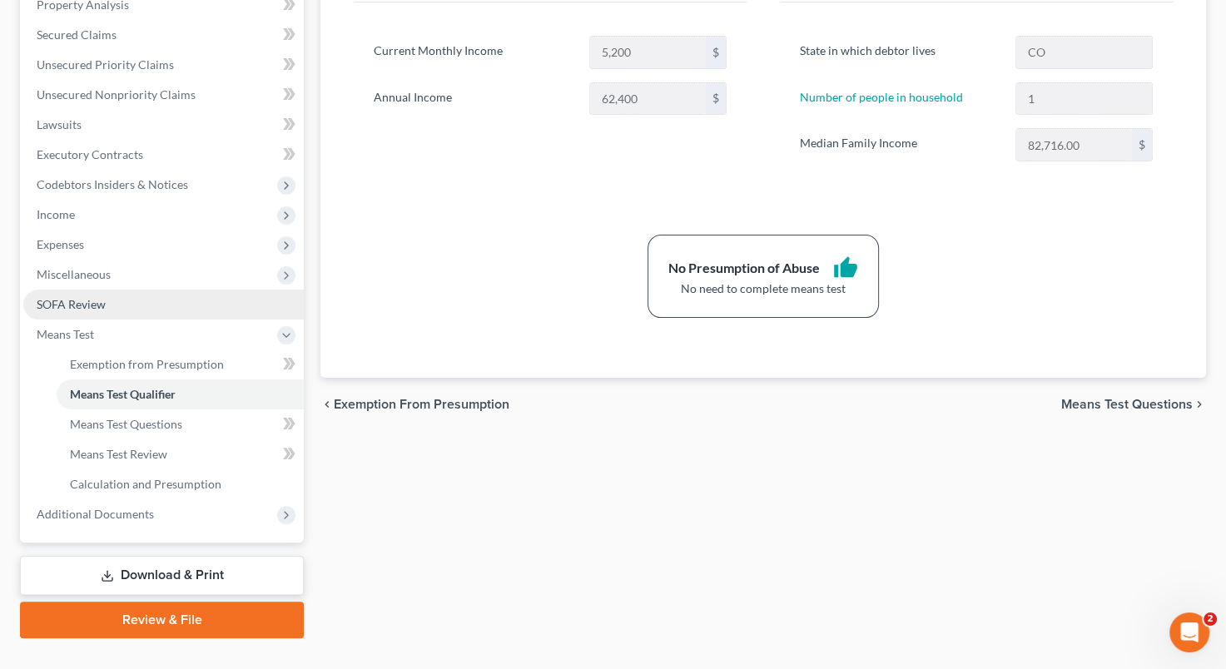
click at [96, 305] on span "SOFA Review" at bounding box center [71, 304] width 69 height 14
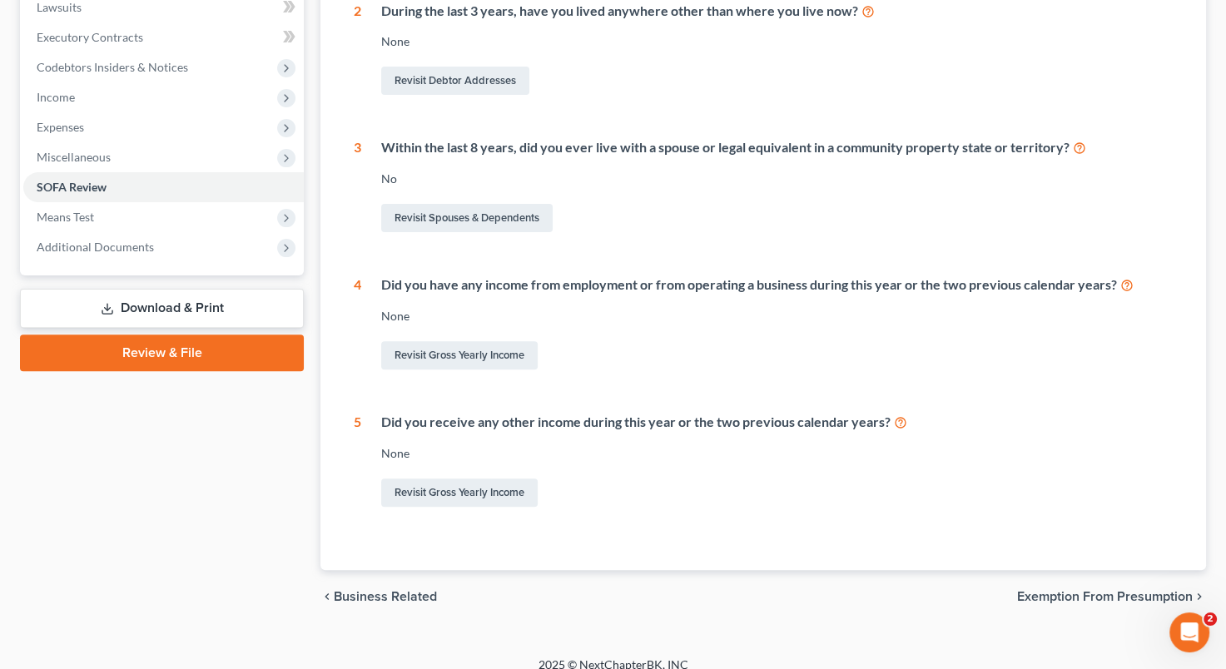
scroll to position [466, 0]
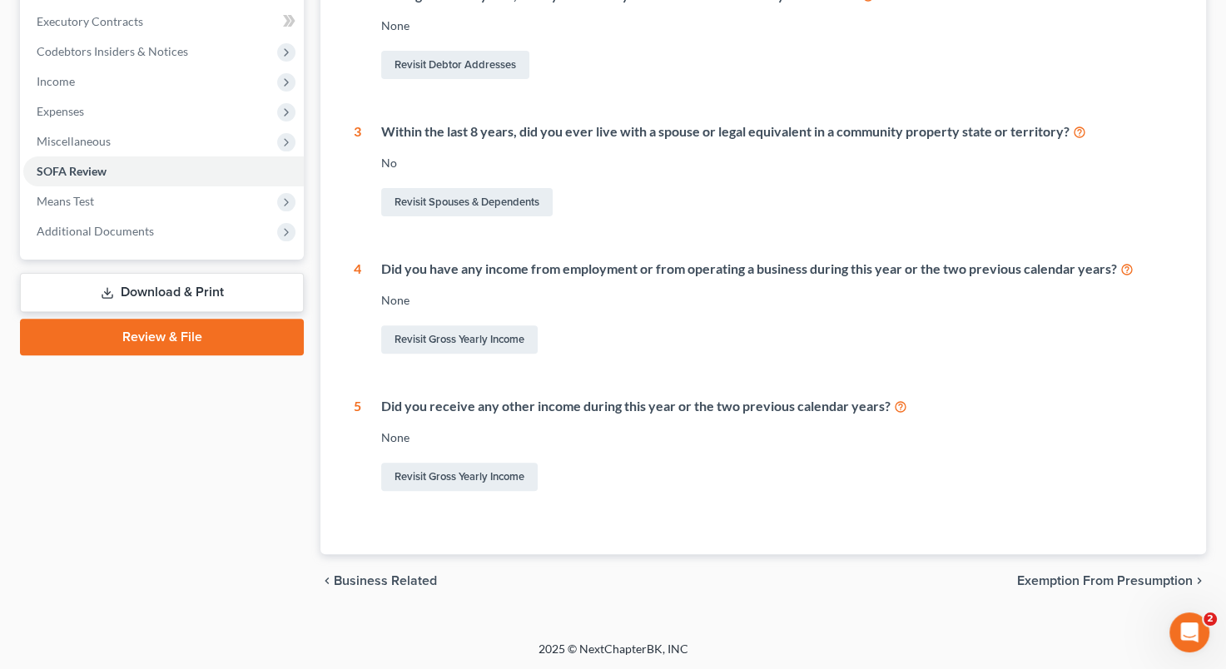
click at [90, 647] on footer "2025 © NextChapterBK, INC" at bounding box center [613, 656] width 1226 height 30
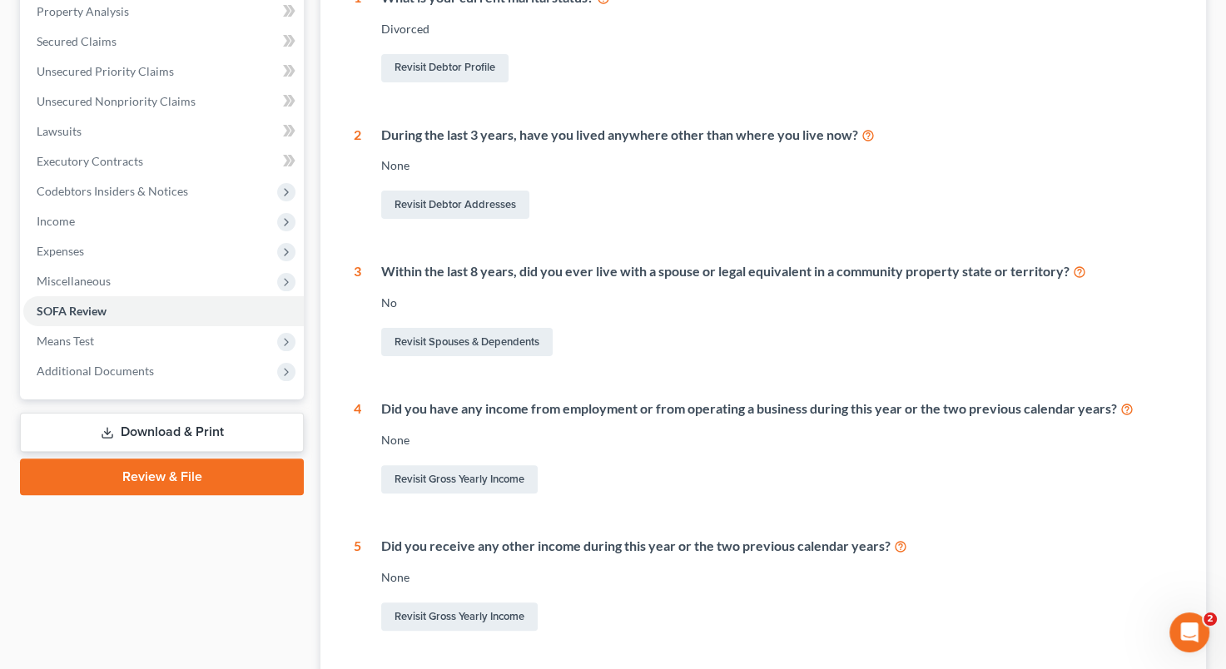
scroll to position [0, 0]
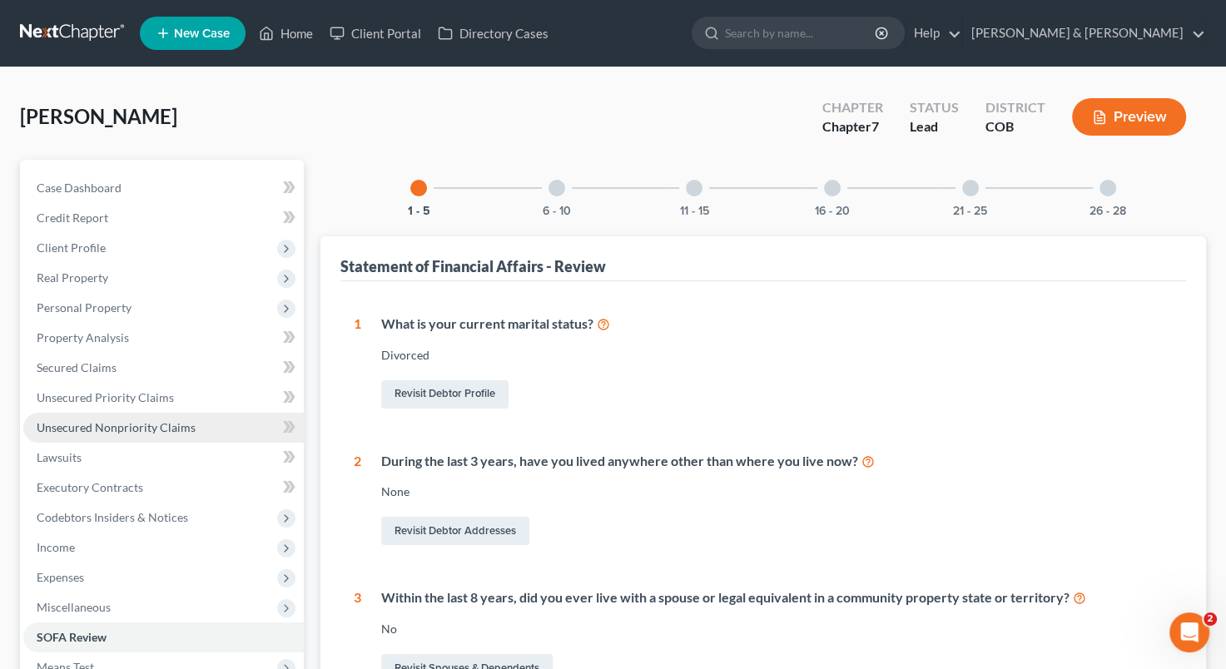
click at [137, 433] on span "Unsecured Nonpriority Claims" at bounding box center [116, 427] width 159 height 14
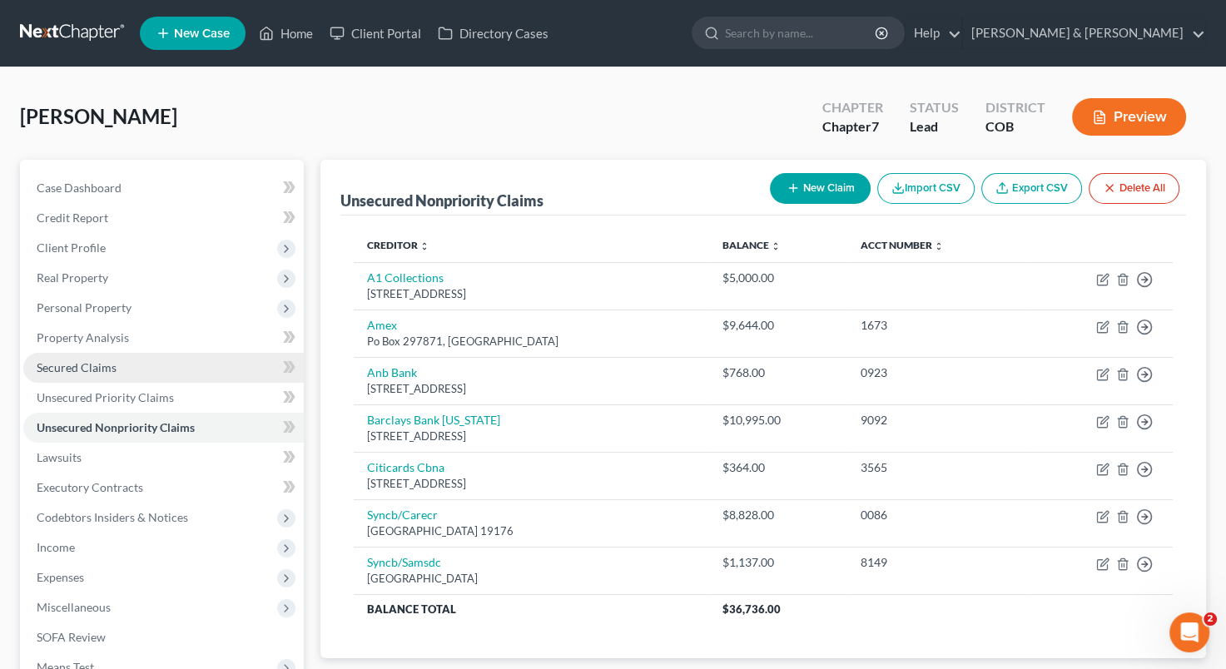
click at [97, 360] on span "Secured Claims" at bounding box center [77, 367] width 80 height 14
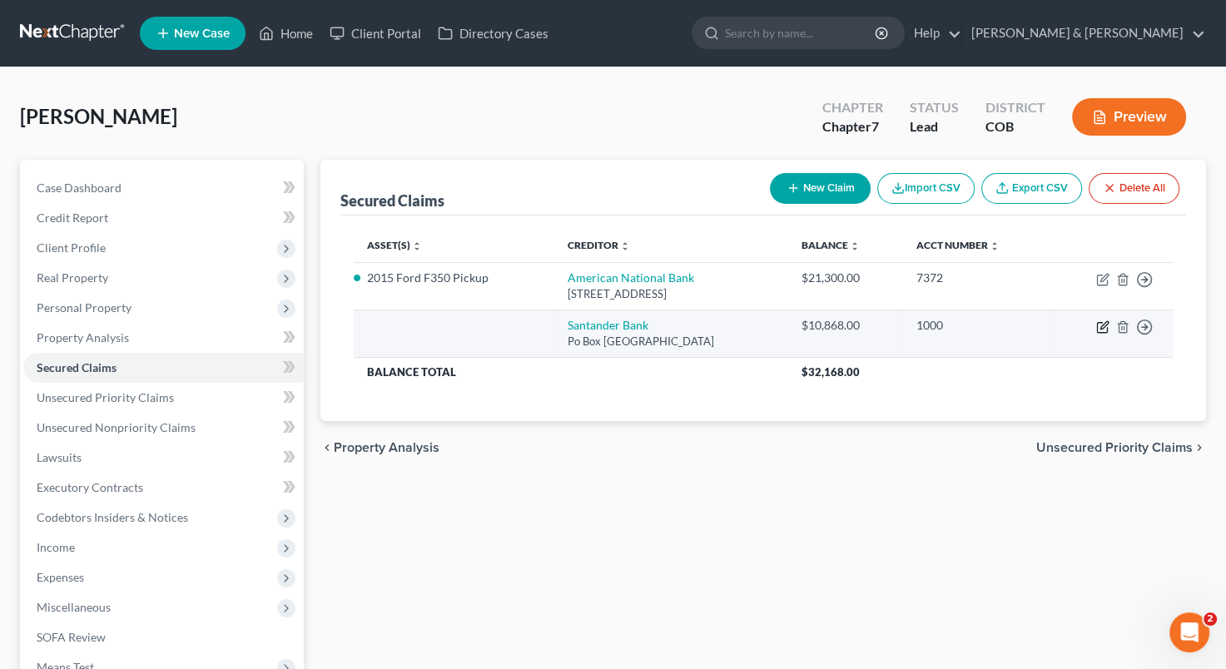
click at [1100, 326] on icon "button" at bounding box center [1103, 324] width 7 height 7
select select "45"
select select "0"
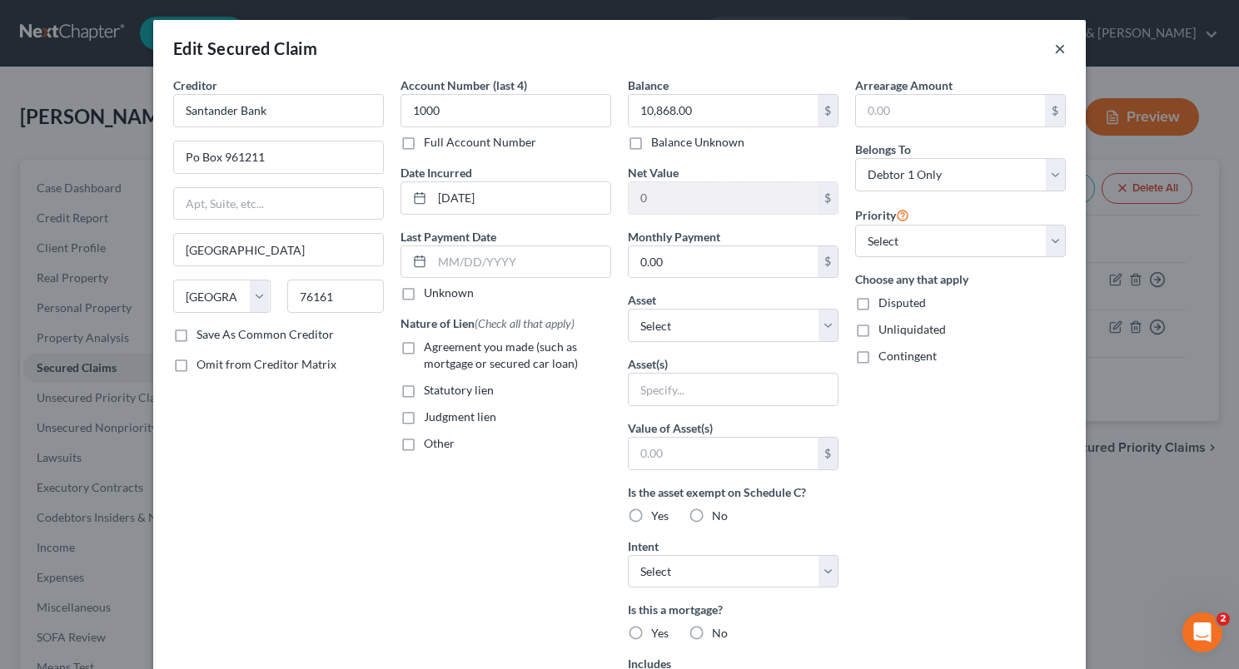
click at [1057, 50] on button "×" at bounding box center [1060, 48] width 12 height 20
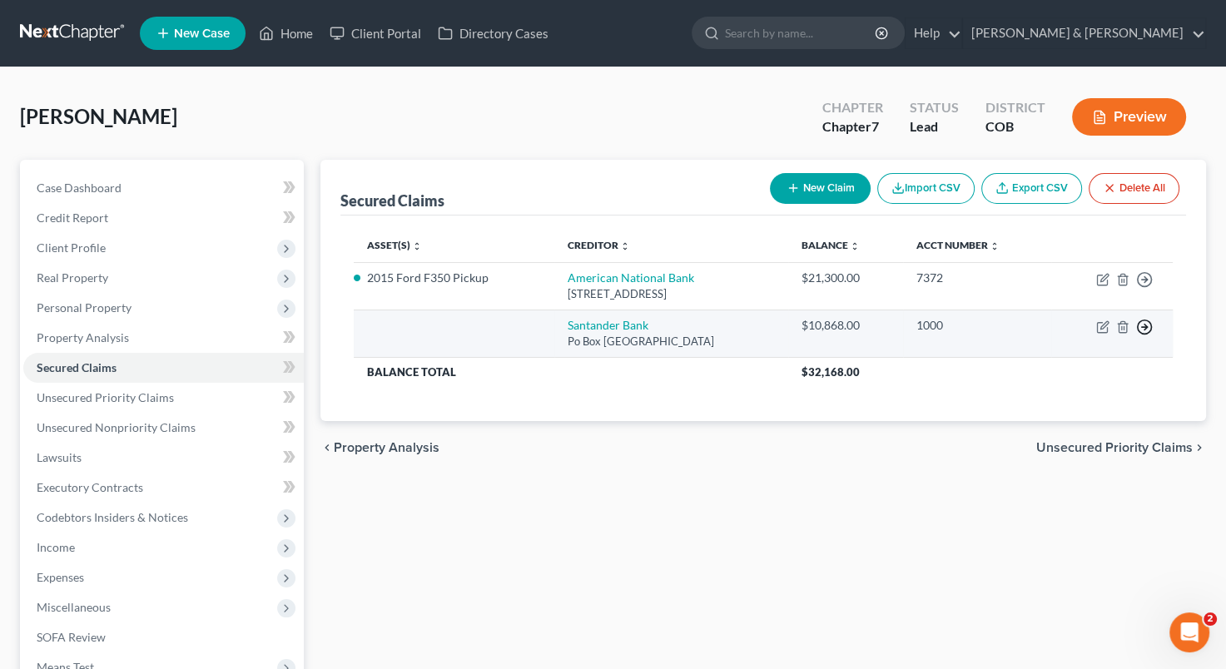
click at [1145, 325] on polyline "button" at bounding box center [1146, 328] width 2 height 6
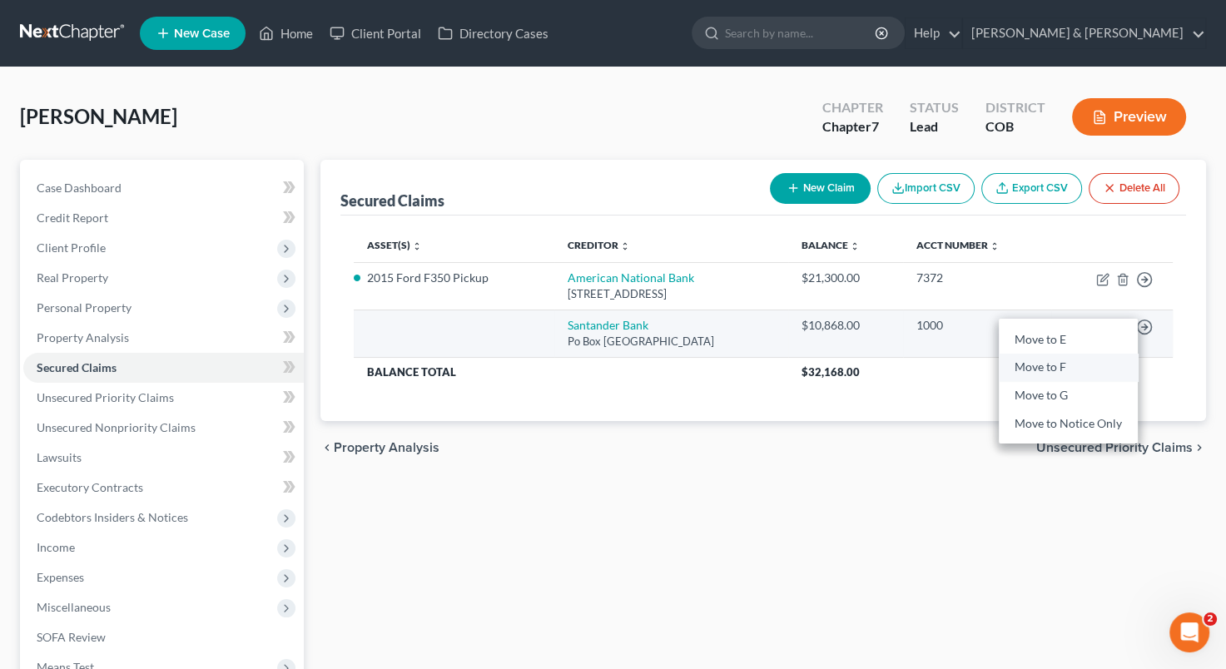
click at [1092, 361] on link "Move to F" at bounding box center [1068, 368] width 139 height 28
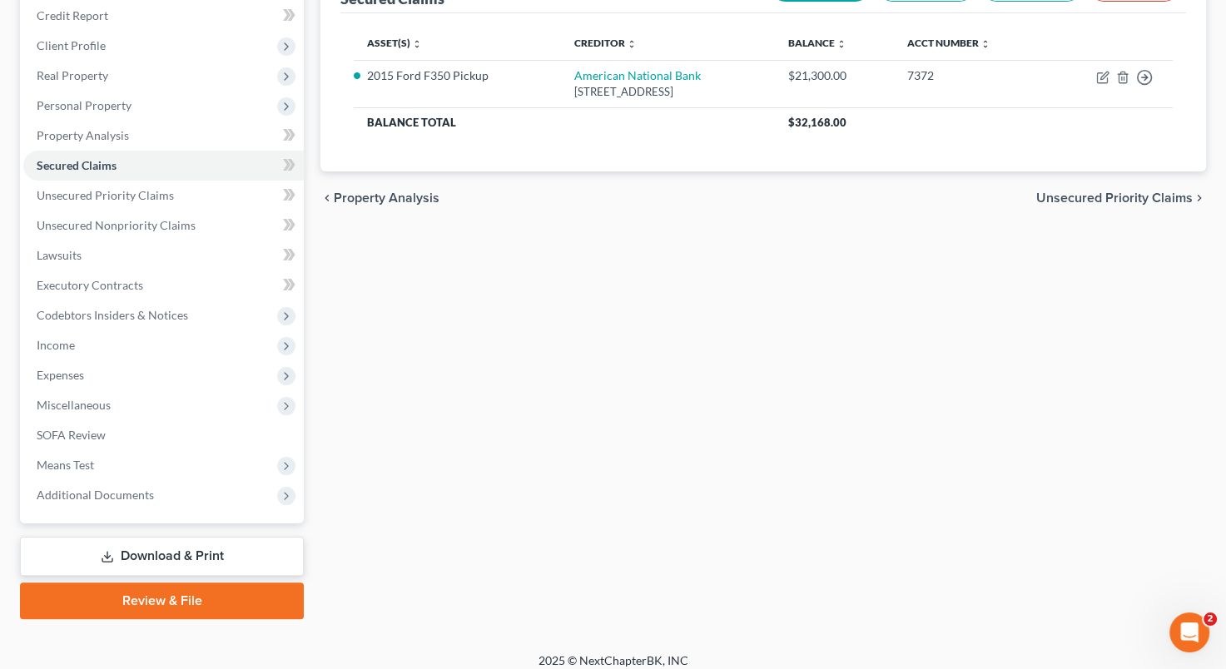
scroll to position [214, 0]
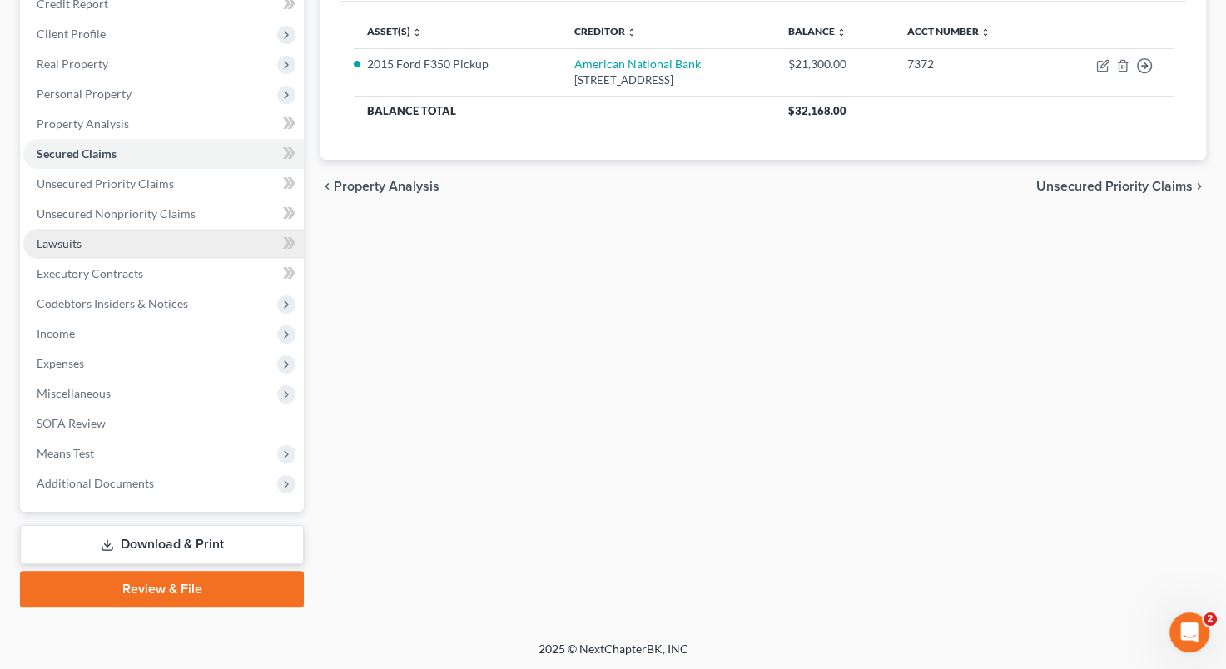
click at [88, 248] on link "Lawsuits" at bounding box center [163, 244] width 281 height 30
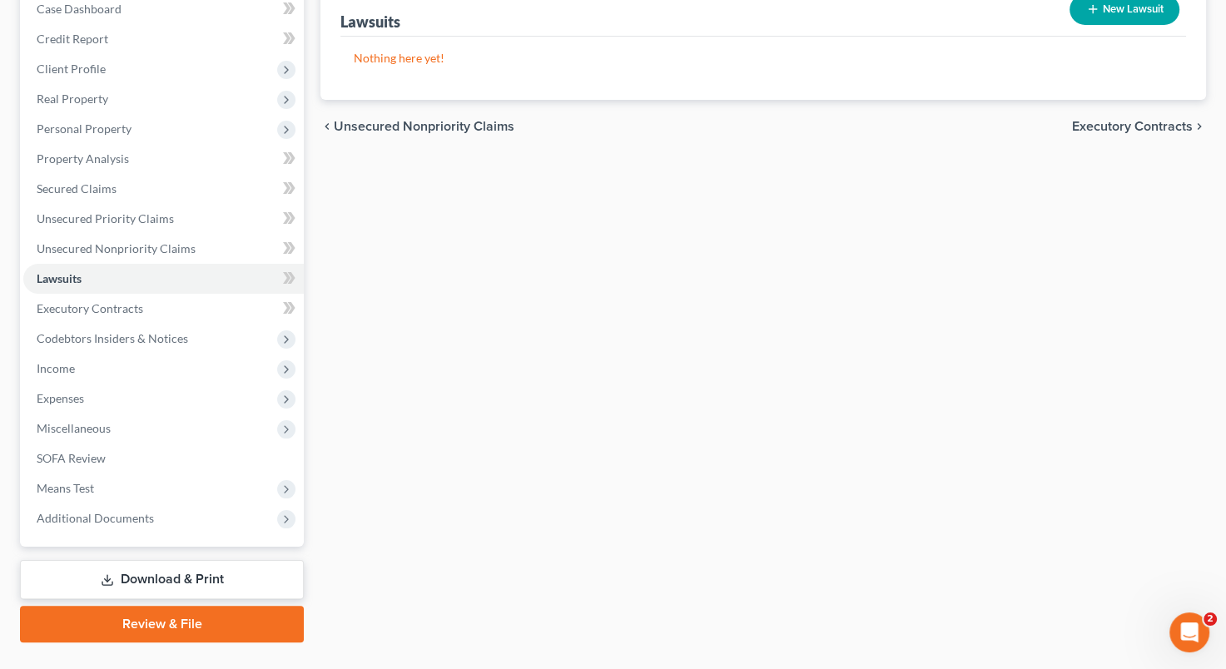
scroll to position [214, 0]
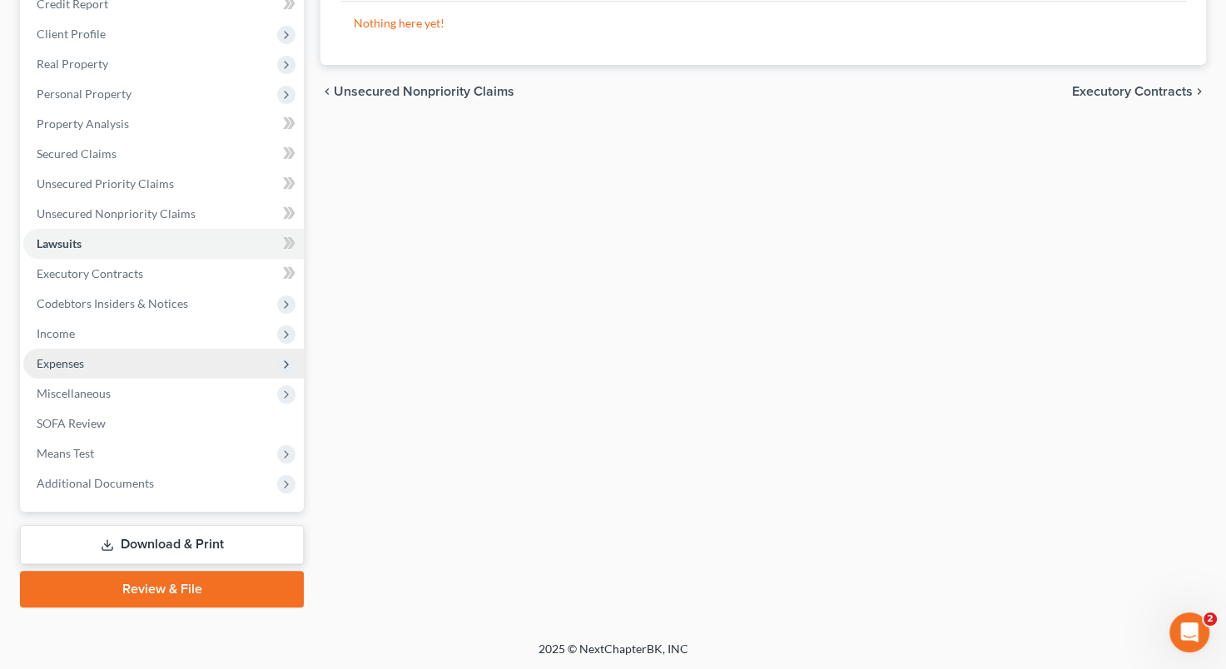
click at [146, 370] on span "Expenses" at bounding box center [163, 364] width 281 height 30
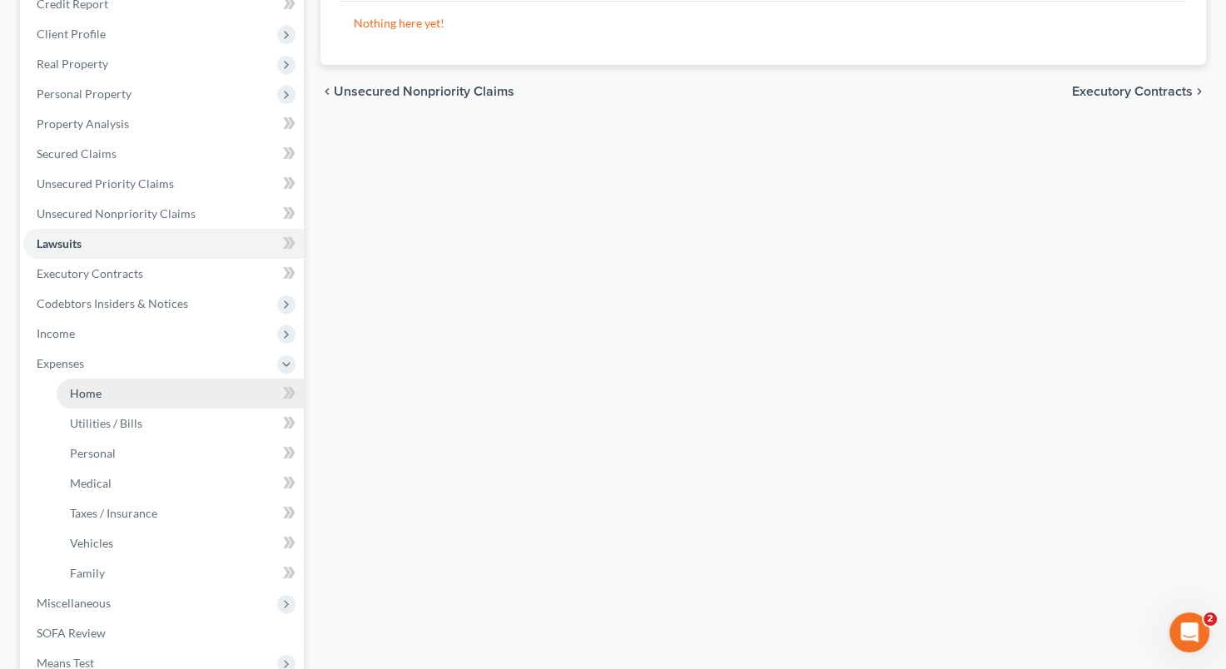
click at [130, 396] on link "Home" at bounding box center [180, 394] width 247 height 30
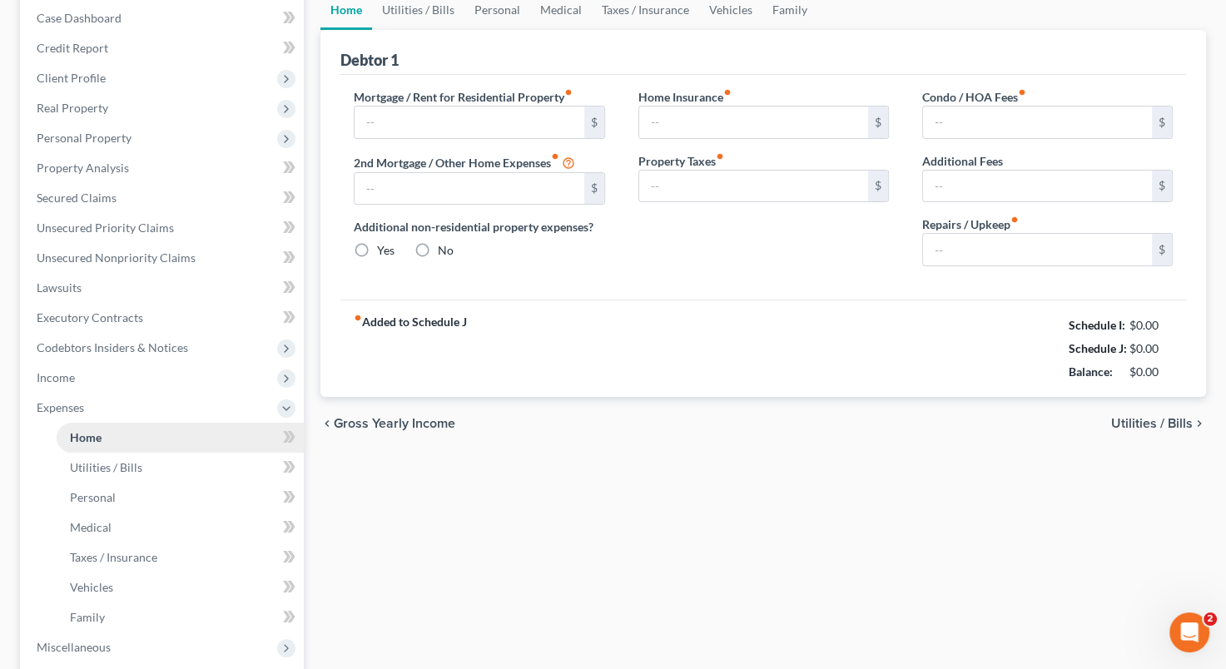
type input "1,434.00"
type input "0.00"
radio input "true"
type input "0.00"
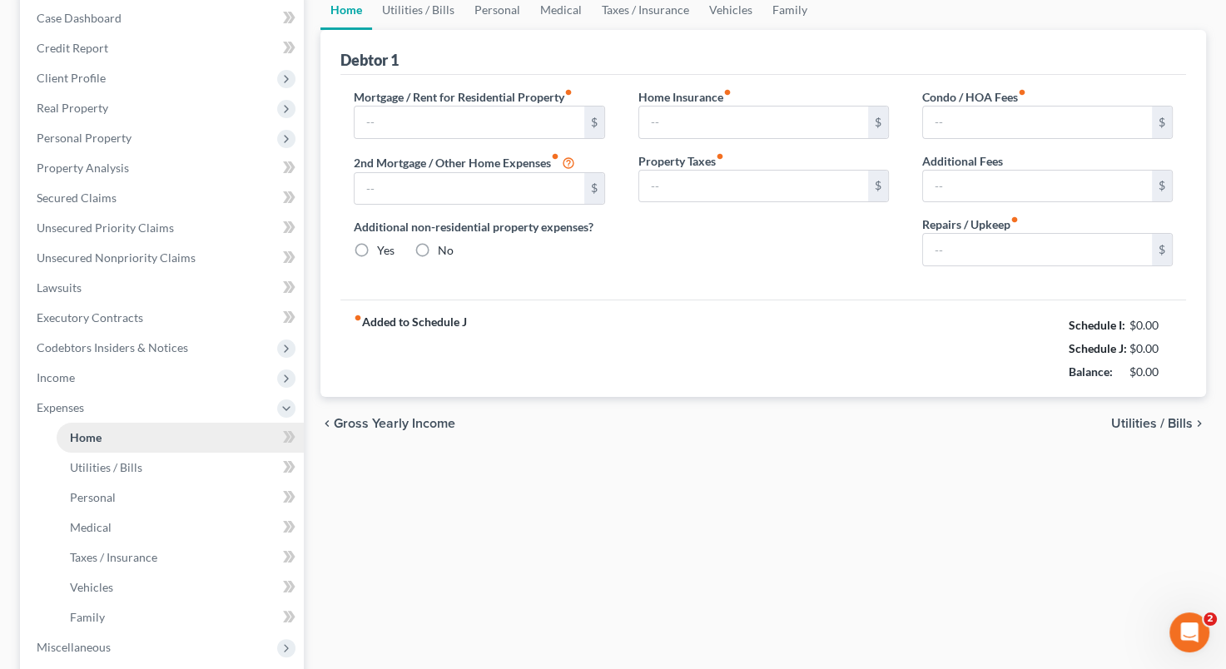
type input "0.00"
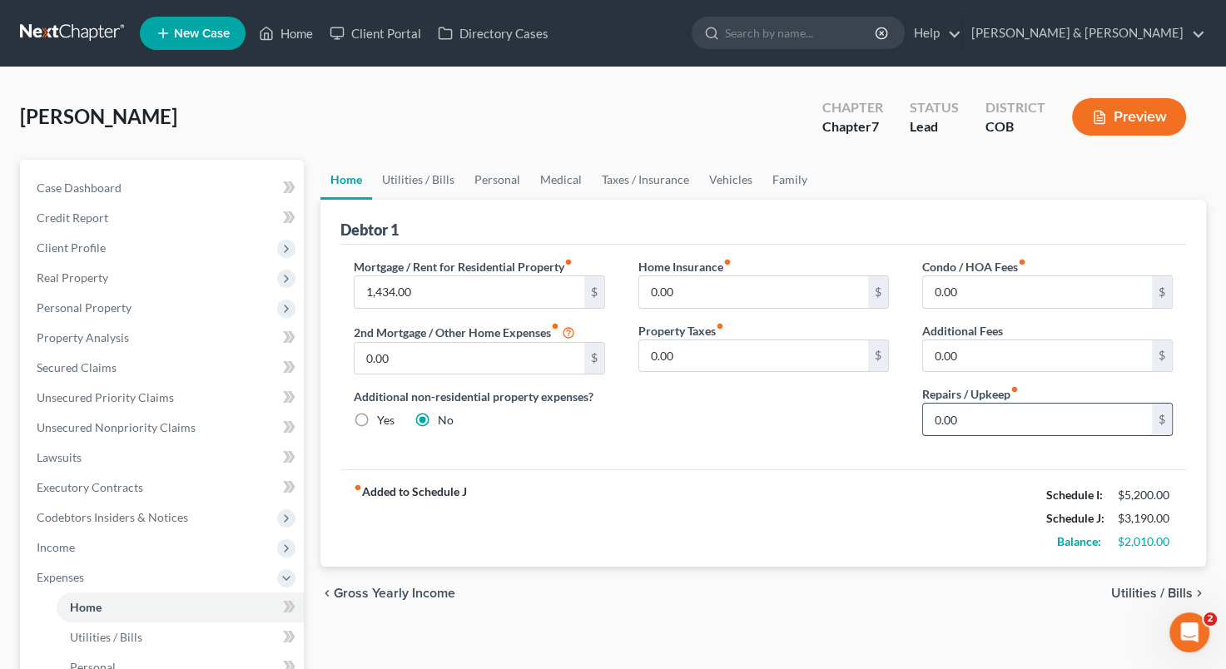
click at [934, 415] on input "0.00" at bounding box center [1037, 420] width 229 height 32
type input "50"
click at [811, 460] on div "Mortgage / Rent for Residential Property fiber_manual_record 1,434.00 $ 2nd Mor…" at bounding box center [763, 357] width 846 height 225
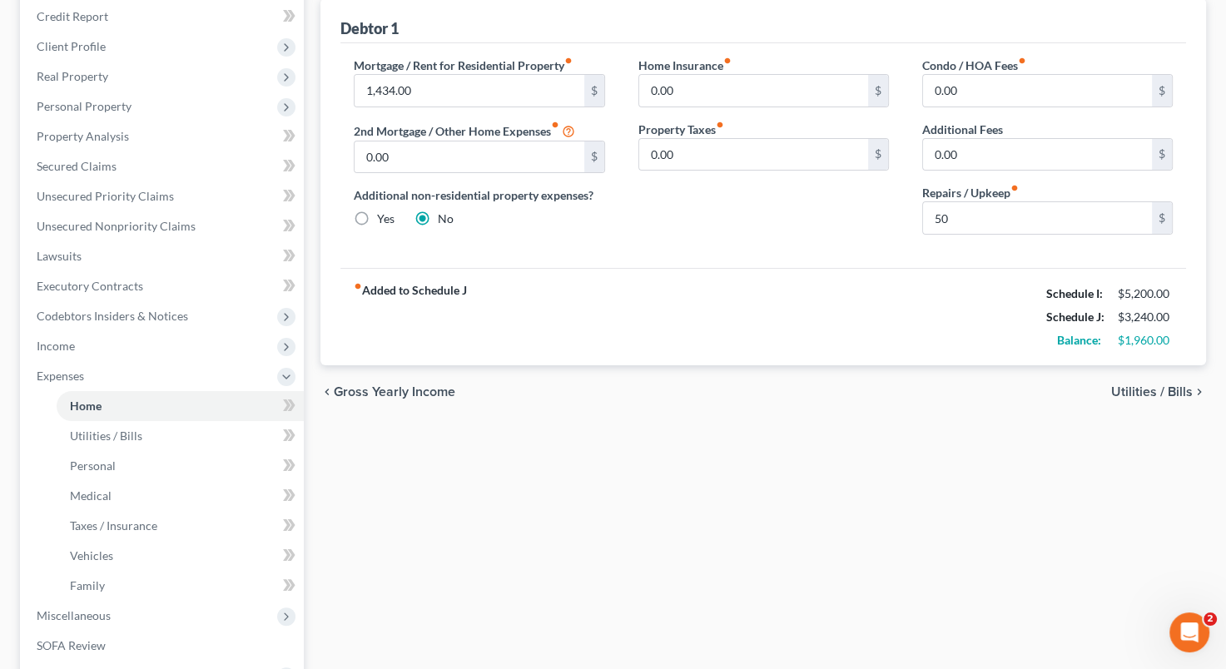
scroll to position [250, 0]
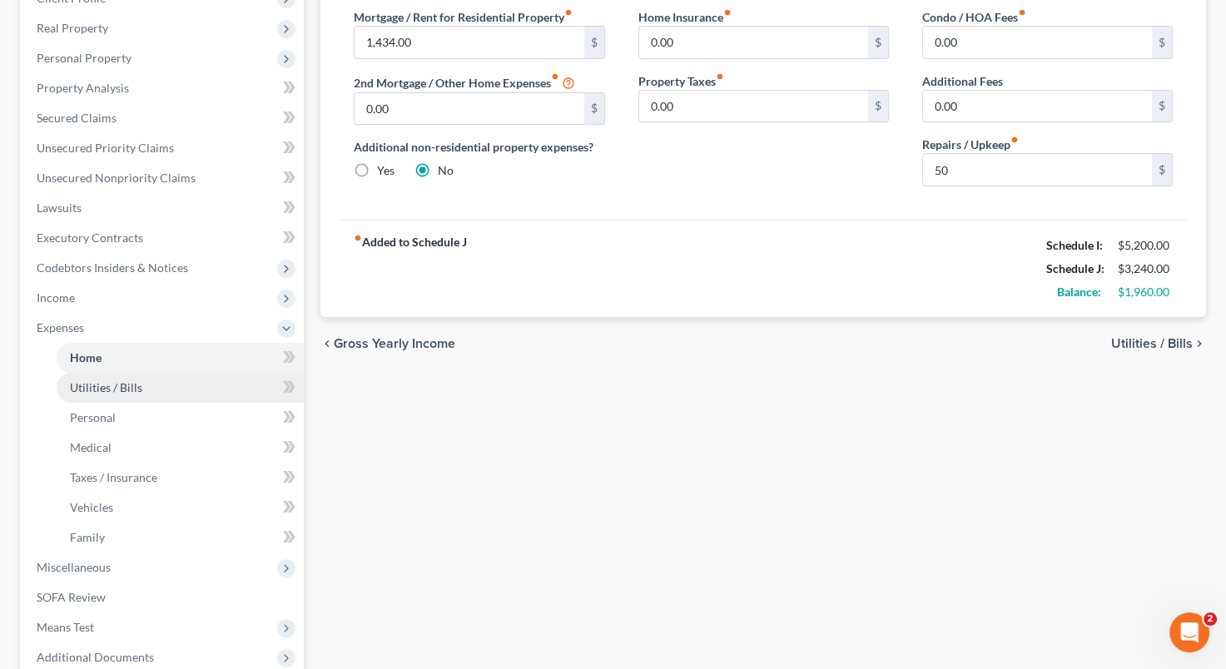
click at [196, 383] on link "Utilities / Bills" at bounding box center [180, 388] width 247 height 30
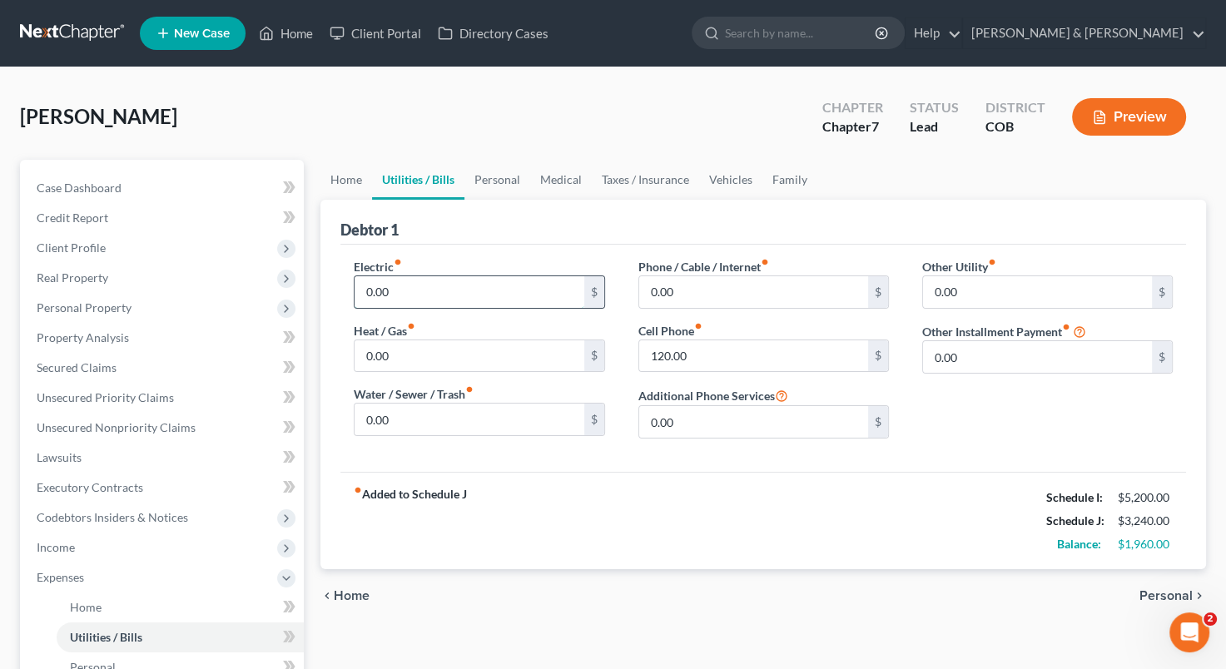
click at [362, 291] on input "0.00" at bounding box center [469, 292] width 229 height 32
type input "60"
click at [362, 356] on input "0.00" at bounding box center [469, 356] width 229 height 32
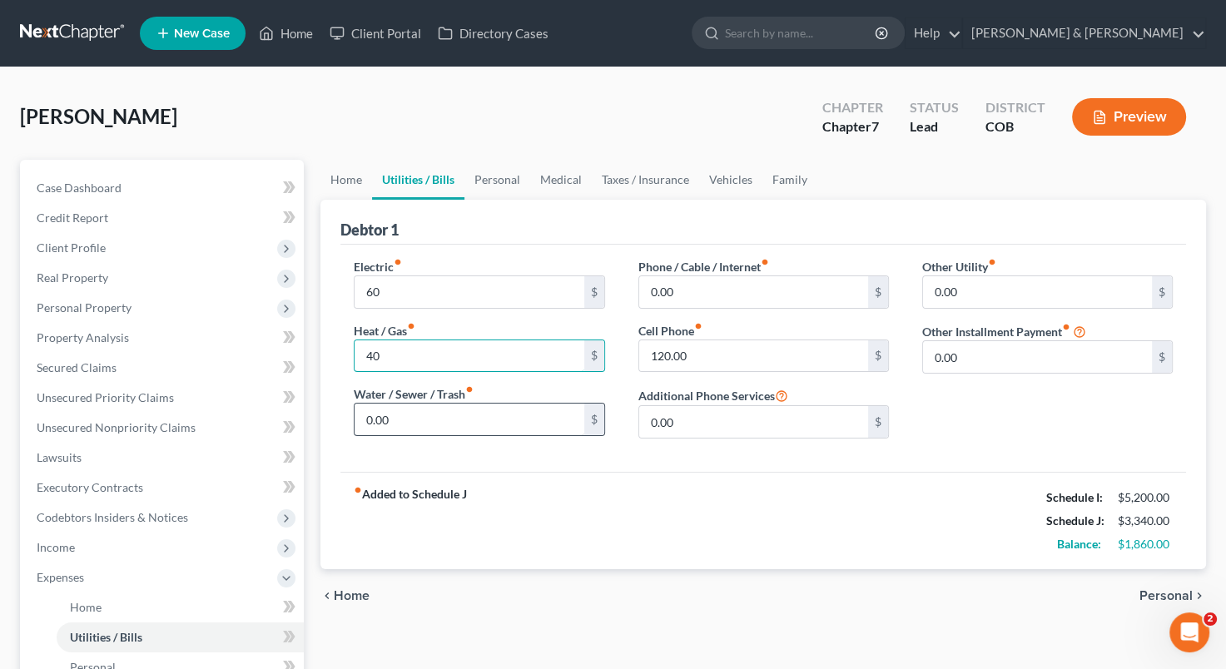
type input "40"
click at [372, 420] on input "0.00" at bounding box center [469, 420] width 229 height 32
type input "30"
click at [1159, 596] on span "Personal" at bounding box center [1166, 595] width 53 height 13
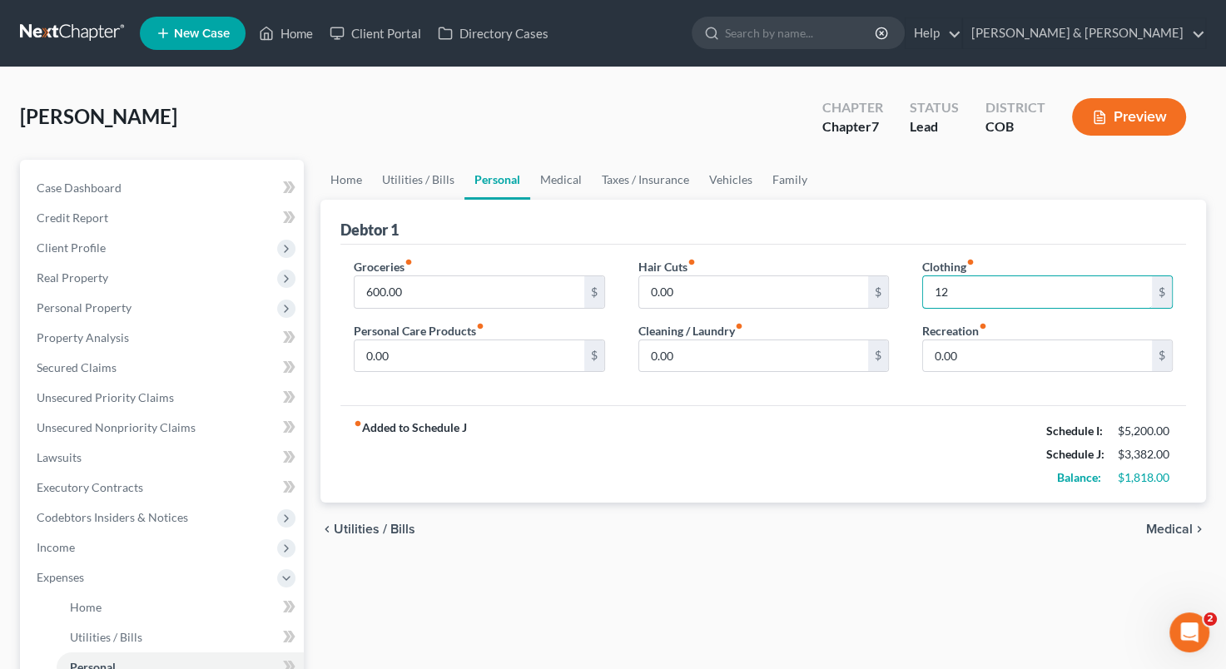
type input "1"
type input "120"
click at [647, 358] on input "0.00" at bounding box center [753, 356] width 229 height 32
click at [929, 341] on input "0.00" at bounding box center [1037, 356] width 229 height 32
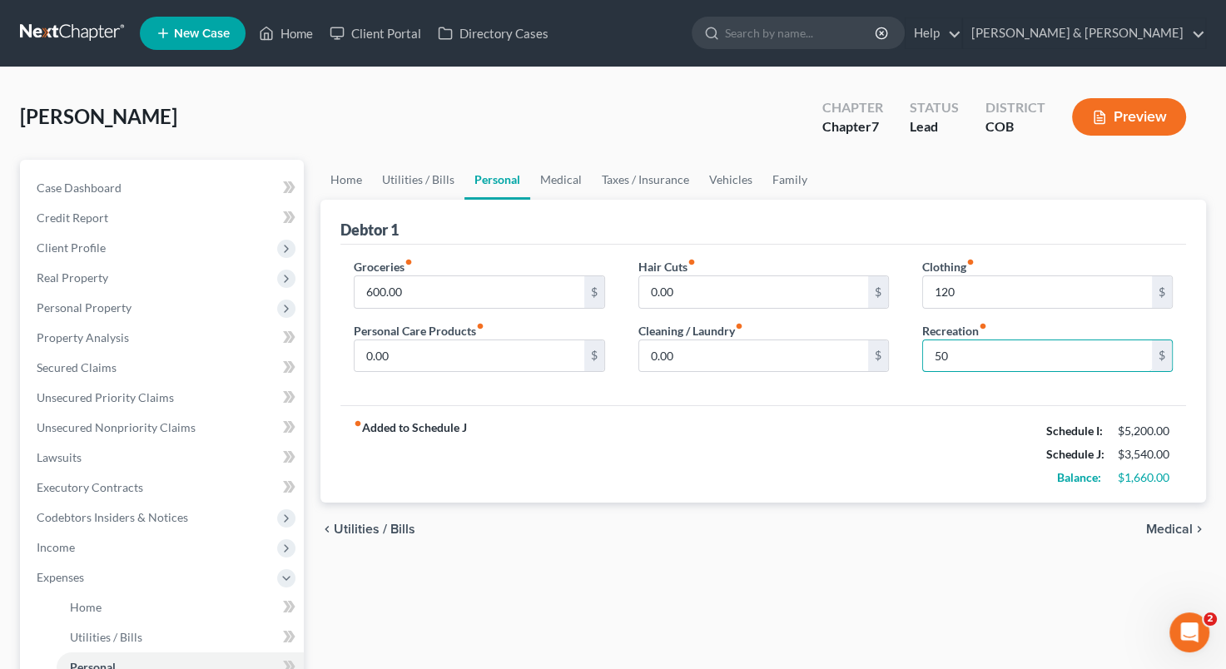
type input "50"
click at [1169, 523] on span "Medical" at bounding box center [1169, 529] width 47 height 13
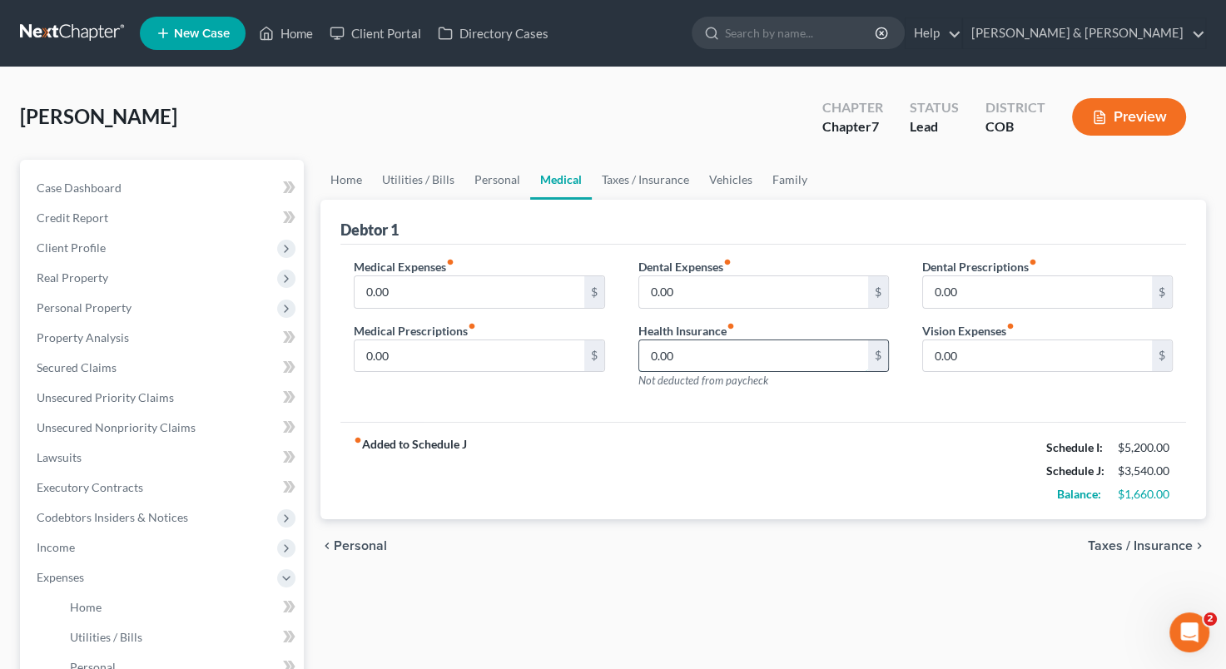
click at [646, 356] on input "0.00" at bounding box center [753, 356] width 229 height 32
type input "350"
click at [371, 296] on input "0.00" at bounding box center [469, 292] width 229 height 32
type input "150"
click at [574, 400] on div "Medical Expenses fiber_manual_record 150 $ Medical Prescriptions fiber_manual_r…" at bounding box center [479, 330] width 284 height 145
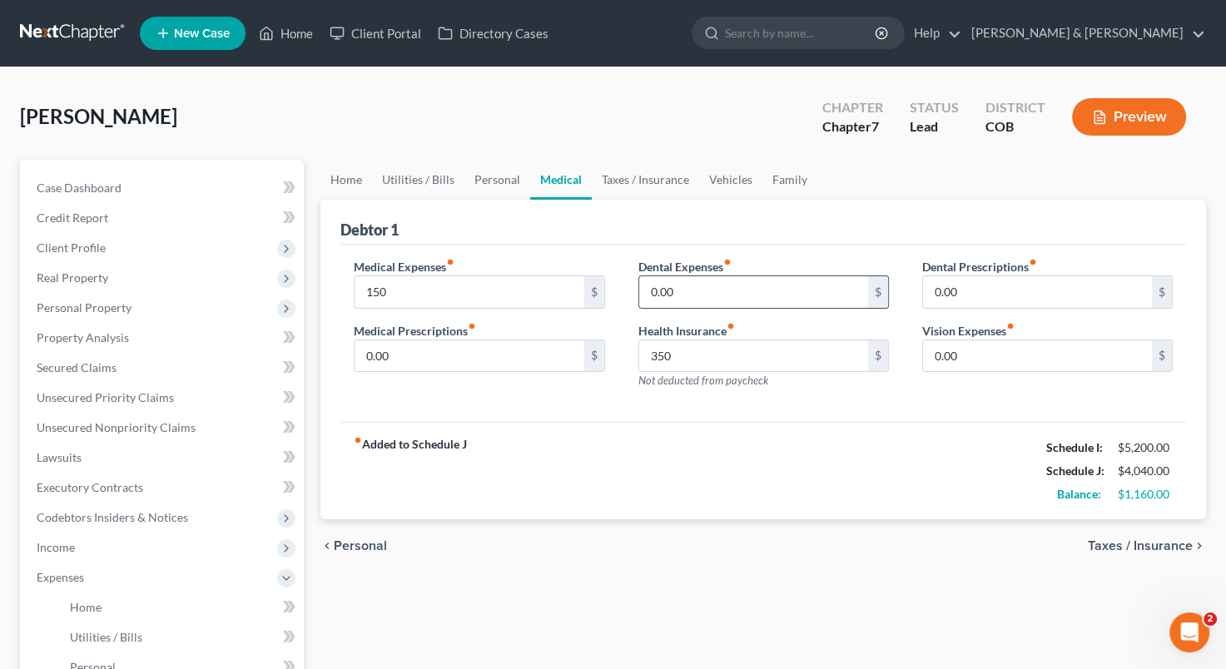
click at [758, 300] on input "0.00" at bounding box center [753, 292] width 229 height 32
type input "60"
click at [930, 354] on input "0.00" at bounding box center [1037, 356] width 229 height 32
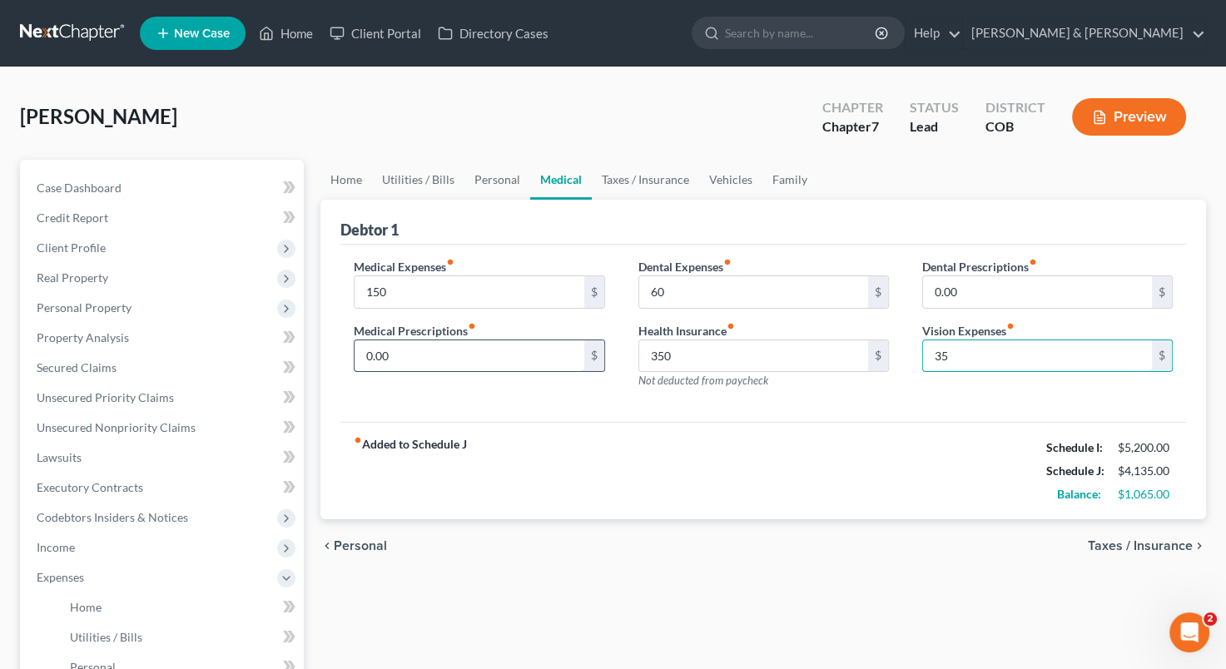
type input "35"
click at [459, 352] on input "0.00" at bounding box center [469, 356] width 229 height 32
type input "20"
click at [1134, 542] on span "Taxes / Insurance" at bounding box center [1140, 545] width 105 height 13
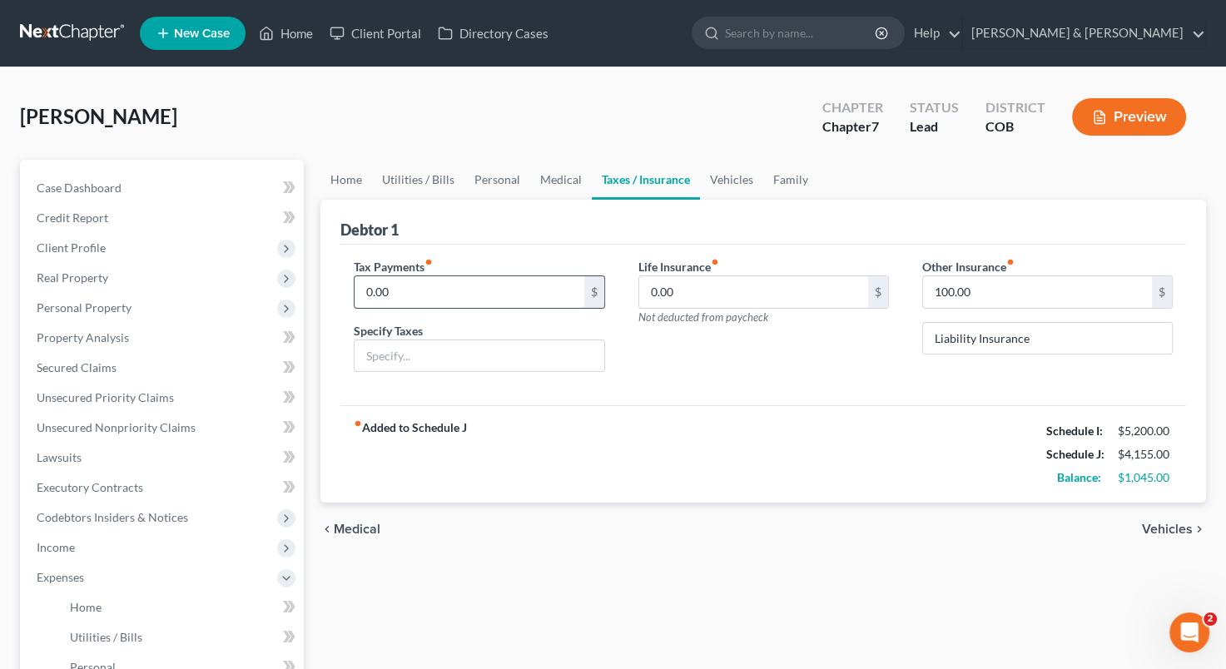
click at [501, 288] on input "0.00" at bounding box center [469, 292] width 229 height 32
click at [638, 375] on div "Life Insurance fiber_manual_record 0.00 $ Not deducted from paycheck" at bounding box center [764, 322] width 284 height 128
click at [451, 296] on input "0.00" at bounding box center [469, 292] width 229 height 32
type input "500"
click at [726, 368] on div "Life Insurance fiber_manual_record 0.00 $ Not deducted from paycheck" at bounding box center [764, 322] width 284 height 128
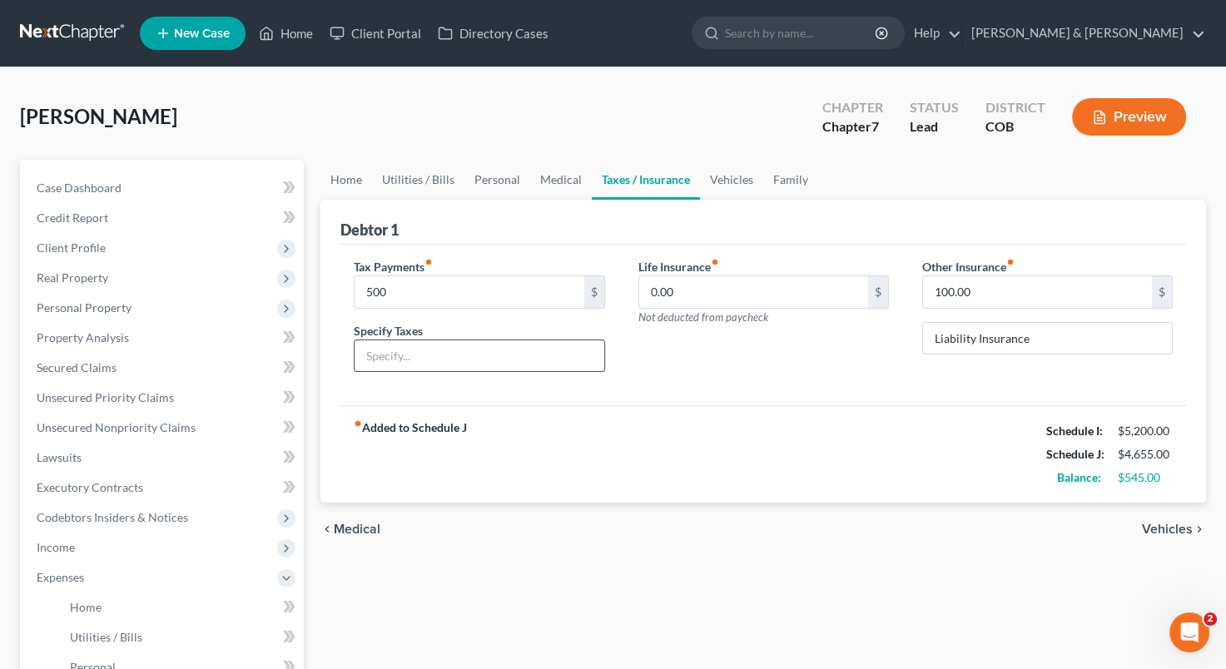
click at [592, 350] on input "text" at bounding box center [479, 356] width 249 height 32
type input "Estimated taxes - average"
click at [662, 361] on div "Life Insurance fiber_manual_record 0.00 $ Not deducted from paycheck" at bounding box center [764, 322] width 284 height 128
click at [873, 383] on div "Life Insurance fiber_manual_record 0.00 $ Not deducted from paycheck" at bounding box center [764, 322] width 284 height 128
click at [1160, 526] on span "Vehicles" at bounding box center [1167, 529] width 51 height 13
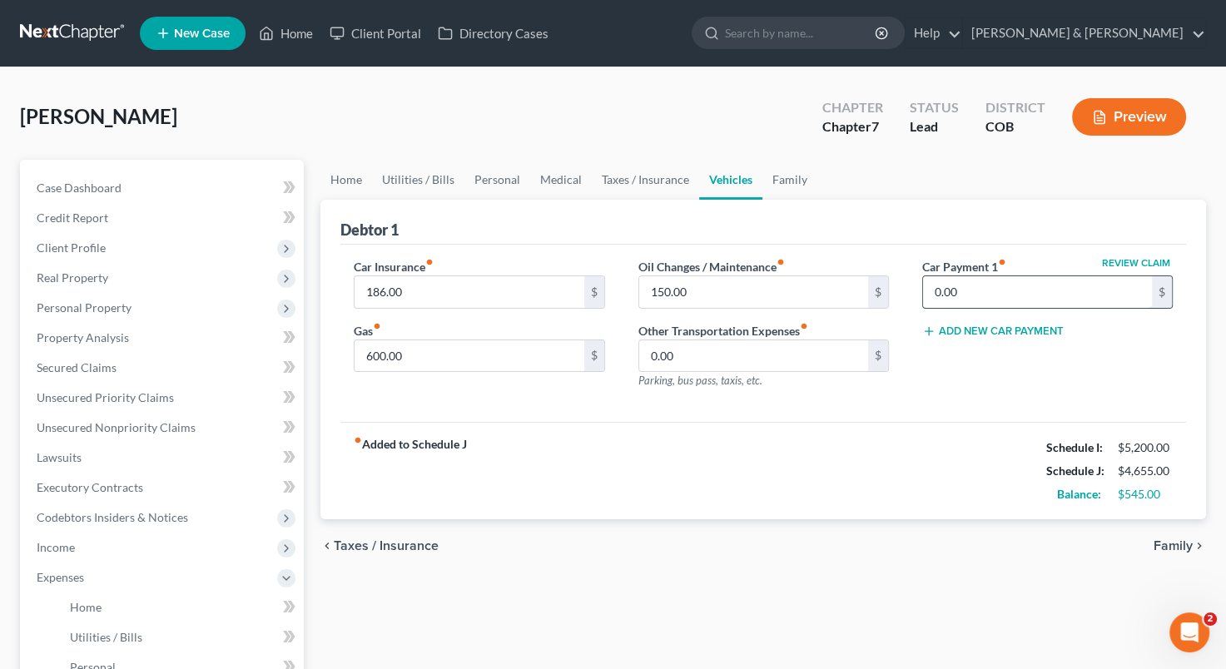
click at [951, 296] on input "0.00" at bounding box center [1037, 292] width 229 height 32
click at [929, 422] on div "fiber_manual_record Added to Schedule J Schedule I: $5,200.00 Schedule J: $4,65…" at bounding box center [763, 470] width 846 height 97
click at [1171, 542] on span "Family" at bounding box center [1173, 545] width 39 height 13
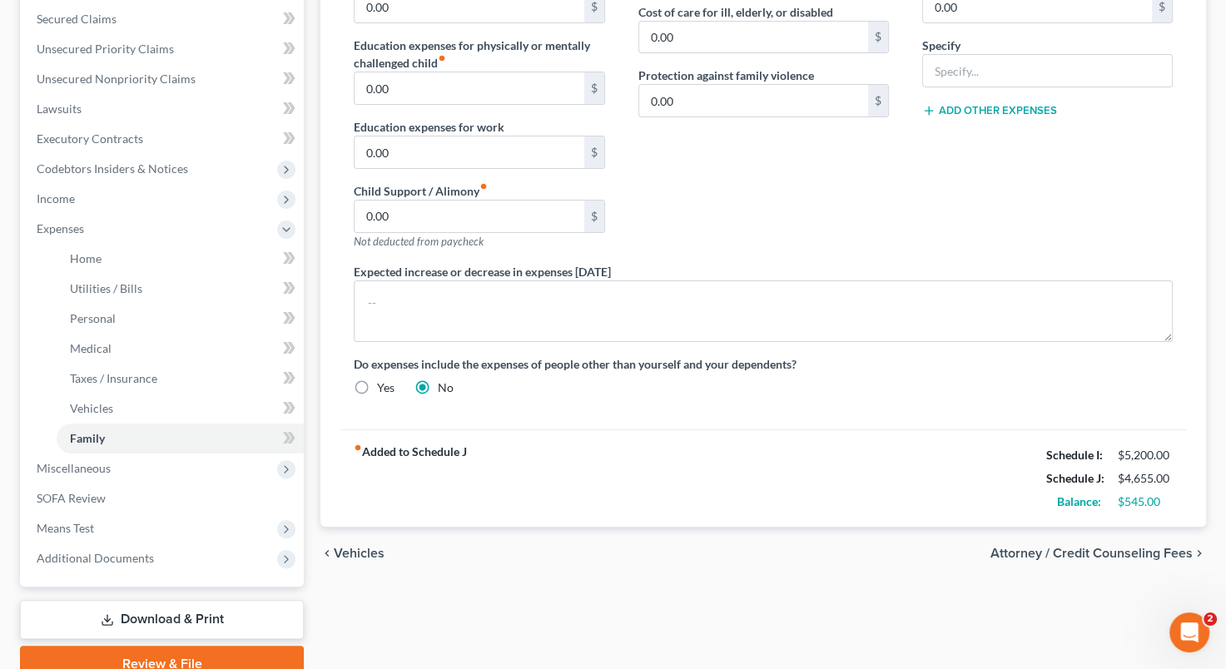
scroll to position [416, 0]
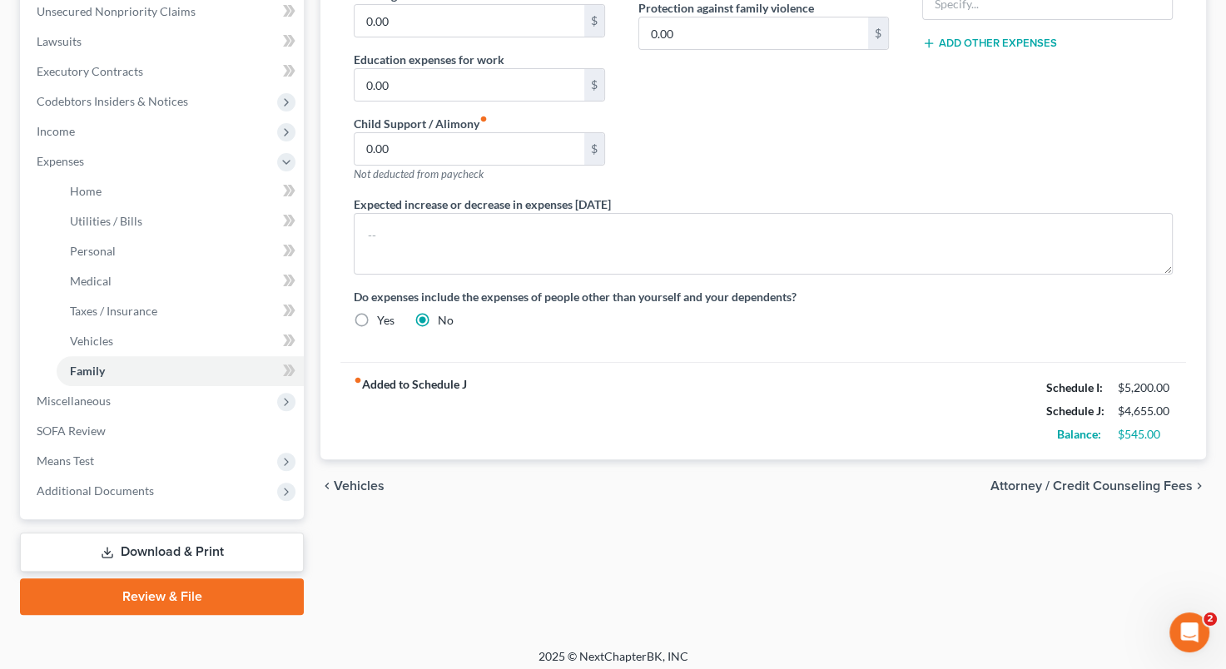
click at [349, 474] on div "chevron_left Vehicles Attorney / Credit Counseling Fees chevron_right" at bounding box center [763, 485] width 886 height 53
click at [370, 479] on span "Vehicles" at bounding box center [359, 485] width 51 height 13
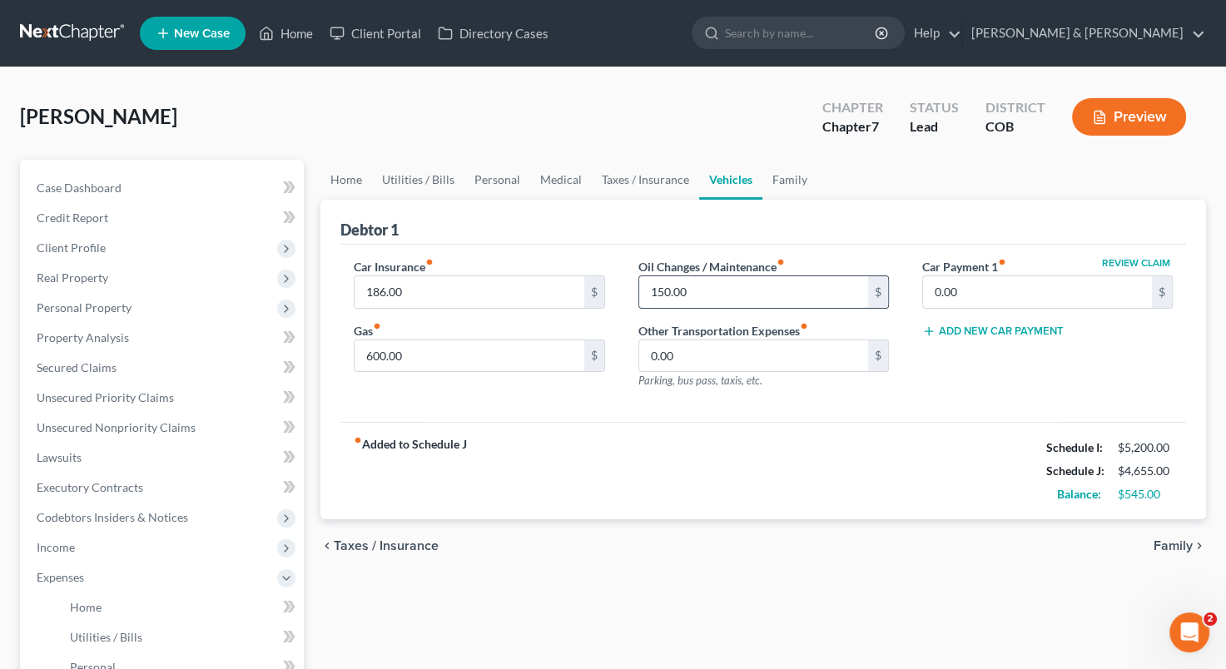
click at [716, 296] on input "150.00" at bounding box center [753, 292] width 229 height 32
type input "5"
type input "150"
drag, startPoint x: 640, startPoint y: 404, endPoint x: 639, endPoint y: 423, distance: 19.2
click at [640, 416] on div "Car Insurance fiber_manual_record 186.00 $ Gas fiber_manual_record 600.00 $ Oil…" at bounding box center [763, 334] width 846 height 178
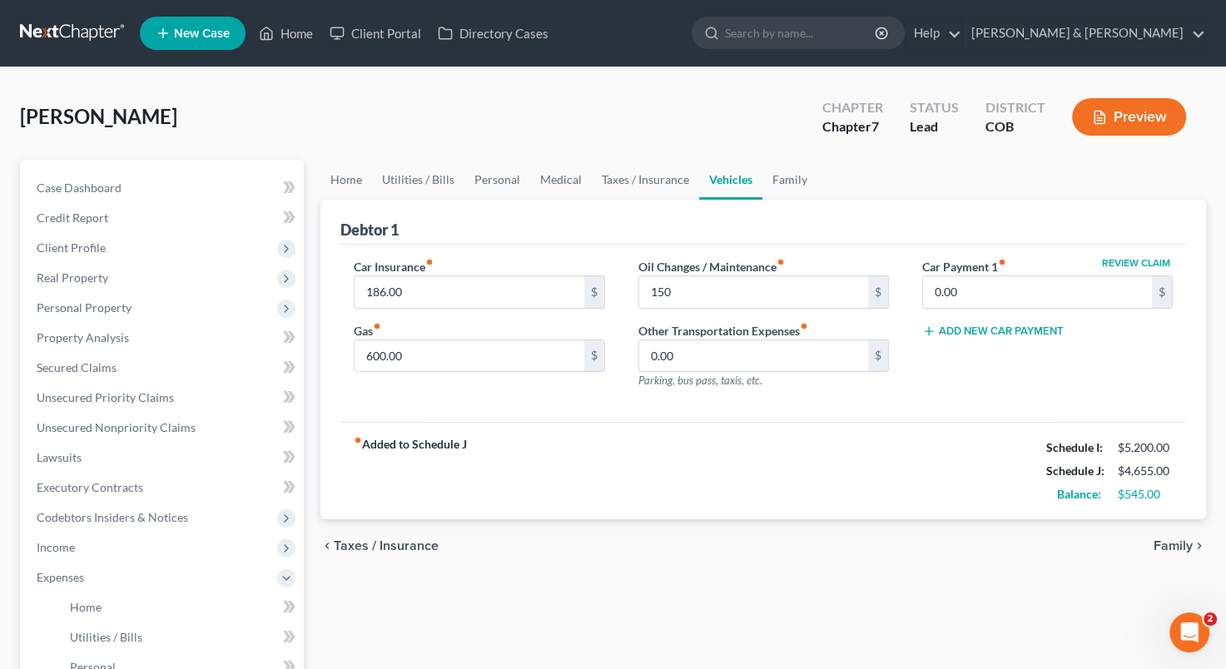
click at [1179, 549] on span "Family" at bounding box center [1173, 545] width 39 height 13
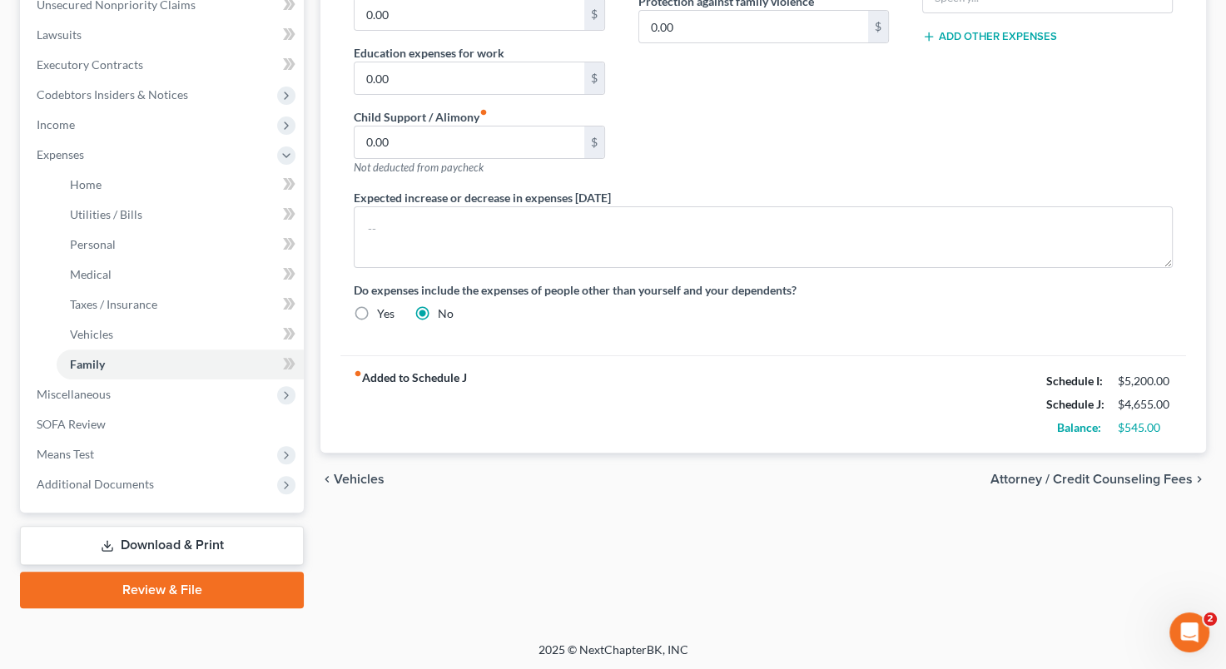
scroll to position [424, 0]
click at [368, 472] on span "Vehicles" at bounding box center [359, 478] width 51 height 13
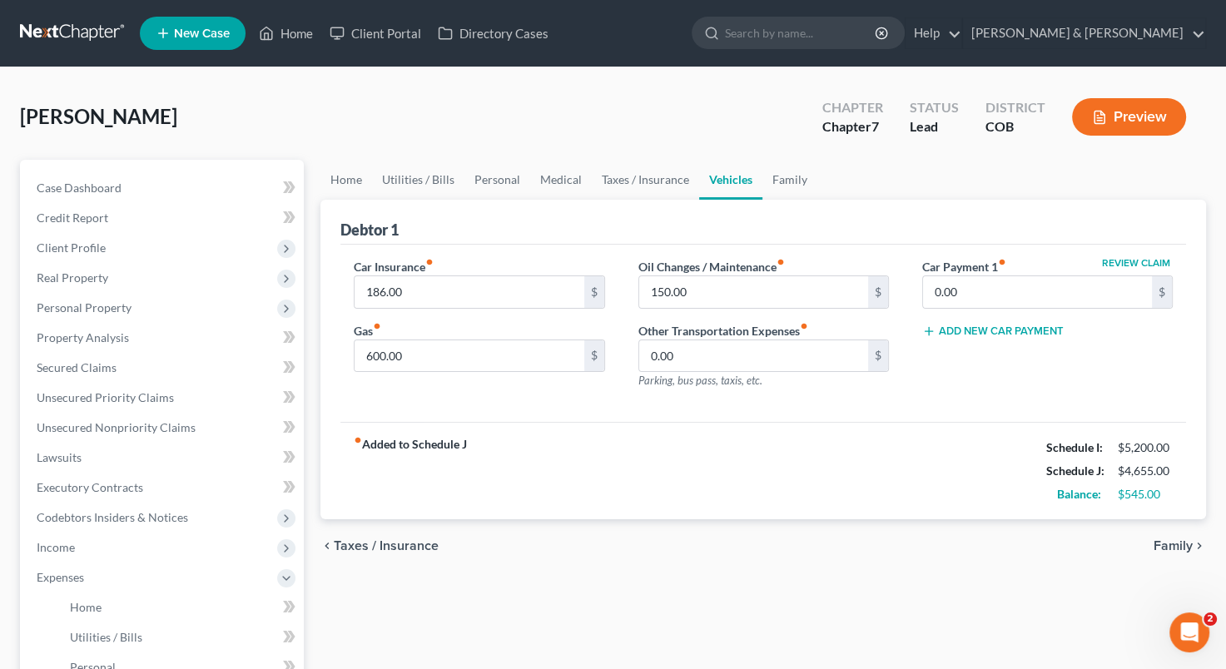
click at [392, 546] on span "Taxes / Insurance" at bounding box center [386, 545] width 105 height 13
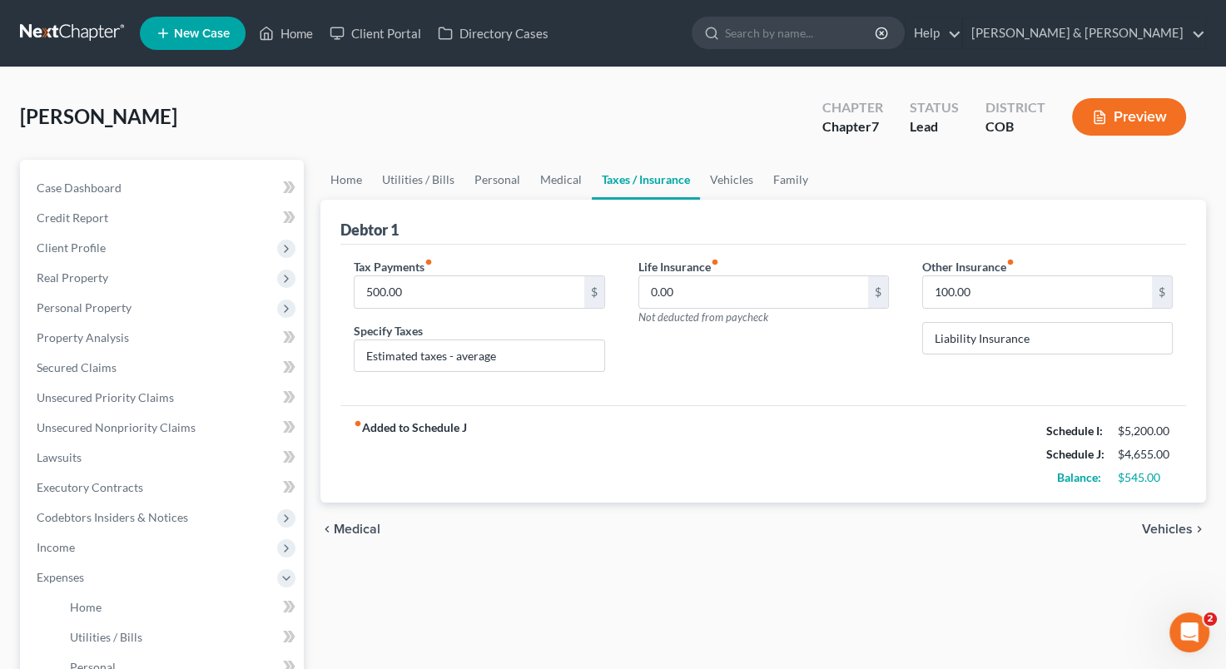
click at [360, 526] on span "Medical" at bounding box center [357, 529] width 47 height 13
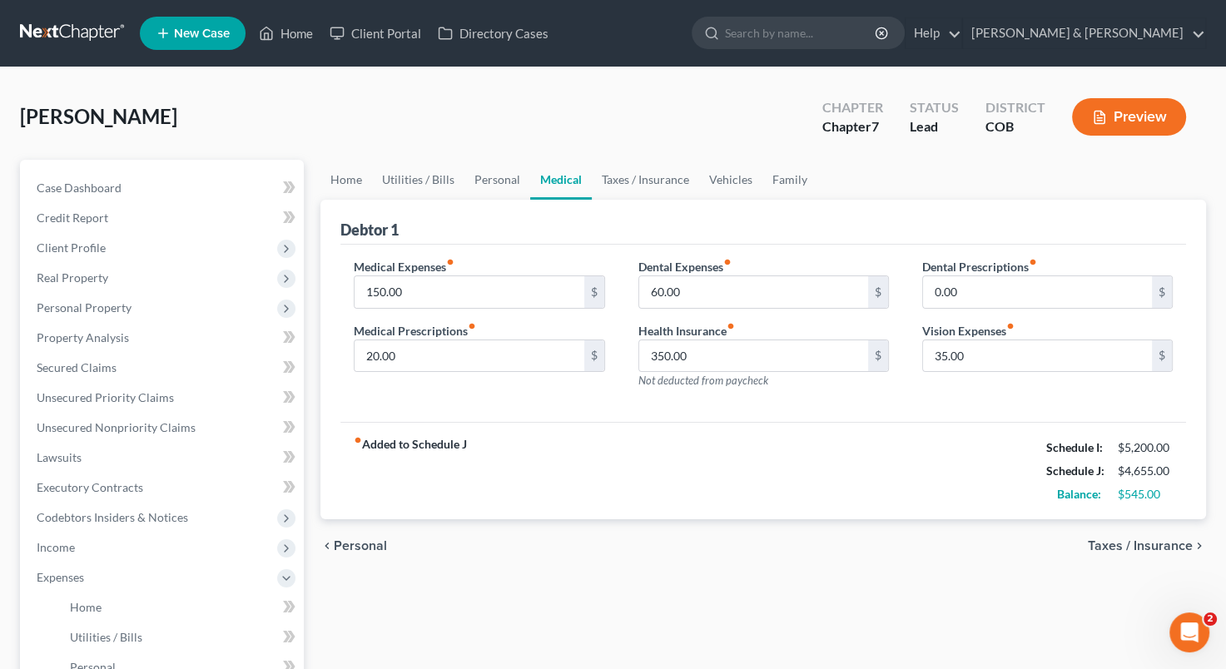
scroll to position [83, 0]
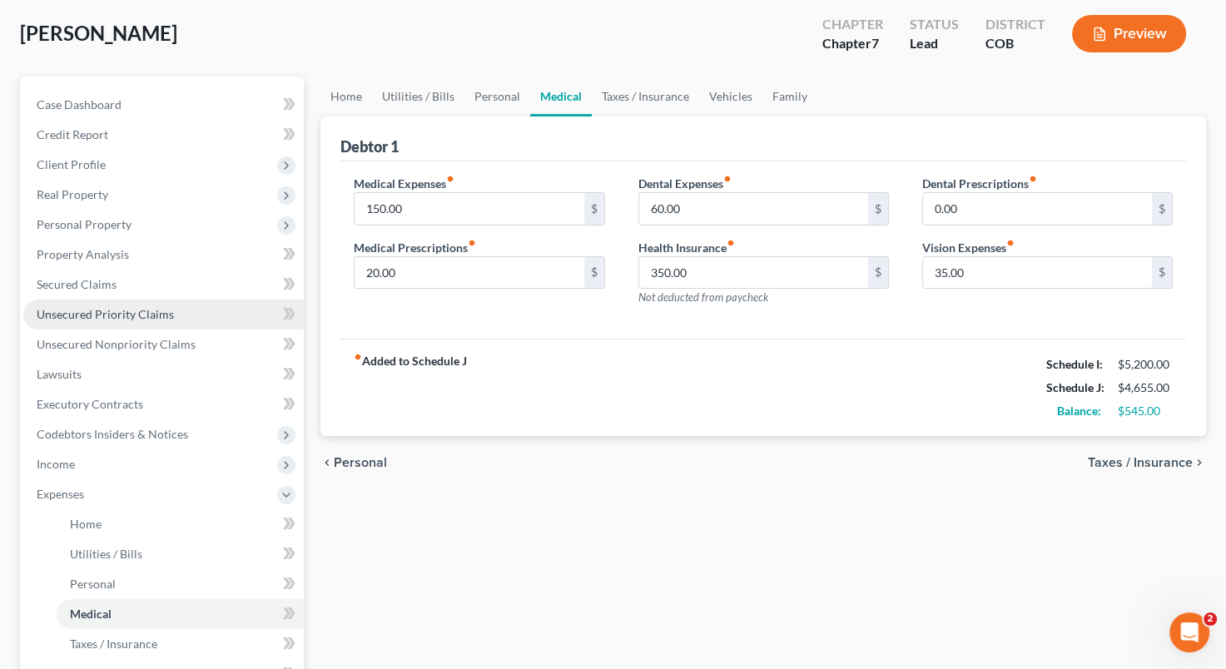
click at [86, 320] on span "Unsecured Priority Claims" at bounding box center [105, 314] width 137 height 14
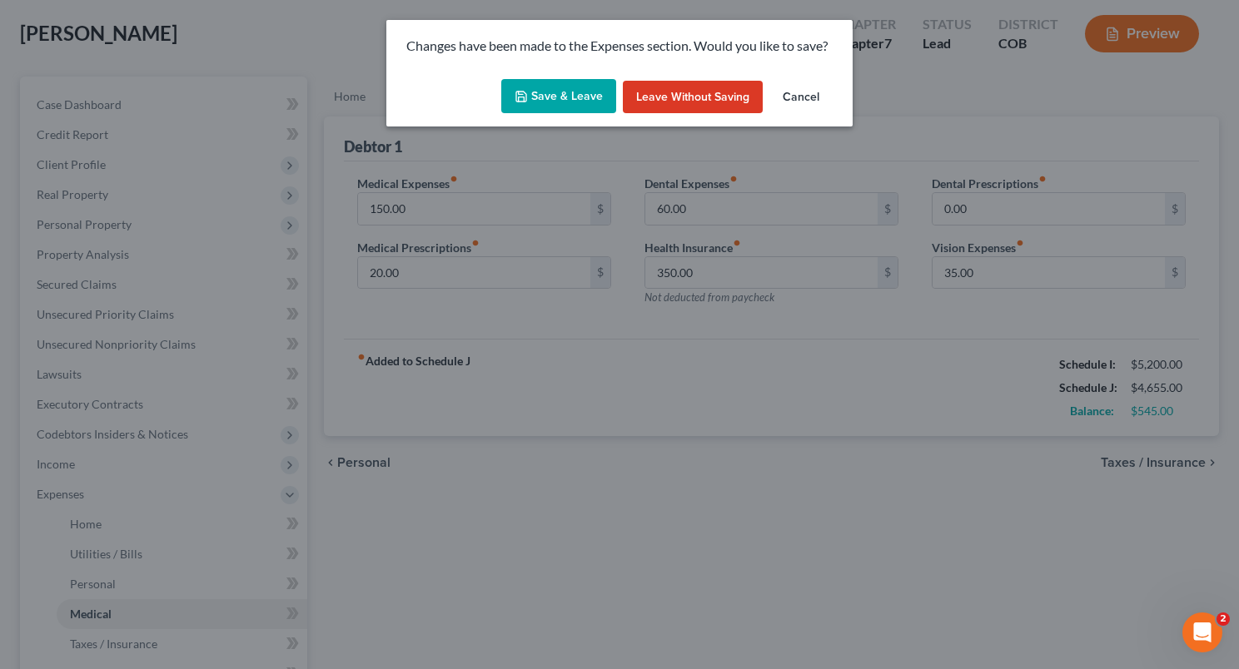
click at [550, 97] on button "Save & Leave" at bounding box center [558, 96] width 115 height 35
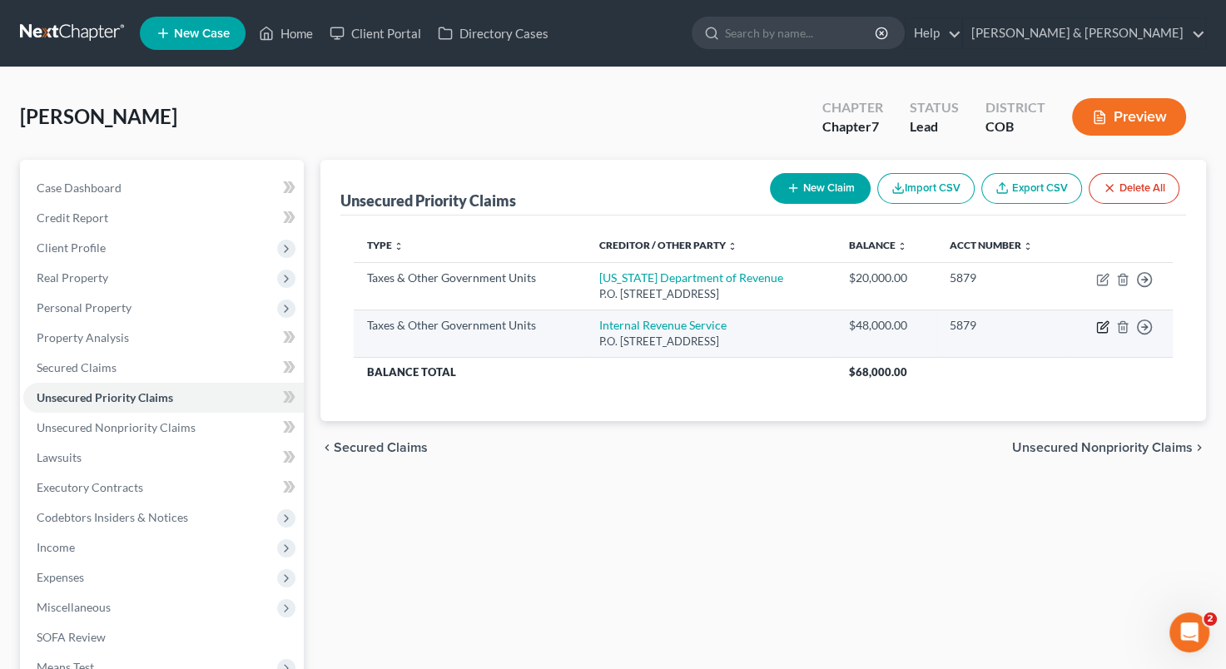
click at [1098, 323] on icon "button" at bounding box center [1102, 326] width 13 height 13
select select "0"
select select "39"
select select "0"
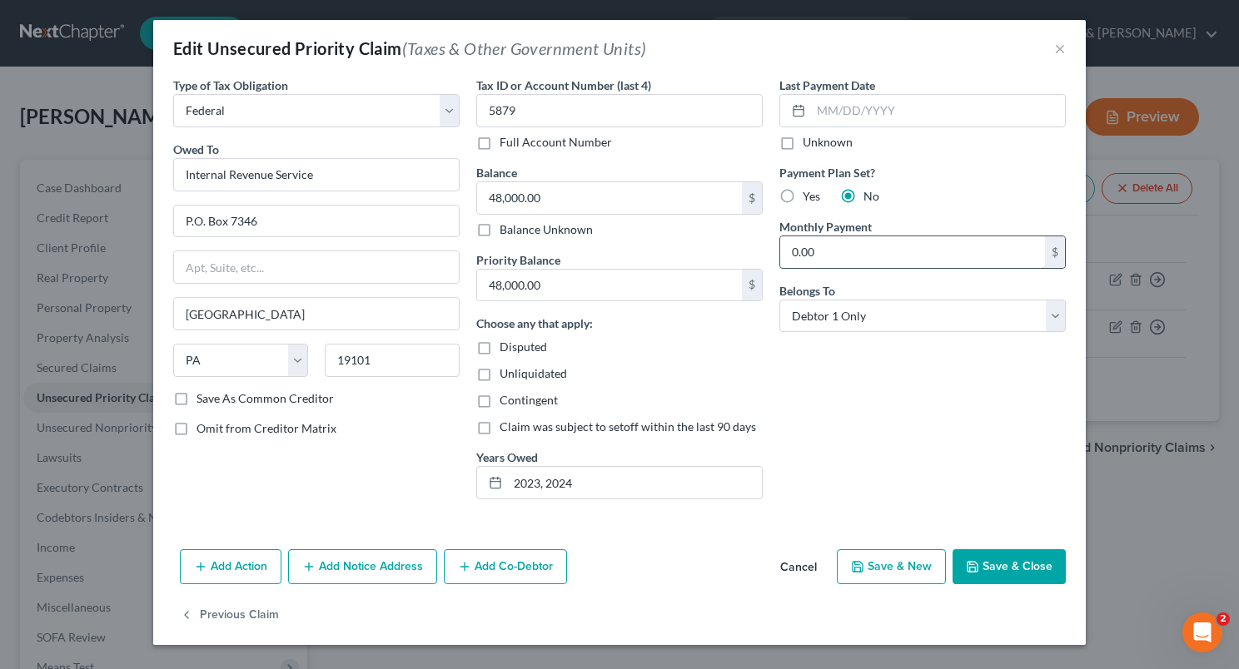
click at [792, 256] on input "0.00" at bounding box center [912, 252] width 265 height 32
type input "500"
click at [802, 193] on label "Yes" at bounding box center [810, 196] width 17 height 17
click at [809, 193] on input "Yes" at bounding box center [814, 193] width 11 height 11
radio input "true"
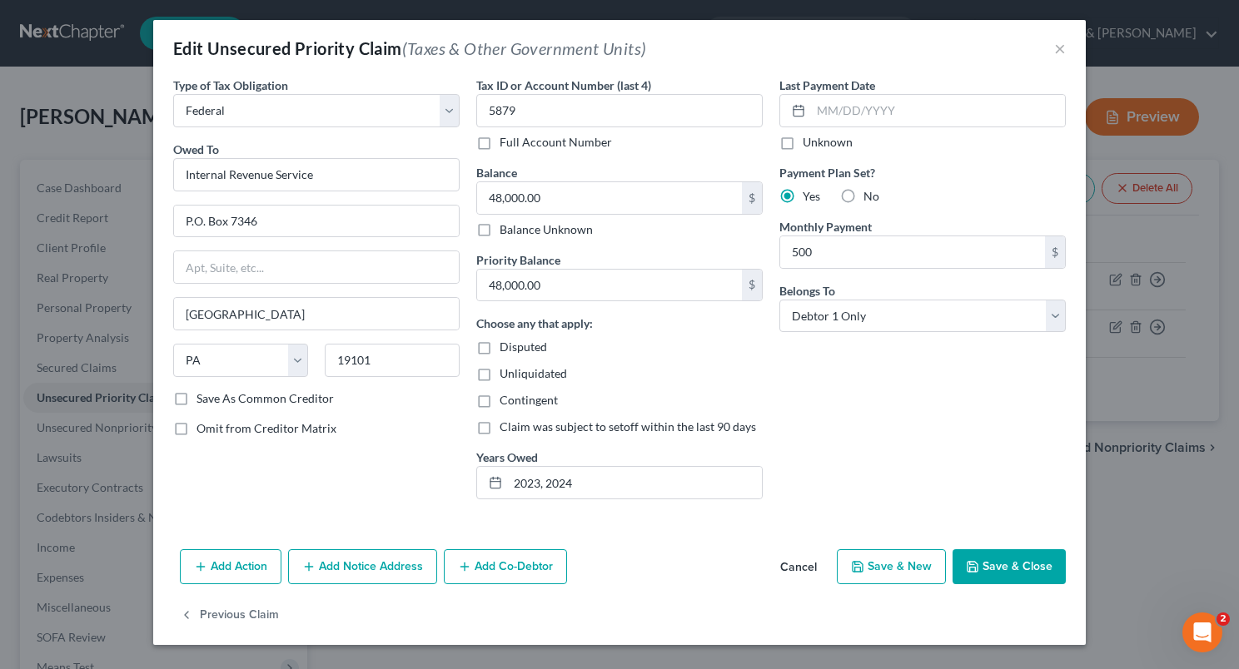
click at [996, 569] on button "Save & Close" at bounding box center [1008, 566] width 113 height 35
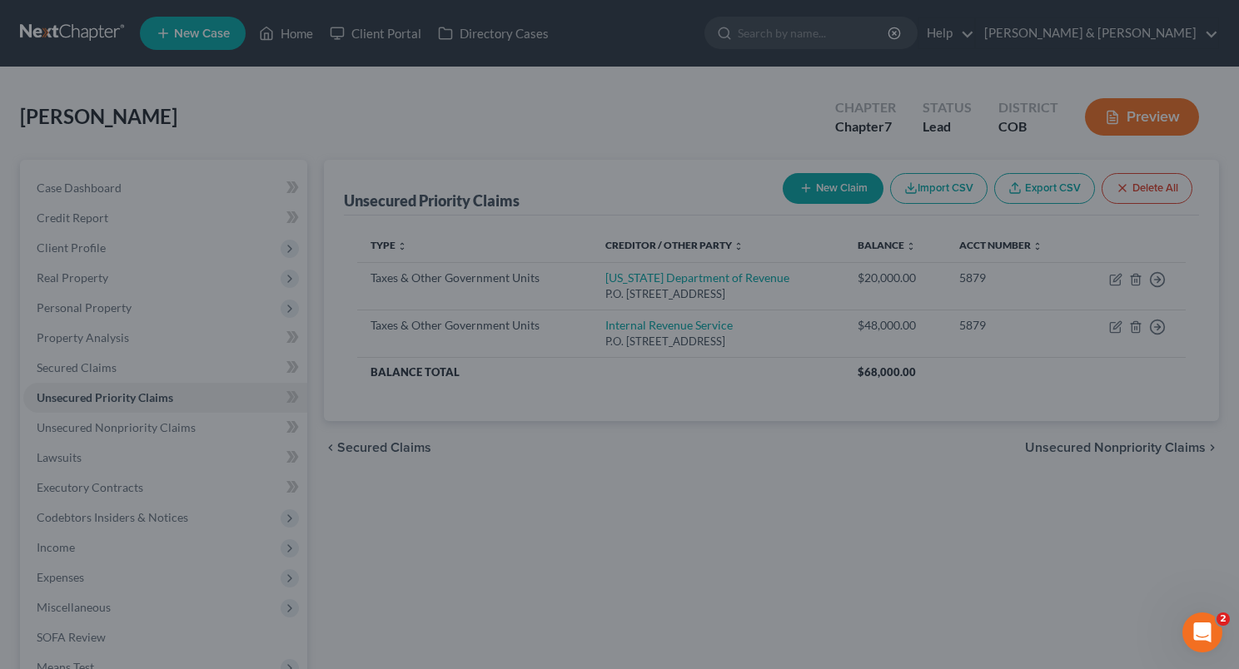
type input "500.00"
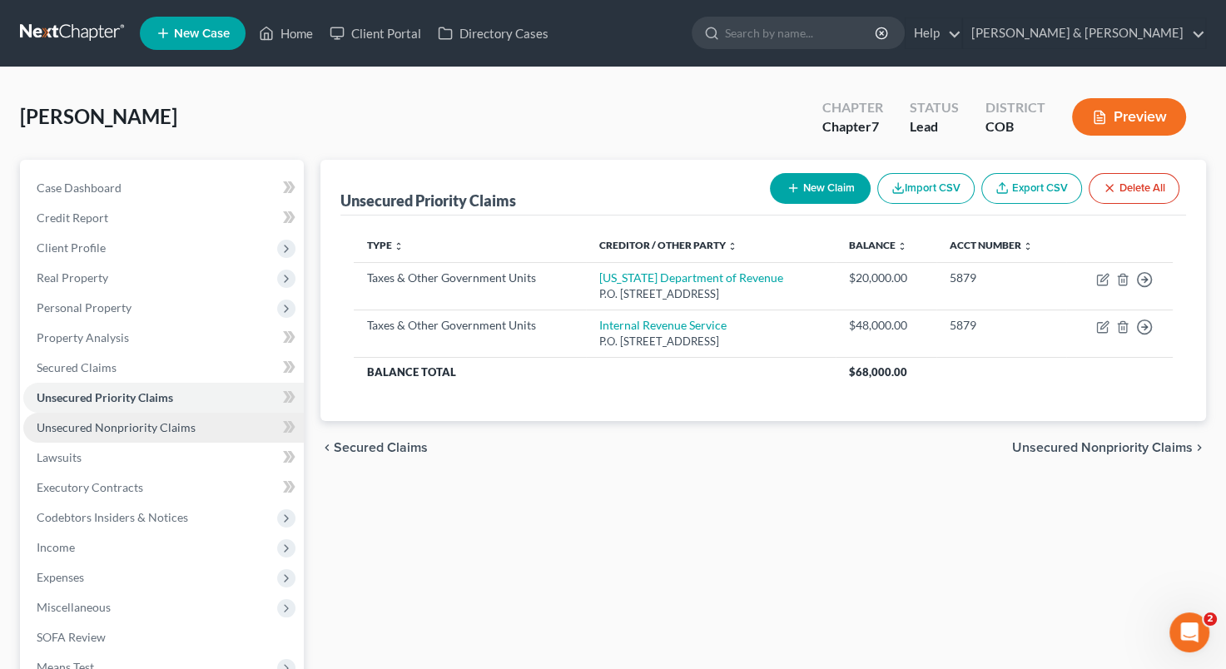
click at [171, 427] on span "Unsecured Nonpriority Claims" at bounding box center [116, 427] width 159 height 14
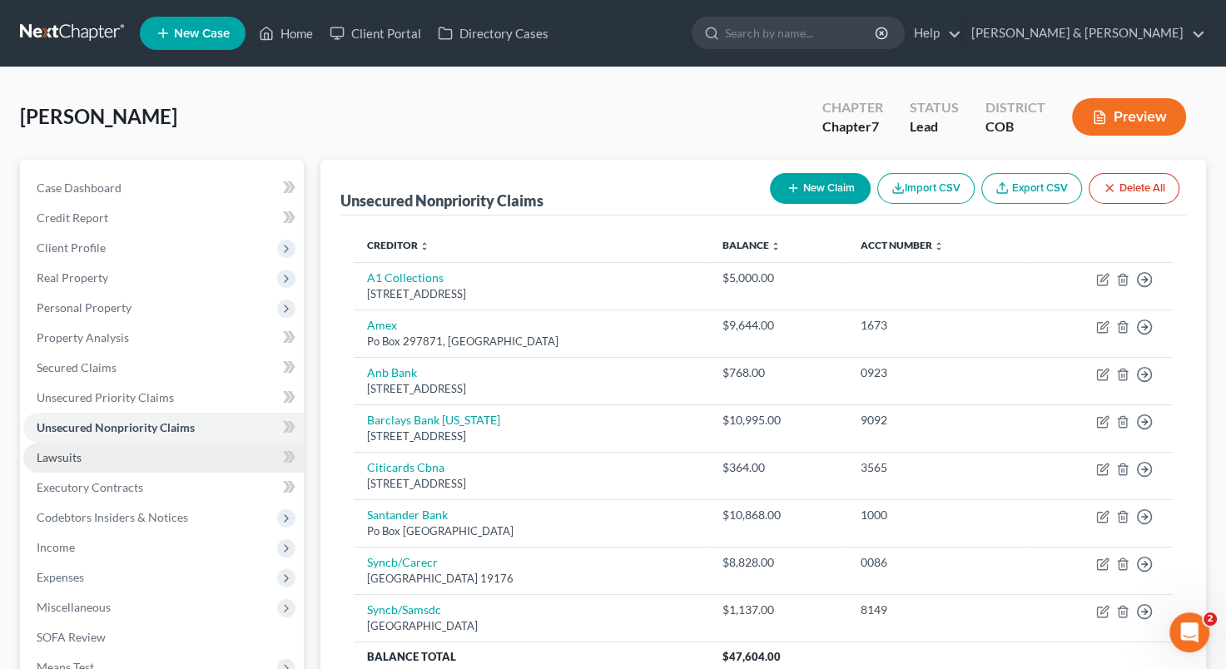
click at [145, 464] on link "Lawsuits" at bounding box center [163, 458] width 281 height 30
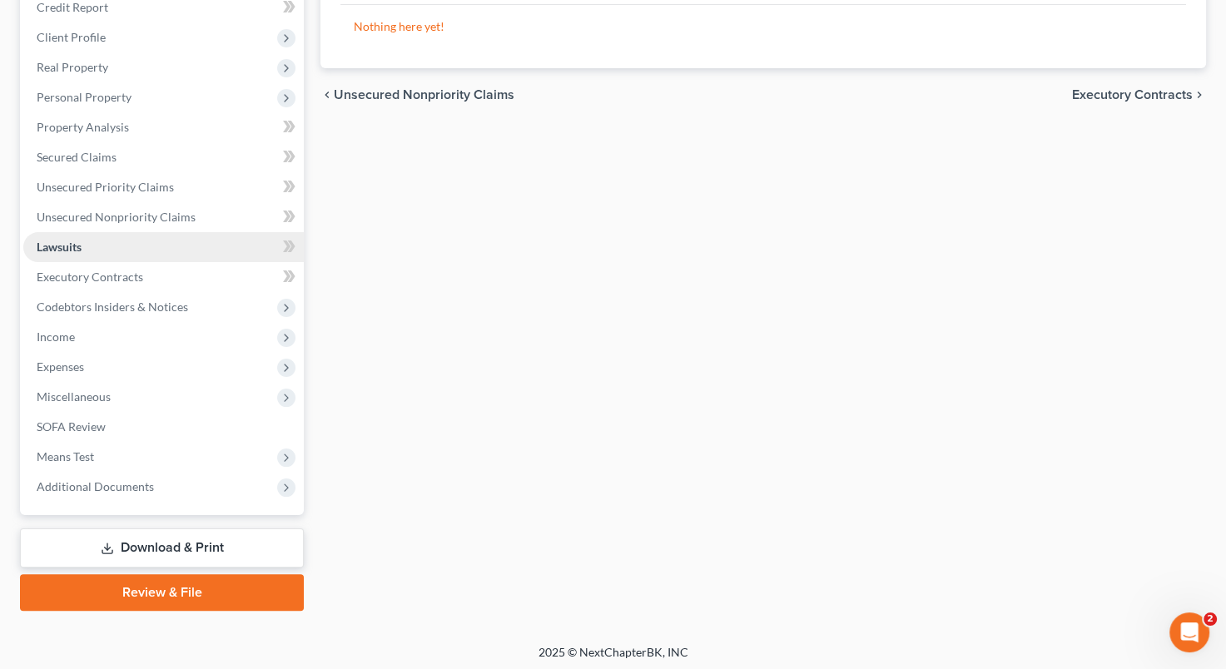
scroll to position [214, 0]
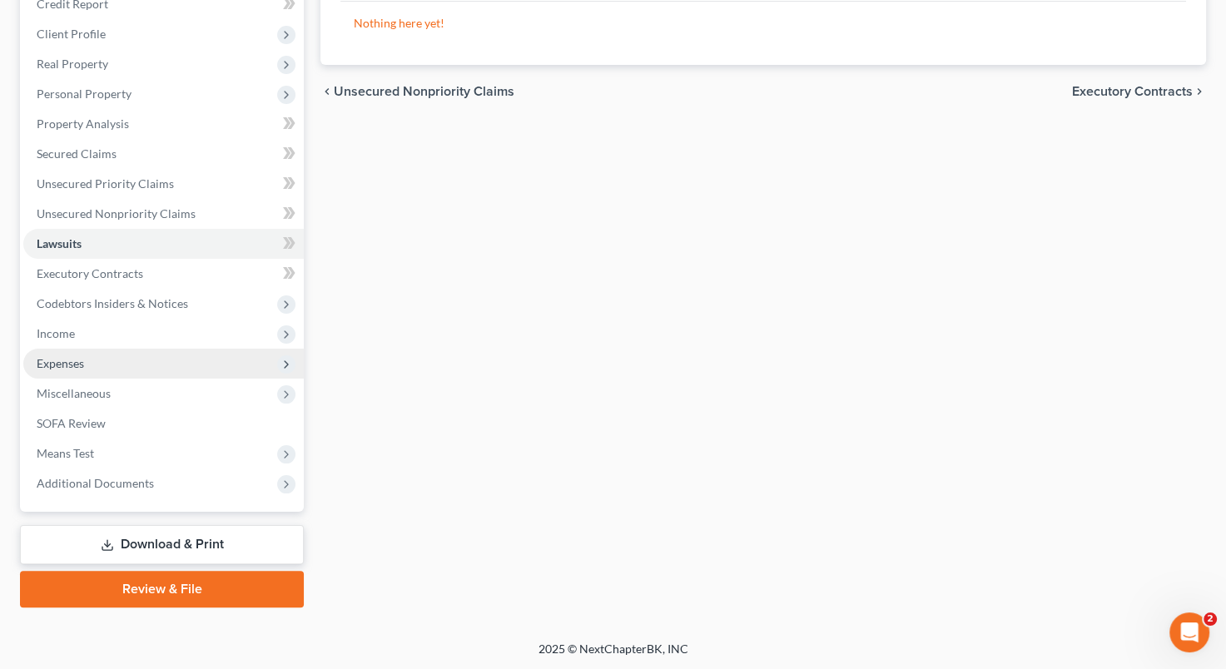
click at [174, 360] on span "Expenses" at bounding box center [163, 364] width 281 height 30
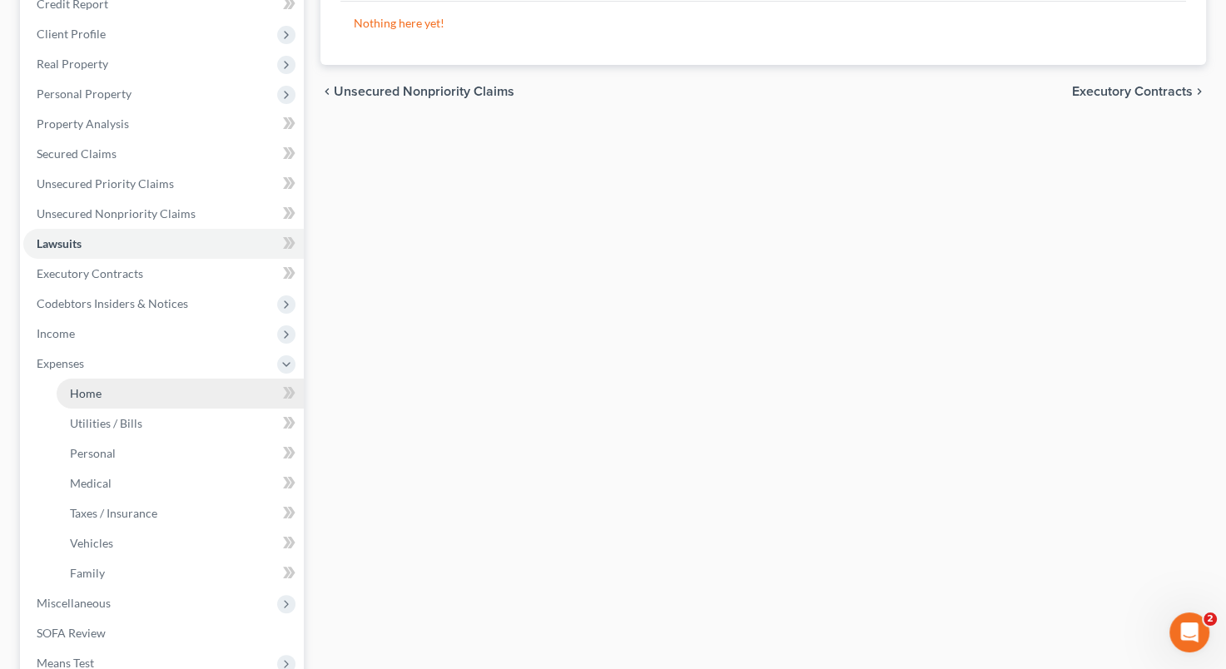
click at [142, 400] on link "Home" at bounding box center [180, 394] width 247 height 30
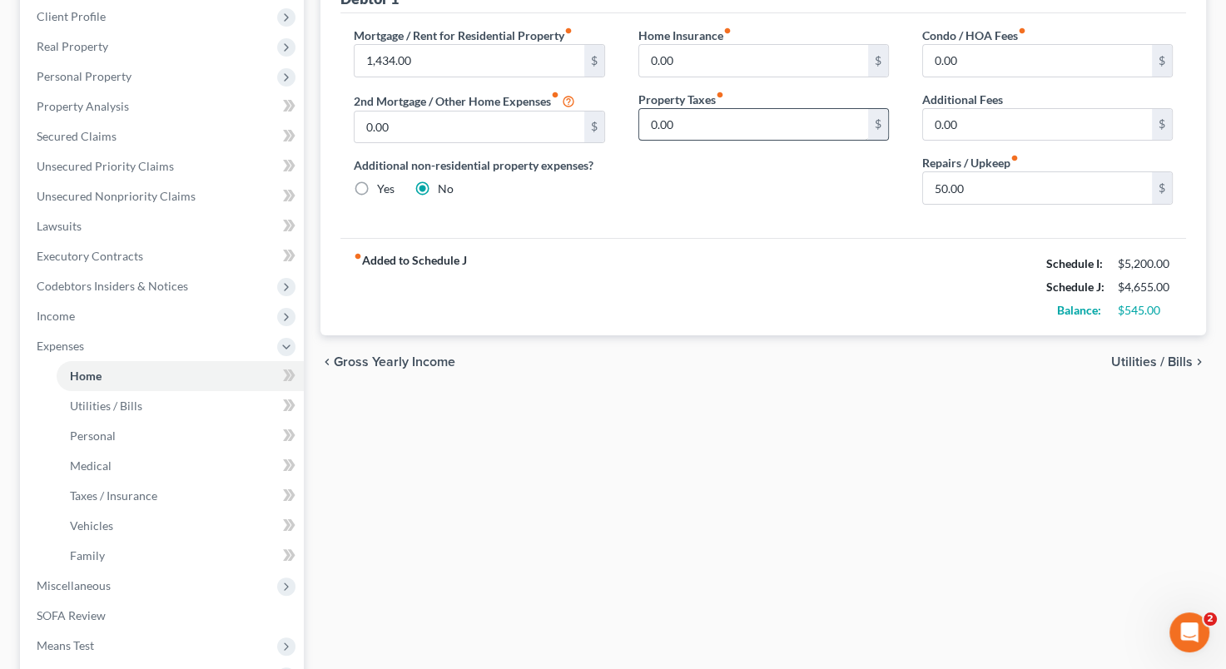
scroll to position [250, 0]
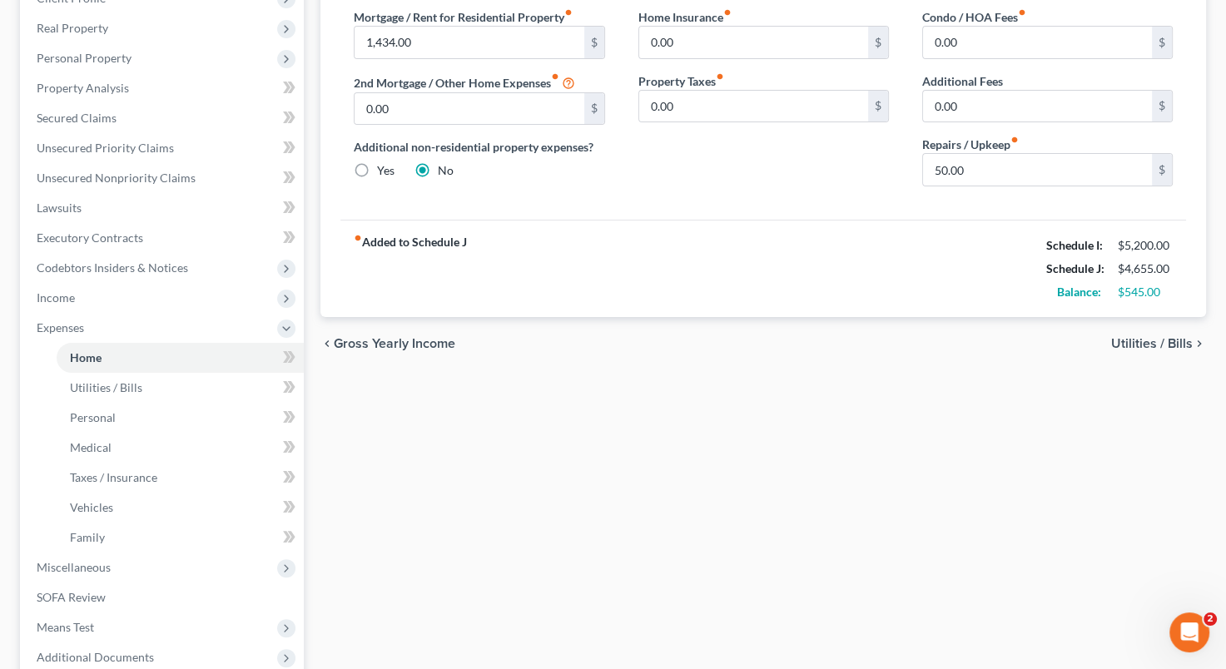
click at [1155, 341] on span "Utilities / Bills" at bounding box center [1152, 343] width 82 height 13
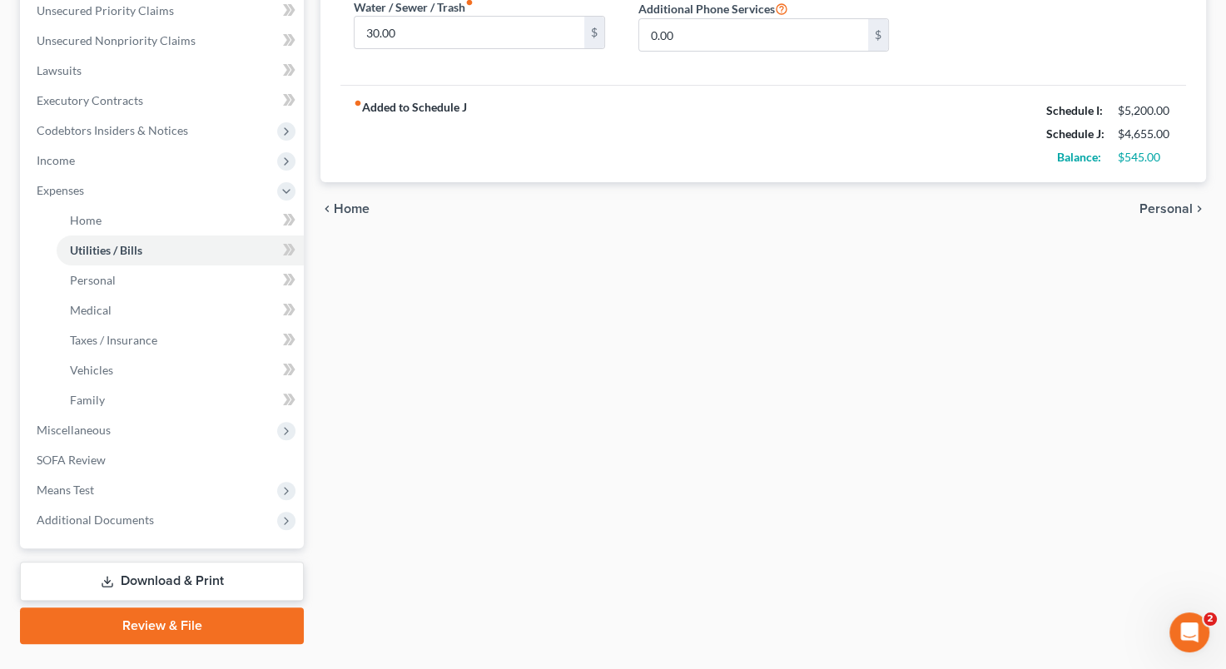
scroll to position [416, 0]
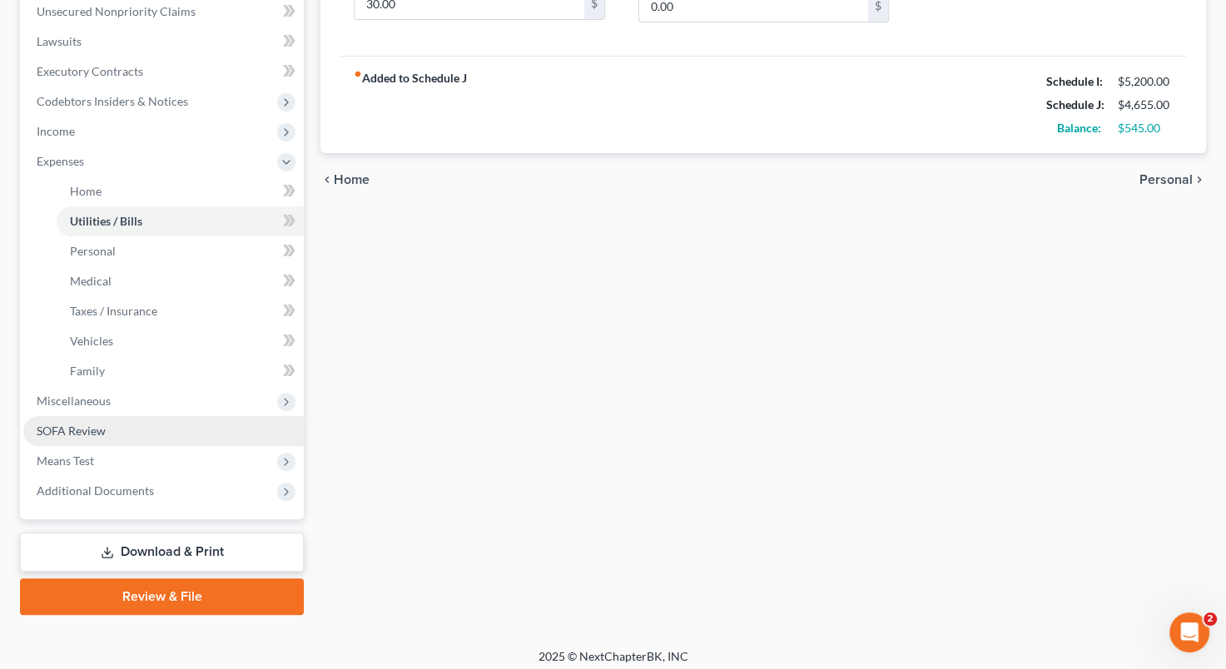
click at [154, 427] on link "SOFA Review" at bounding box center [163, 431] width 281 height 30
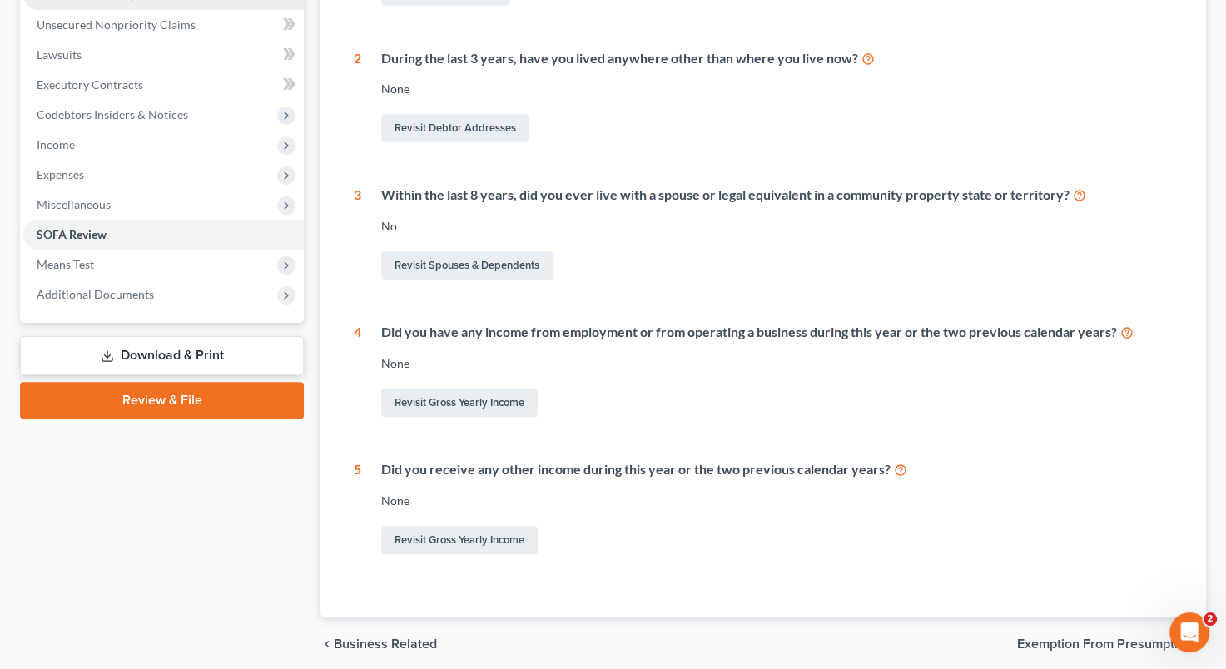
scroll to position [416, 0]
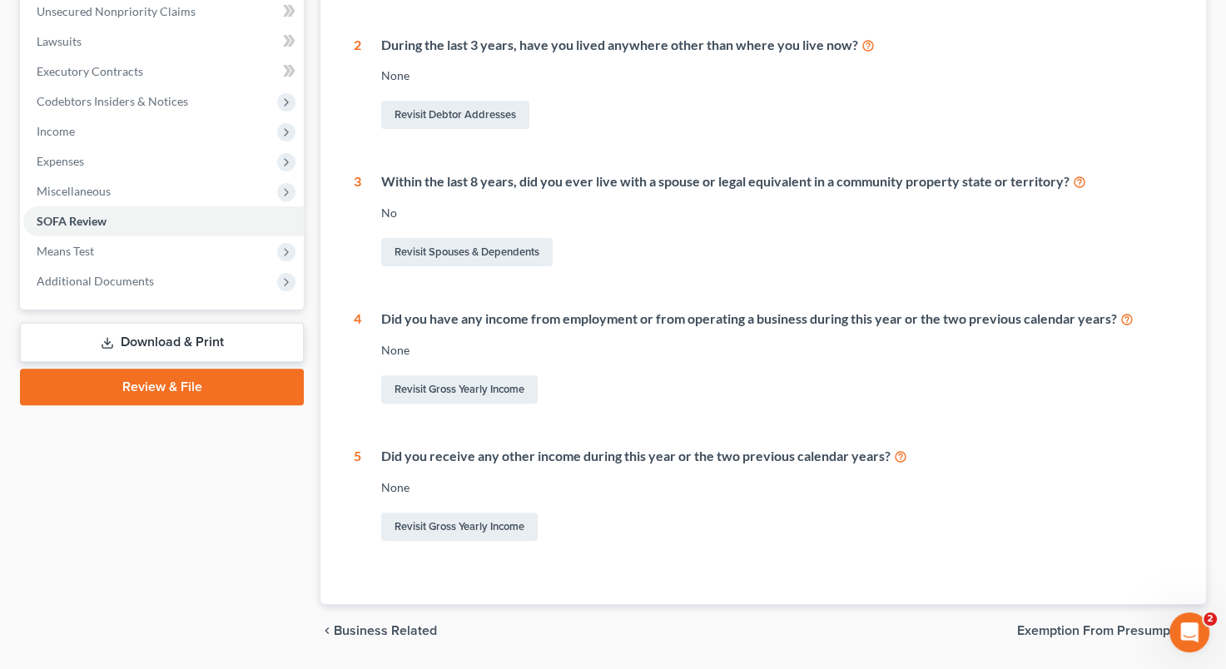
click at [164, 336] on link "Download & Print" at bounding box center [162, 342] width 284 height 39
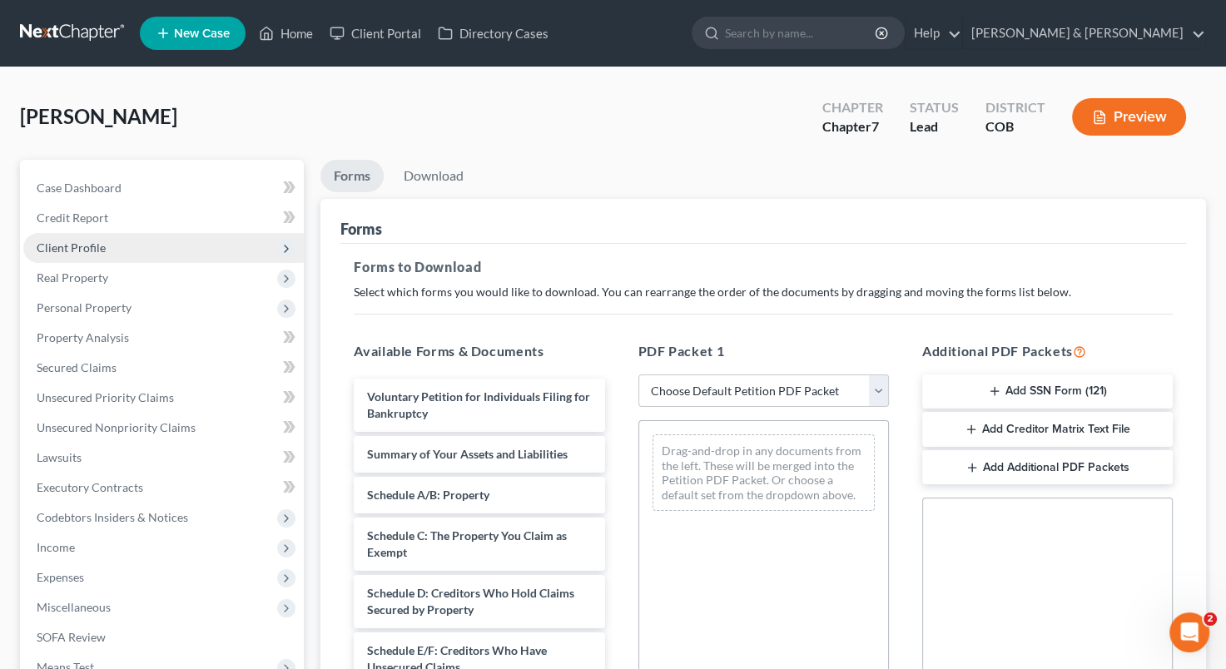
click at [103, 249] on span "Client Profile" at bounding box center [163, 248] width 281 height 30
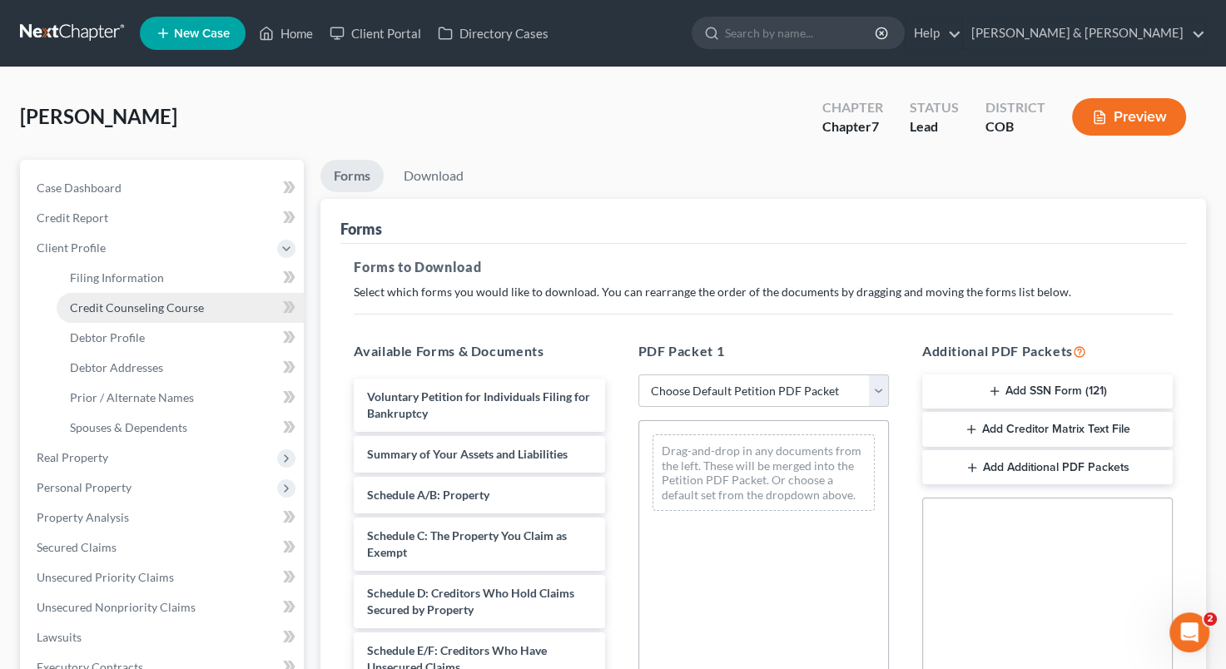
click at [106, 308] on span "Credit Counseling Course" at bounding box center [137, 308] width 134 height 14
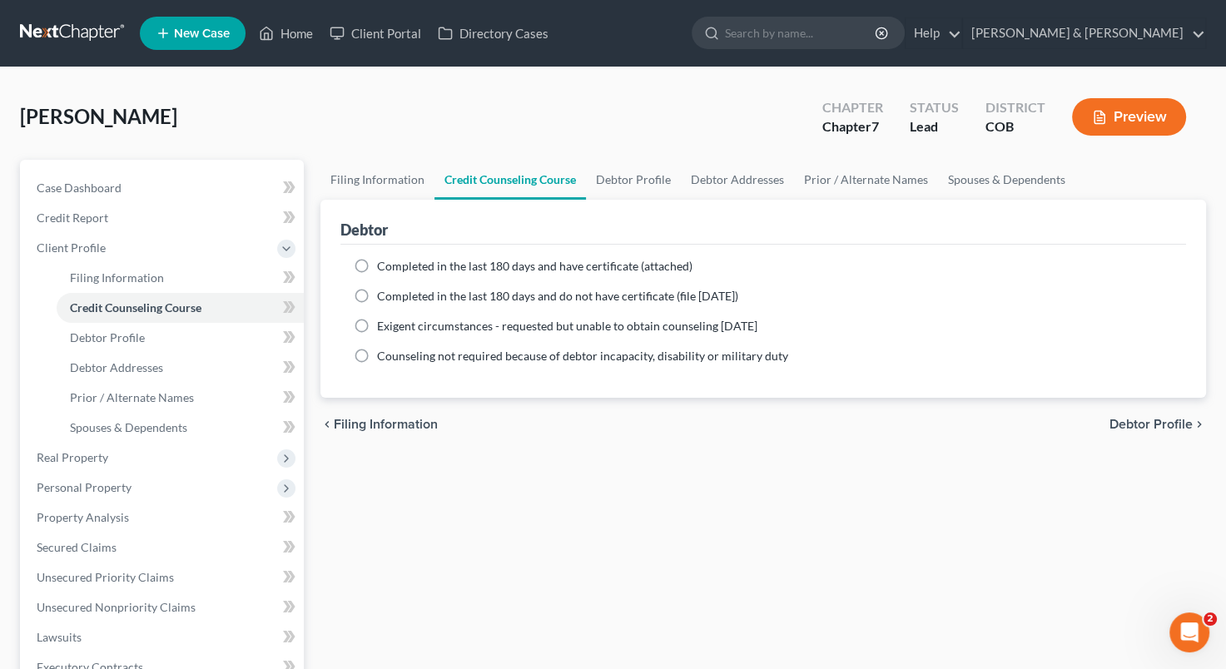
click at [377, 265] on label "Completed in the last 180 days and have certificate (attached)" at bounding box center [534, 266] width 315 height 17
click at [384, 265] on input "Completed in the last 180 days and have certificate (attached)" at bounding box center [389, 263] width 11 height 11
radio input "true"
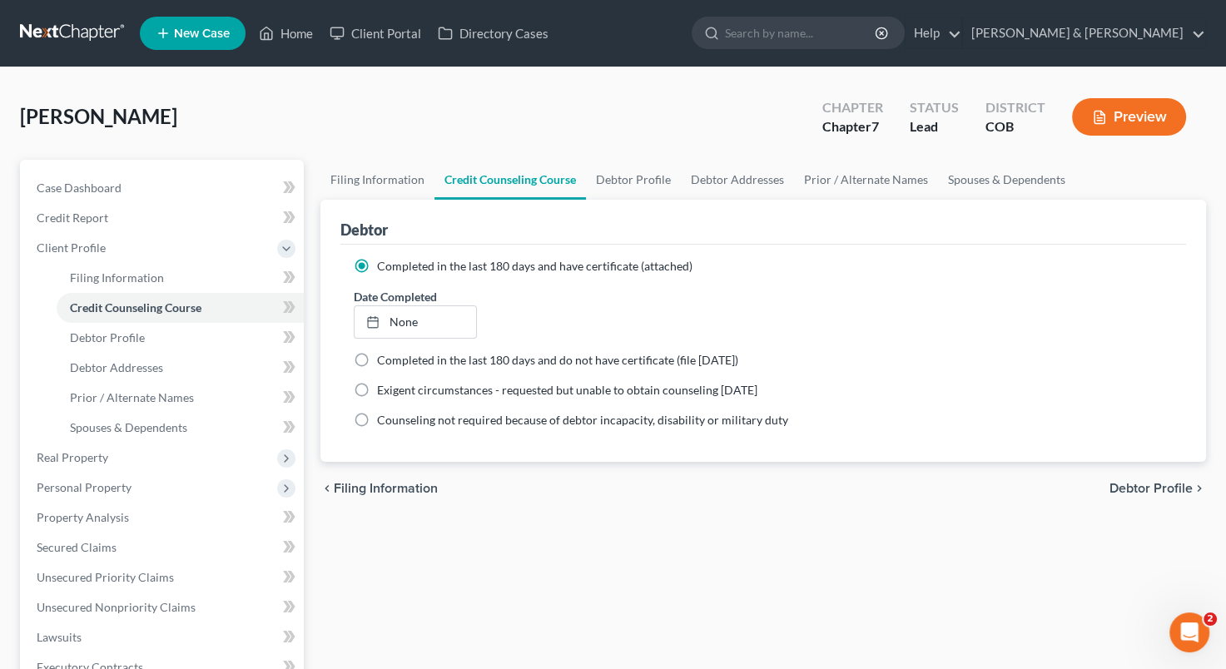
click at [554, 652] on div "Filing Information Credit Counseling Course Debtor Profile Debtor Addresses Pri…" at bounding box center [763, 581] width 902 height 842
type input "[DATE]"
click at [410, 315] on link "[DATE]" at bounding box center [415, 322] width 121 height 32
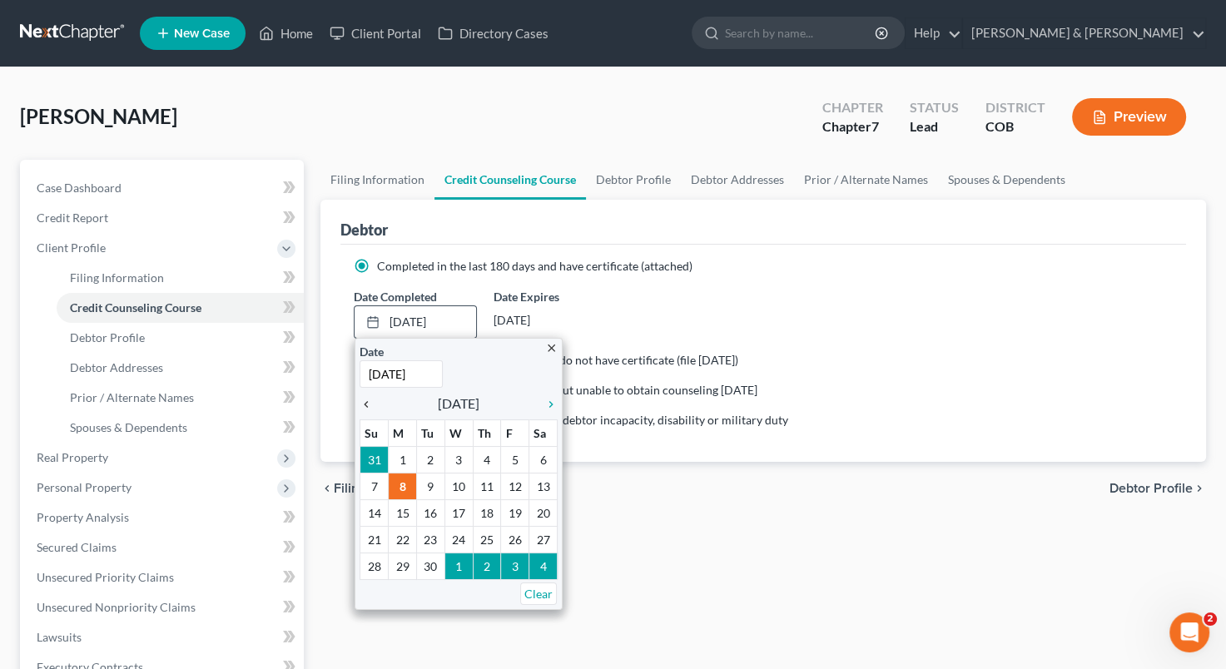
click at [364, 400] on icon "chevron_left" at bounding box center [371, 404] width 22 height 13
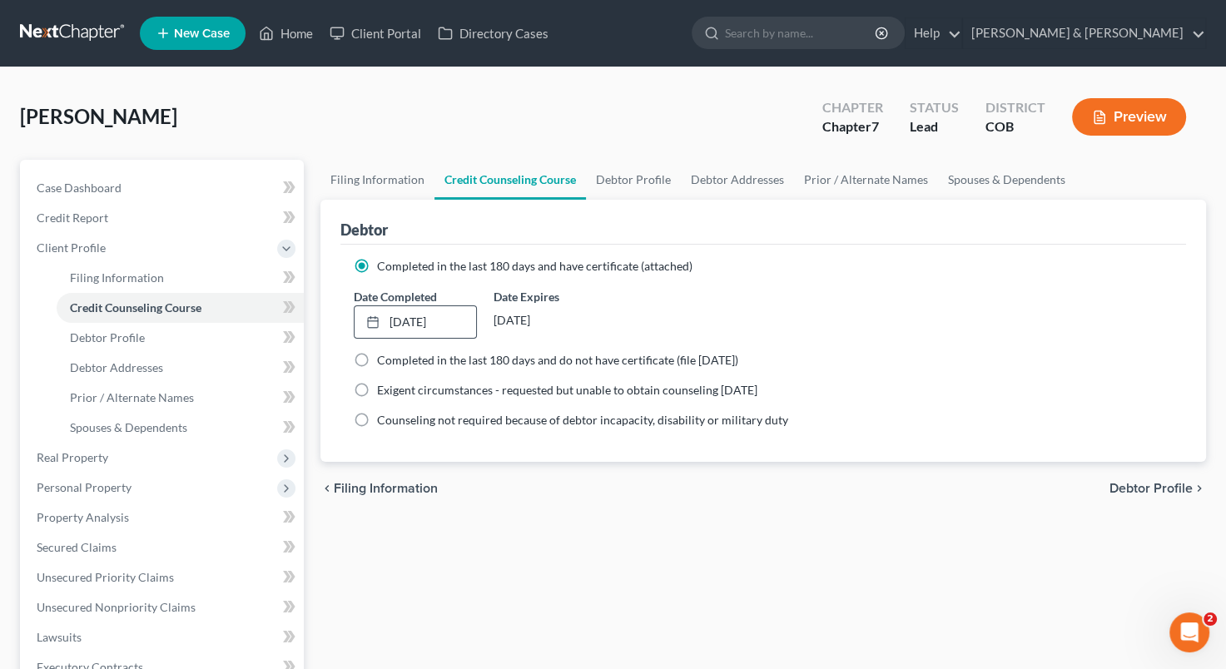
click at [1132, 486] on span "Debtor Profile" at bounding box center [1151, 488] width 83 height 13
select select "3"
select select "0"
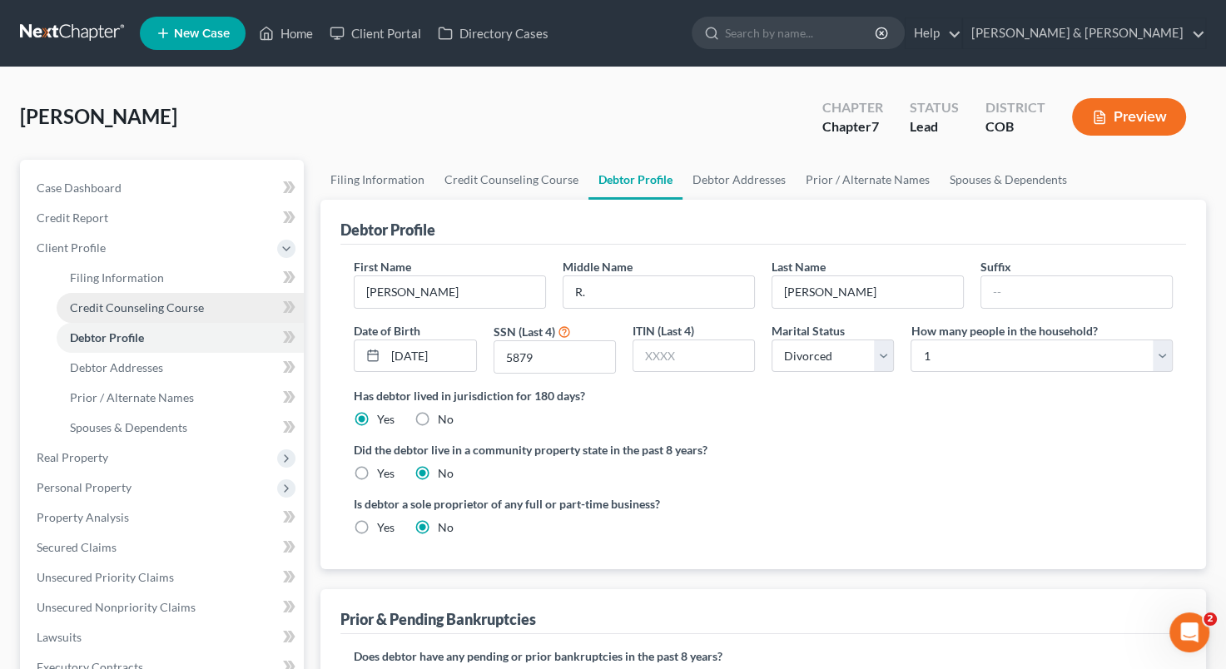
click at [141, 304] on span "Credit Counseling Course" at bounding box center [137, 308] width 134 height 14
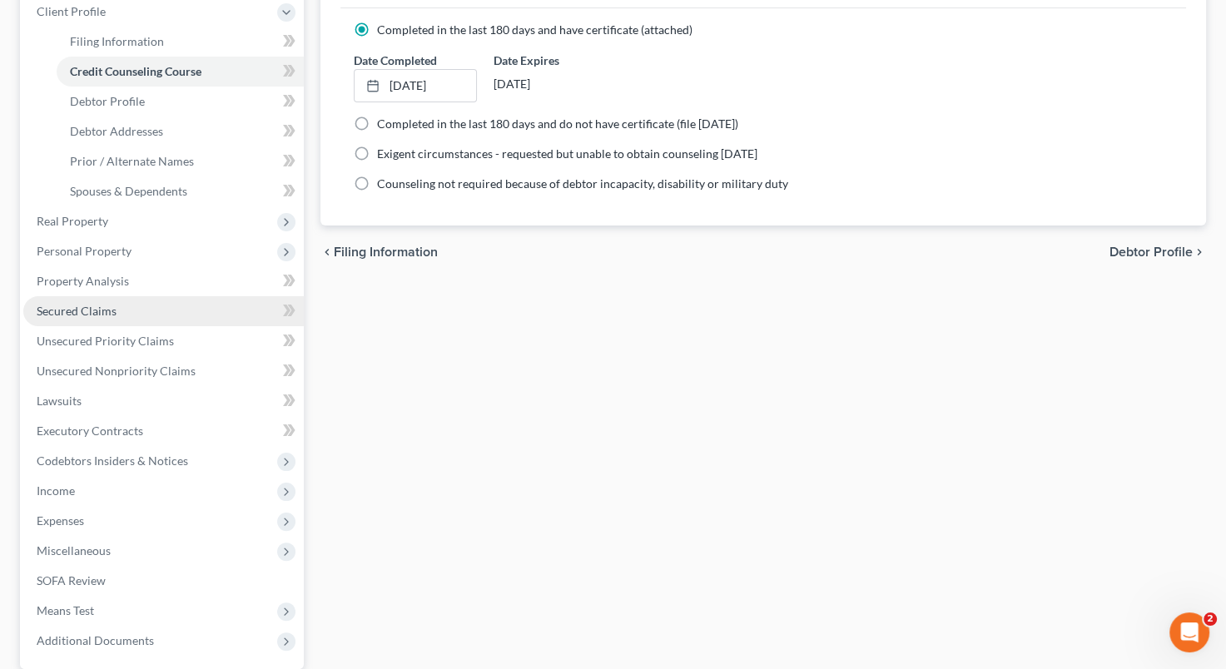
scroll to position [250, 0]
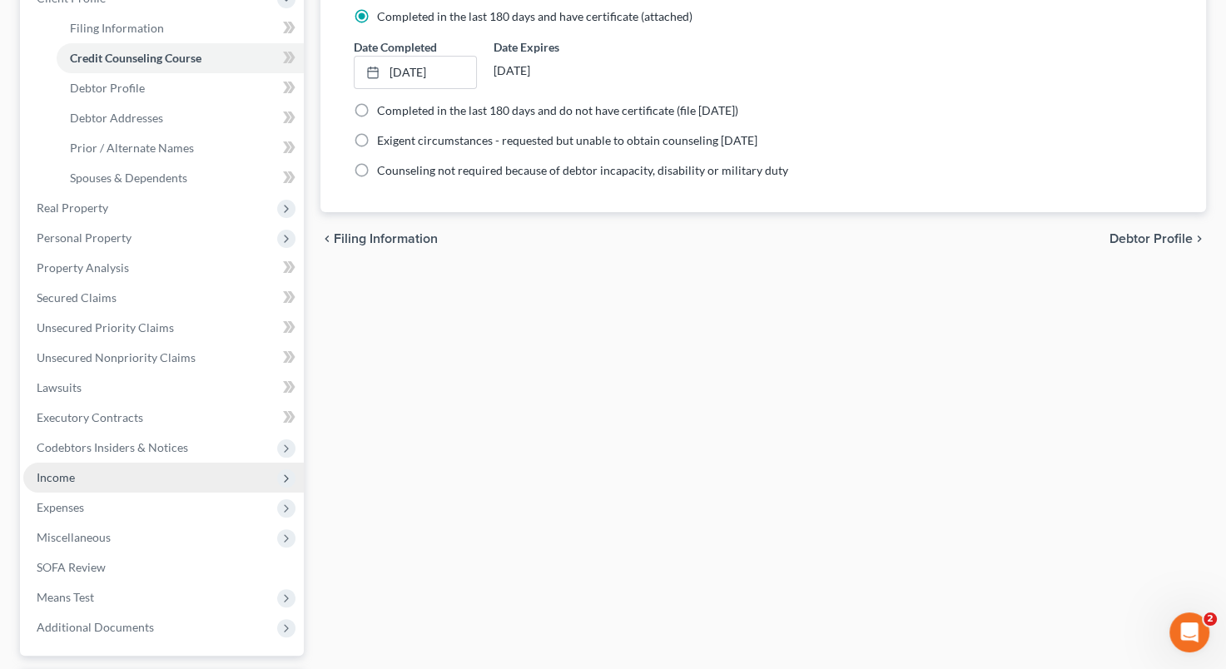
click at [124, 484] on span "Income" at bounding box center [163, 478] width 281 height 30
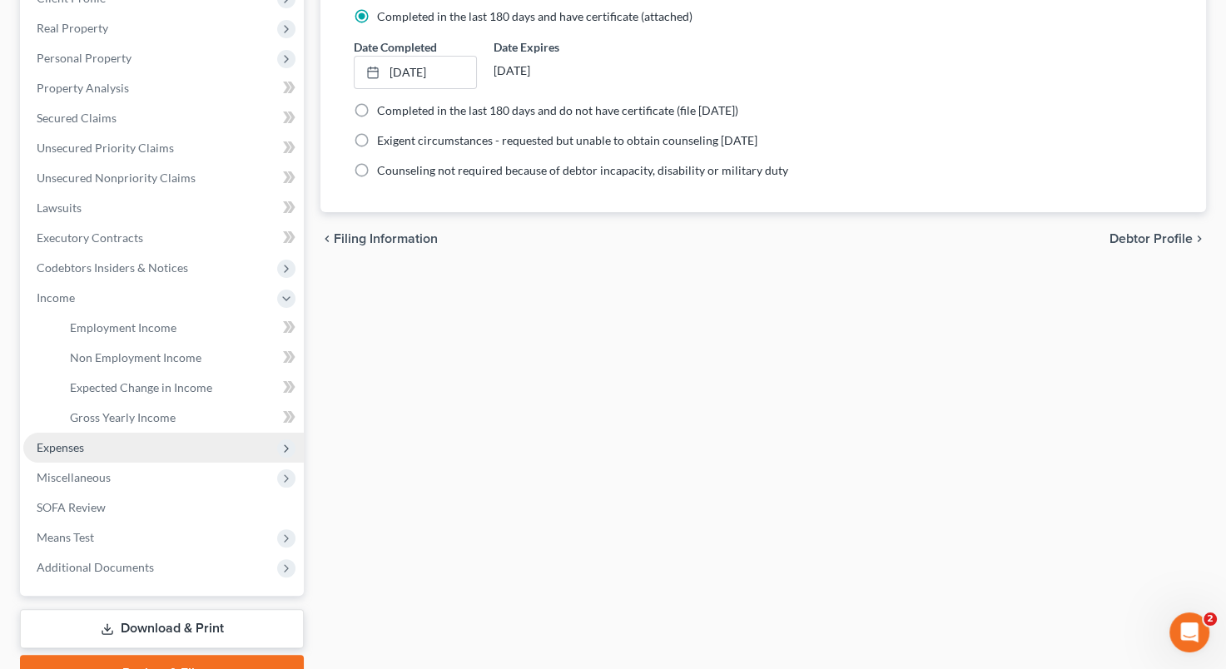
click at [126, 452] on span "Expenses" at bounding box center [163, 448] width 281 height 30
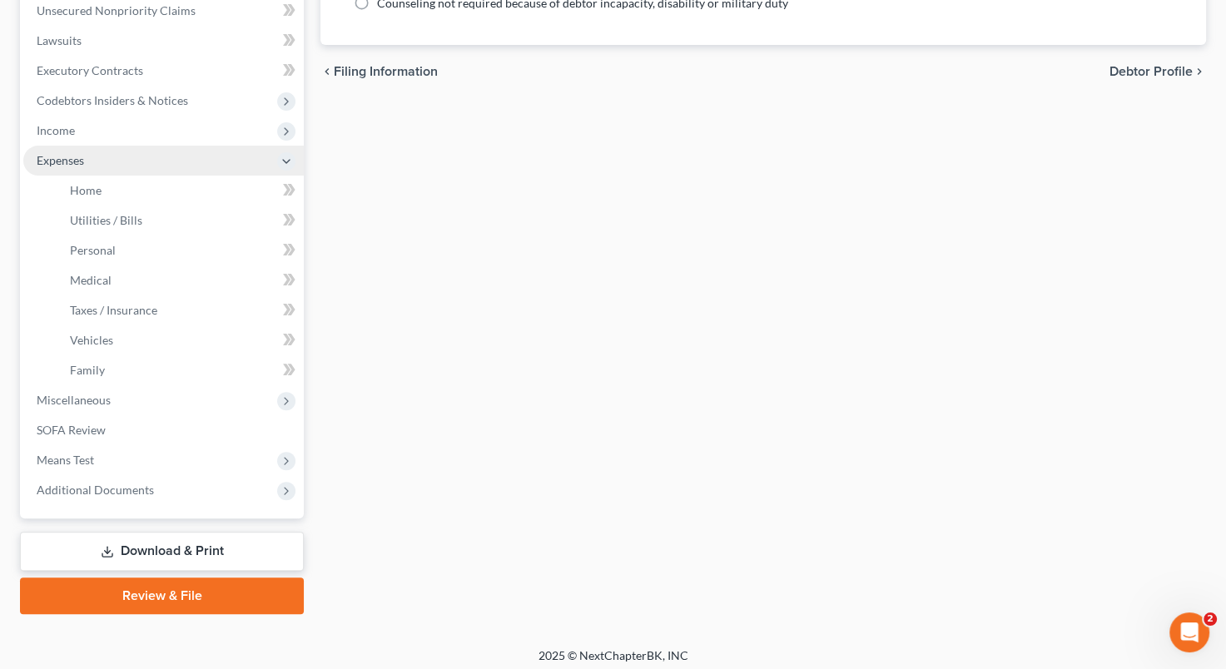
scroll to position [424, 0]
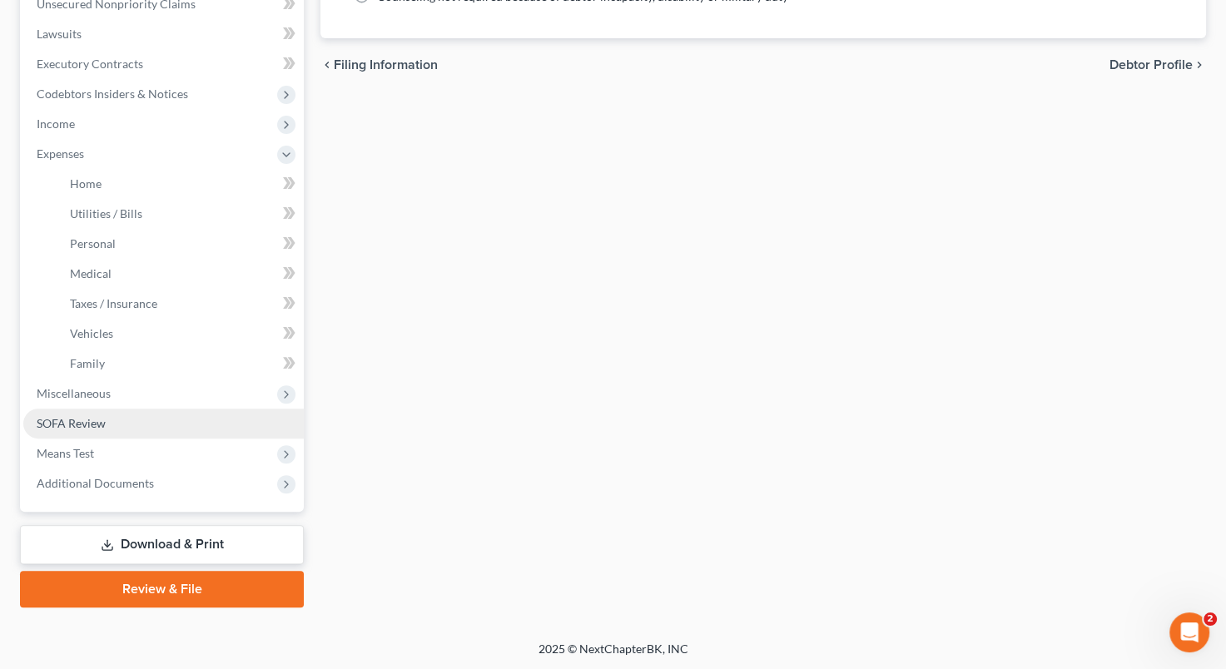
click at [145, 424] on link "SOFA Review" at bounding box center [163, 424] width 281 height 30
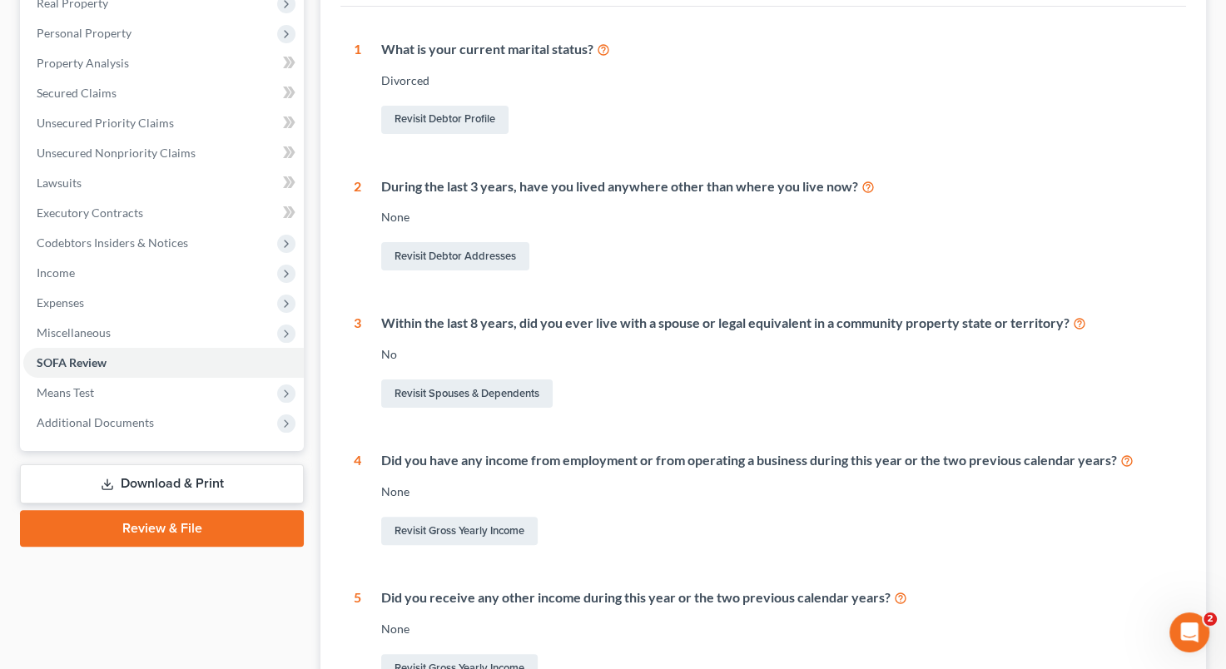
scroll to position [333, 0]
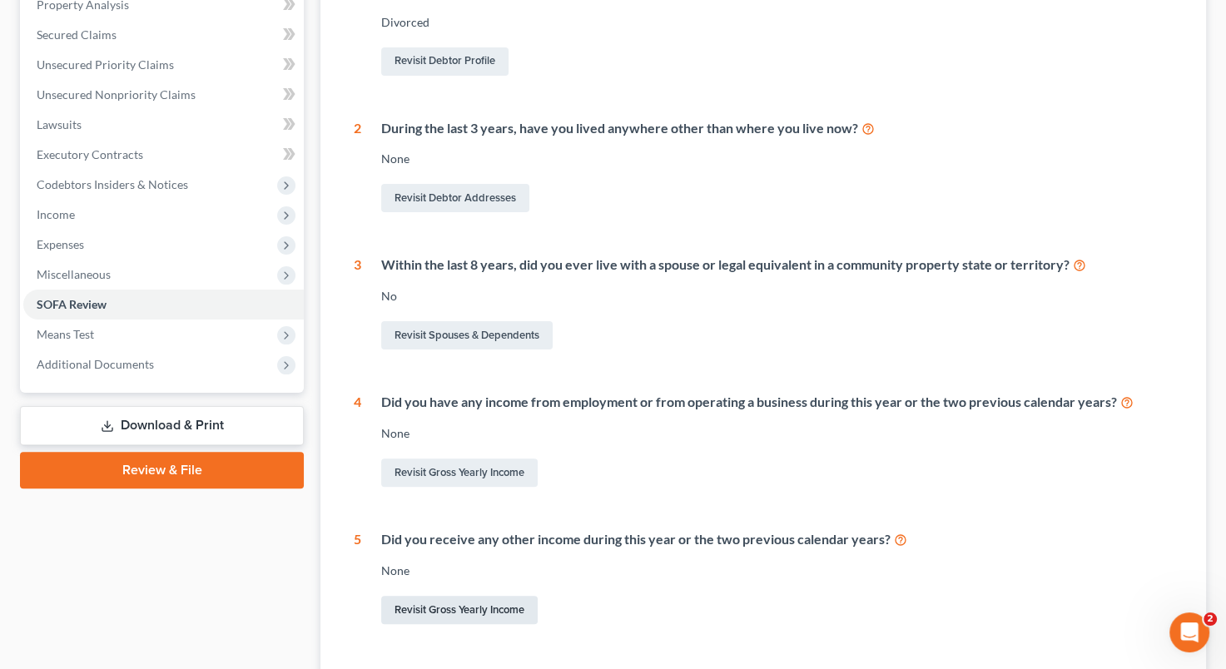
click at [488, 609] on link "Revisit Gross Yearly Income" at bounding box center [459, 610] width 156 height 28
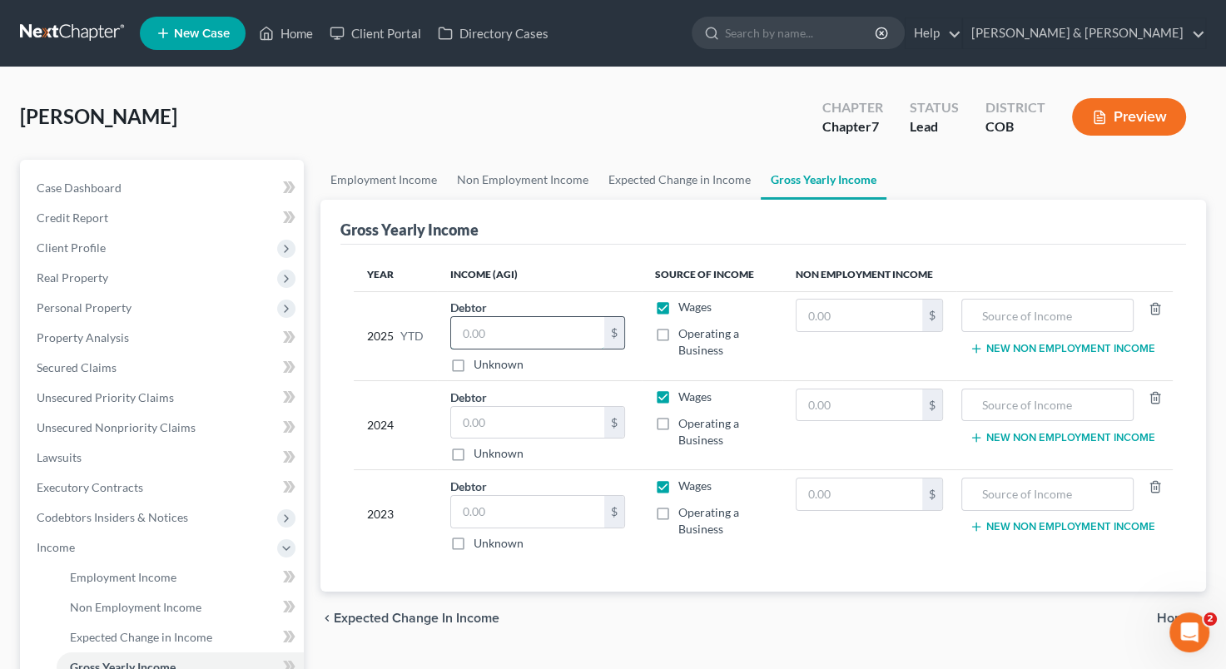
click at [490, 337] on input "text" at bounding box center [527, 333] width 153 height 32
click at [678, 332] on label "Operating a Business" at bounding box center [723, 341] width 91 height 33
click at [685, 332] on input "Operating a Business" at bounding box center [690, 330] width 11 height 11
checkbox input "true"
click at [678, 301] on label "Wages" at bounding box center [694, 307] width 33 height 17
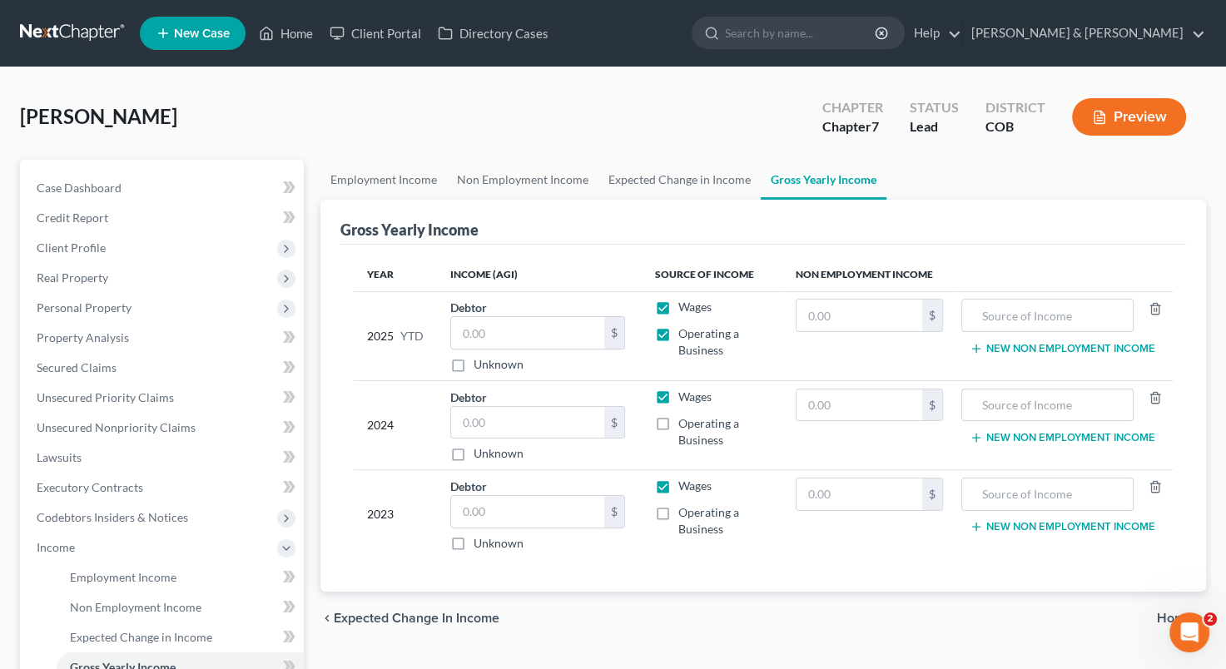
click at [685, 301] on input "Wages" at bounding box center [690, 304] width 11 height 11
checkbox input "false"
click at [546, 335] on input "text" at bounding box center [527, 333] width 153 height 32
type input "51,200"
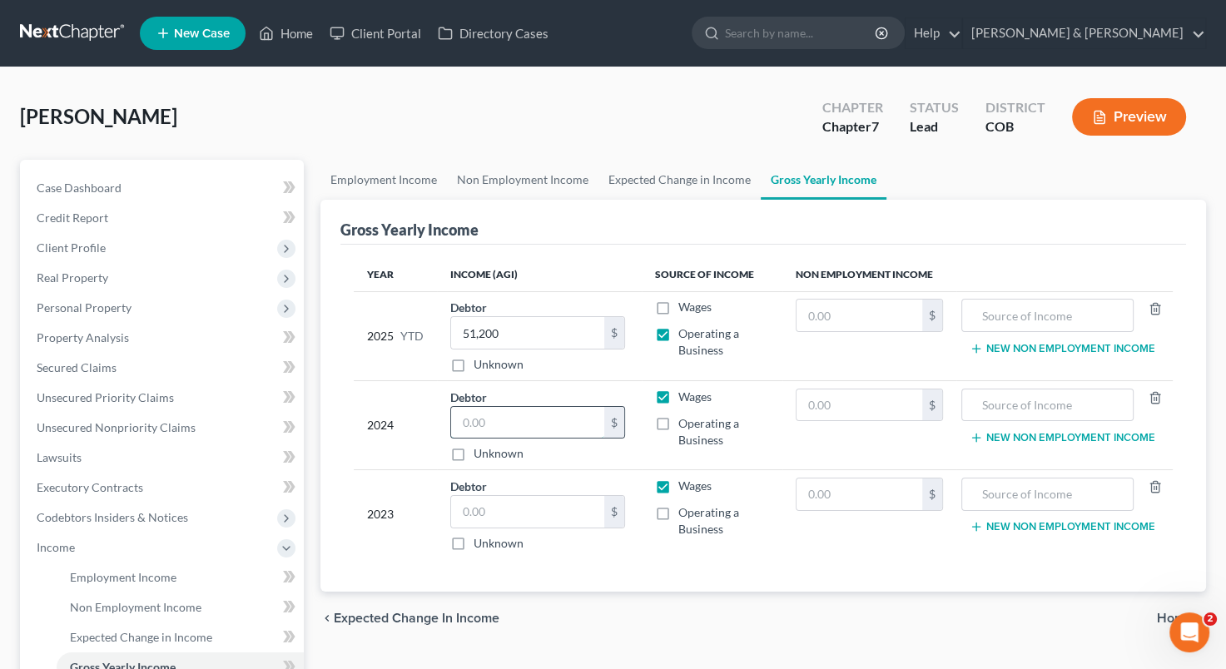
click at [484, 420] on input "text" at bounding box center [527, 423] width 153 height 32
type input "51,200"
click at [485, 507] on input "text" at bounding box center [527, 512] width 153 height 32
type input "51,200"
click at [678, 423] on label "Operating a Business" at bounding box center [723, 431] width 91 height 33
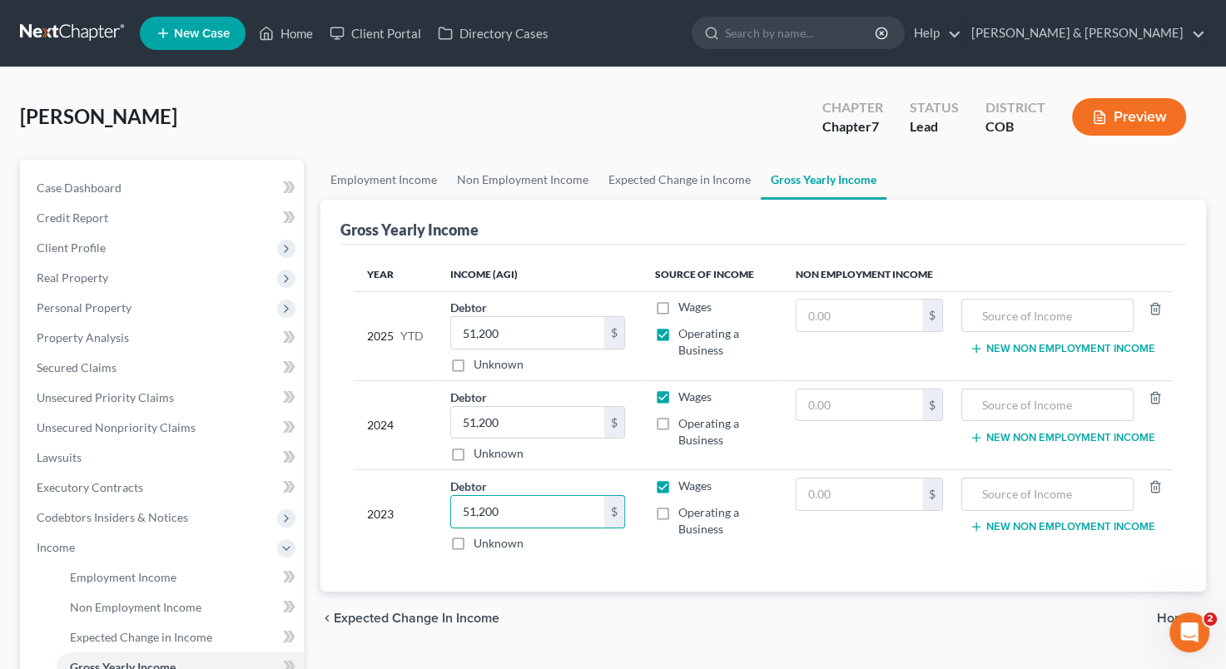
click at [685, 423] on input "Operating a Business" at bounding box center [690, 420] width 11 height 11
checkbox input "true"
click at [678, 394] on label "Wages" at bounding box center [694, 397] width 33 height 17
click at [685, 394] on input "Wages" at bounding box center [690, 394] width 11 height 11
checkbox input "false"
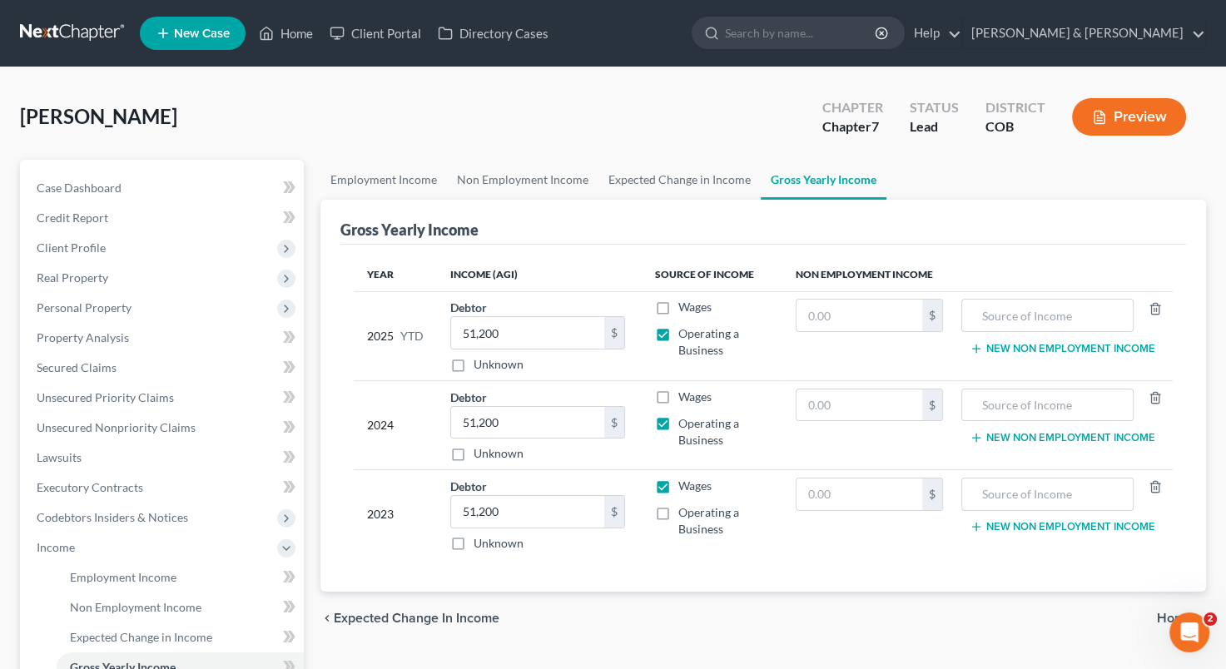
click at [678, 479] on label "Wages" at bounding box center [694, 486] width 33 height 17
click at [685, 479] on input "Wages" at bounding box center [690, 483] width 11 height 11
checkbox input "false"
click at [678, 504] on label "Operating a Business" at bounding box center [723, 520] width 91 height 33
click at [685, 504] on input "Operating a Business" at bounding box center [690, 509] width 11 height 11
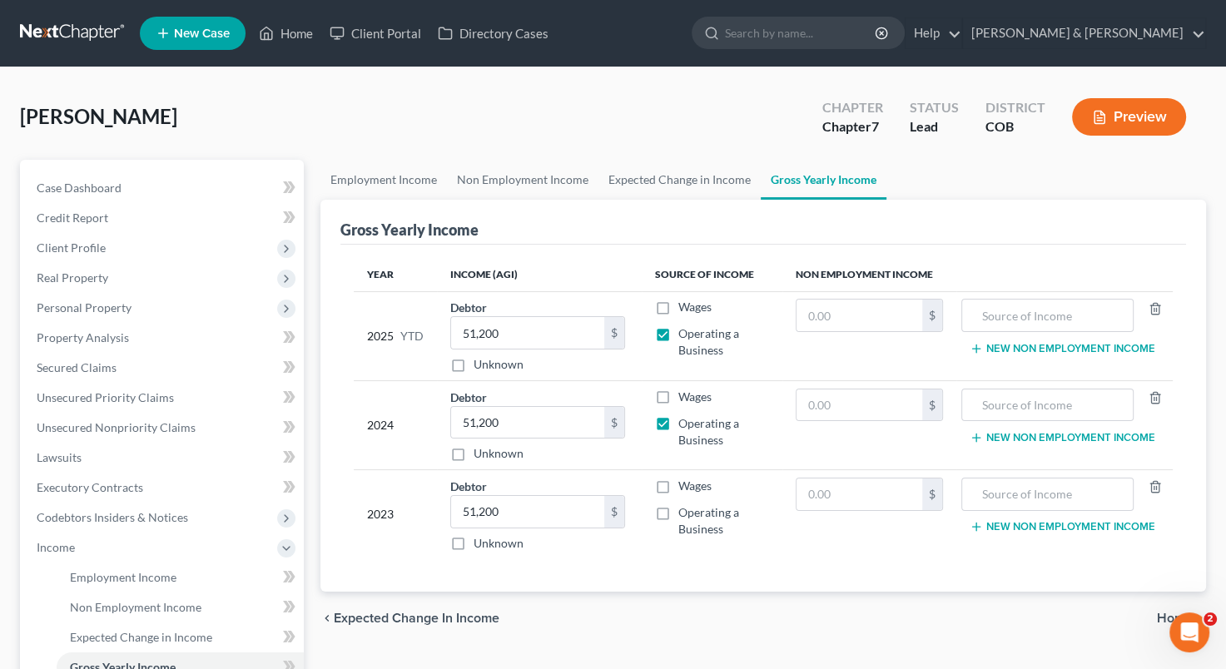
checkbox input "true"
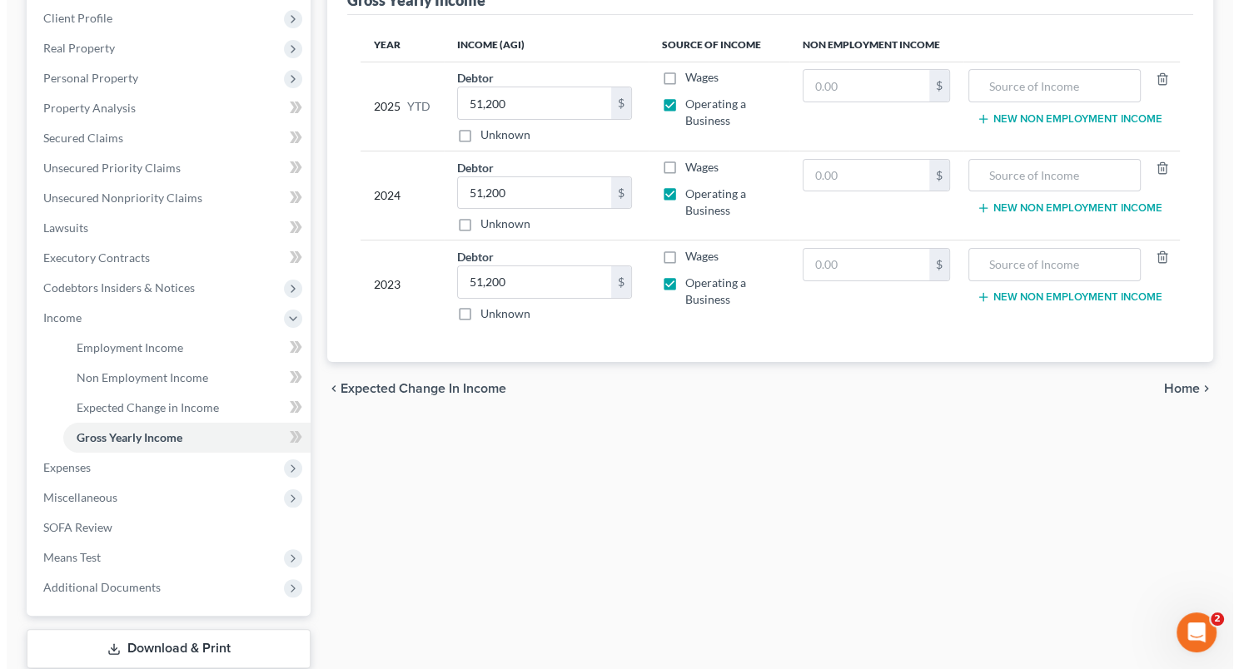
scroll to position [334, 0]
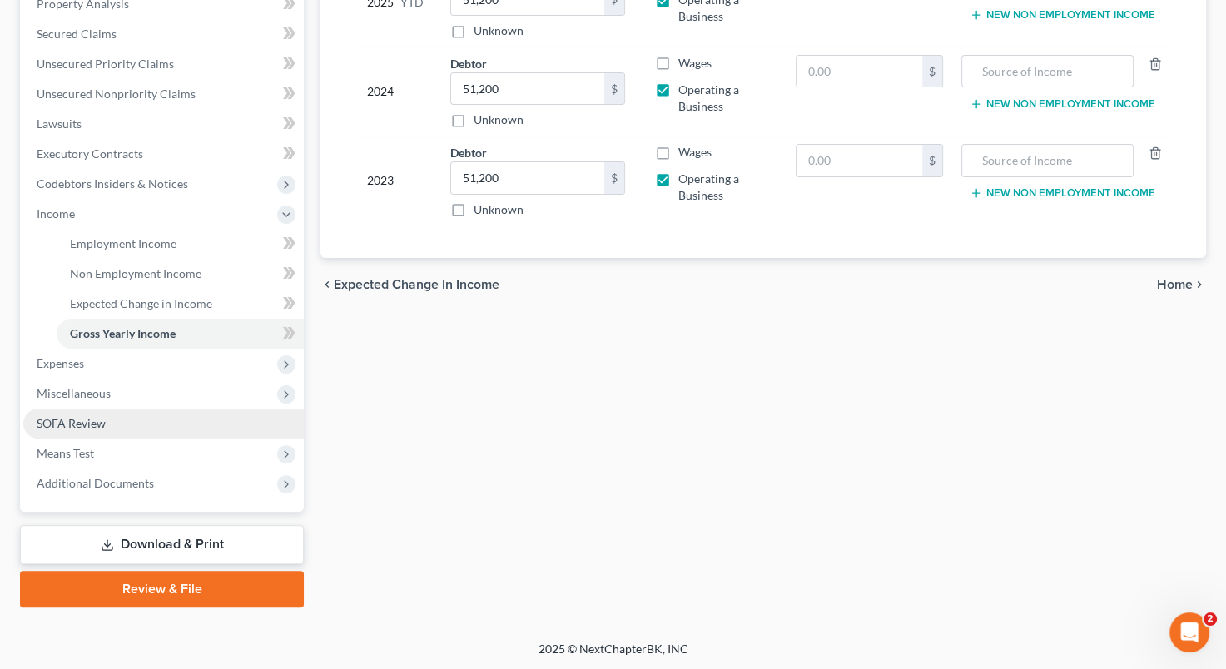
click at [137, 423] on link "SOFA Review" at bounding box center [163, 424] width 281 height 30
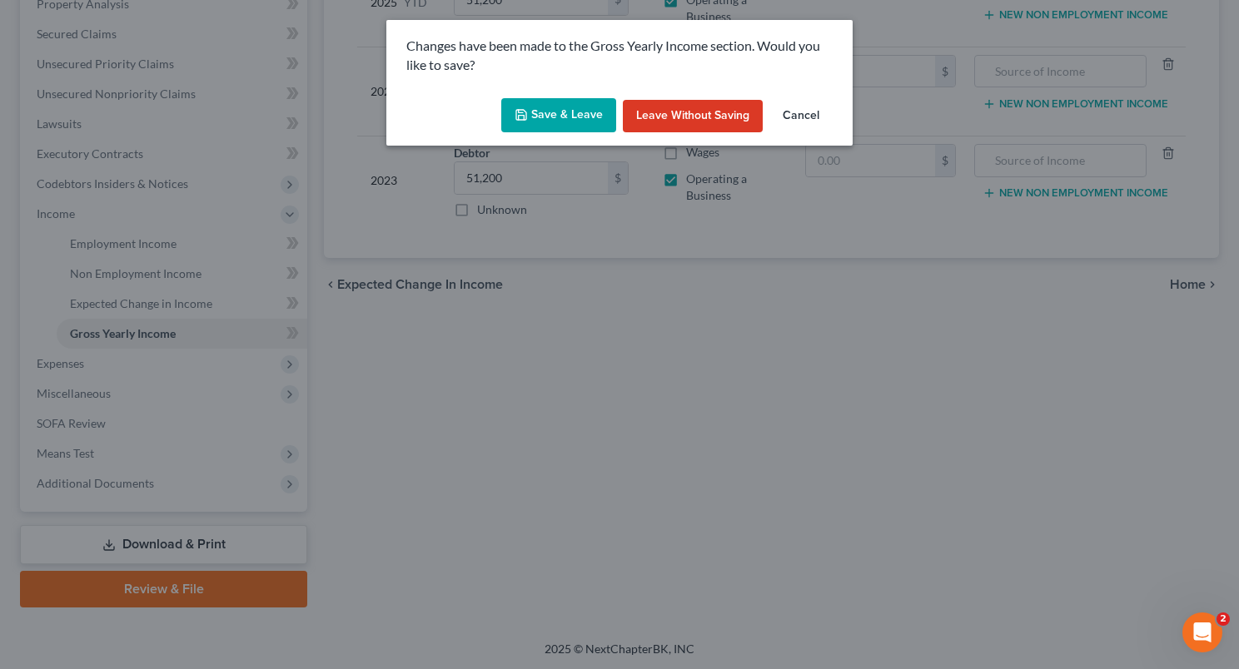
click at [534, 112] on button "Save & Leave" at bounding box center [558, 115] width 115 height 35
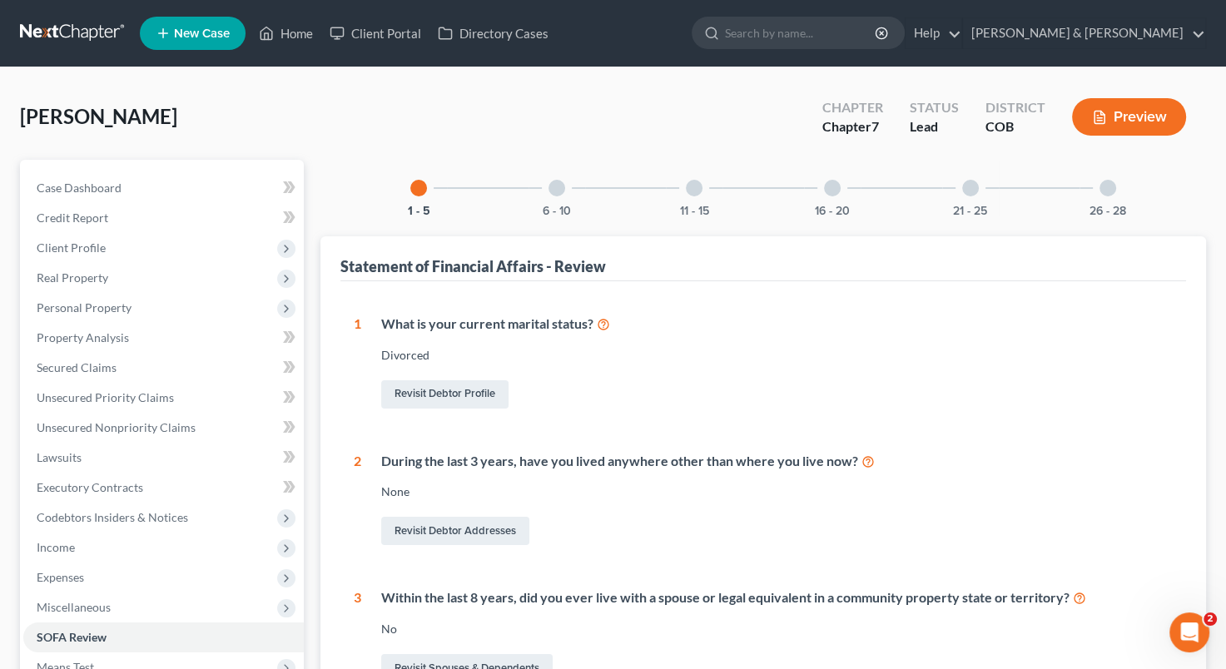
click at [561, 193] on div at bounding box center [557, 188] width 17 height 17
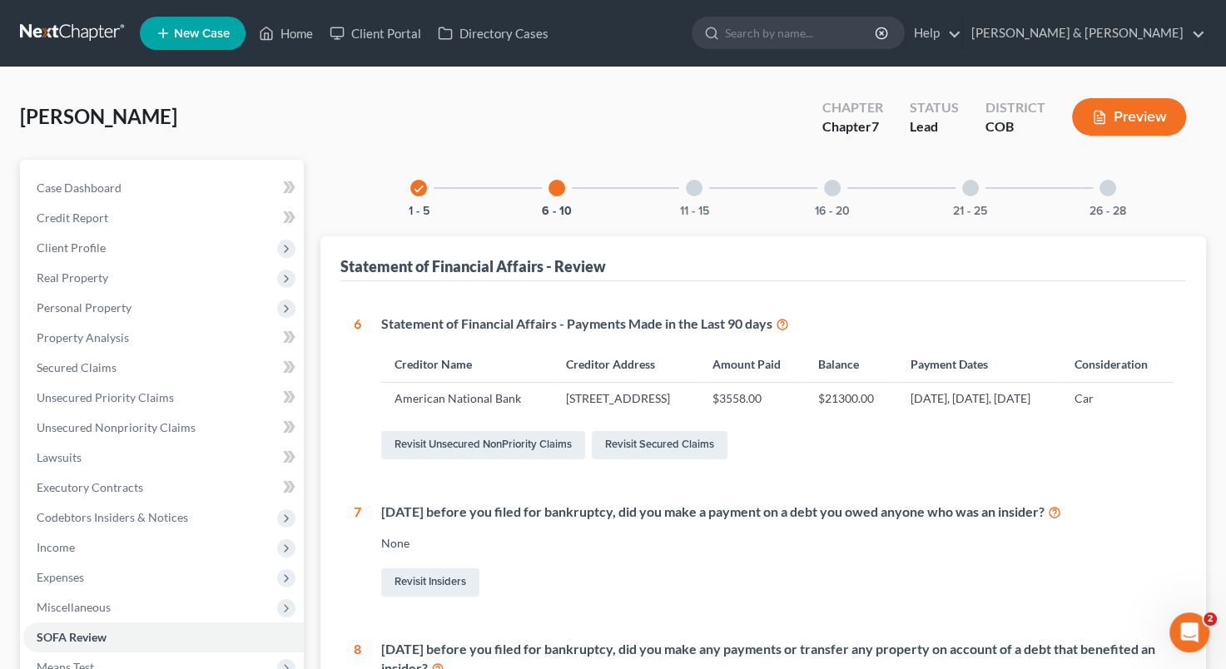
click at [694, 177] on div "11 - 15" at bounding box center [694, 188] width 57 height 57
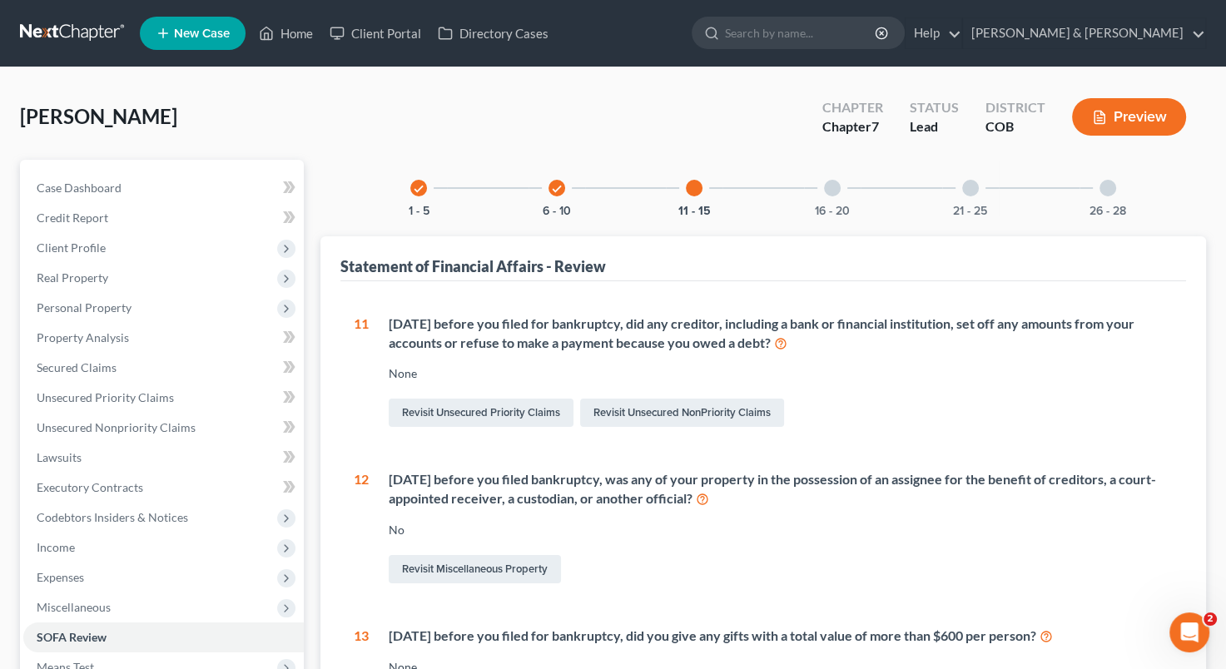
click at [833, 186] on div at bounding box center [832, 188] width 17 height 17
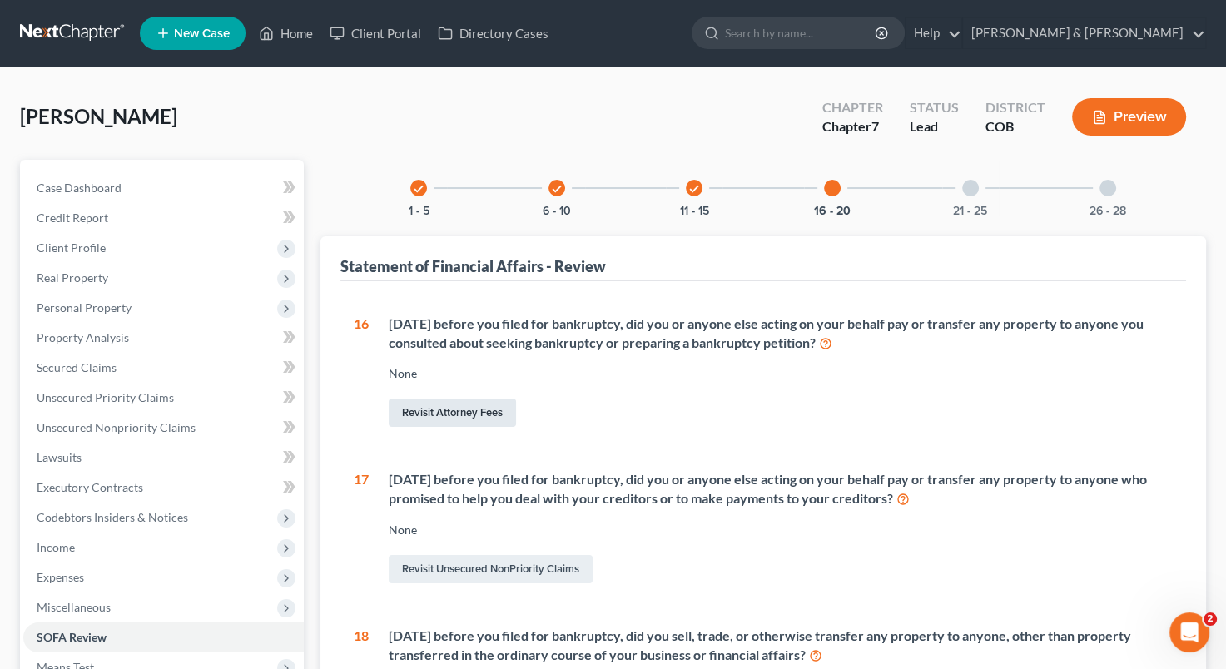
click at [469, 410] on link "Revisit Attorney Fees" at bounding box center [452, 413] width 127 height 28
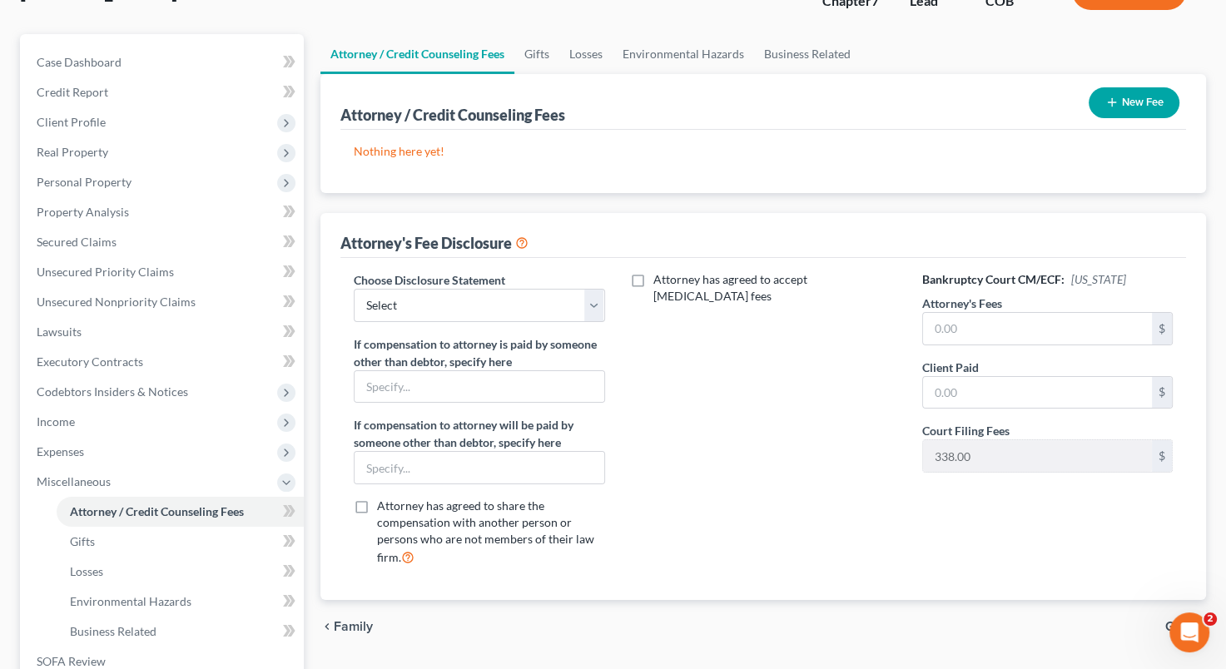
scroll to position [114, 0]
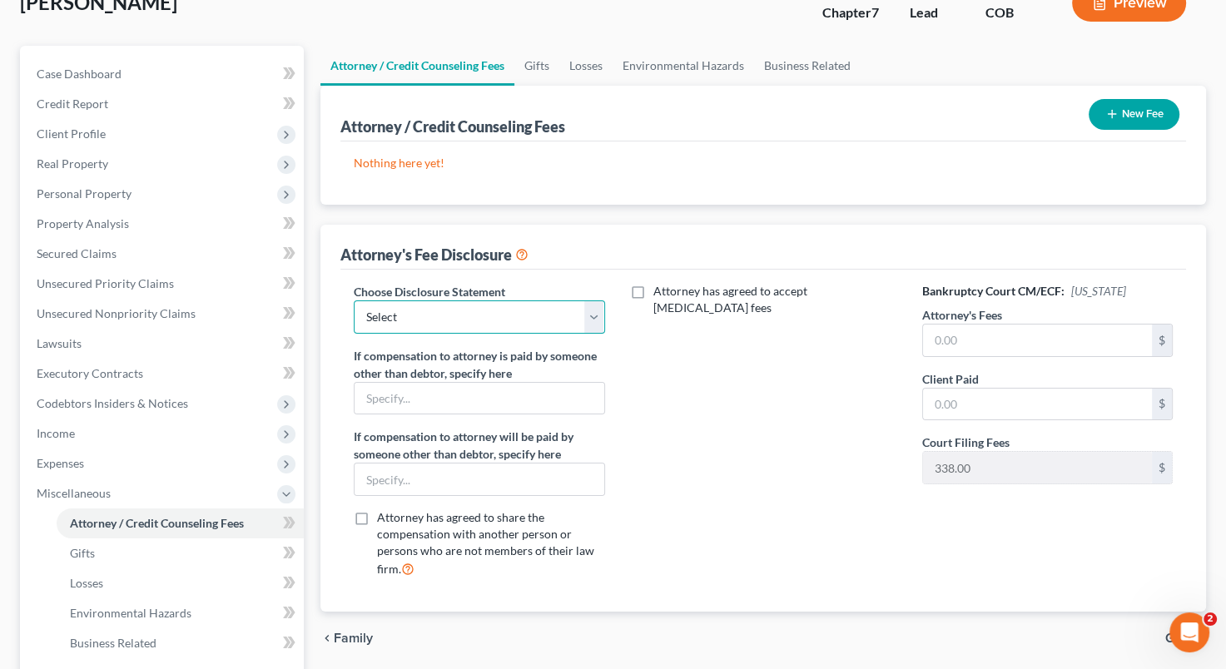
click at [596, 319] on select "Select Standard flat base fee 341 appearance Supp Disclosure Ch. 13, post-petit…" at bounding box center [479, 317] width 251 height 33
select select "5"
click at [354, 301] on select "Select Standard flat base fee 341 appearance Supp Disclosure Ch. 13, post-petit…" at bounding box center [479, 317] width 251 height 33
click at [653, 290] on label "Attorney has agreed to accept [MEDICAL_DATA] fees" at bounding box center [775, 299] width 244 height 33
click at [660, 290] on input "Attorney has agreed to accept [MEDICAL_DATA] fees" at bounding box center [665, 288] width 11 height 11
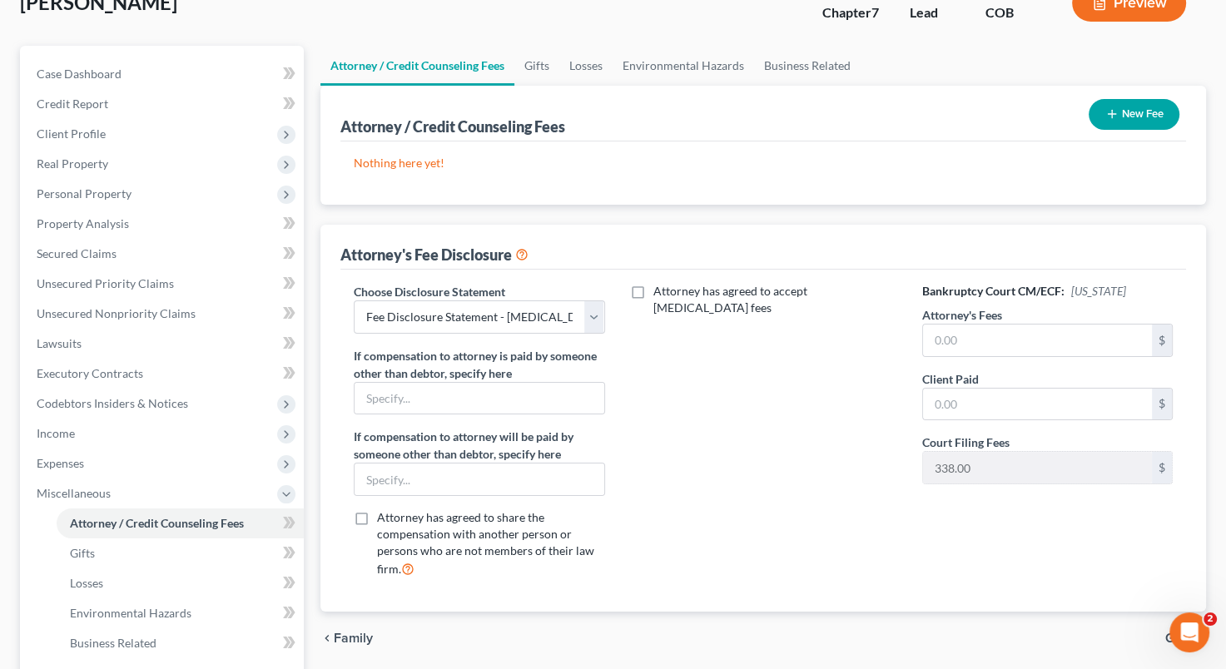
checkbox input "true"
click at [663, 330] on input "text" at bounding box center [753, 346] width 229 height 32
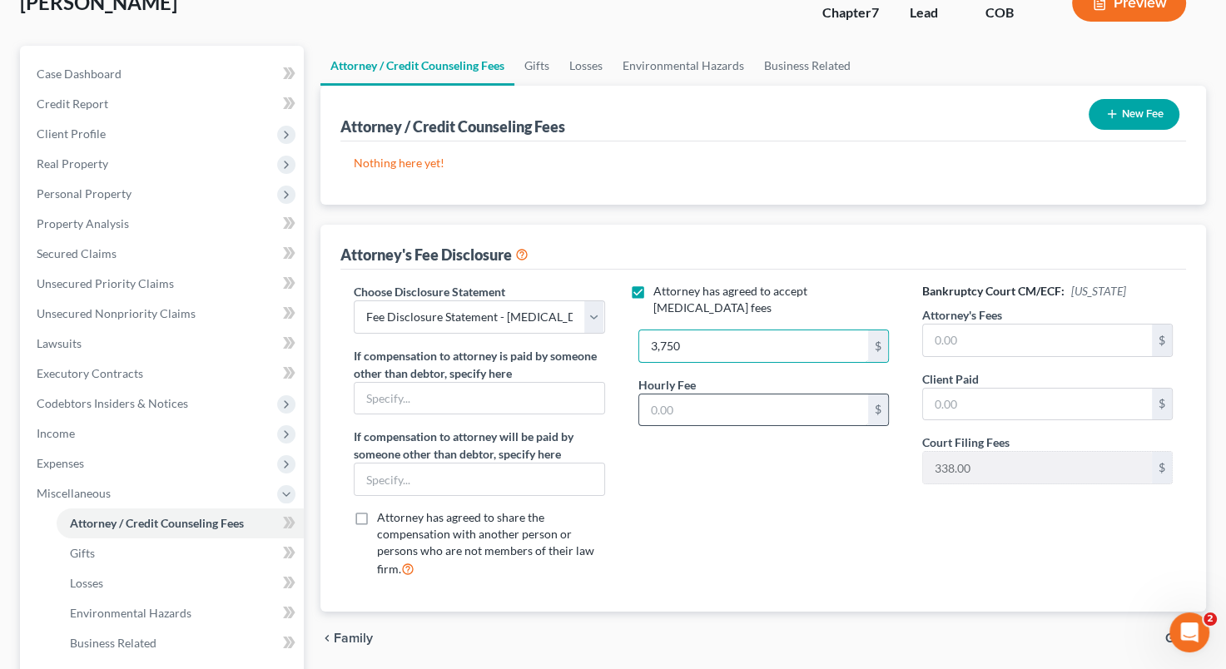
type input "3,750"
click at [780, 396] on input "text" at bounding box center [753, 411] width 229 height 32
type input "350"
click at [986, 339] on input "text" at bounding box center [1037, 341] width 229 height 32
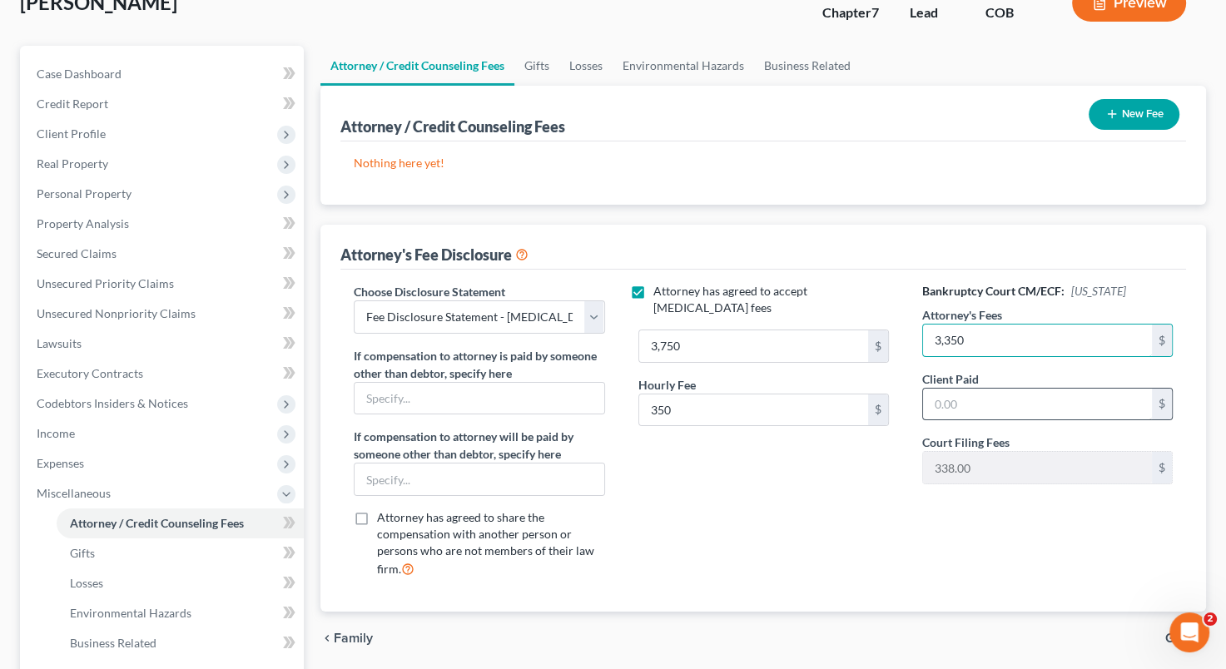
type input "3,350"
click at [932, 395] on input "text" at bounding box center [1037, 405] width 229 height 32
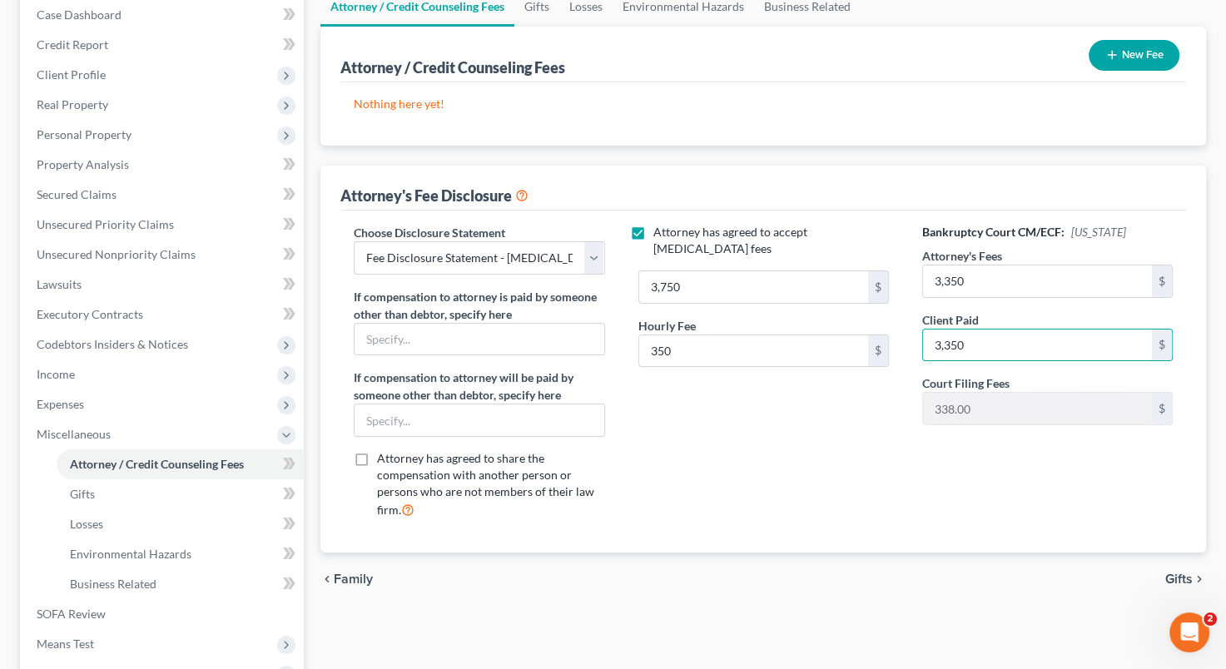
scroll to position [364, 0]
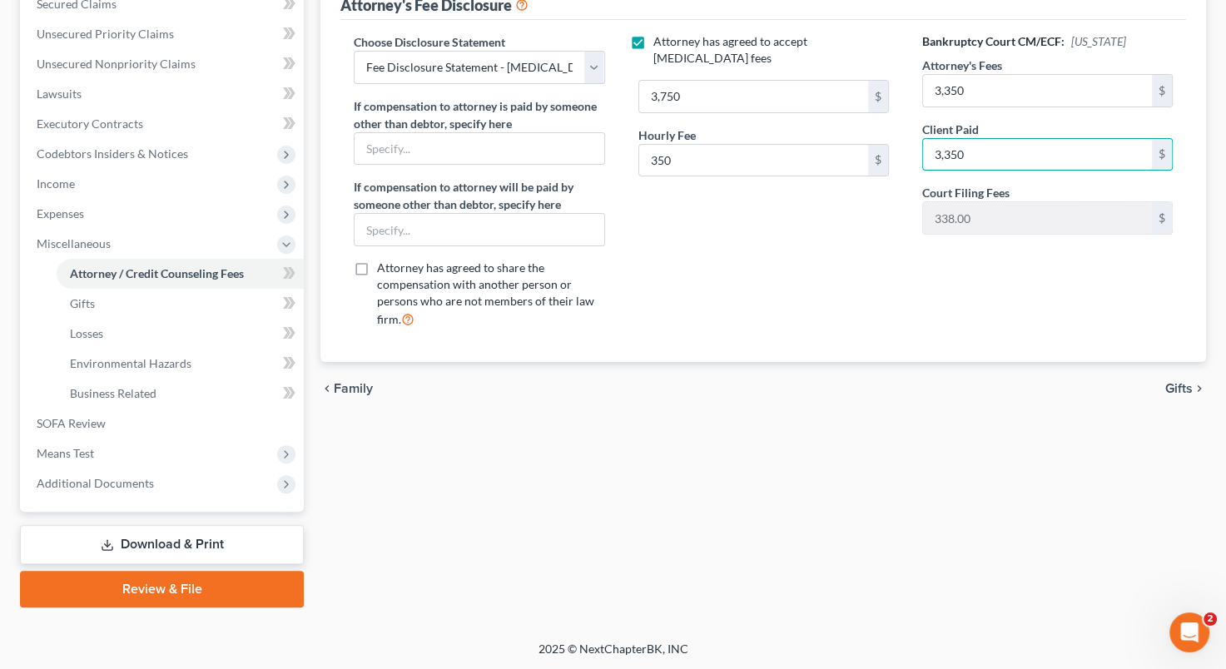
type input "3,350"
click at [1178, 383] on span "Gifts" at bounding box center [1178, 388] width 27 height 13
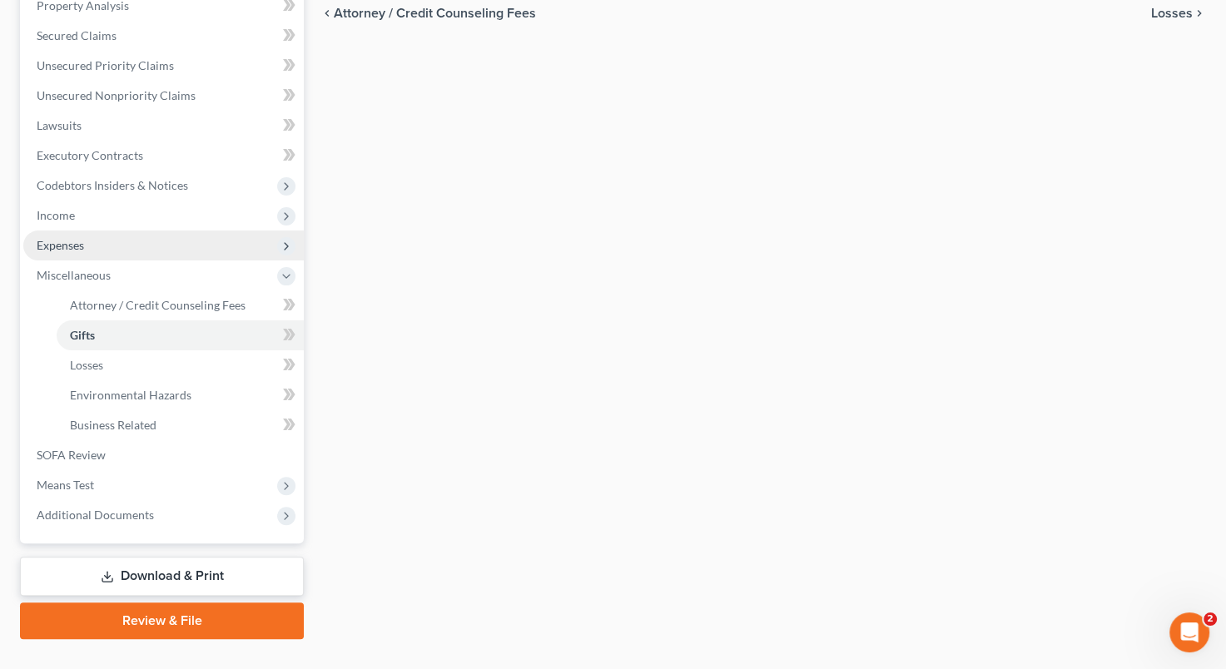
scroll to position [364, 0]
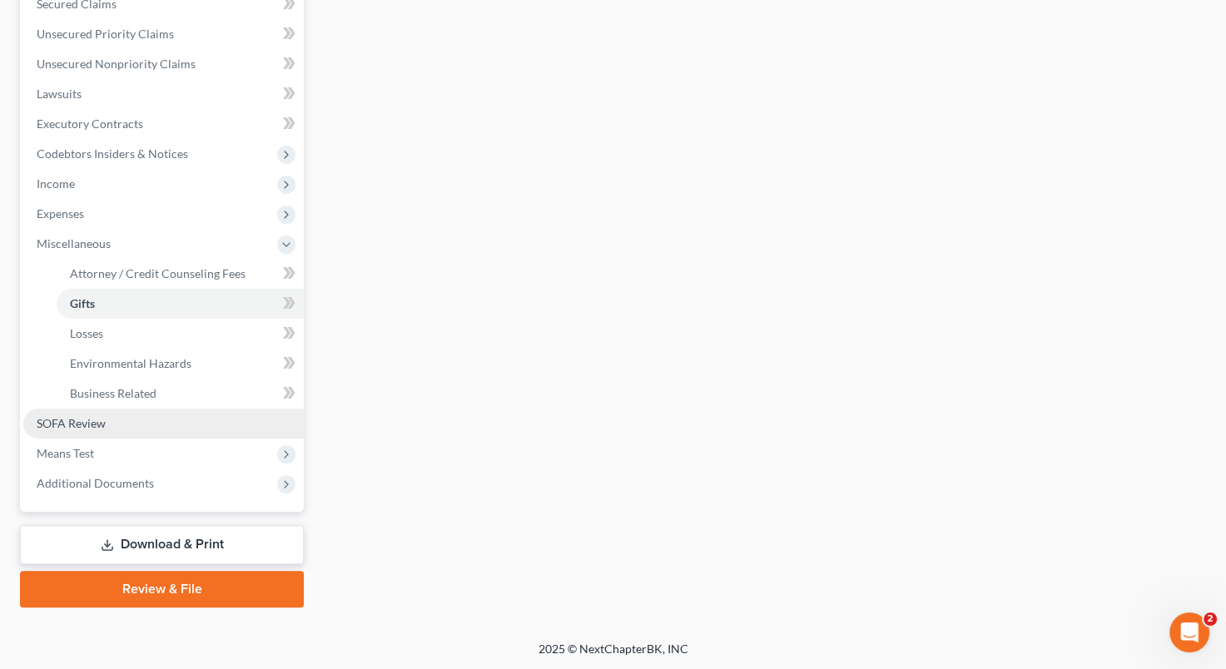
click at [126, 425] on link "SOFA Review" at bounding box center [163, 424] width 281 height 30
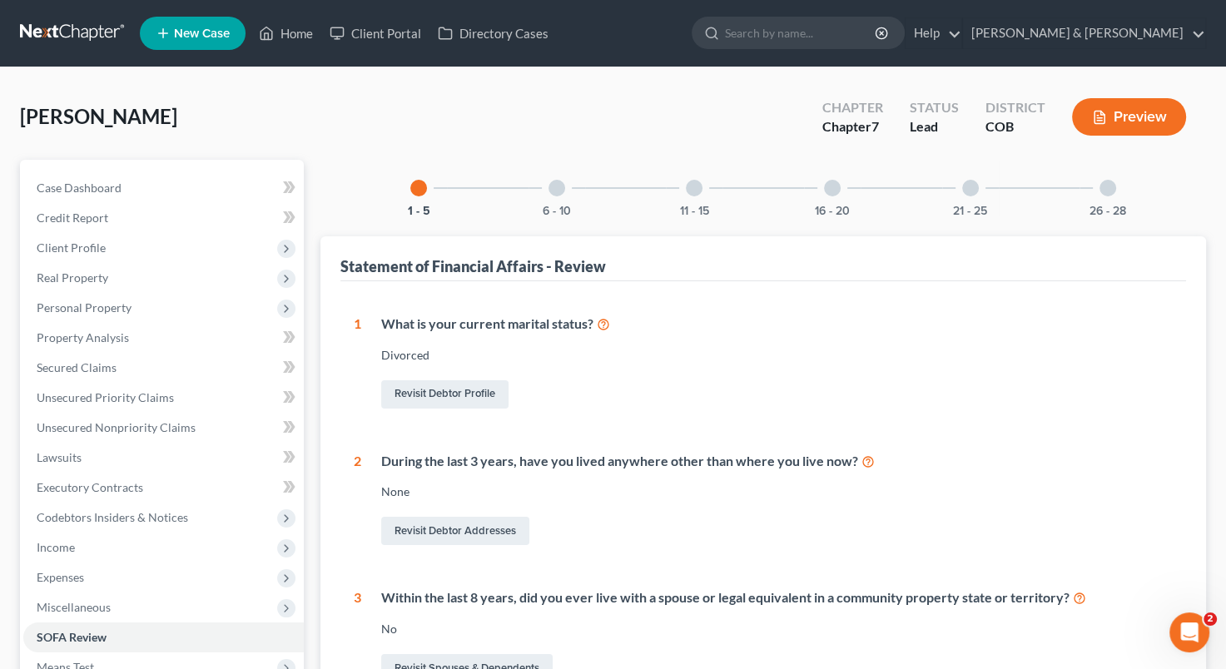
click at [837, 190] on div at bounding box center [832, 188] width 17 height 17
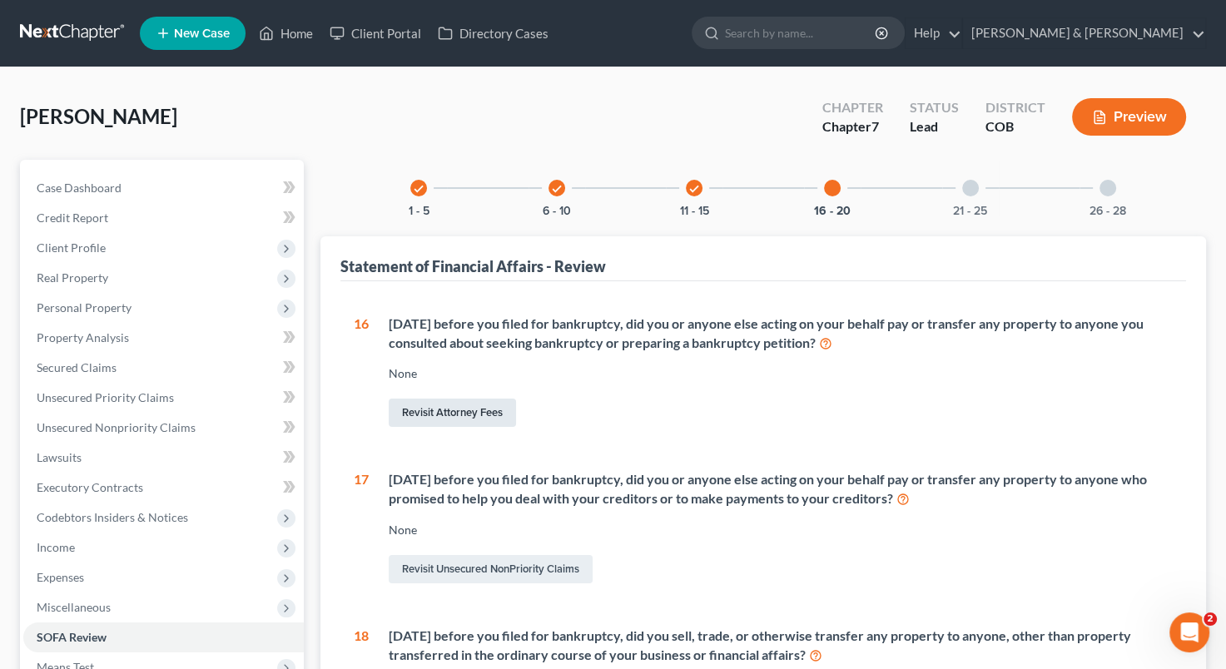
click at [458, 411] on link "Revisit Attorney Fees" at bounding box center [452, 413] width 127 height 28
select select "5"
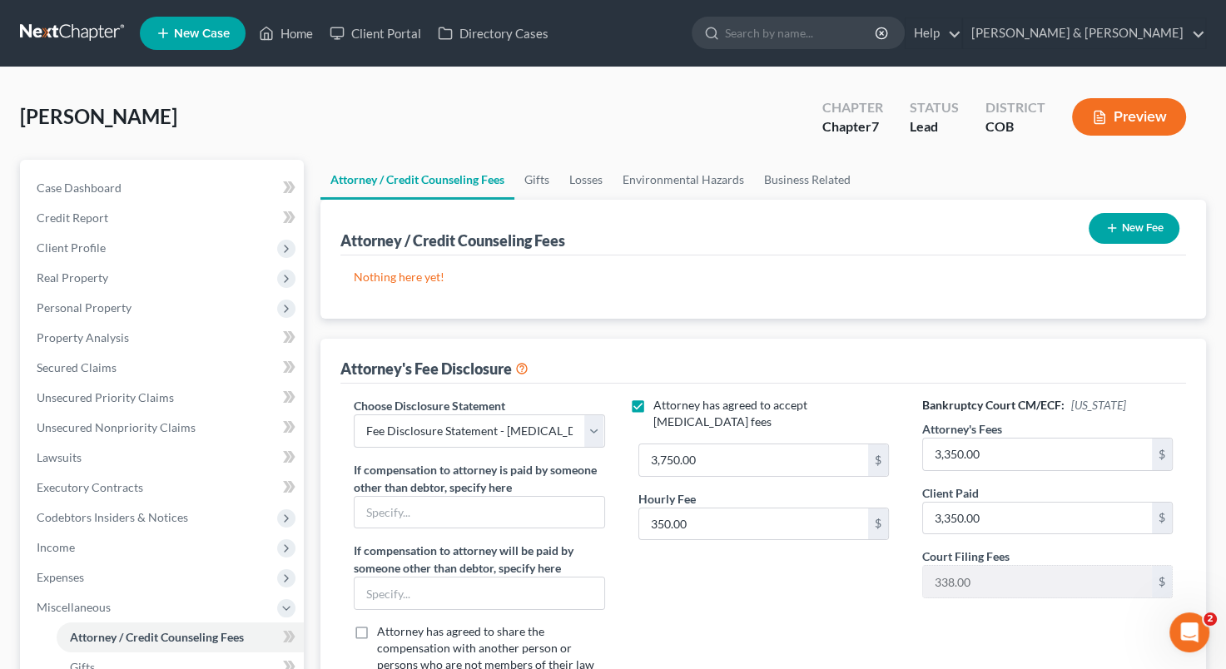
click at [1123, 226] on button "New Fee" at bounding box center [1134, 228] width 91 height 31
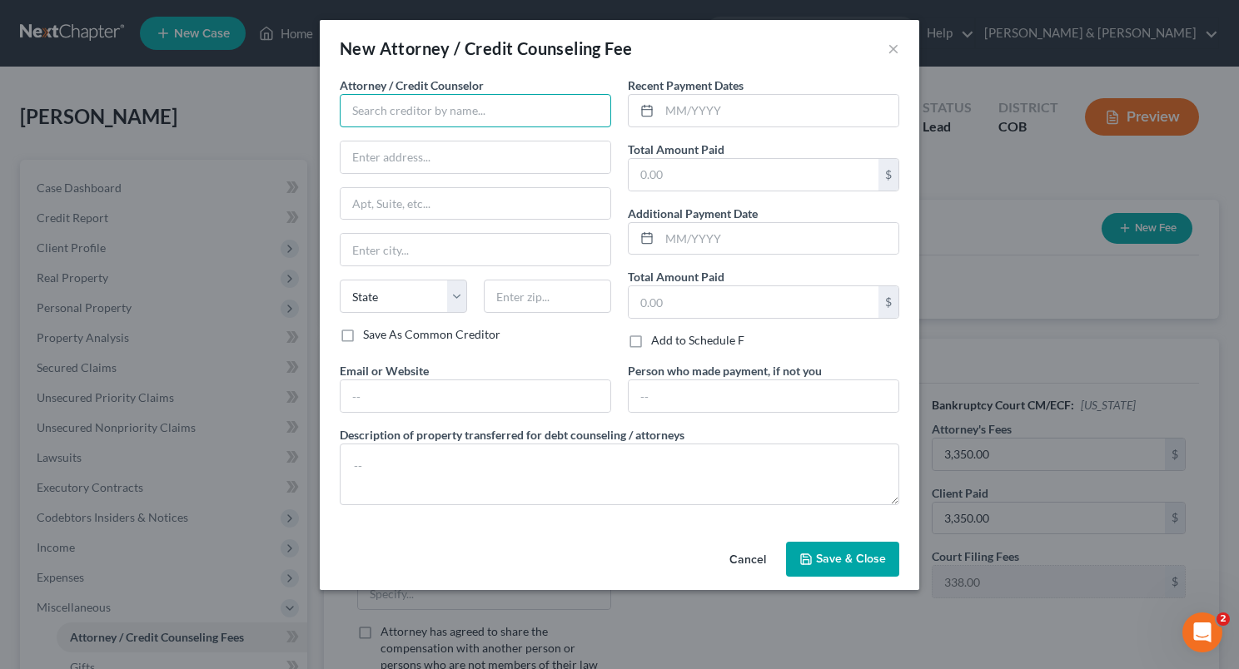
click at [404, 103] on input "text" at bounding box center [475, 110] width 271 height 33
click at [536, 110] on input "text" at bounding box center [475, 110] width 271 height 33
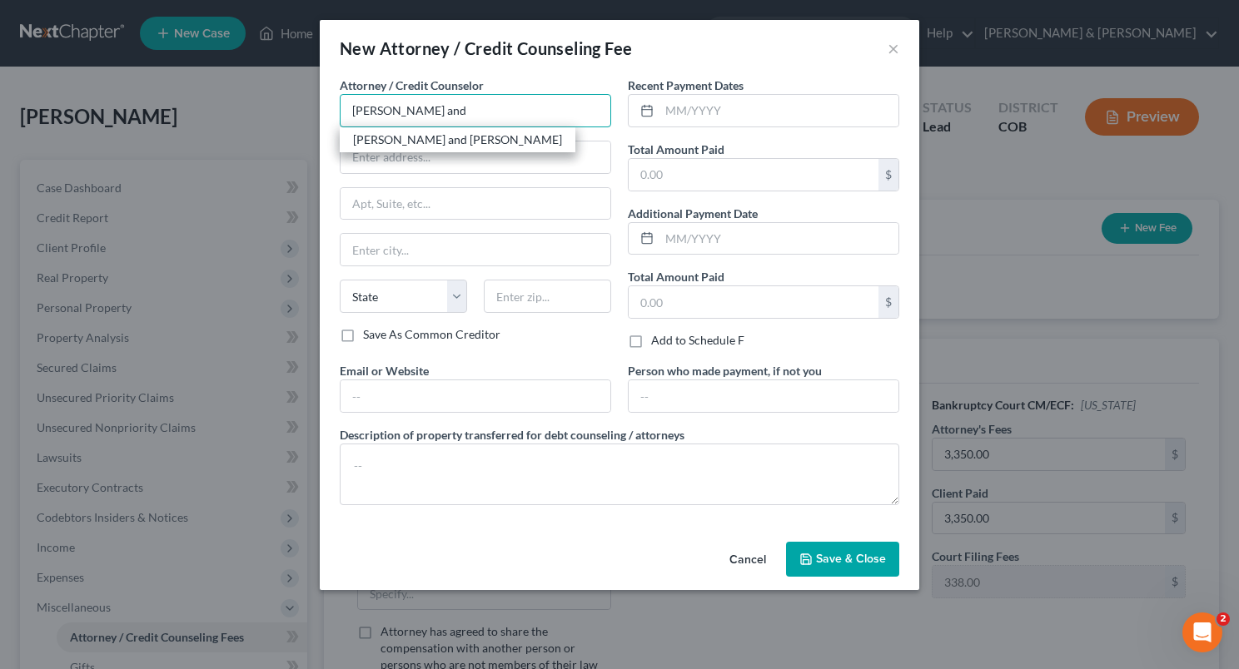
type input "[PERSON_NAME] and [PERSON_NAME]"
type input "[STREET_ADDRESS]"
type input "Montrose"
select select "5"
type input "81402"
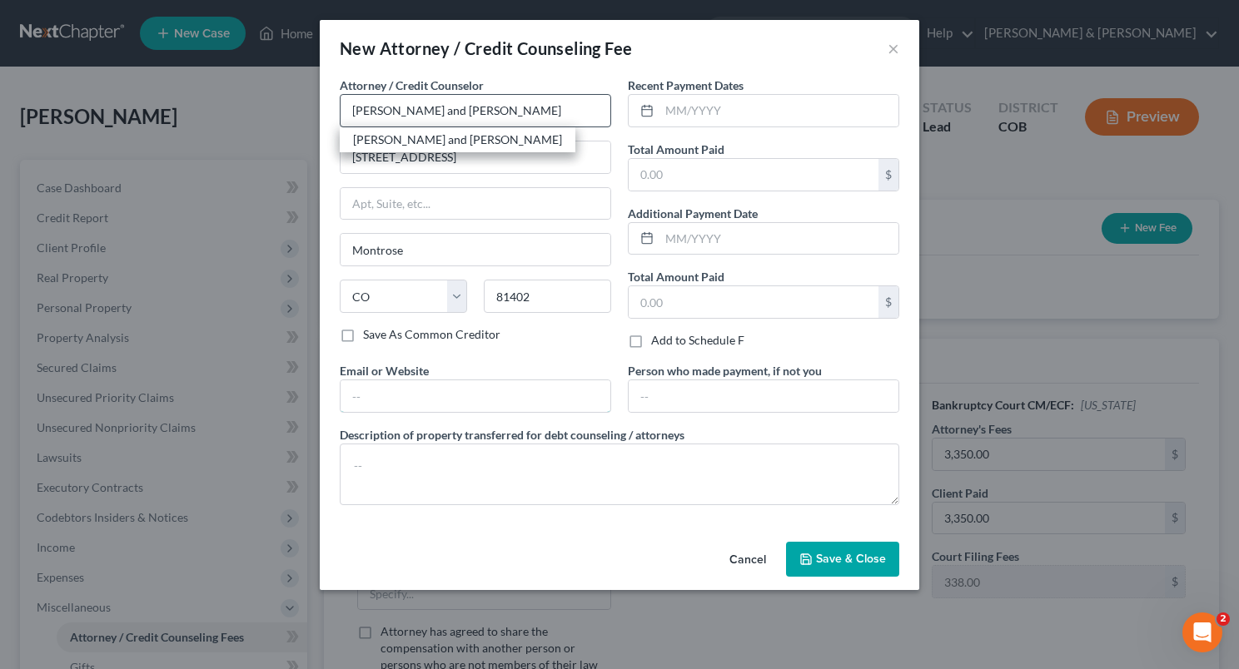
type input "[PERSON_NAME][EMAIL_ADDRESS][DOMAIN_NAME]"
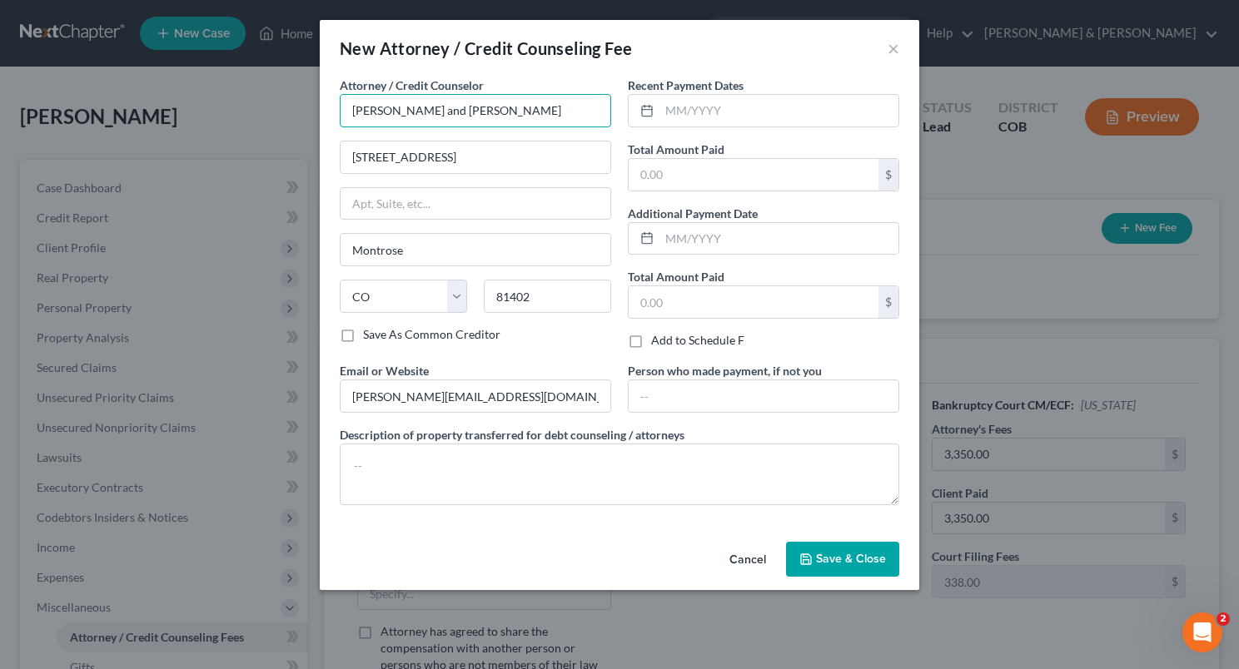
type input "[PERSON_NAME] [PERSON_NAME] and [GEOGRAPHIC_DATA]"
click at [410, 394] on input "[PERSON_NAME][EMAIL_ADDRESS][DOMAIN_NAME]" at bounding box center [475, 396] width 270 height 32
drag, startPoint x: 407, startPoint y: 395, endPoint x: 410, endPoint y: 403, distance: 8.7
click at [407, 395] on input "[PERSON_NAME][EMAIL_ADDRESS][DOMAIN_NAME]" at bounding box center [475, 396] width 270 height 32
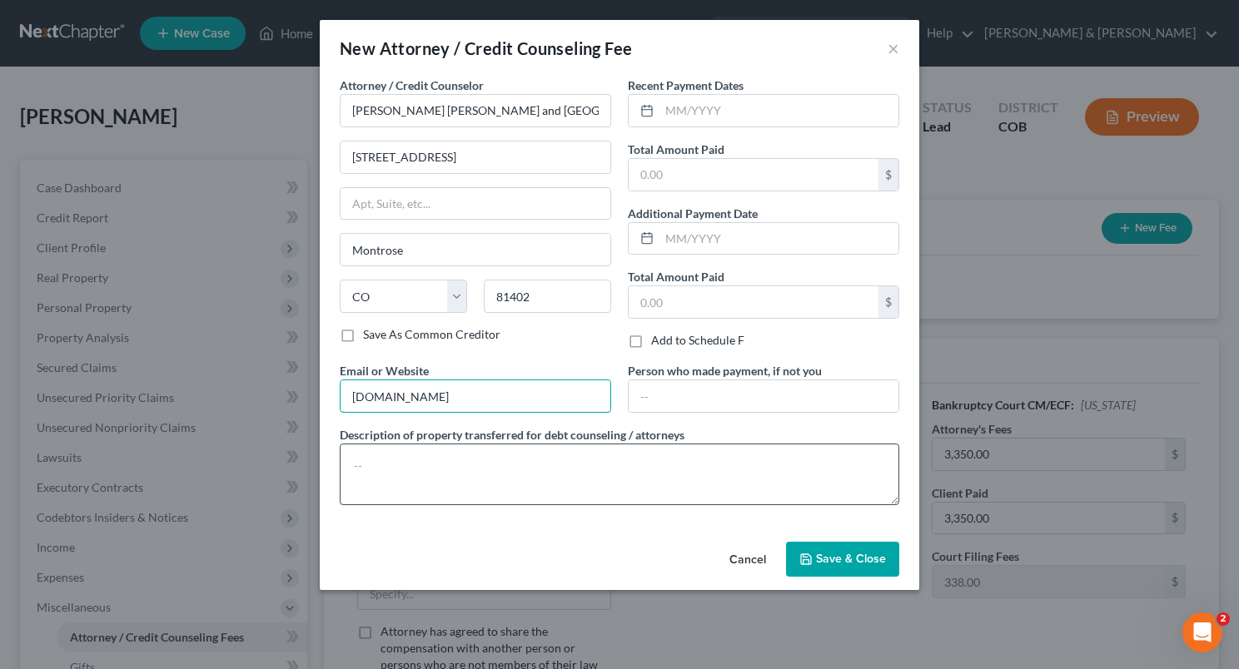
type input "[DOMAIN_NAME]"
click at [404, 498] on textarea at bounding box center [619, 475] width 559 height 62
type textarea "Money Paid"
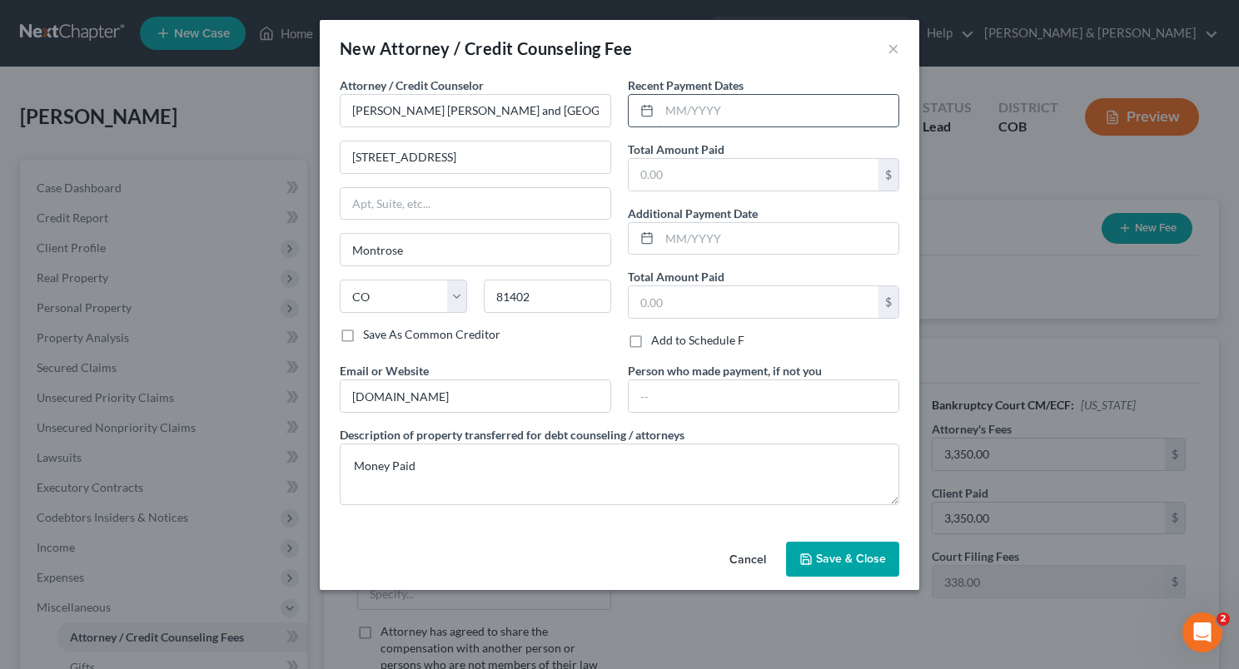
click at [712, 108] on input "text" at bounding box center [778, 111] width 239 height 32
type input "04/2025"
click at [704, 184] on input "text" at bounding box center [753, 175] width 250 height 32
type input "3,750"
click at [682, 400] on input "text" at bounding box center [763, 396] width 270 height 32
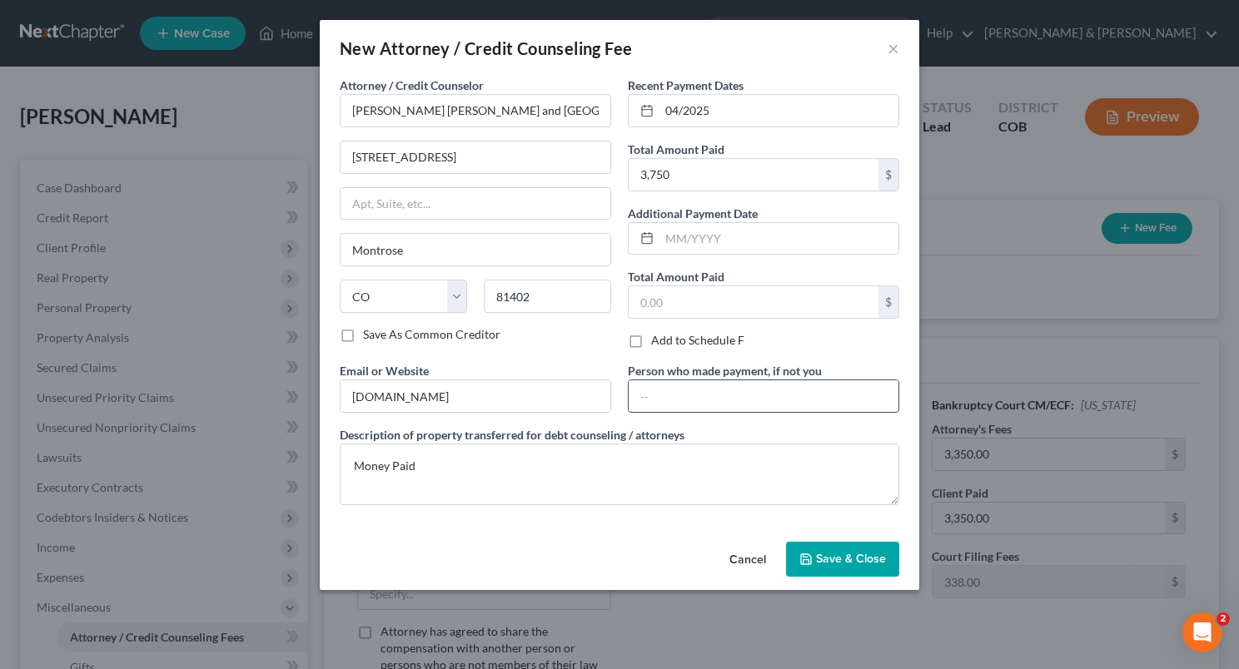
type input "Debtor"
click at [843, 547] on button "Save & Close" at bounding box center [842, 559] width 113 height 35
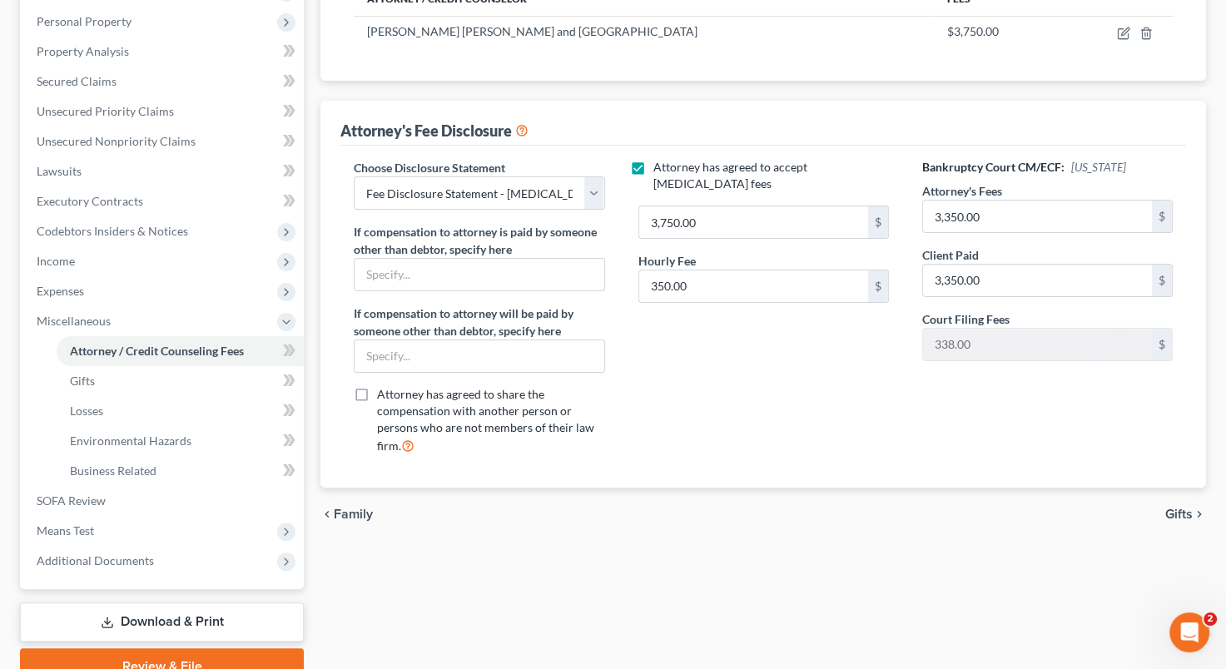
scroll to position [333, 0]
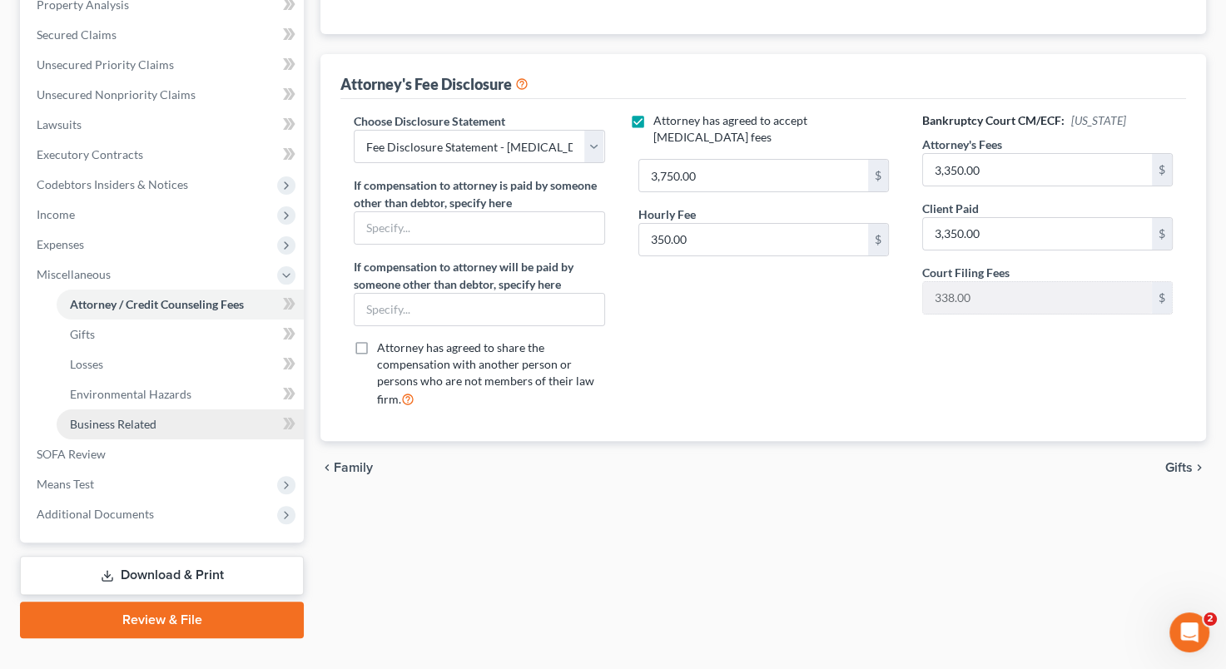
click at [95, 424] on span "Business Related" at bounding box center [113, 424] width 87 height 14
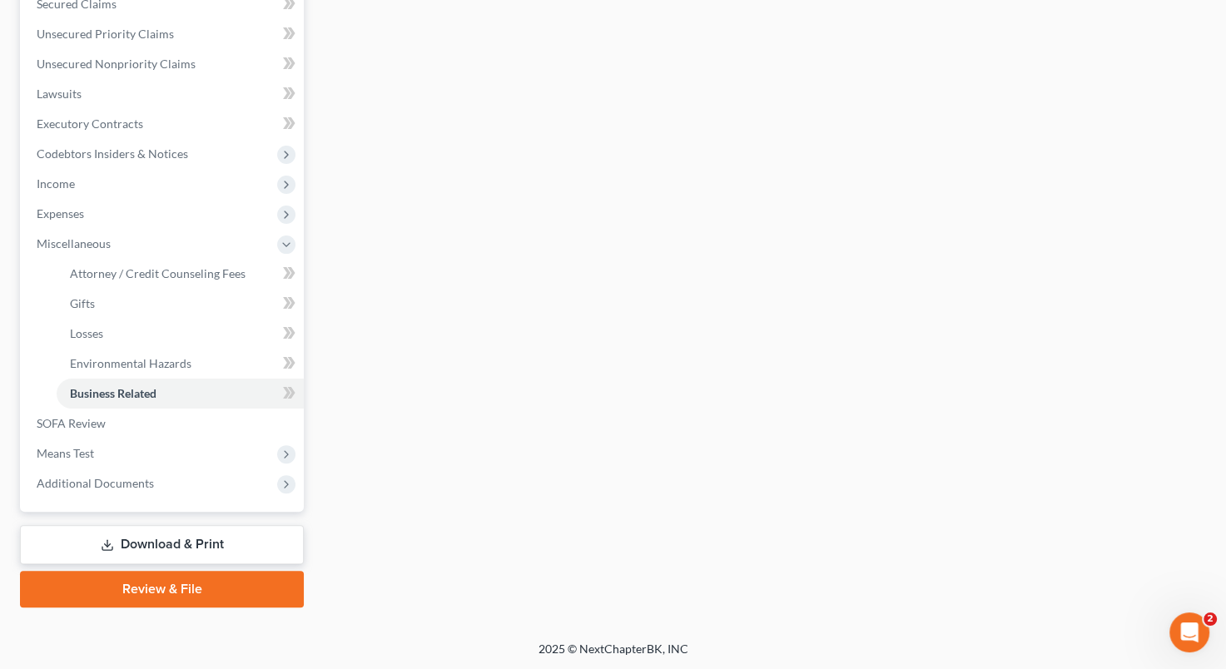
scroll to position [31, 0]
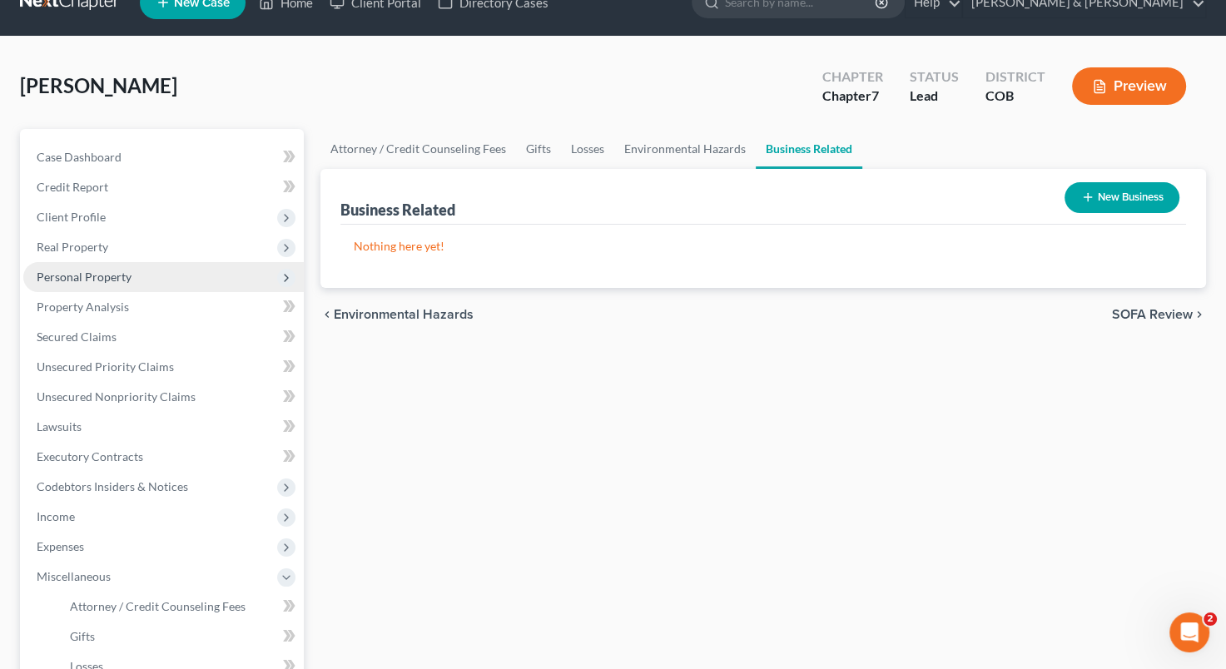
click at [100, 267] on span "Personal Property" at bounding box center [163, 277] width 281 height 30
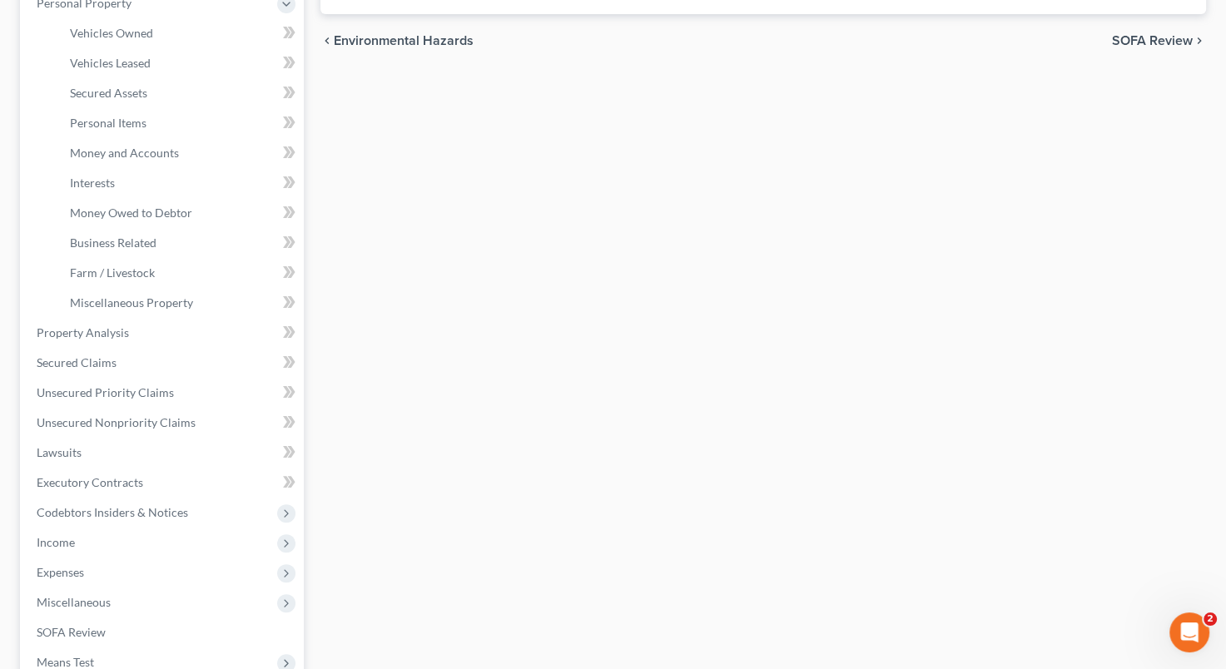
scroll to position [416, 0]
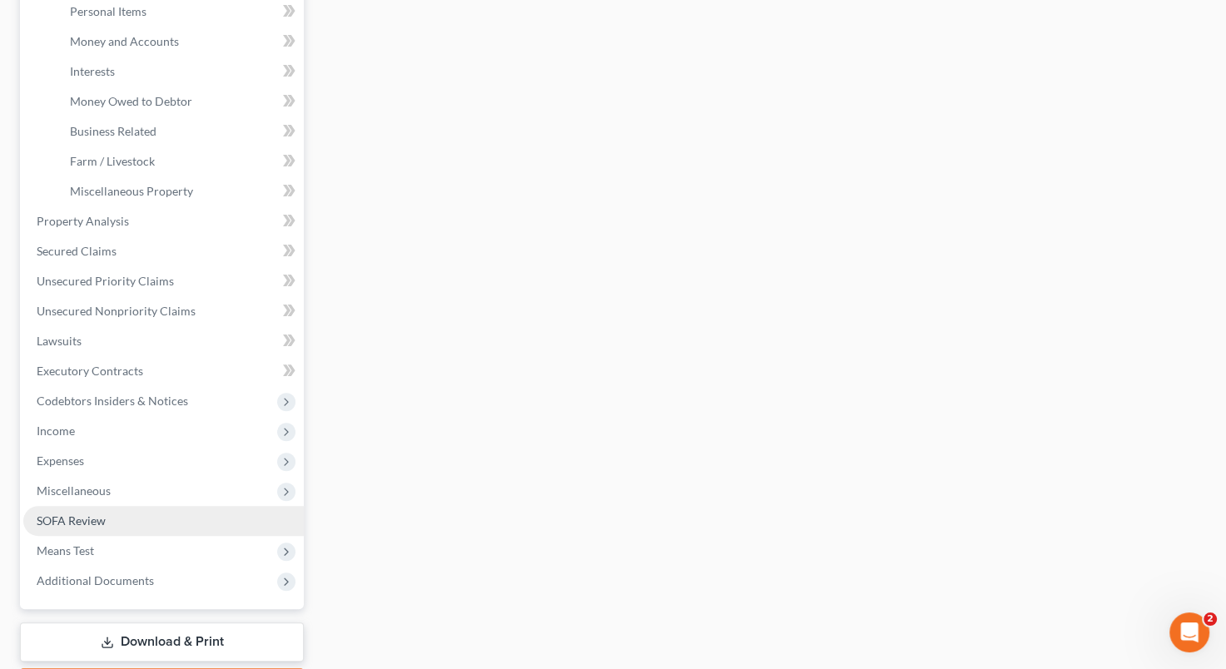
click at [132, 524] on link "SOFA Review" at bounding box center [163, 521] width 281 height 30
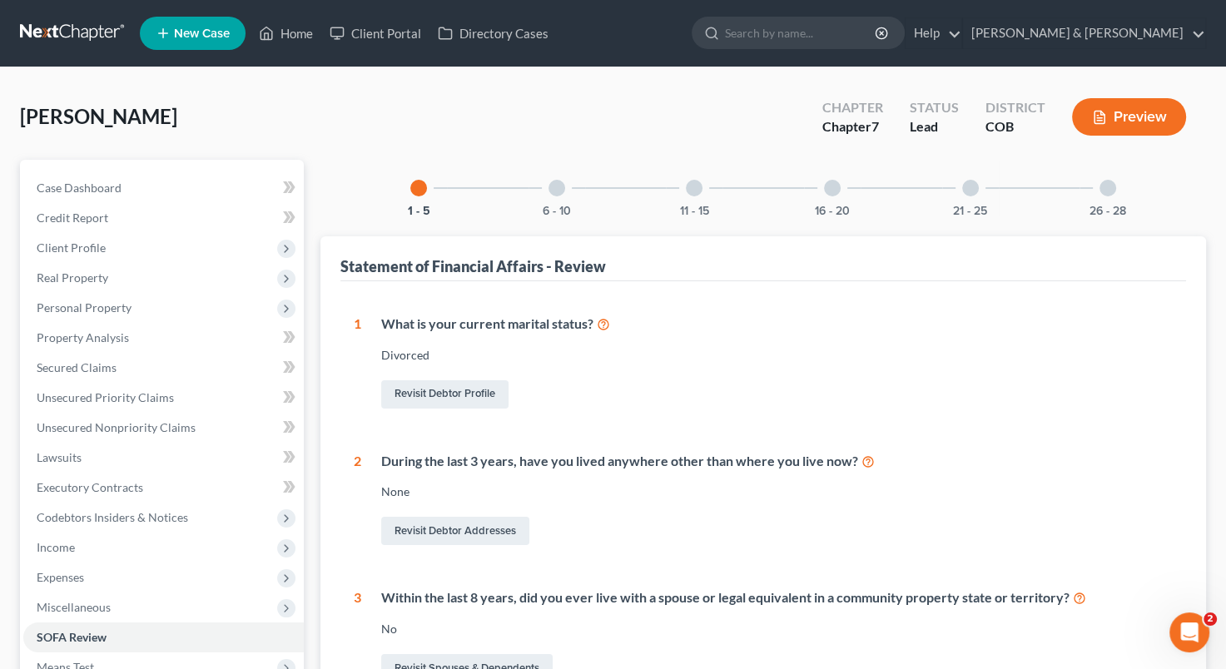
click at [829, 188] on div at bounding box center [832, 188] width 17 height 17
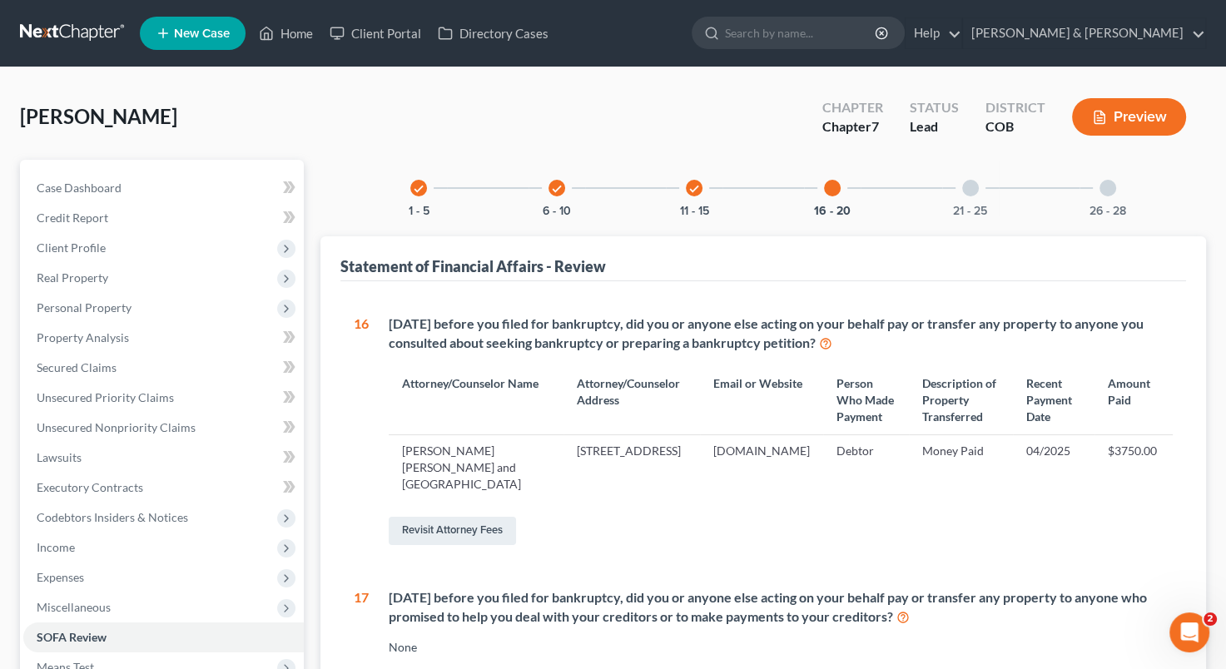
click at [972, 191] on div at bounding box center [970, 188] width 17 height 17
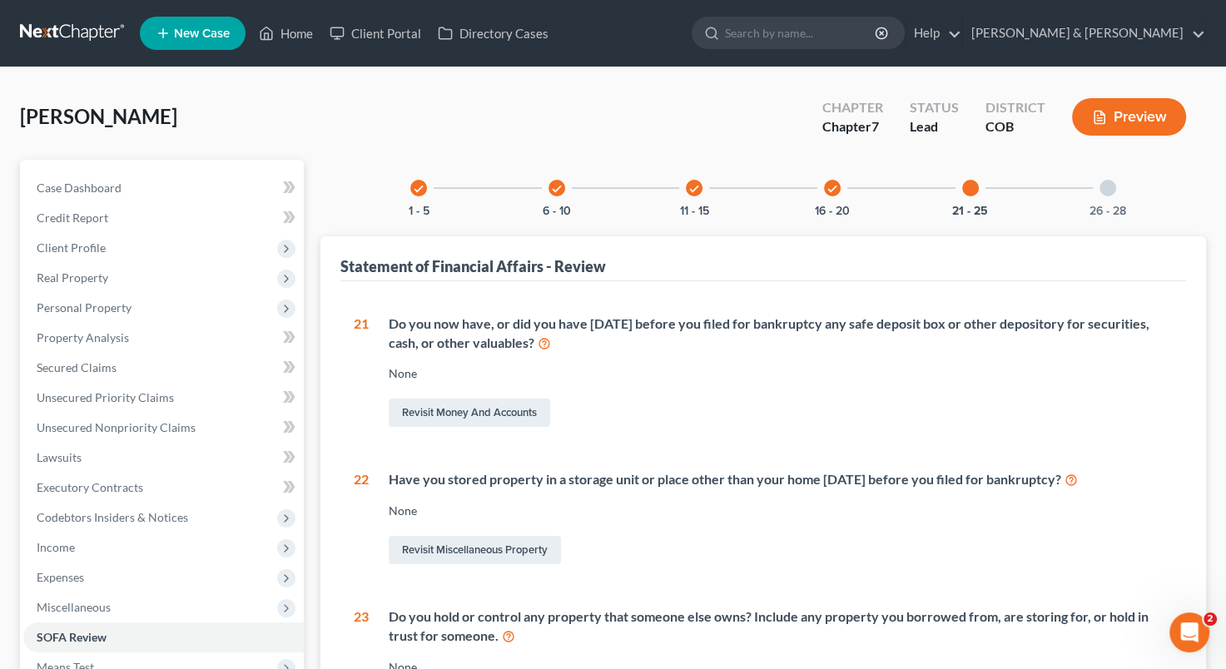
click at [1110, 186] on div at bounding box center [1108, 188] width 17 height 17
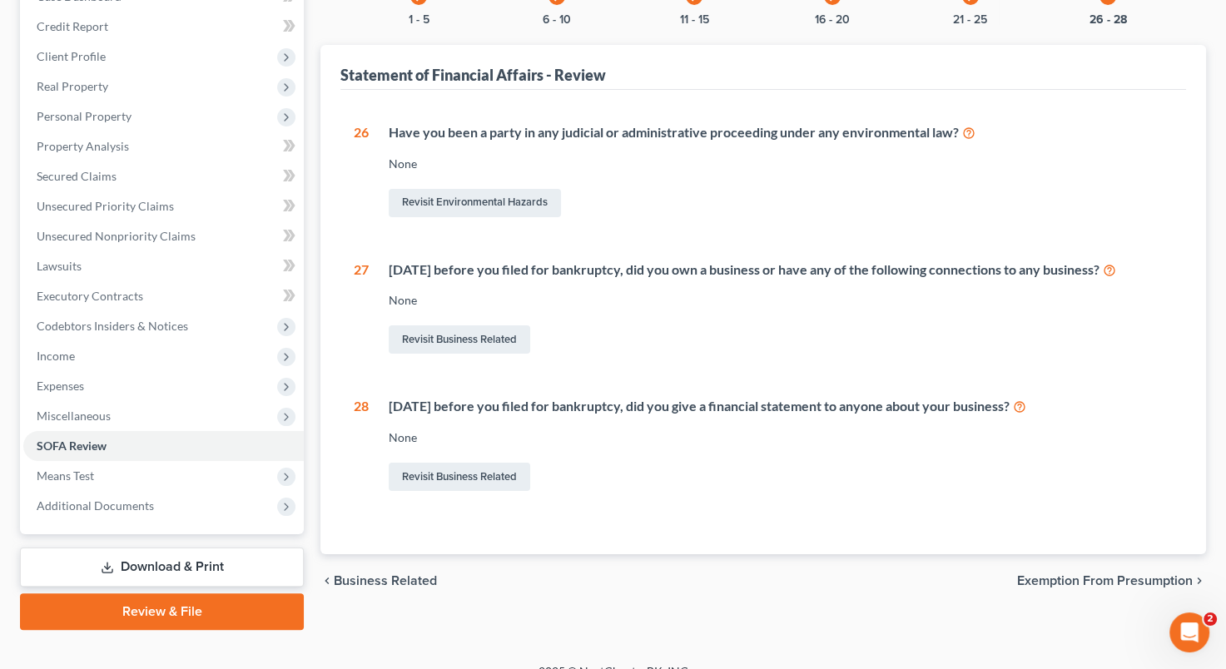
scroll to position [214, 0]
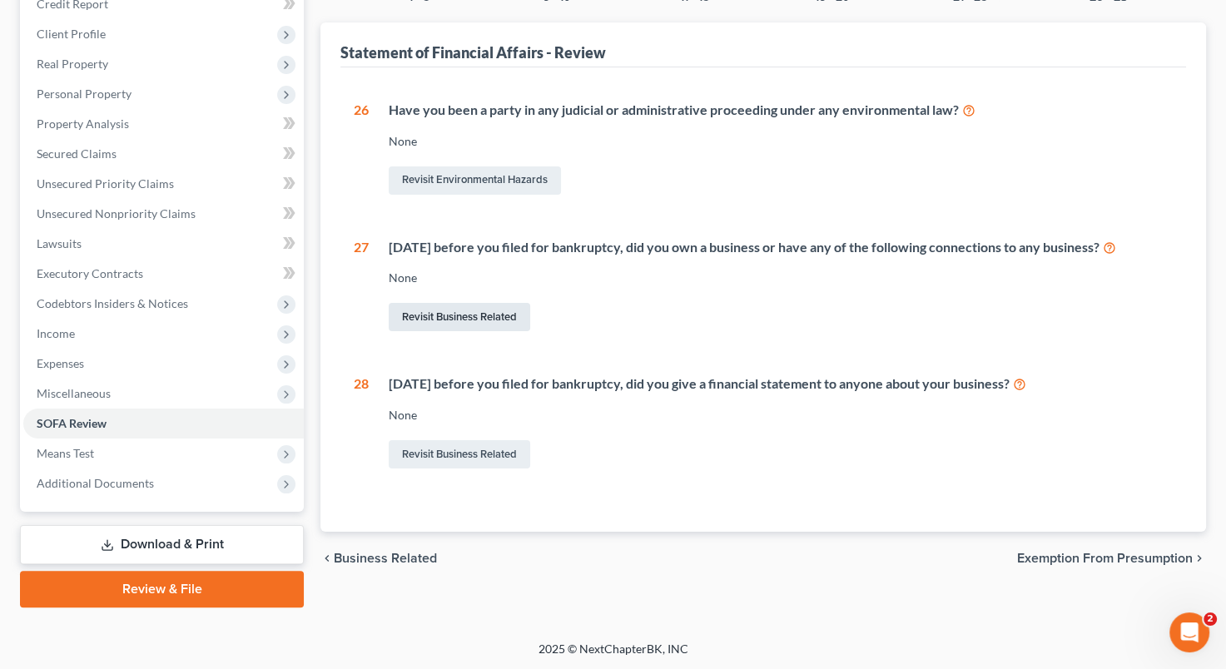
click at [477, 323] on link "Revisit Business Related" at bounding box center [460, 317] width 142 height 28
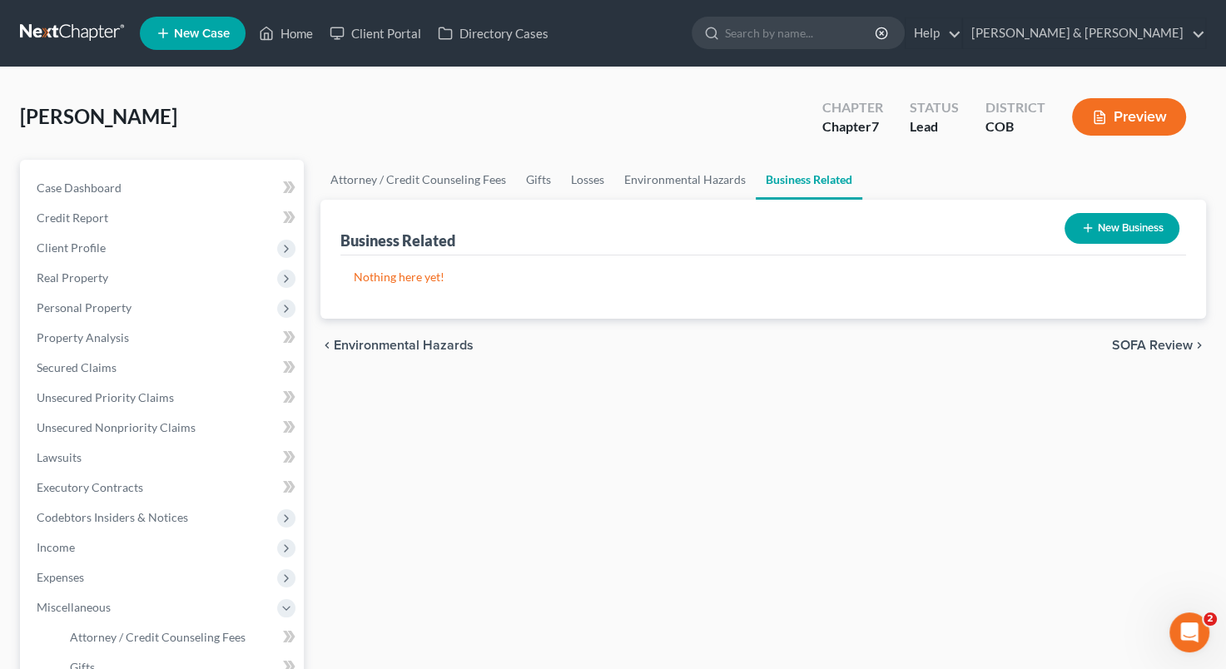
click at [1110, 227] on button "New Business" at bounding box center [1122, 228] width 115 height 31
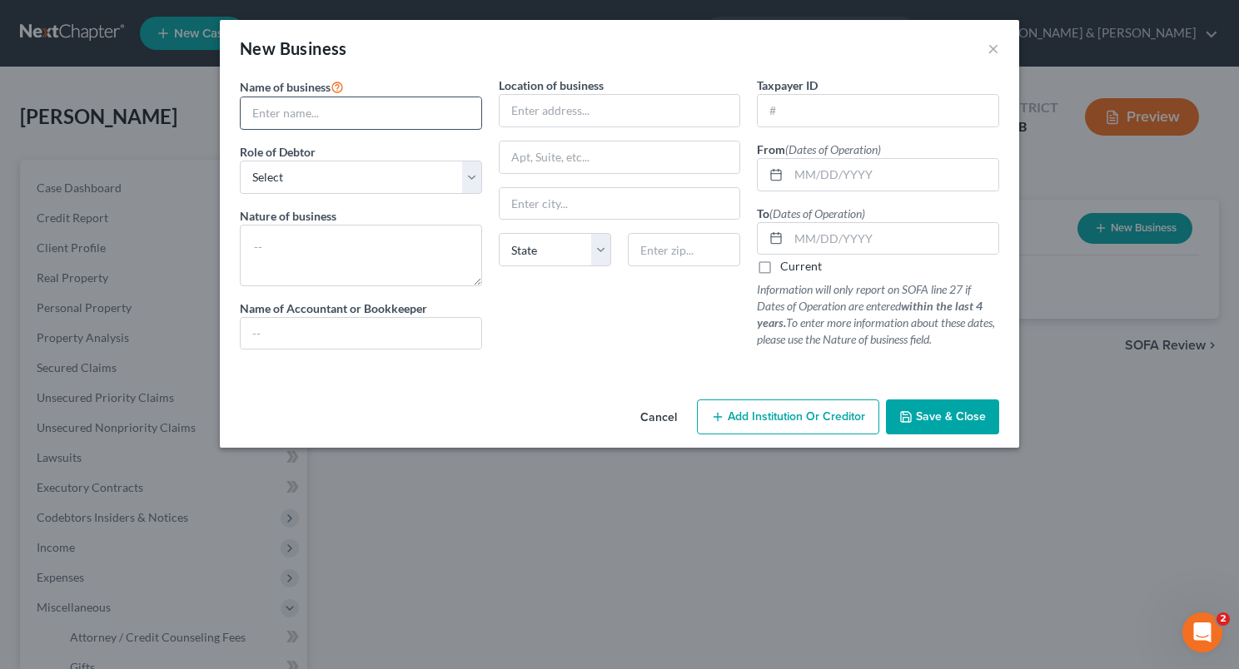
click at [320, 123] on input "text" at bounding box center [361, 113] width 241 height 32
type input "[PERSON_NAME] Carpentry LLC"
click at [468, 180] on select "Select A member of a limited liability company (LLC) or limited liability partn…" at bounding box center [361, 177] width 242 height 33
select select "owner"
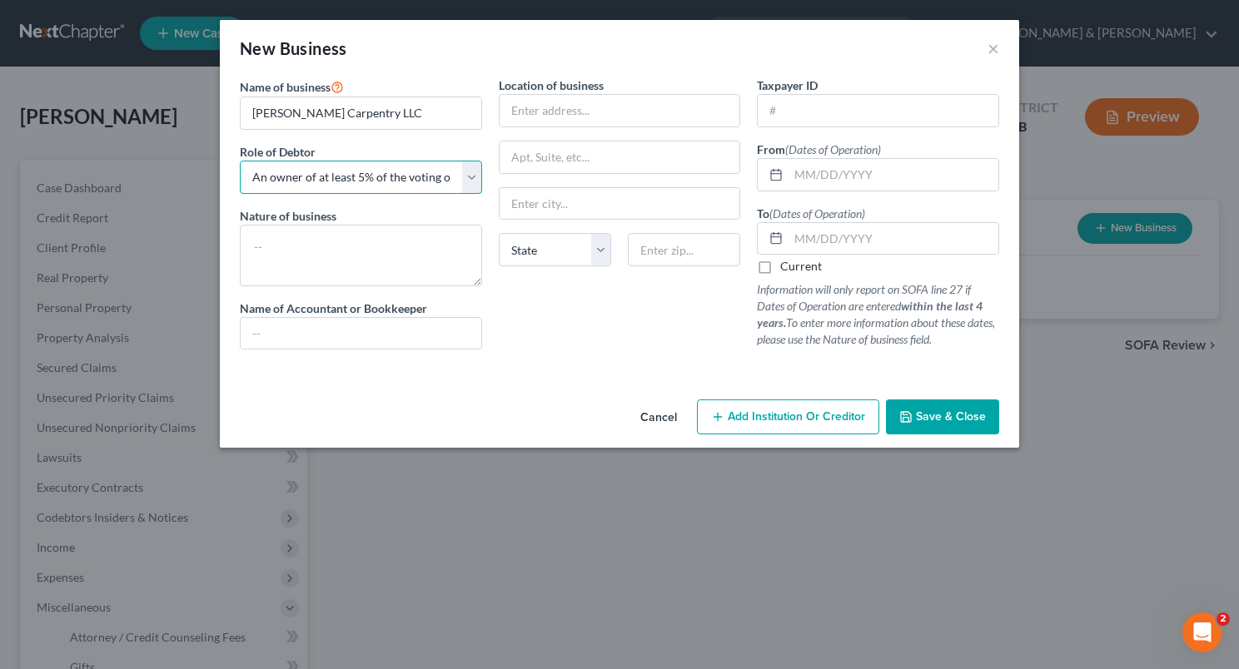
click at [240, 161] on select "Select A member of a limited liability company (LLC) or limited liability partn…" at bounding box center [361, 177] width 242 height 33
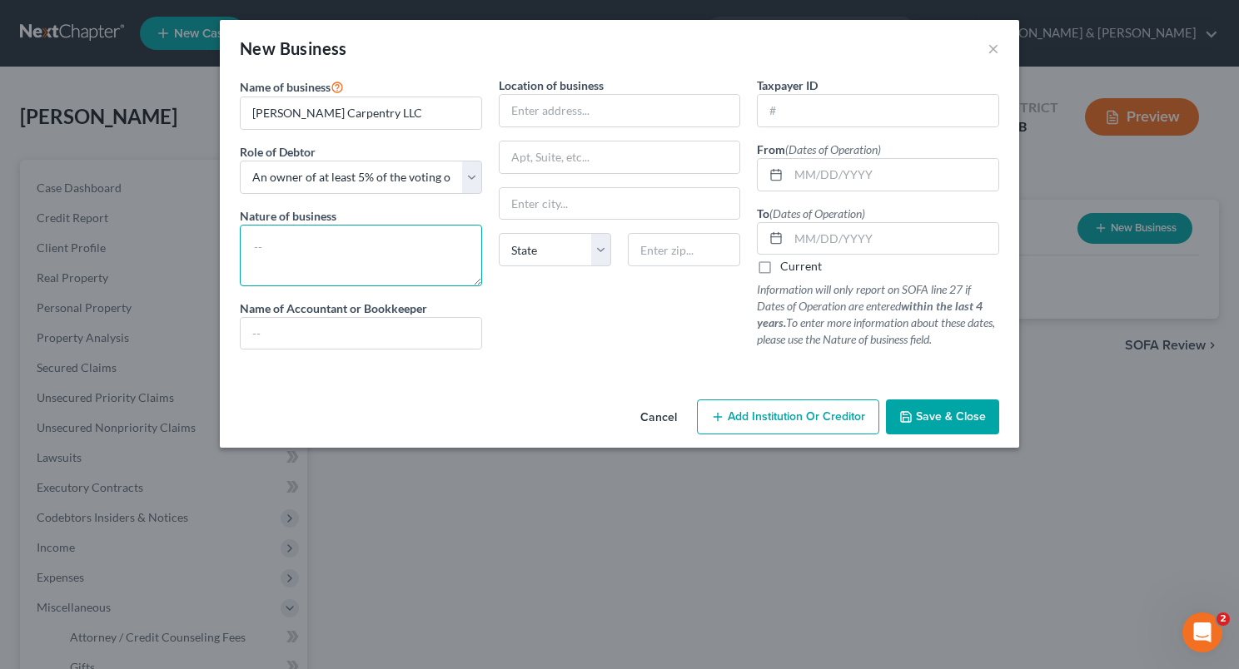
click at [329, 249] on textarea at bounding box center [361, 256] width 242 height 62
type textarea "LLC for carpentry business"
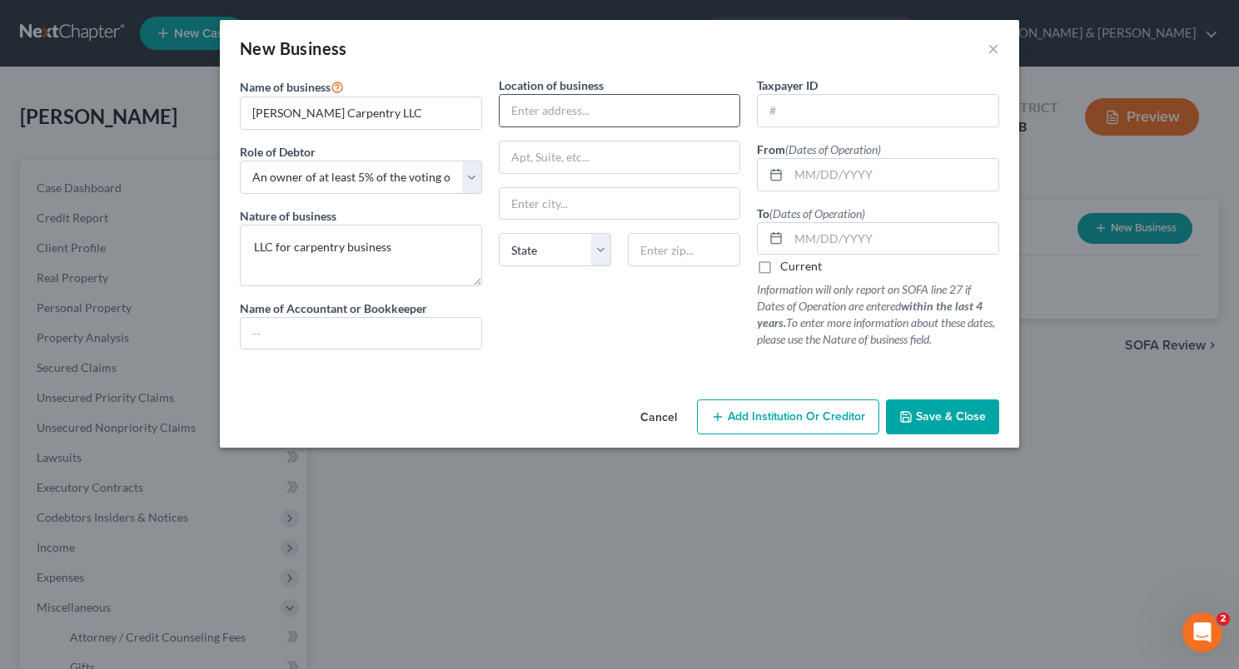
click at [523, 118] on input "text" at bounding box center [619, 111] width 241 height 32
click at [523, 107] on input "text" at bounding box center [619, 111] width 241 height 32
click at [564, 300] on div "Location of business [STREET_ADDRESS] Rifle State [US_STATE] AK AR AZ CA CO CT …" at bounding box center [619, 220] width 259 height 286
click at [826, 113] on input "text" at bounding box center [877, 111] width 241 height 32
click at [863, 116] on input "text" at bounding box center [877, 111] width 241 height 32
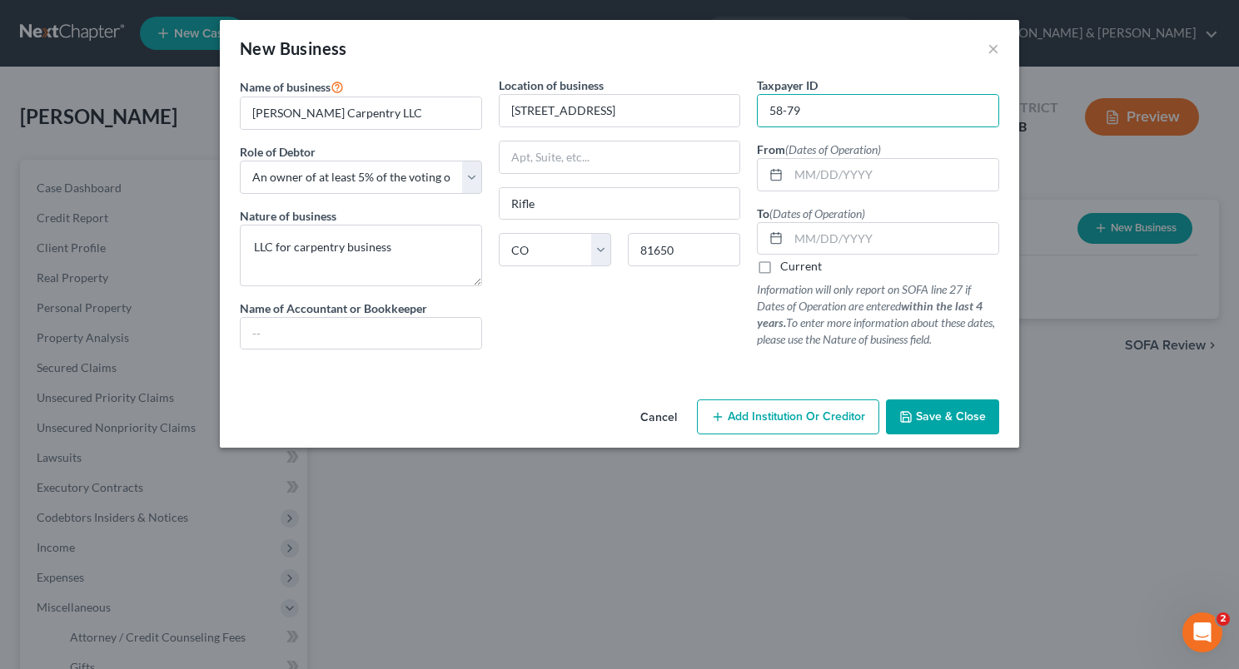
click at [673, 415] on button "Cancel" at bounding box center [658, 417] width 63 height 33
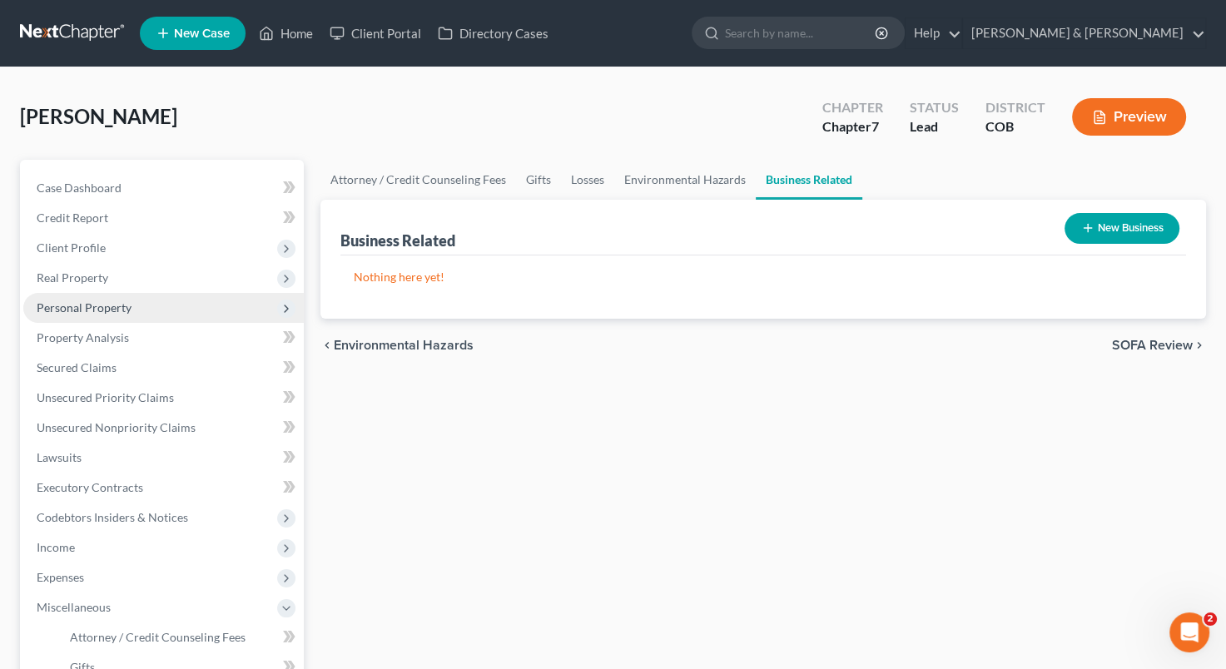
click at [156, 305] on span "Personal Property" at bounding box center [163, 308] width 281 height 30
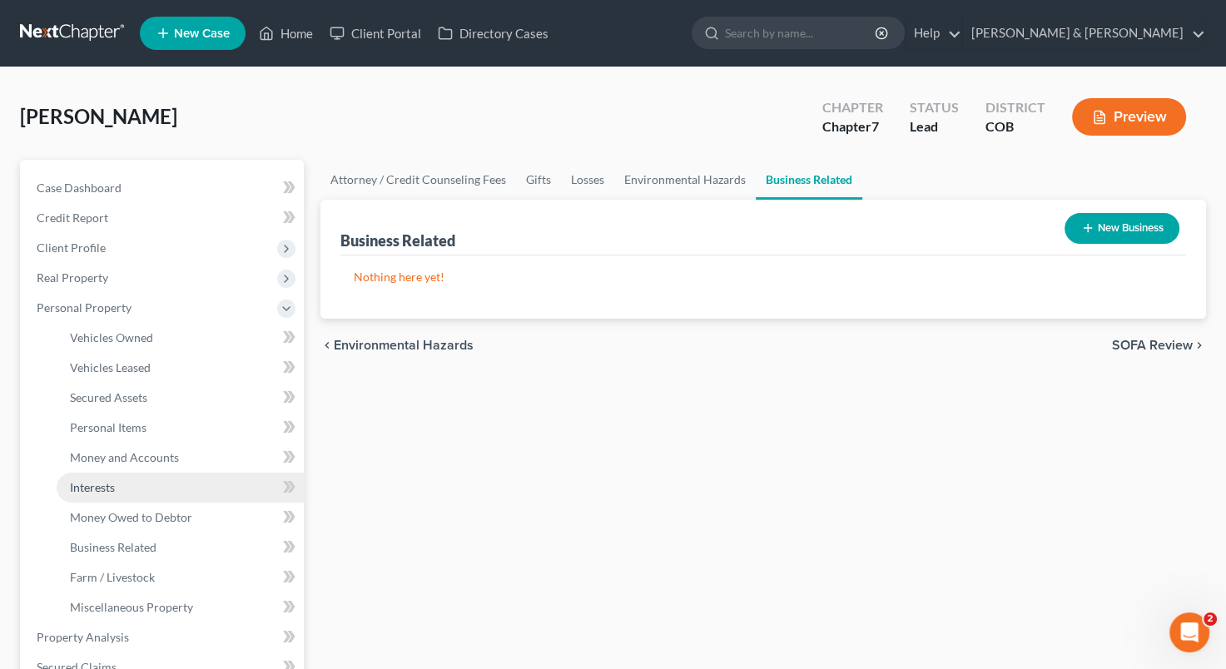
click at [99, 486] on span "Interests" at bounding box center [92, 487] width 45 height 14
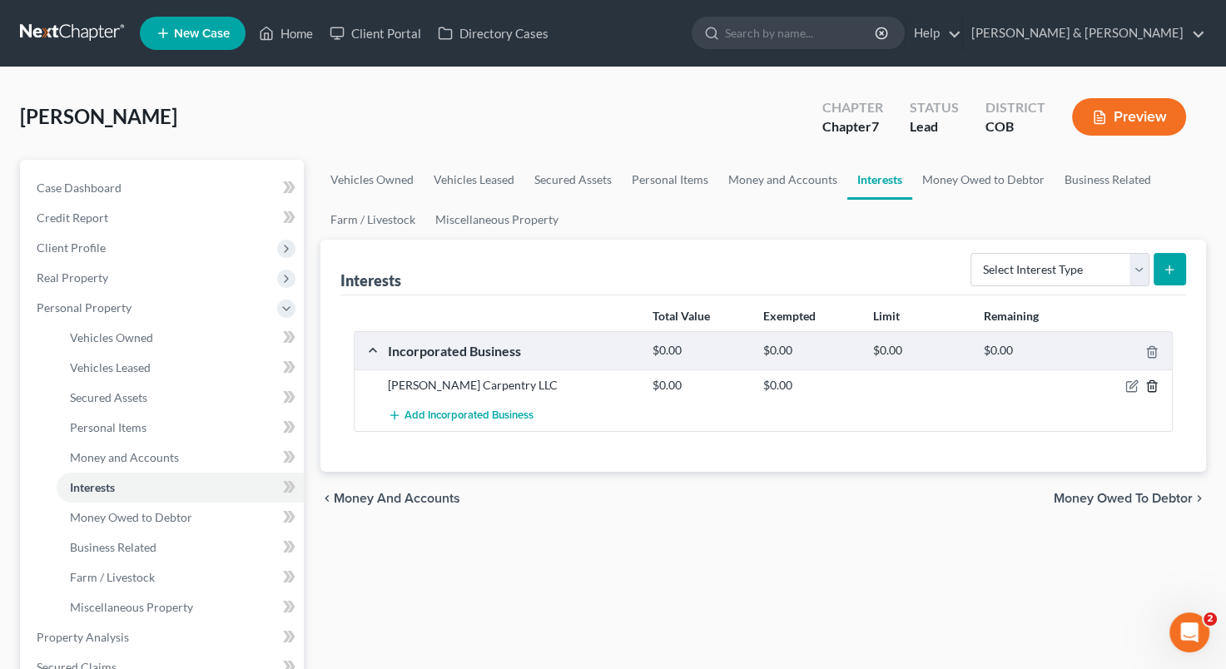
click at [1156, 383] on icon "button" at bounding box center [1151, 386] width 13 height 13
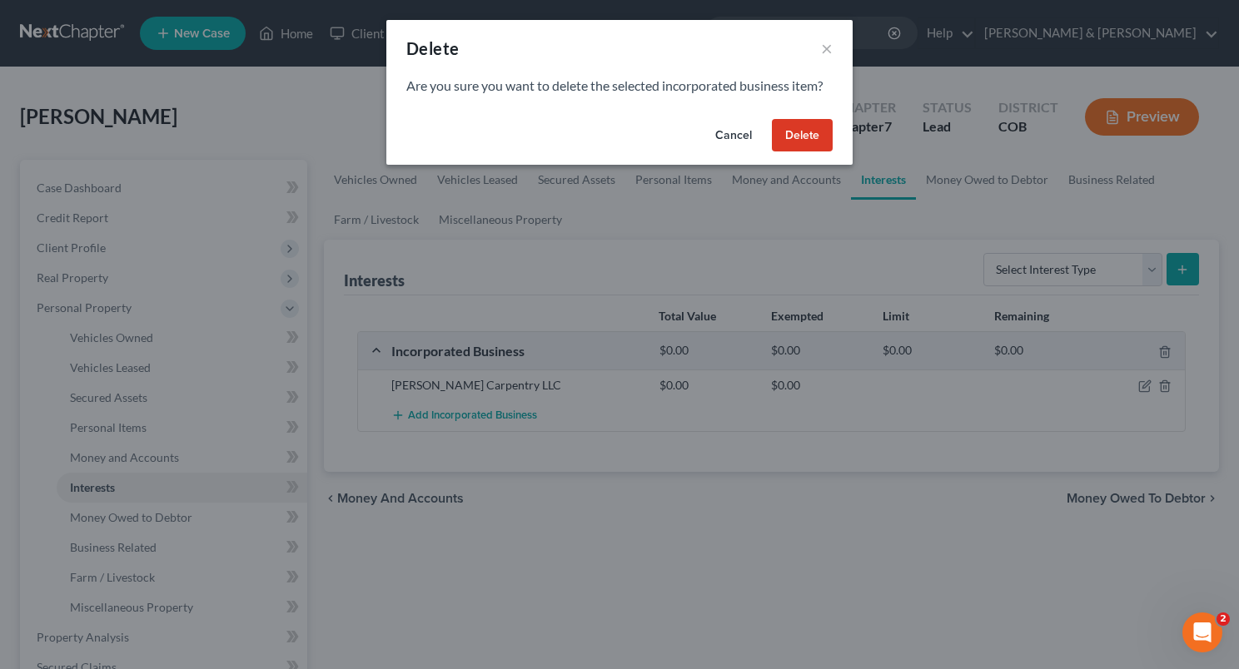
click at [792, 140] on button "Delete" at bounding box center [802, 135] width 61 height 33
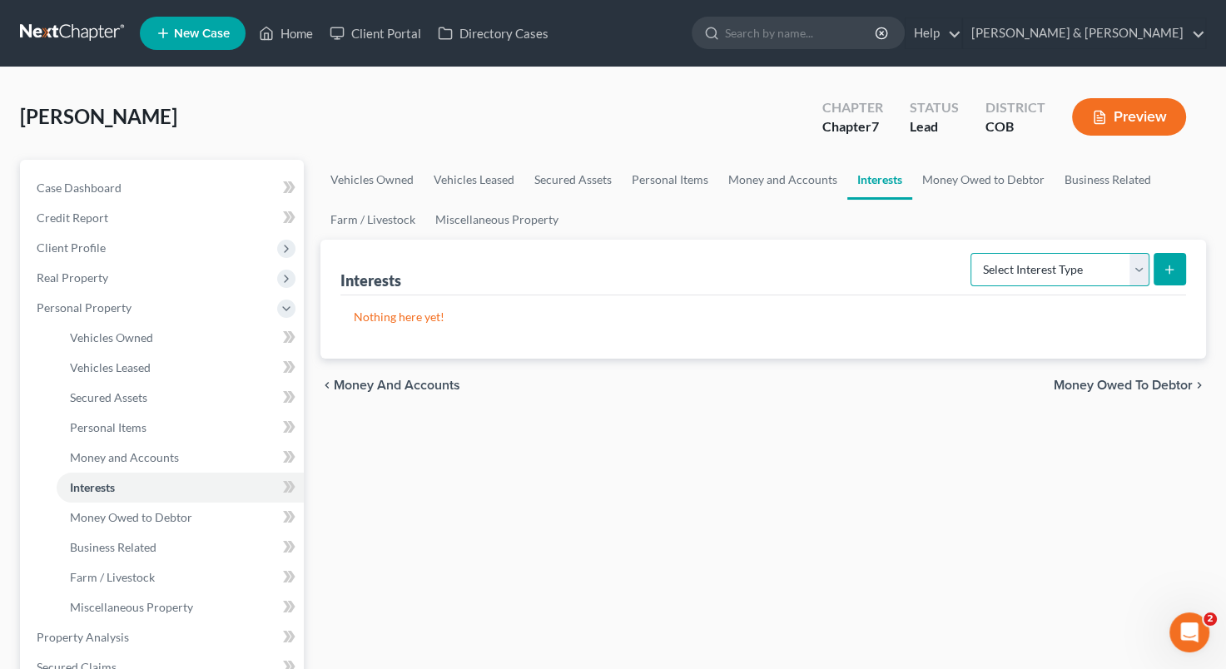
click at [1134, 266] on select "Select Interest Type 401K Annuity Bond Education IRA Government Bond Government…" at bounding box center [1060, 269] width 179 height 33
click at [972, 253] on select "Select Interest Type 401K Annuity Bond Education IRA Government Bond Government…" at bounding box center [1060, 269] width 179 height 33
click at [1167, 266] on icon "submit" at bounding box center [1169, 269] width 13 height 13
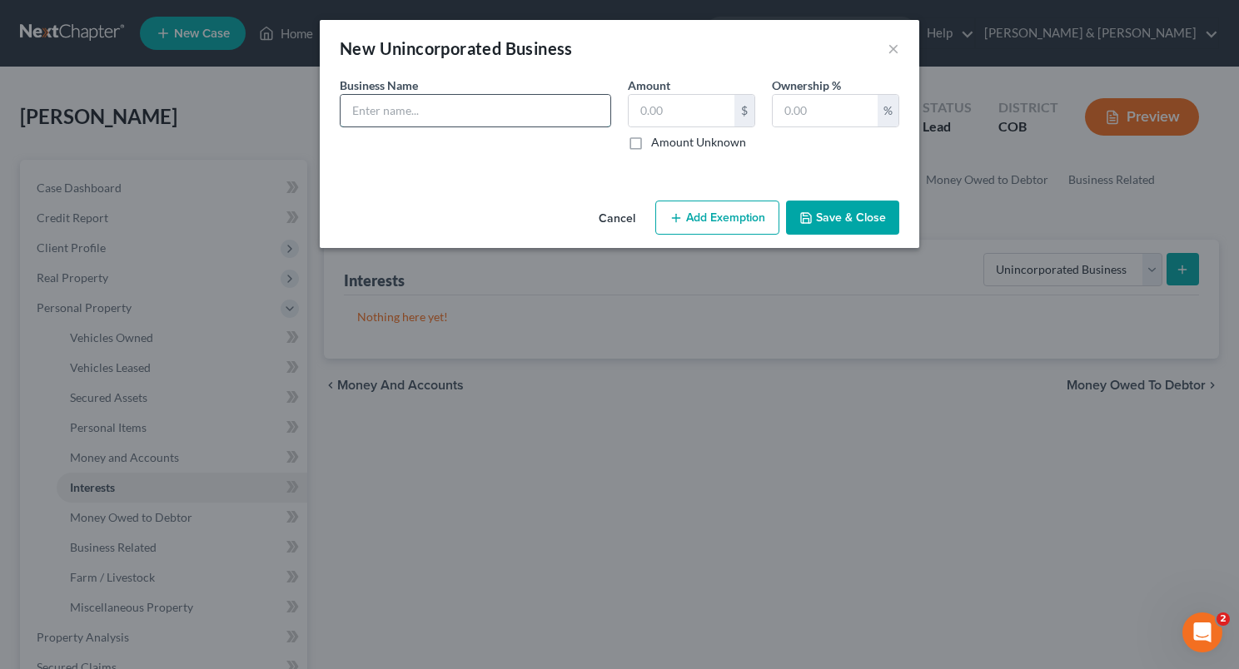
click at [466, 117] on input "text" at bounding box center [475, 111] width 270 height 32
click at [817, 112] on input "text" at bounding box center [824, 111] width 105 height 32
click at [657, 115] on input "text" at bounding box center [681, 111] width 106 height 32
click at [694, 219] on button "Add Exemption" at bounding box center [717, 218] width 124 height 35
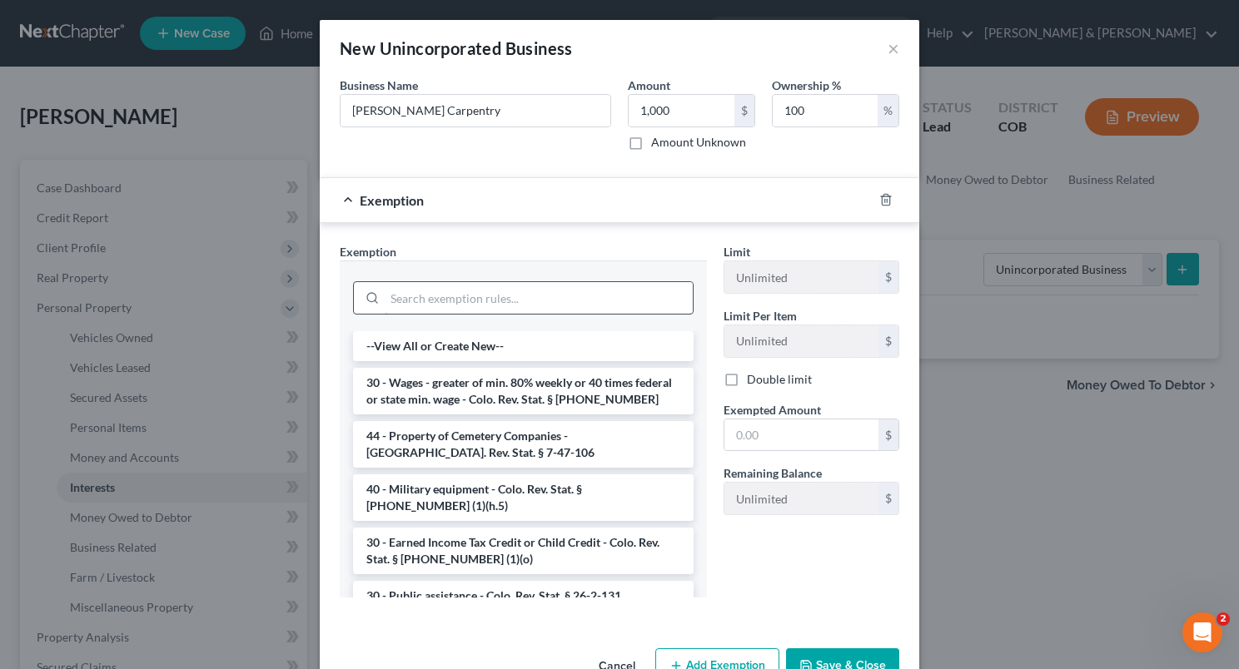
click at [519, 296] on input "search" at bounding box center [539, 298] width 308 height 32
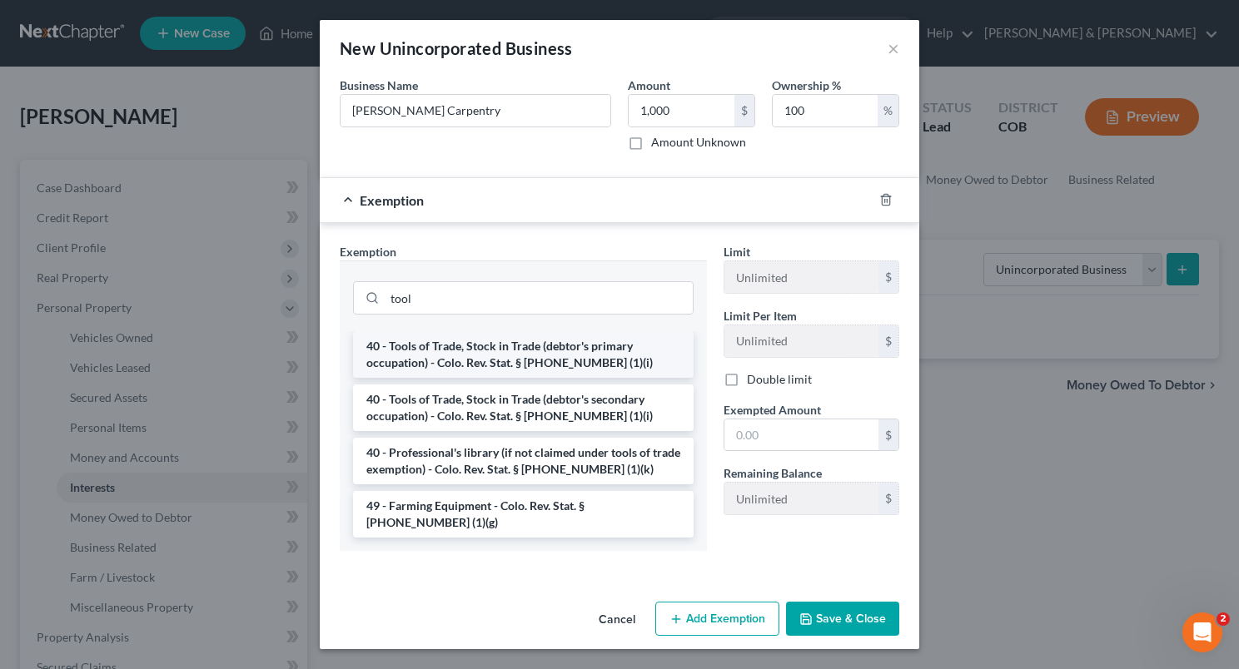
click at [509, 355] on li "40 - Tools of Trade, Stock in Trade (debtor's primary occupation) - Colo. Rev. …" at bounding box center [523, 354] width 340 height 47
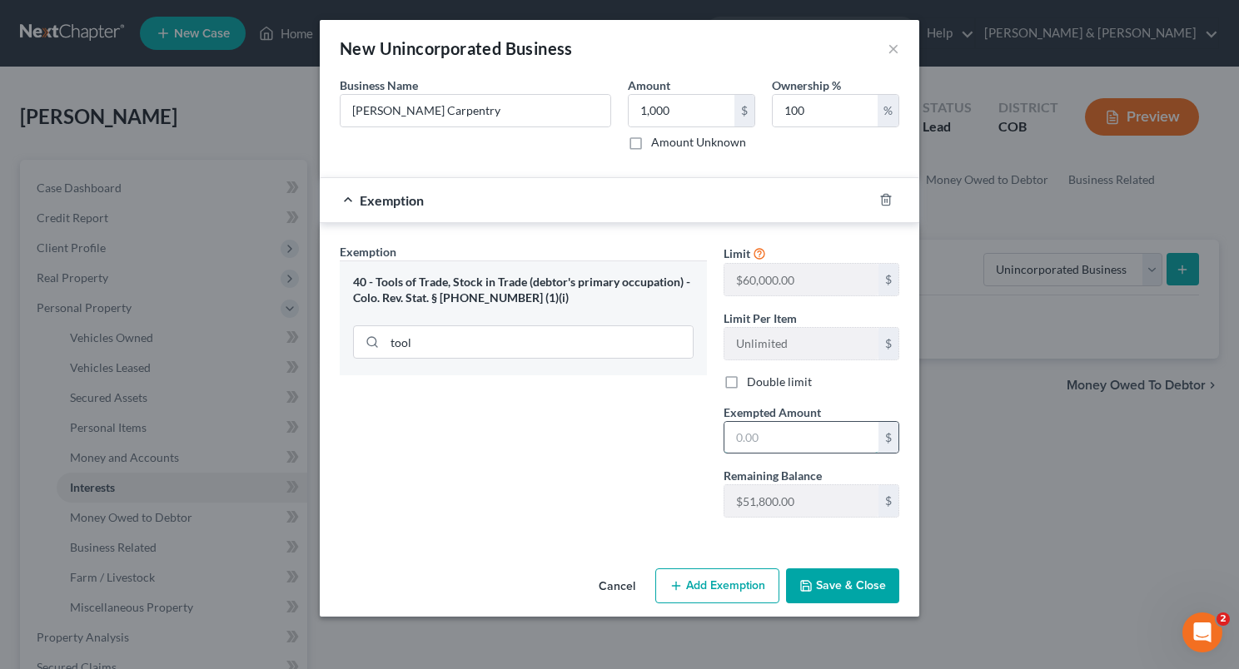
click at [762, 433] on input "text" at bounding box center [801, 438] width 154 height 32
click at [839, 583] on button "Save & Close" at bounding box center [842, 586] width 113 height 35
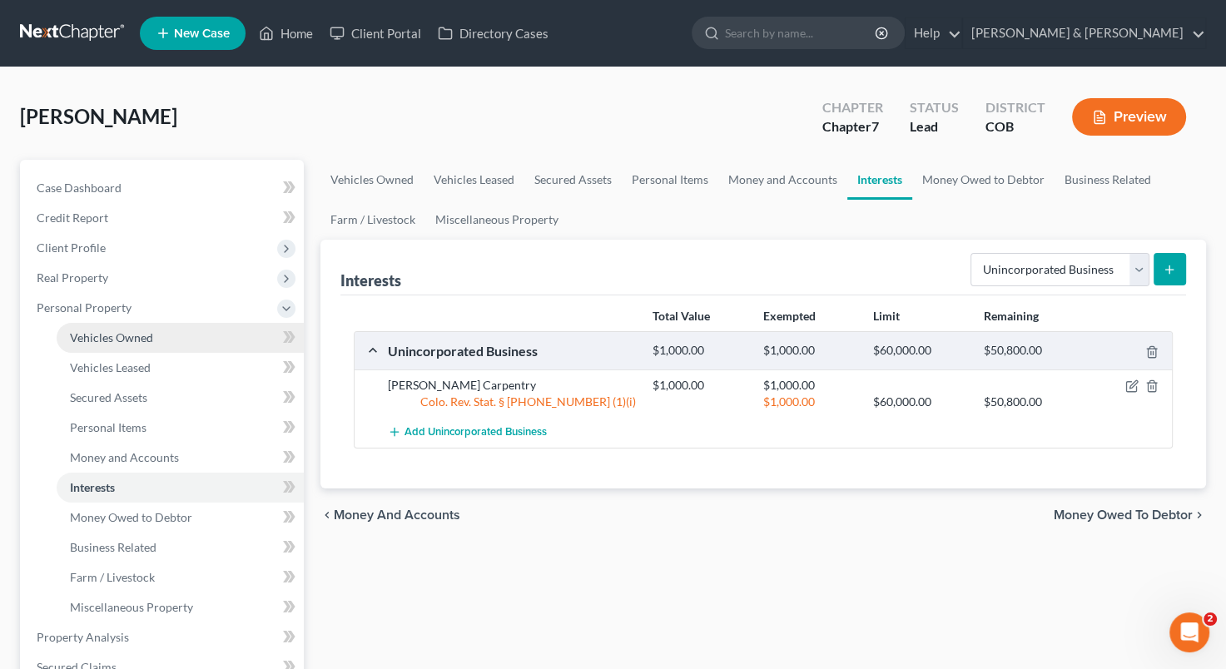
click at [160, 338] on link "Vehicles Owned" at bounding box center [180, 338] width 247 height 30
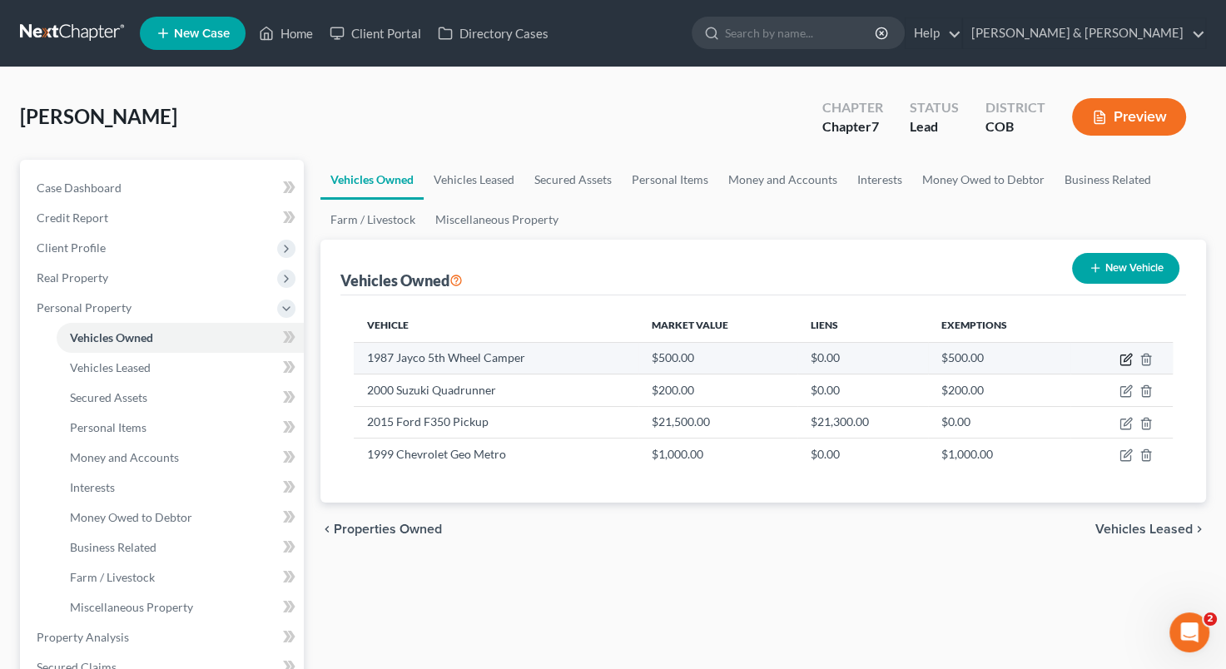
click at [1120, 360] on icon "button" at bounding box center [1126, 359] width 13 height 13
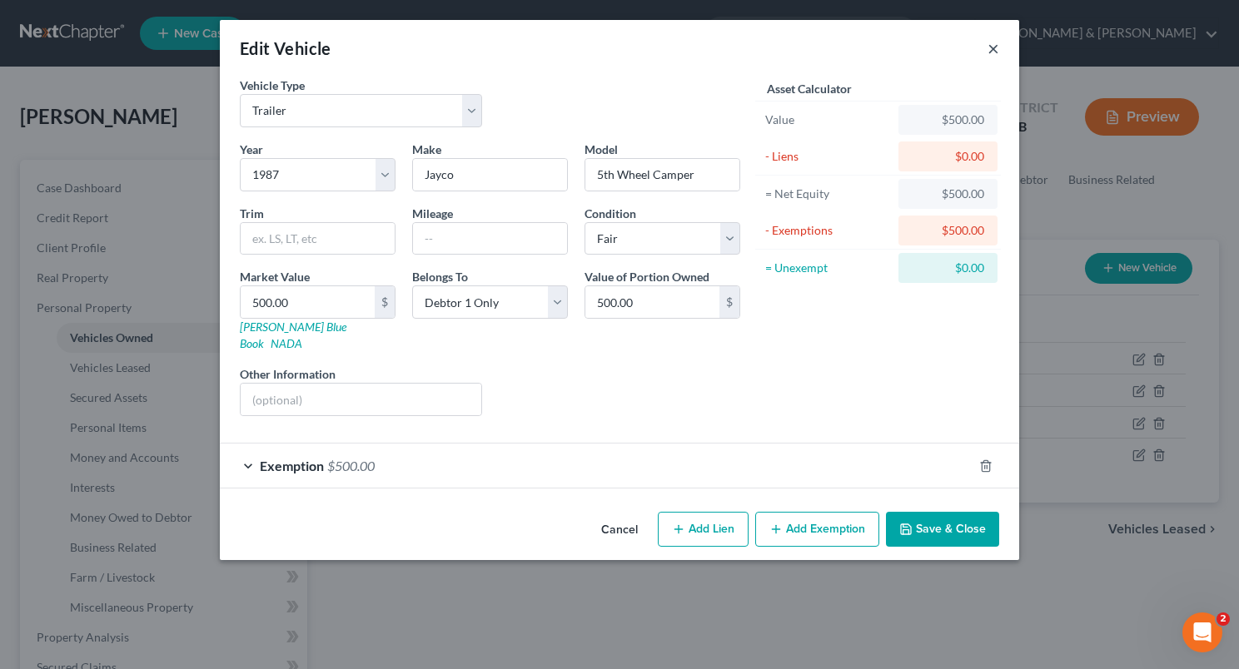
click at [995, 52] on button "×" at bounding box center [993, 48] width 12 height 20
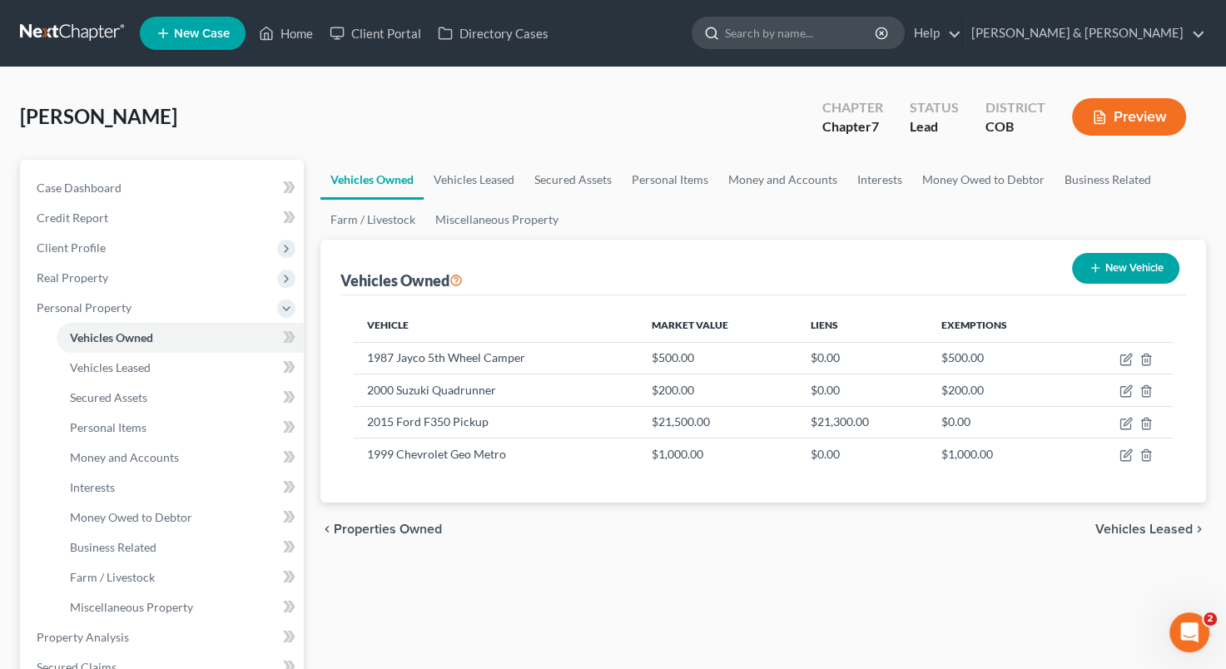
click at [854, 33] on input "search" at bounding box center [801, 32] width 152 height 31
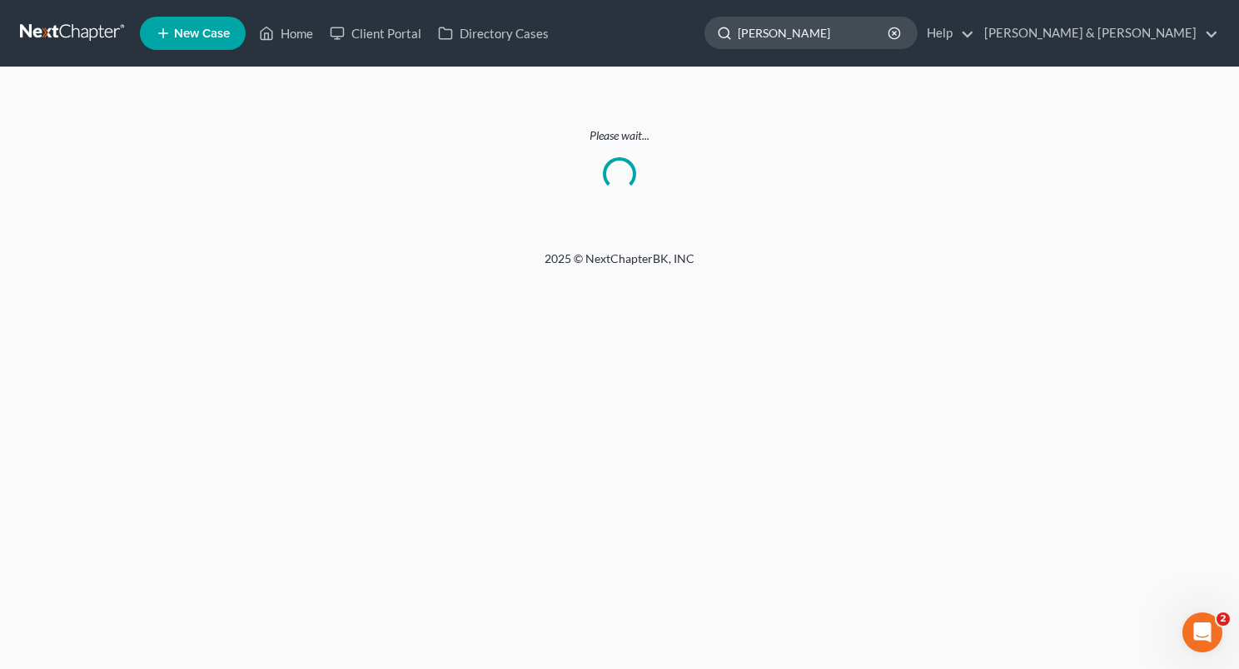
click at [890, 30] on input "[PERSON_NAME]" at bounding box center [814, 32] width 152 height 31
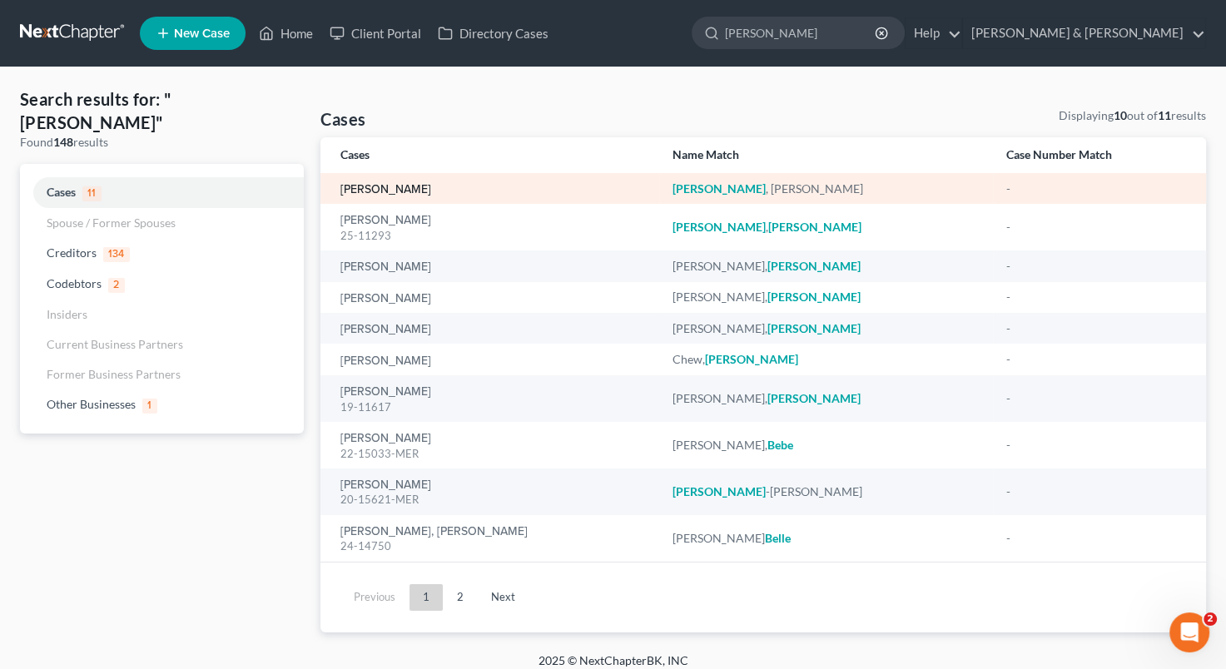
click at [375, 187] on link "[PERSON_NAME]" at bounding box center [385, 190] width 91 height 12
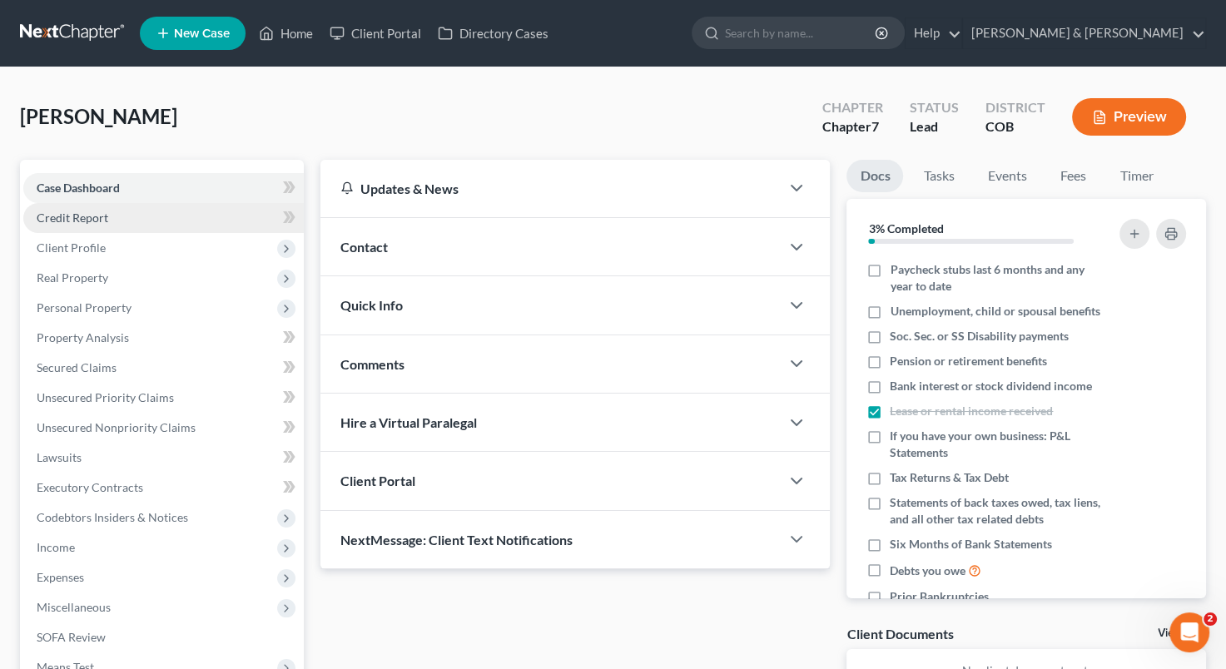
click at [121, 211] on link "Credit Report" at bounding box center [163, 218] width 281 height 30
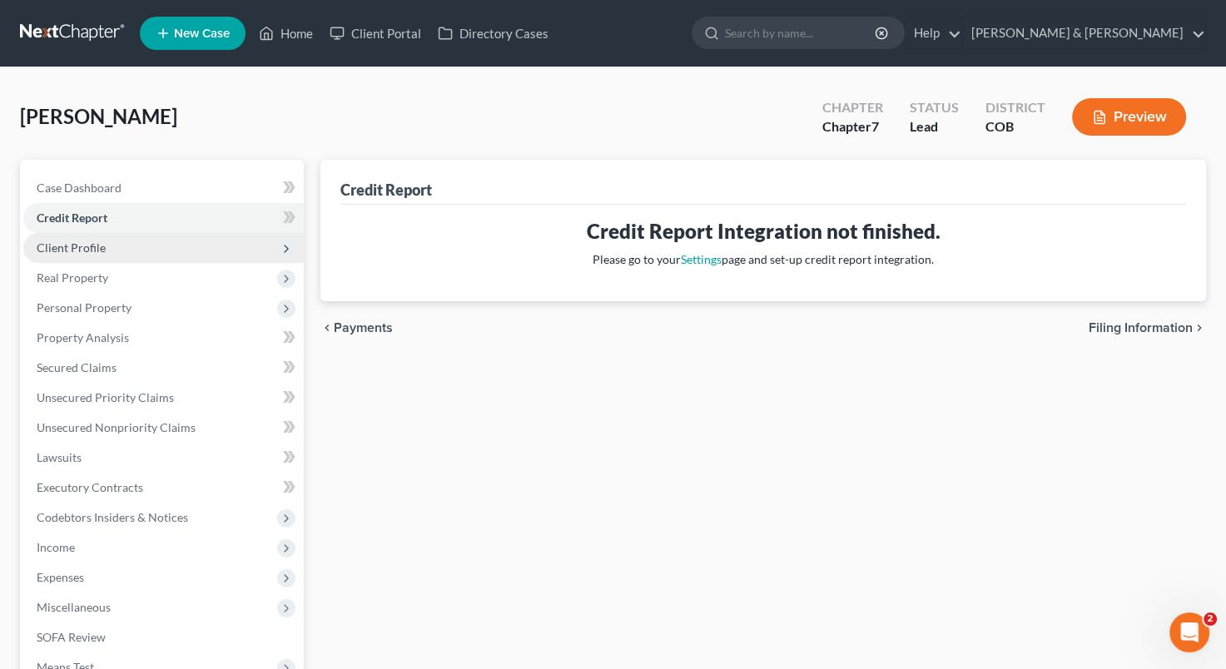
click at [121, 248] on span "Client Profile" at bounding box center [163, 248] width 281 height 30
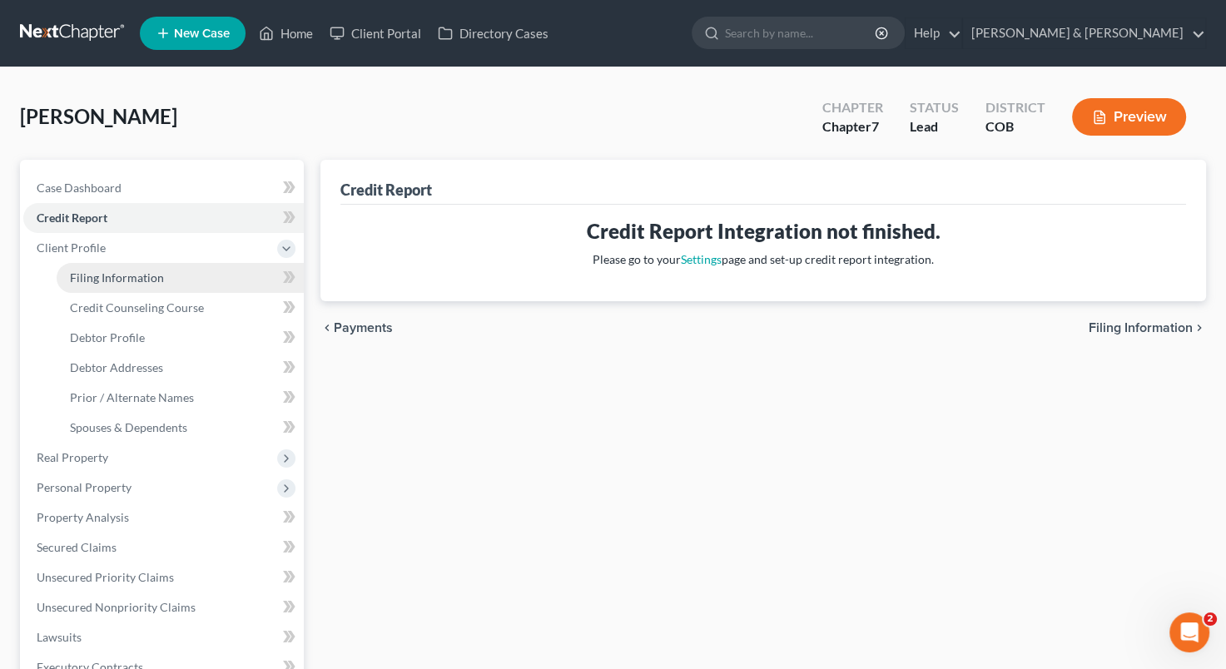
click at [126, 269] on link "Filing Information" at bounding box center [180, 278] width 247 height 30
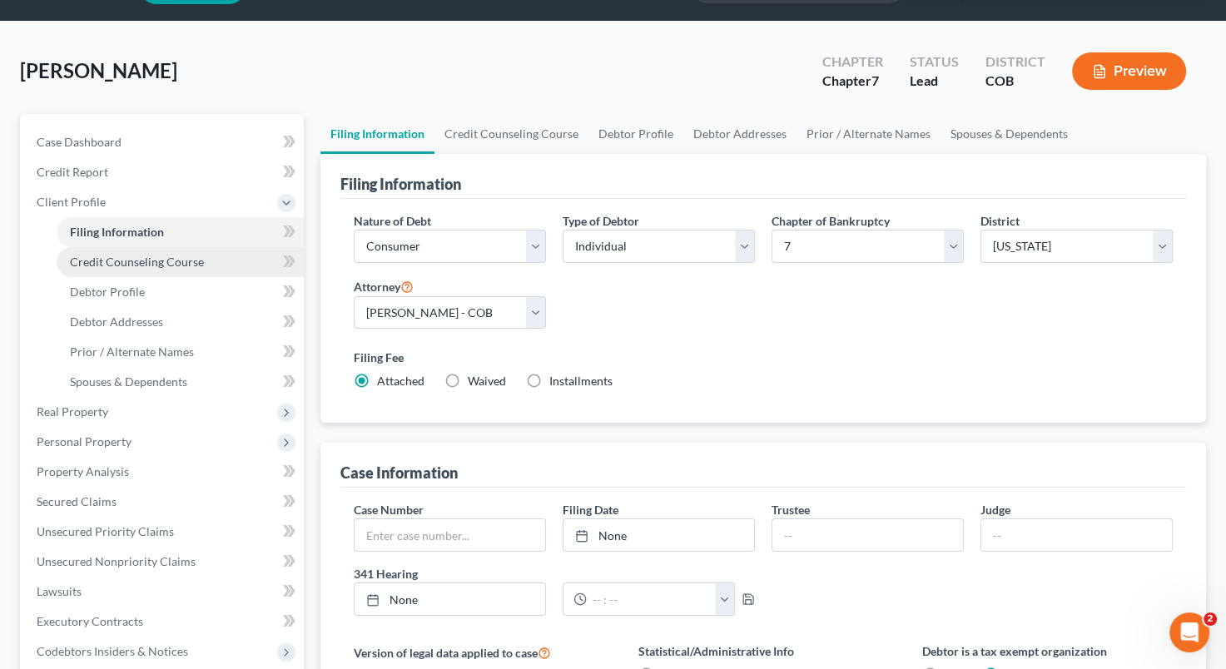
scroll to position [83, 0]
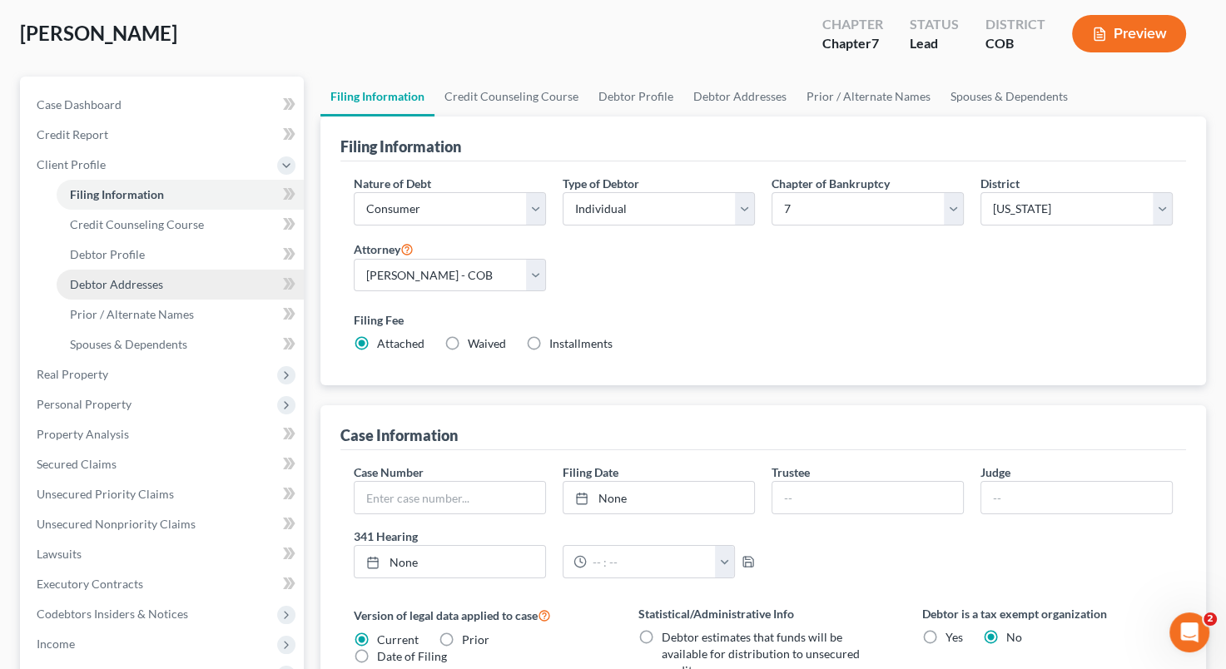
click at [167, 289] on link "Debtor Addresses" at bounding box center [180, 285] width 247 height 30
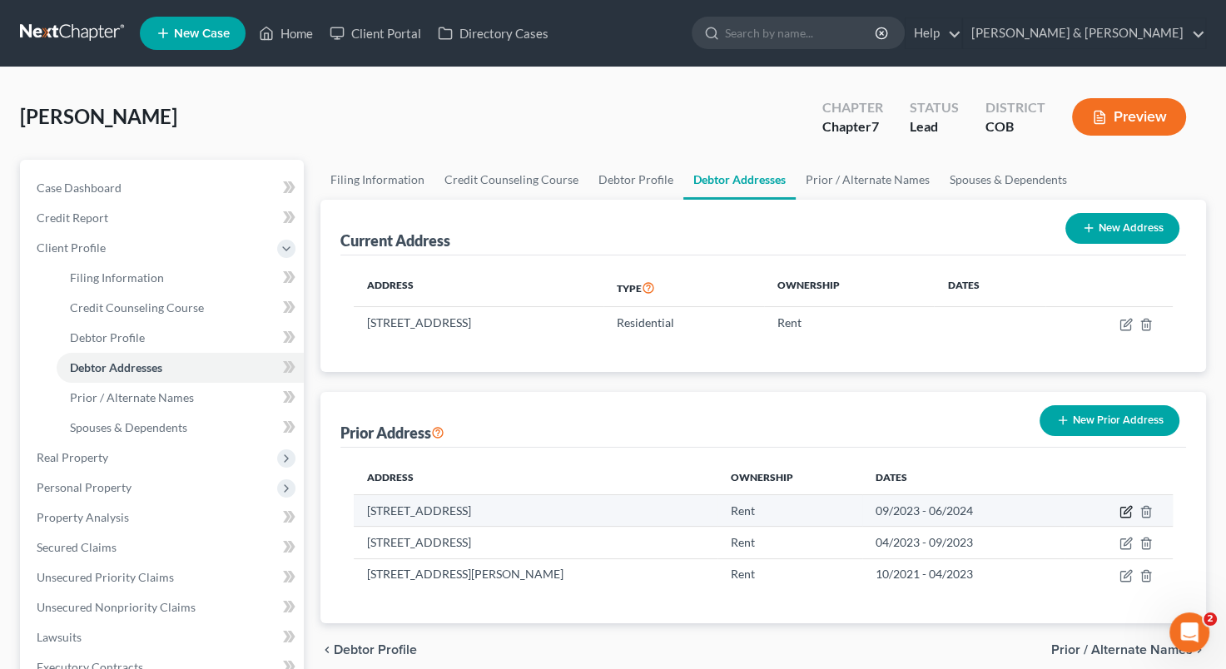
click at [1125, 509] on icon "button" at bounding box center [1126, 511] width 13 height 13
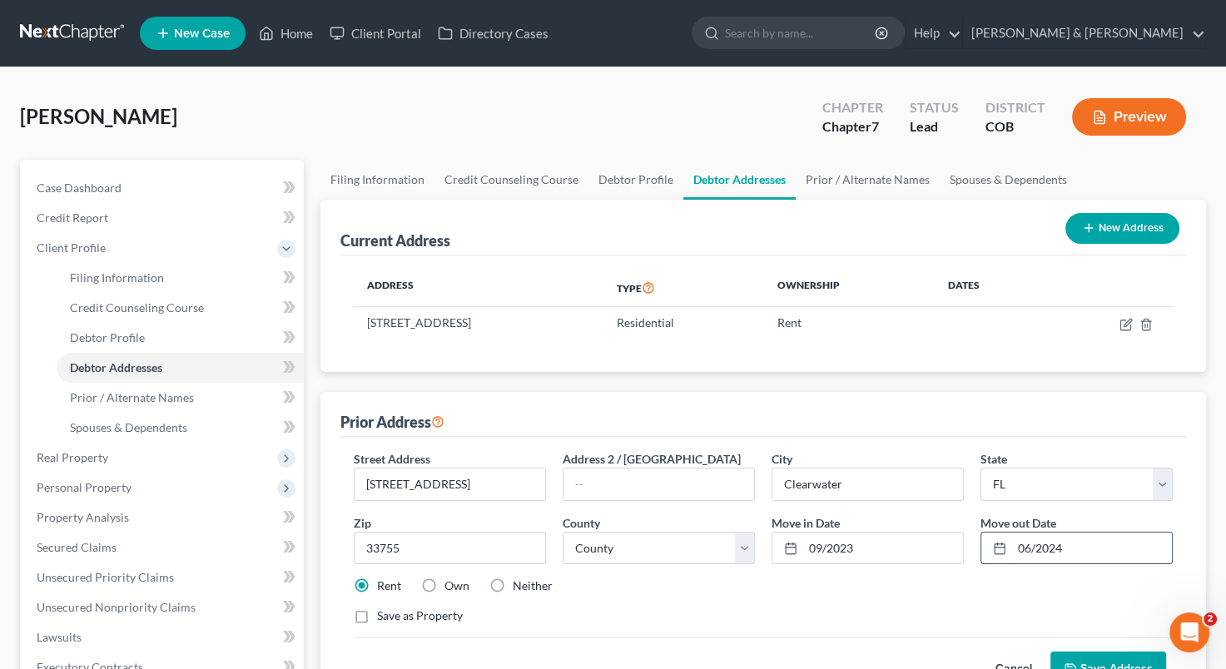
click at [1027, 541] on input "06/2024" at bounding box center [1092, 549] width 160 height 32
click at [1095, 661] on button "Save Address" at bounding box center [1109, 669] width 116 height 35
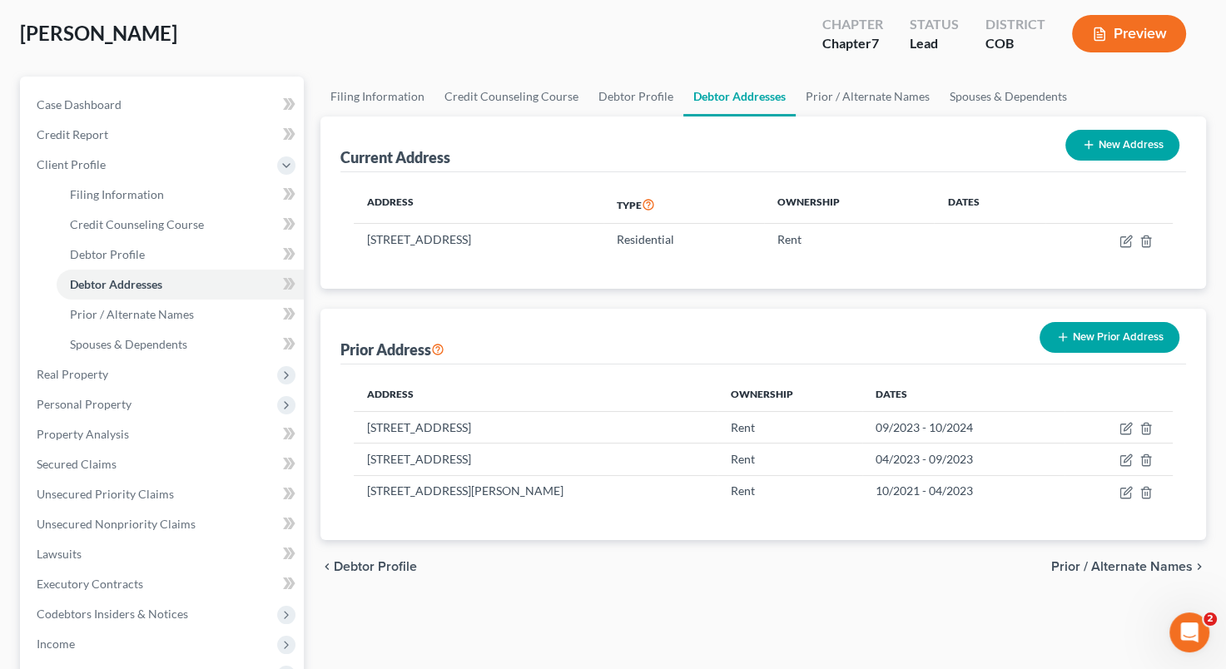
scroll to position [80, 0]
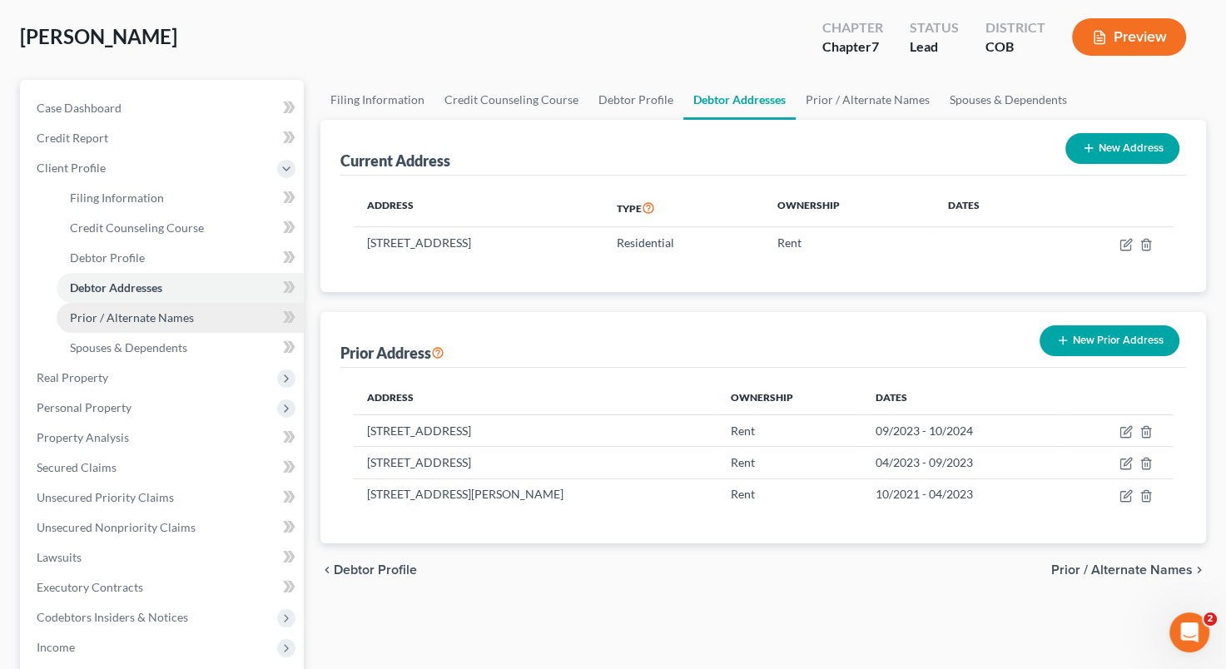
click at [100, 320] on span "Prior / Alternate Names" at bounding box center [132, 317] width 124 height 14
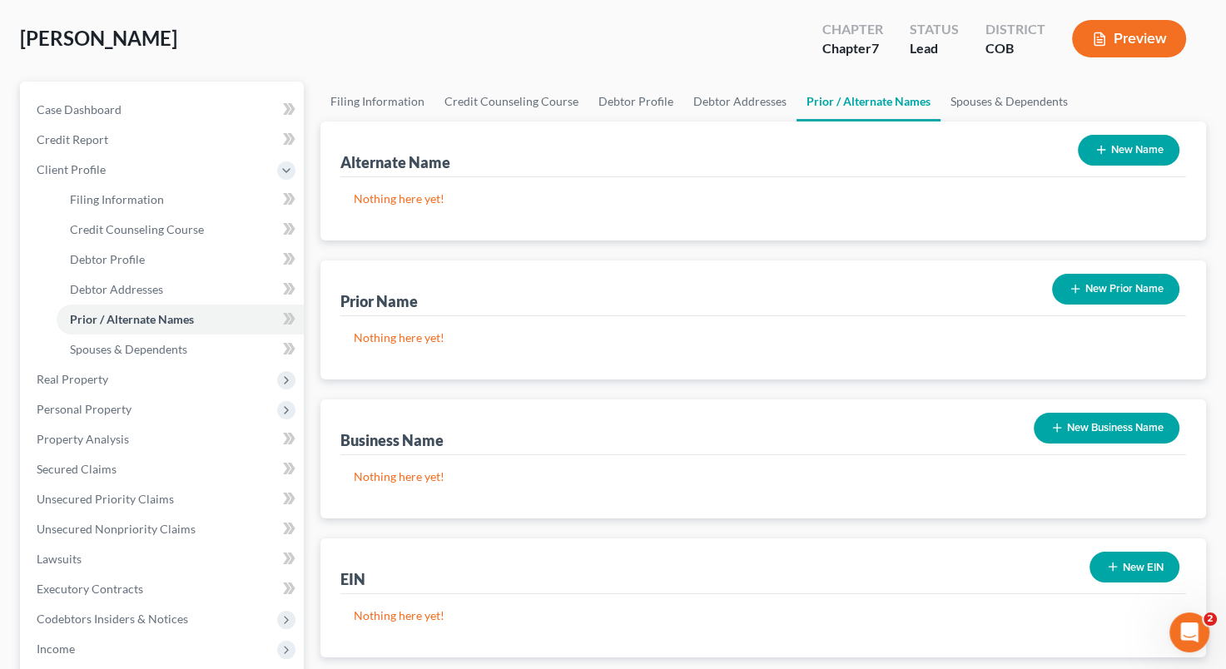
scroll to position [63, 0]
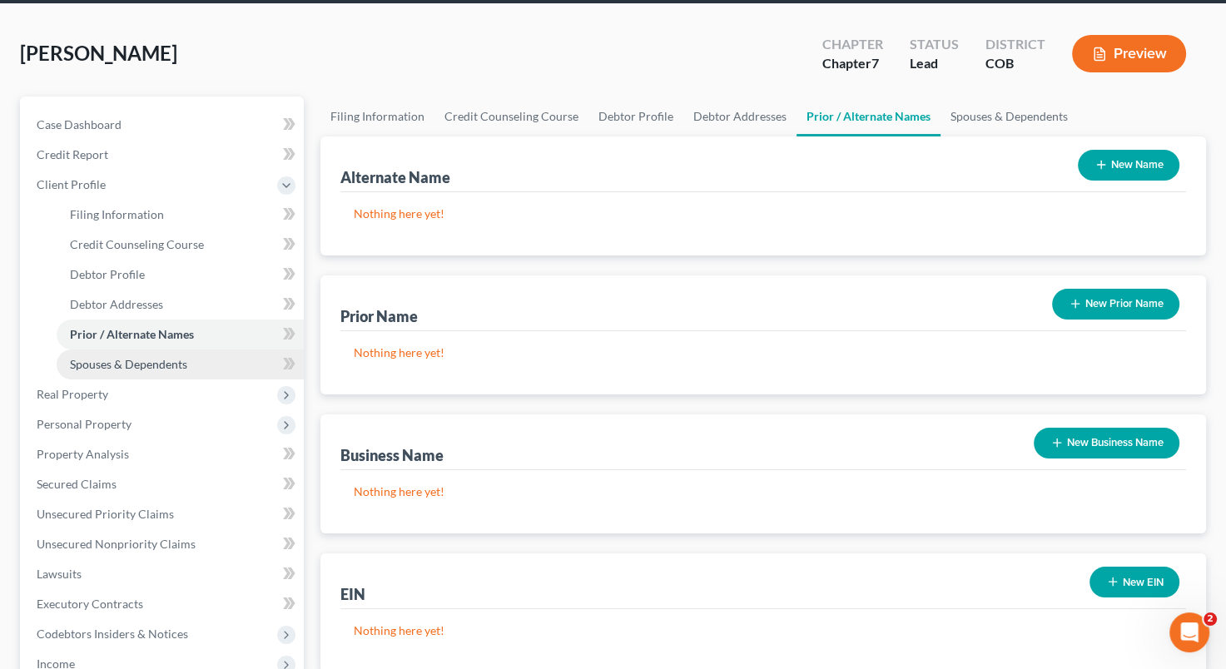
click at [162, 361] on span "Spouses & Dependents" at bounding box center [128, 364] width 117 height 14
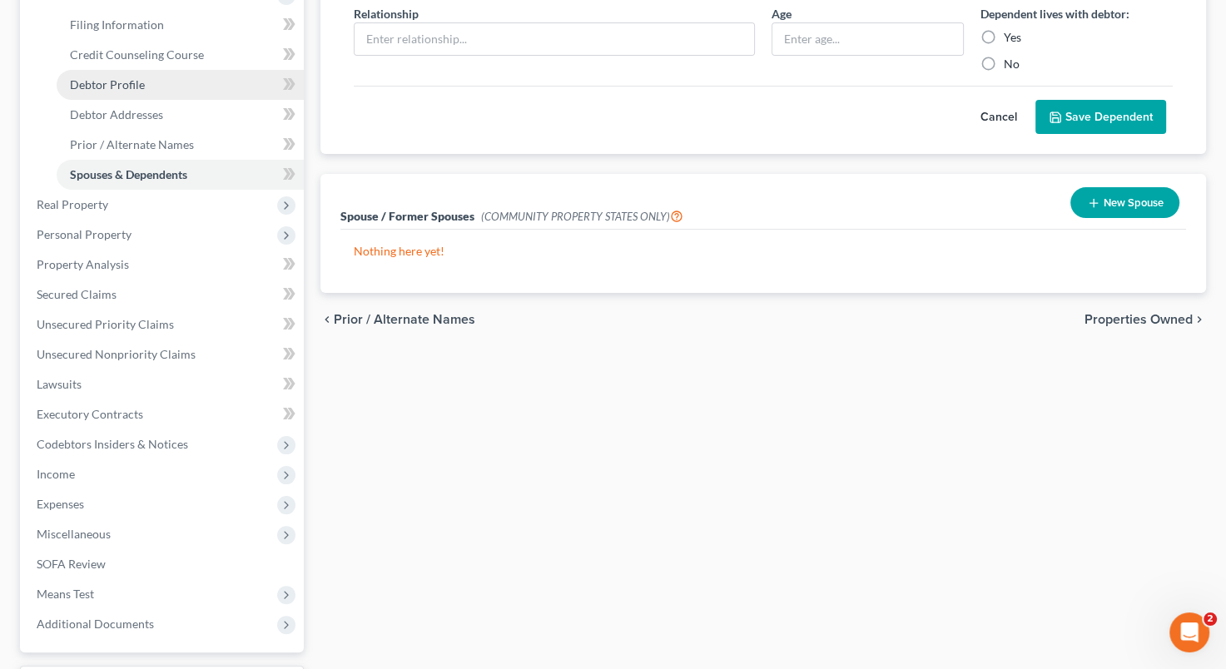
scroll to position [333, 0]
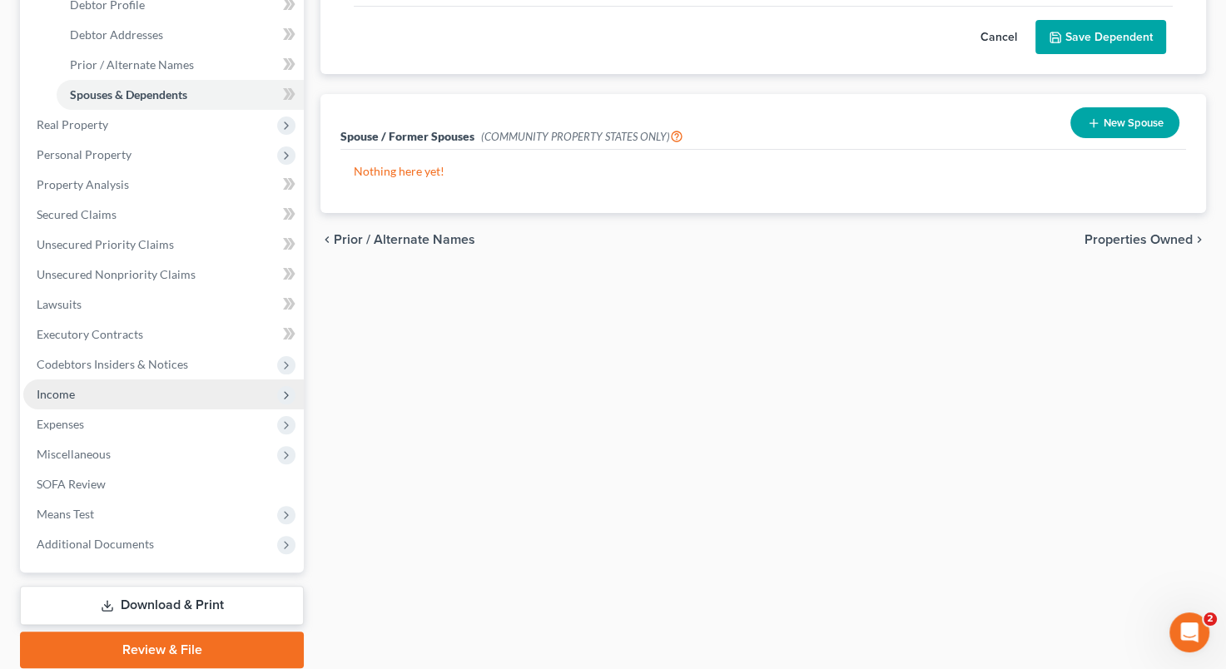
click at [123, 388] on span "Income" at bounding box center [163, 395] width 281 height 30
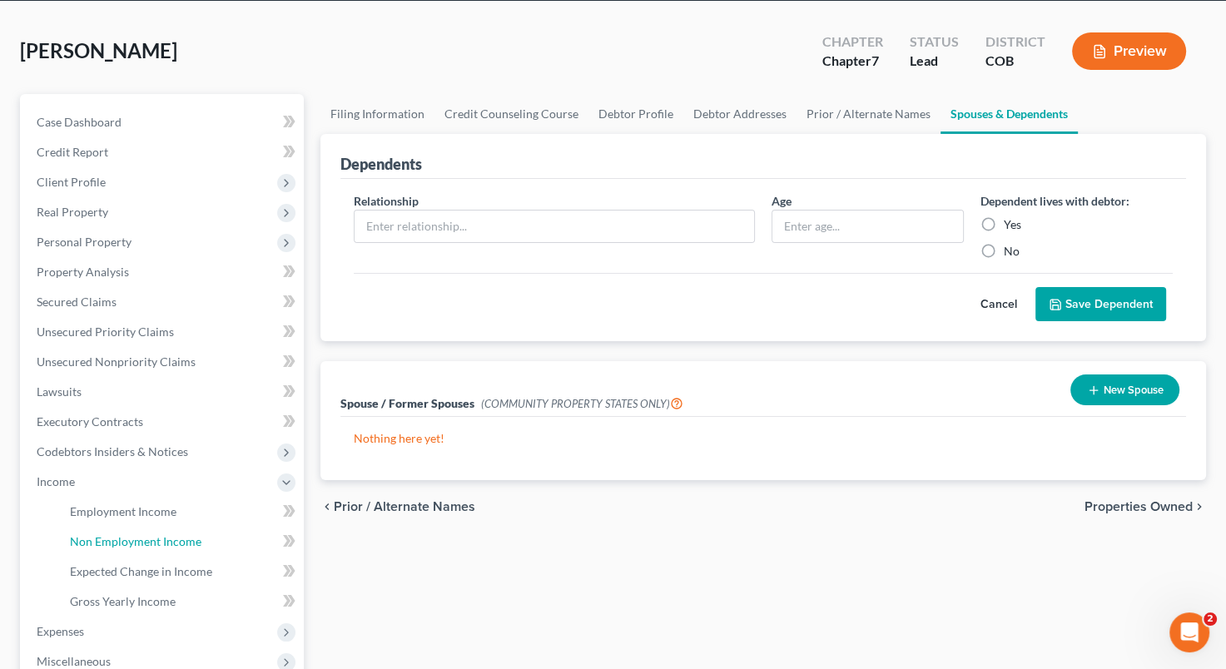
scroll to position [0, 0]
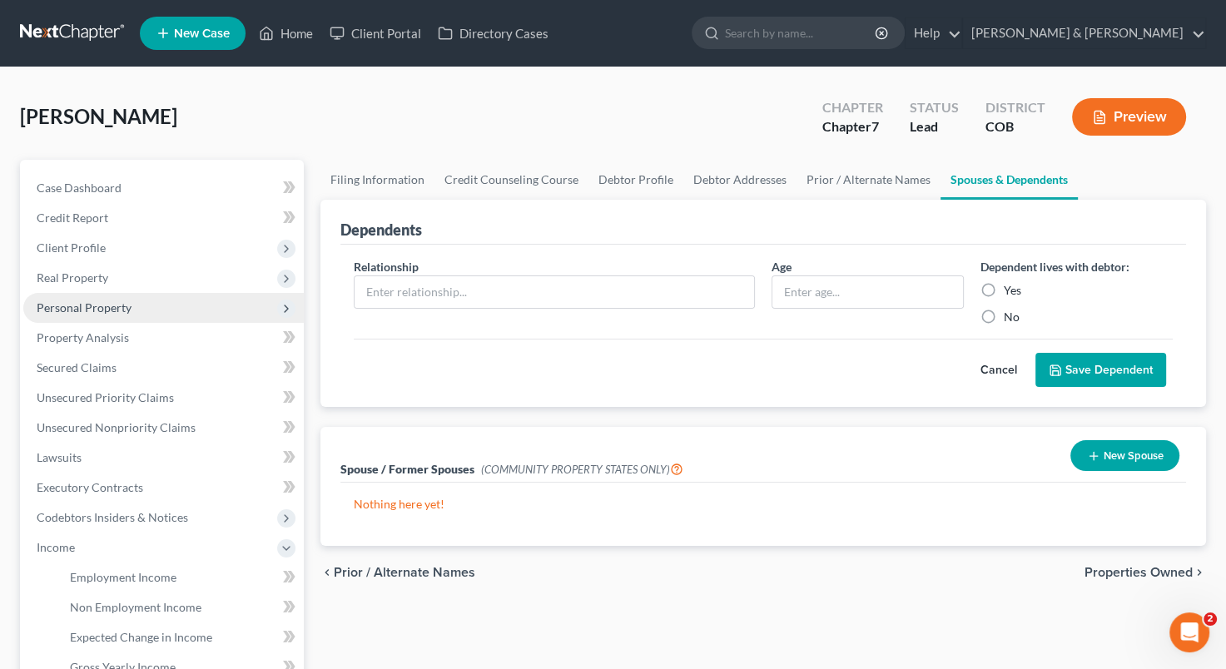
click at [91, 308] on span "Personal Property" at bounding box center [84, 308] width 95 height 14
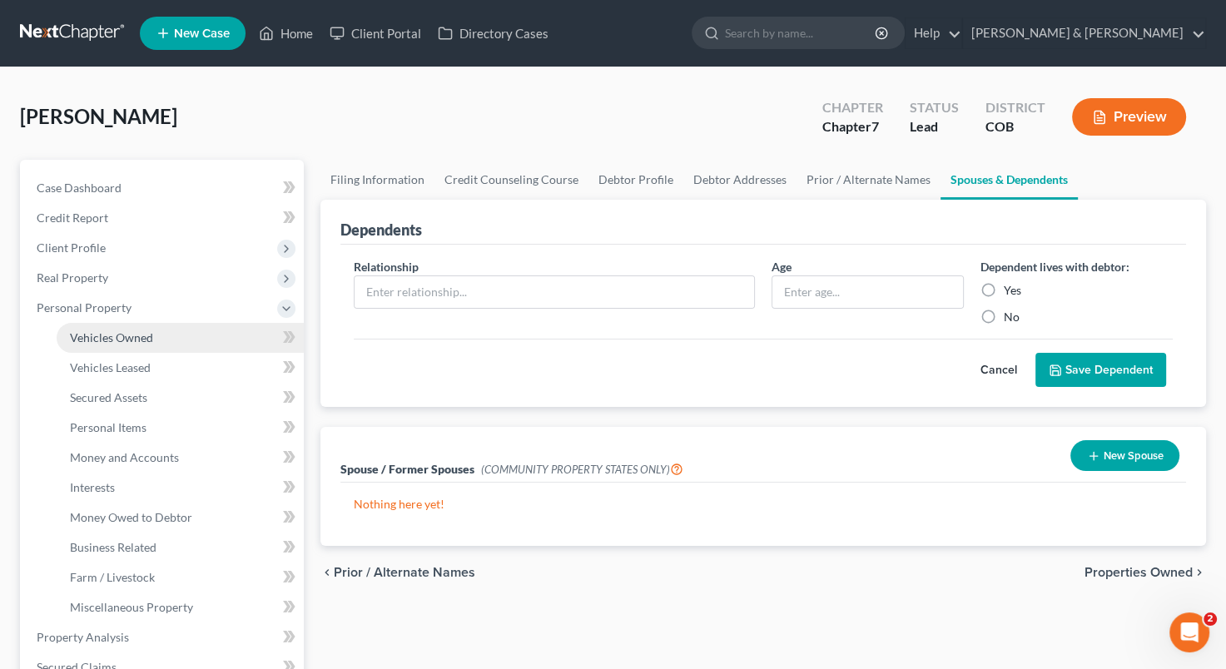
click at [101, 333] on span "Vehicles Owned" at bounding box center [111, 337] width 83 height 14
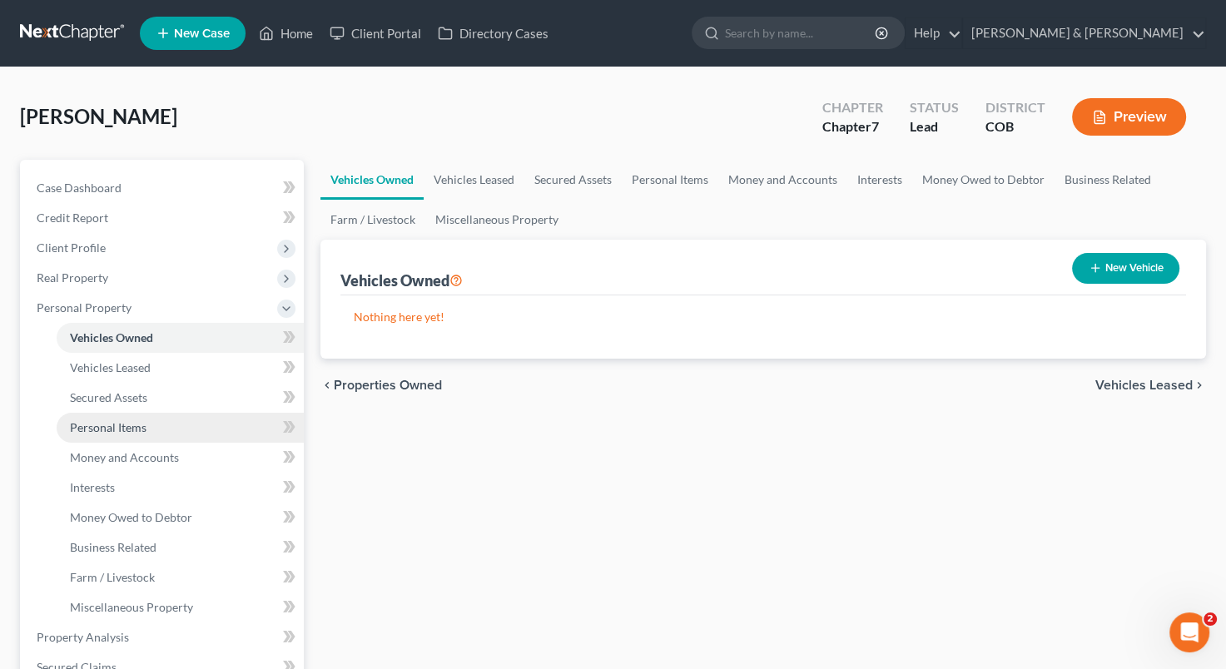
click at [130, 429] on span "Personal Items" at bounding box center [108, 427] width 77 height 14
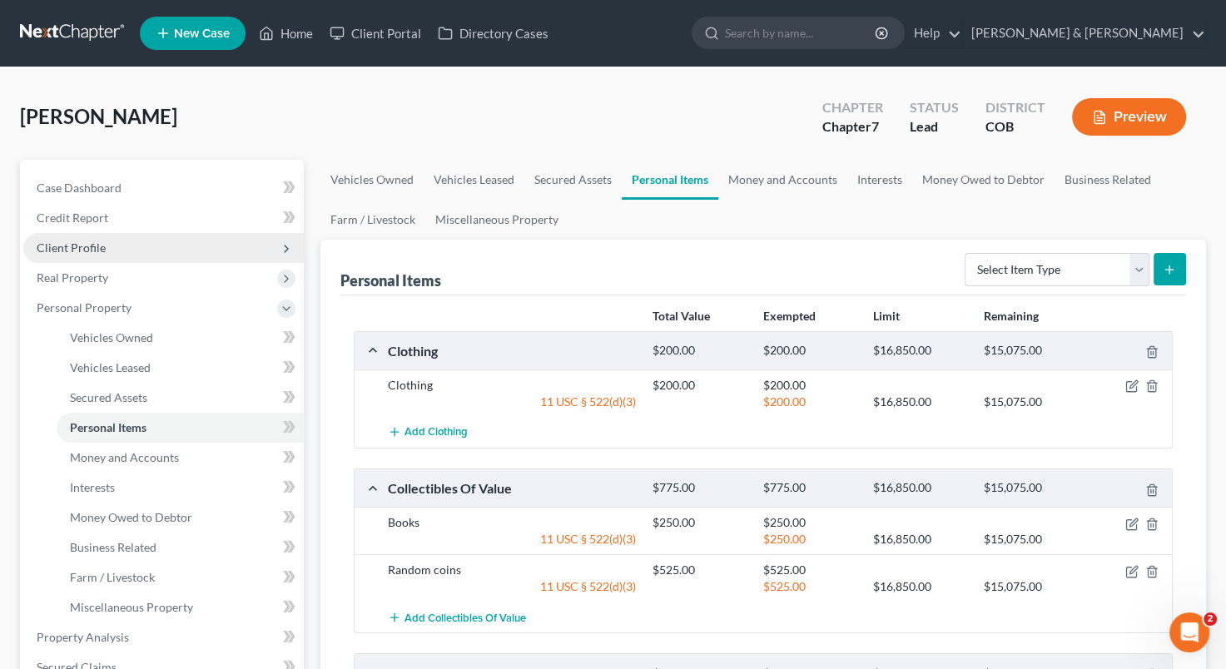
click at [171, 240] on span "Client Profile" at bounding box center [163, 248] width 281 height 30
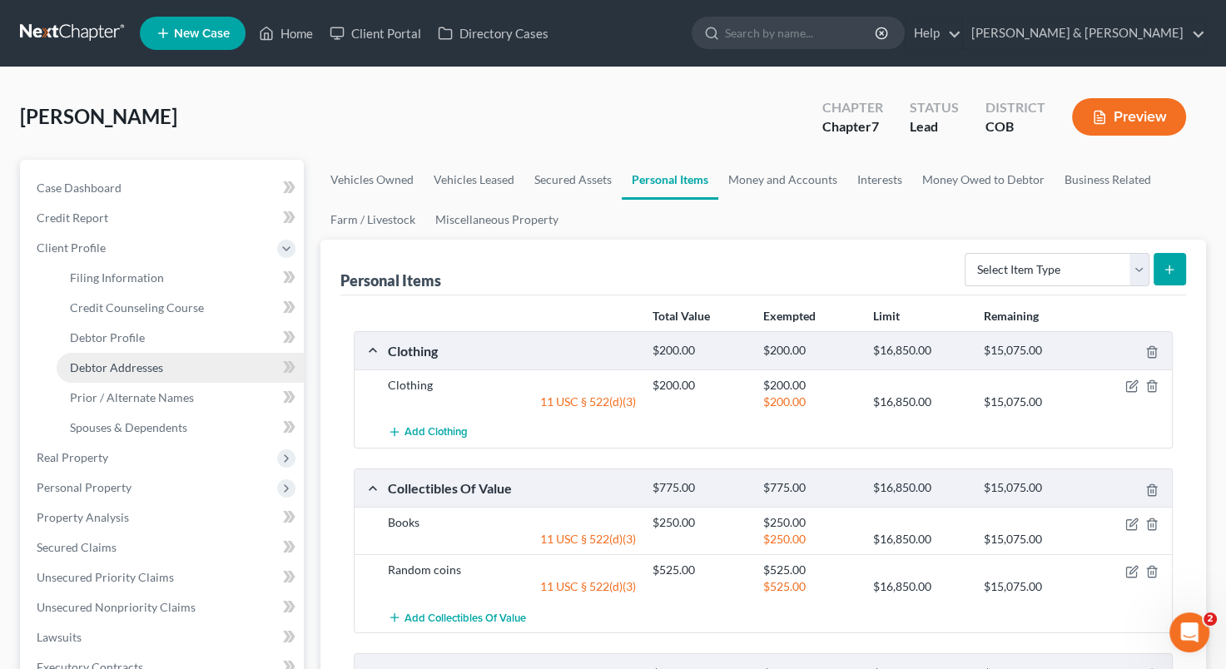
click at [165, 370] on link "Debtor Addresses" at bounding box center [180, 368] width 247 height 30
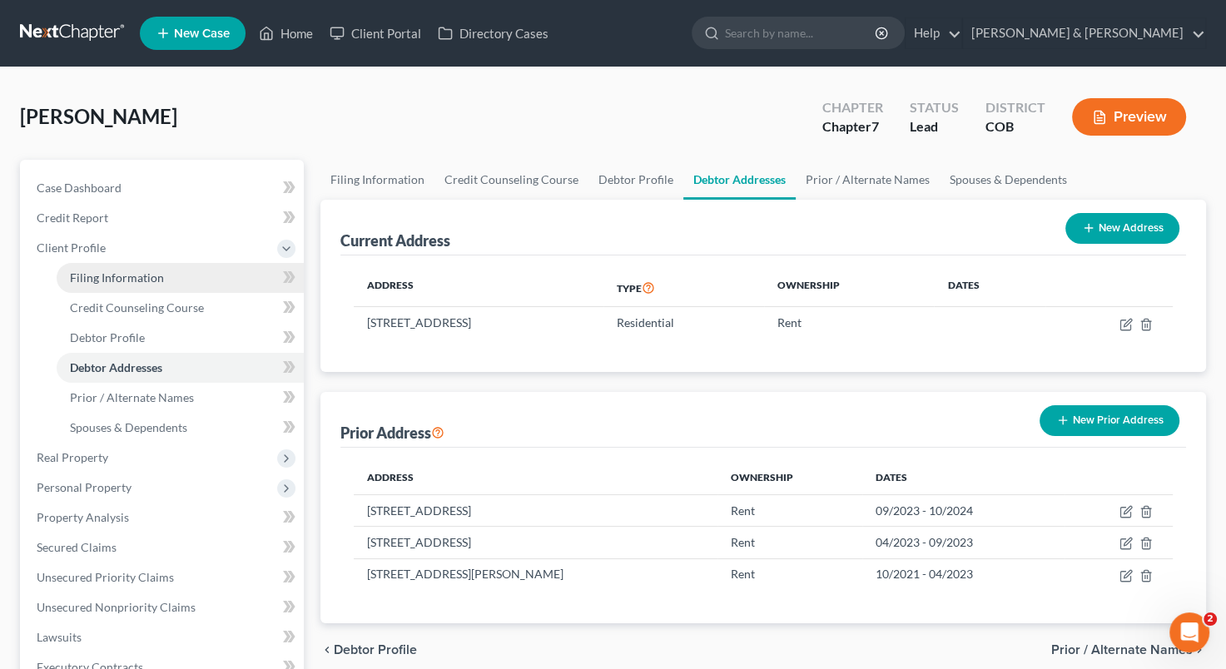
click at [132, 281] on span "Filing Information" at bounding box center [117, 278] width 94 height 14
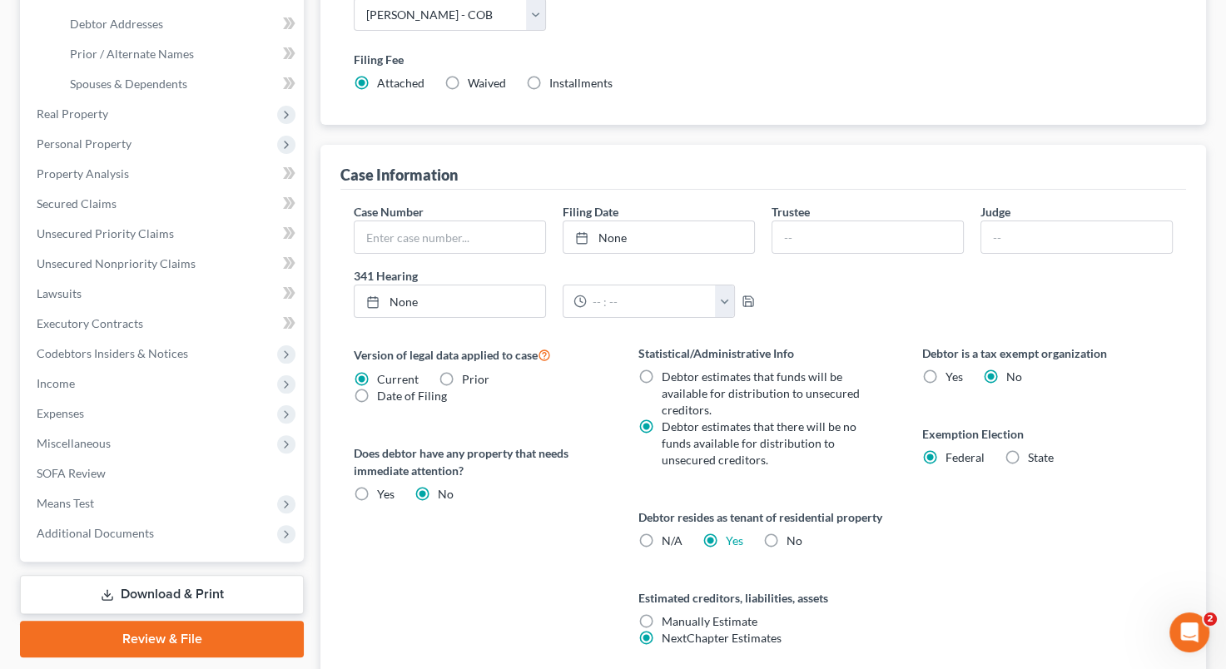
scroll to position [416, 0]
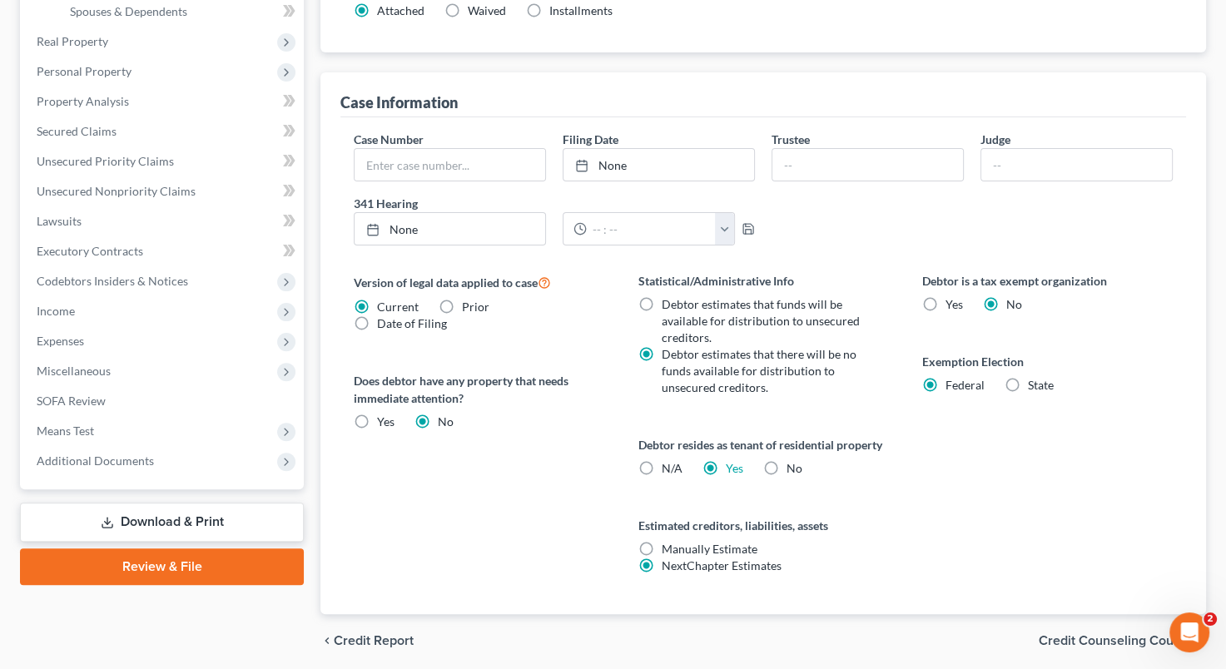
click at [1028, 383] on label "State" at bounding box center [1041, 385] width 26 height 17
click at [1035, 383] on input "State" at bounding box center [1040, 382] width 11 height 11
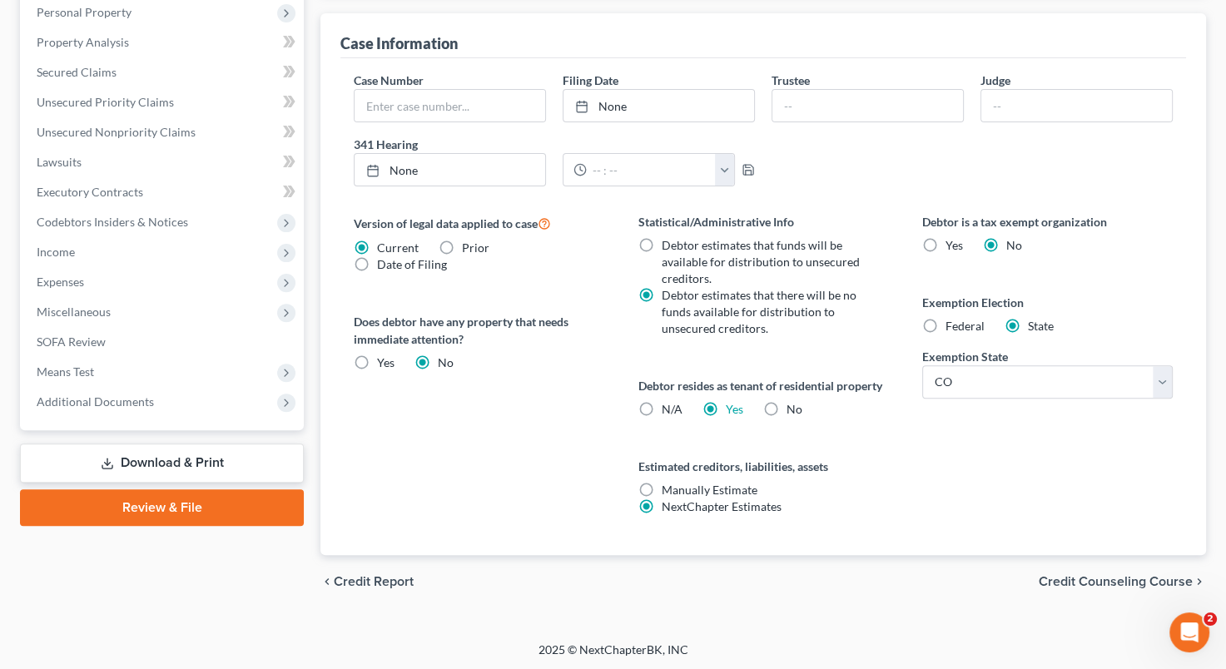
scroll to position [59, 0]
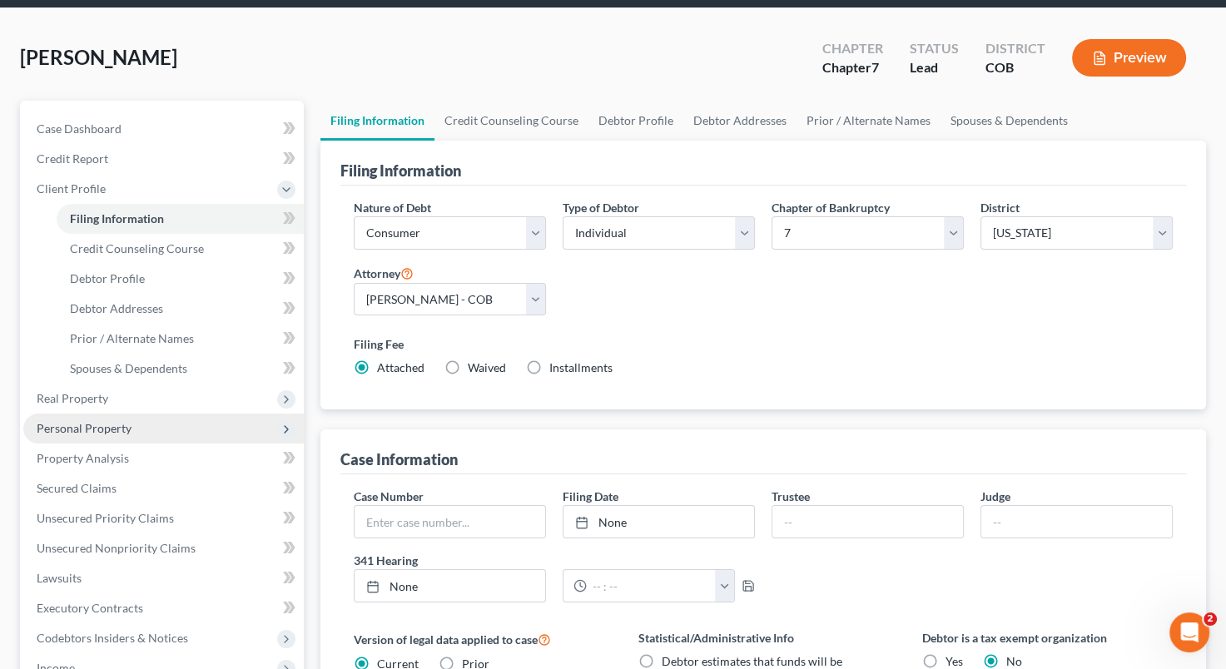
click at [142, 423] on span "Personal Property" at bounding box center [163, 429] width 281 height 30
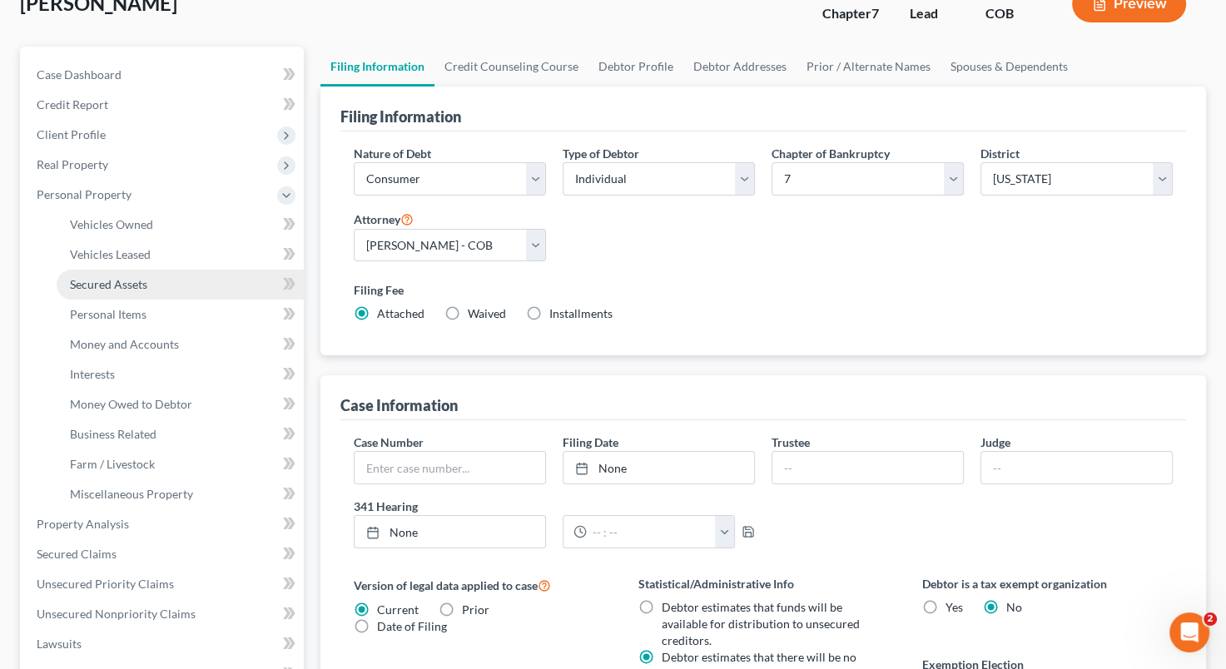
scroll to position [142, 0]
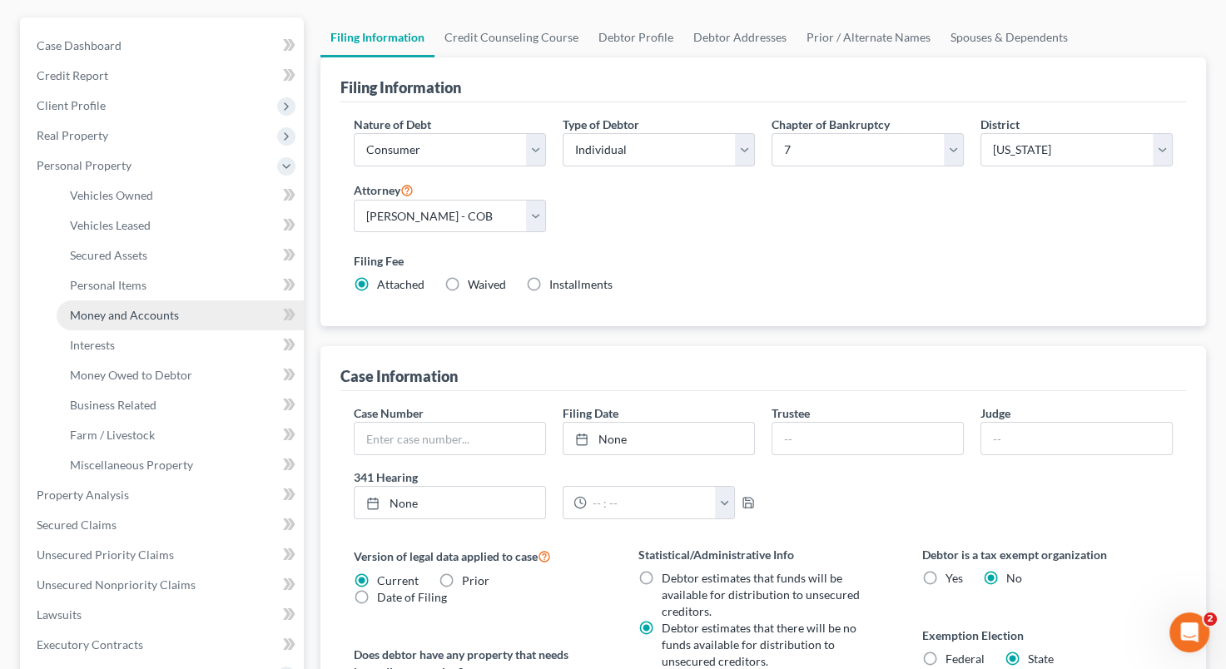
click at [187, 316] on link "Money and Accounts" at bounding box center [180, 316] width 247 height 30
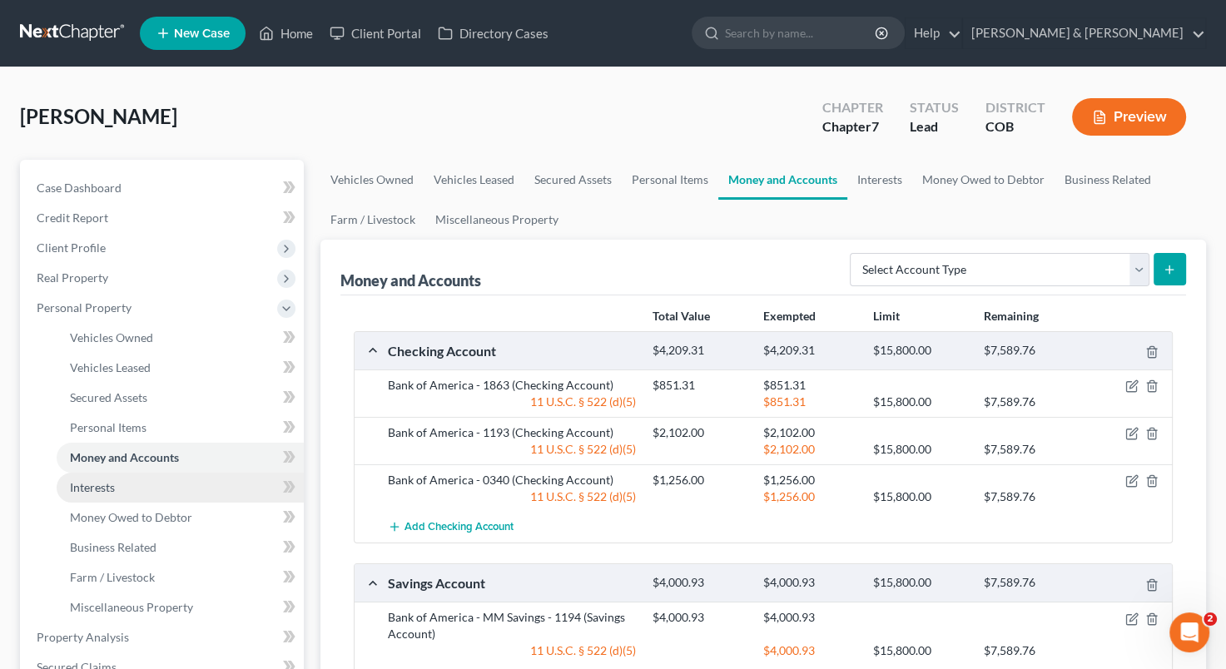
click at [198, 496] on link "Interests" at bounding box center [180, 488] width 247 height 30
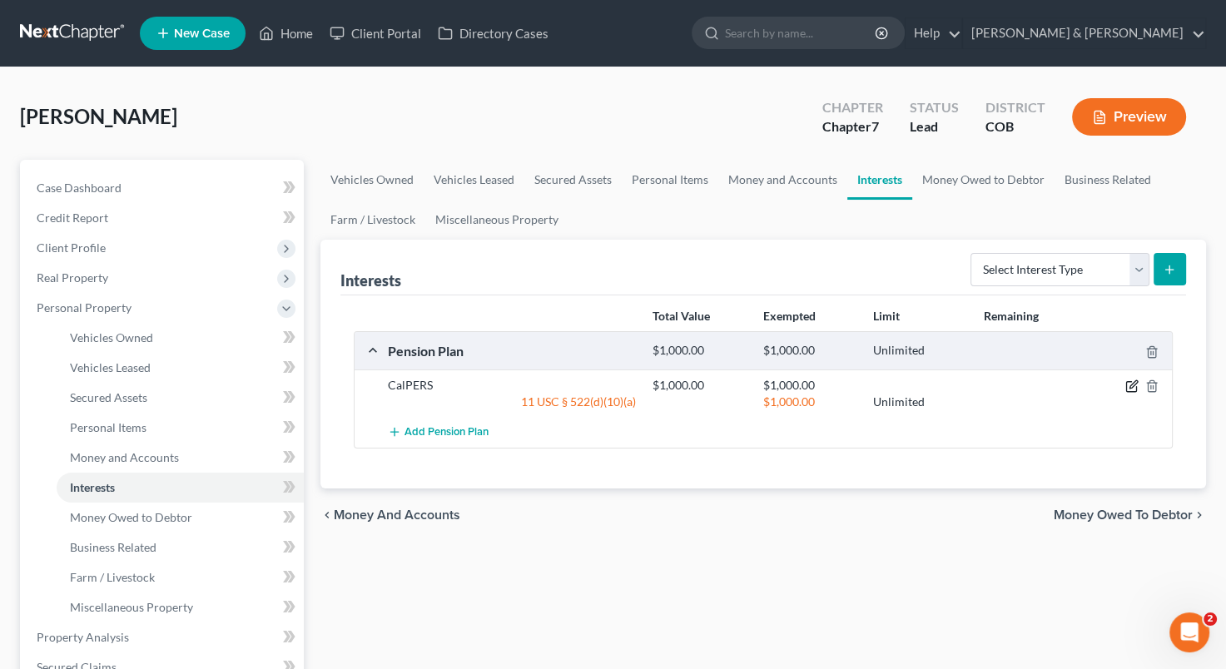
click at [1128, 384] on icon "button" at bounding box center [1131, 386] width 13 height 13
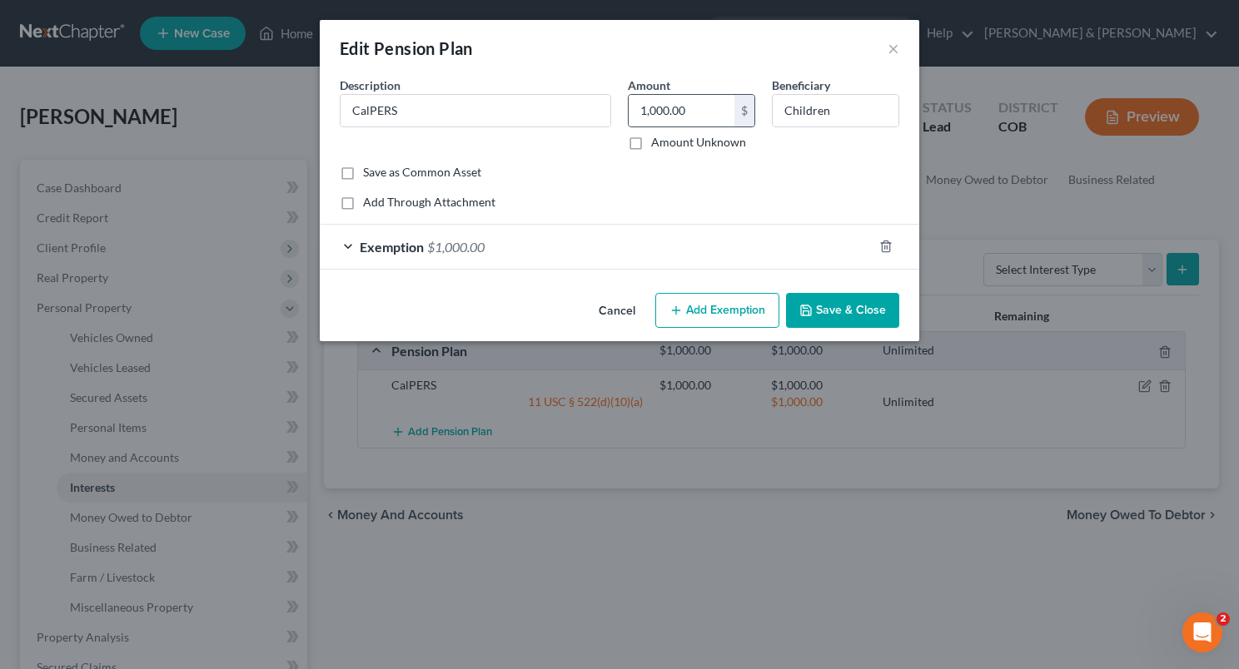
click at [736, 107] on div "$" at bounding box center [744, 111] width 20 height 32
click at [706, 107] on input "1,000.00" at bounding box center [681, 111] width 106 height 32
click at [539, 203] on div "Add Through Attachment" at bounding box center [619, 202] width 559 height 17
click at [723, 250] on div "Exemption $1,000.00" at bounding box center [596, 247] width 553 height 44
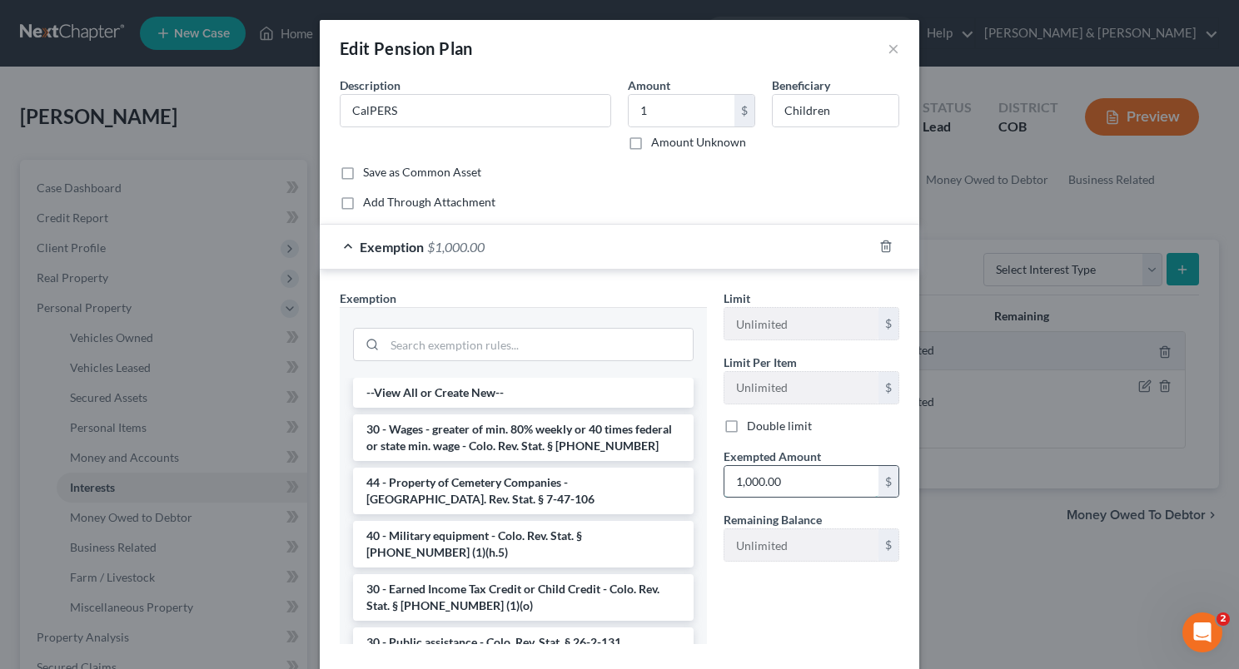
click at [737, 489] on input "1,000.00" at bounding box center [801, 482] width 154 height 32
click at [686, 246] on div "Exemption $1.00" at bounding box center [596, 247] width 553 height 44
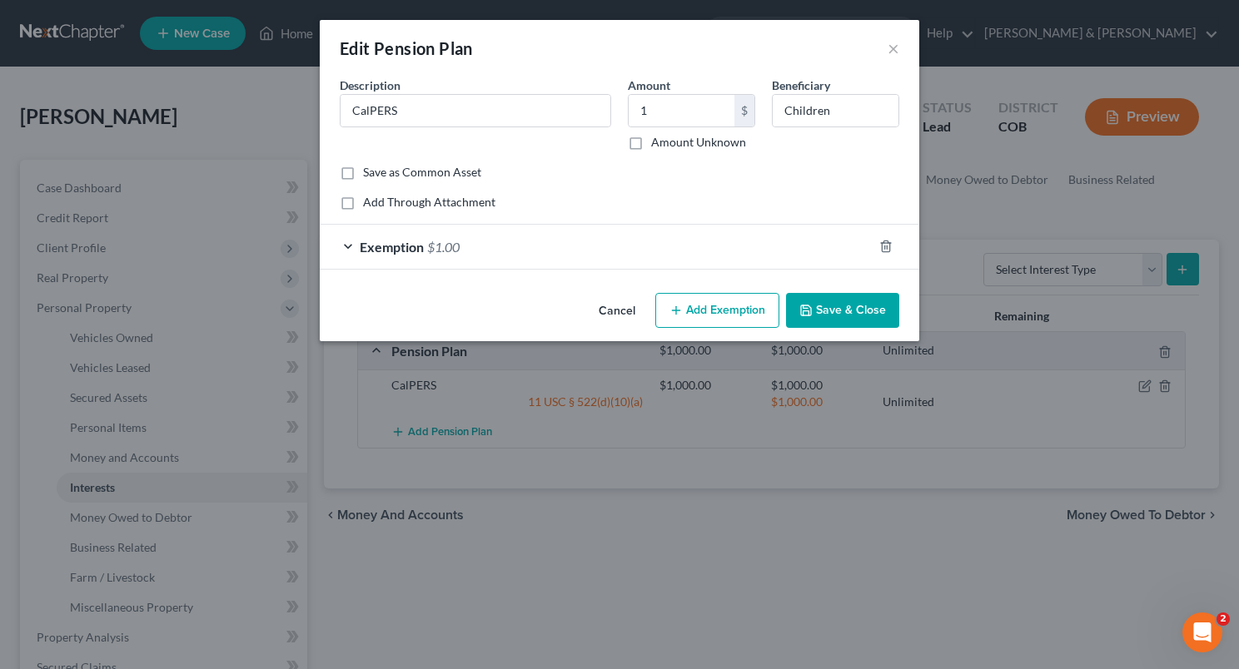
click at [827, 315] on button "Save & Close" at bounding box center [842, 310] width 113 height 35
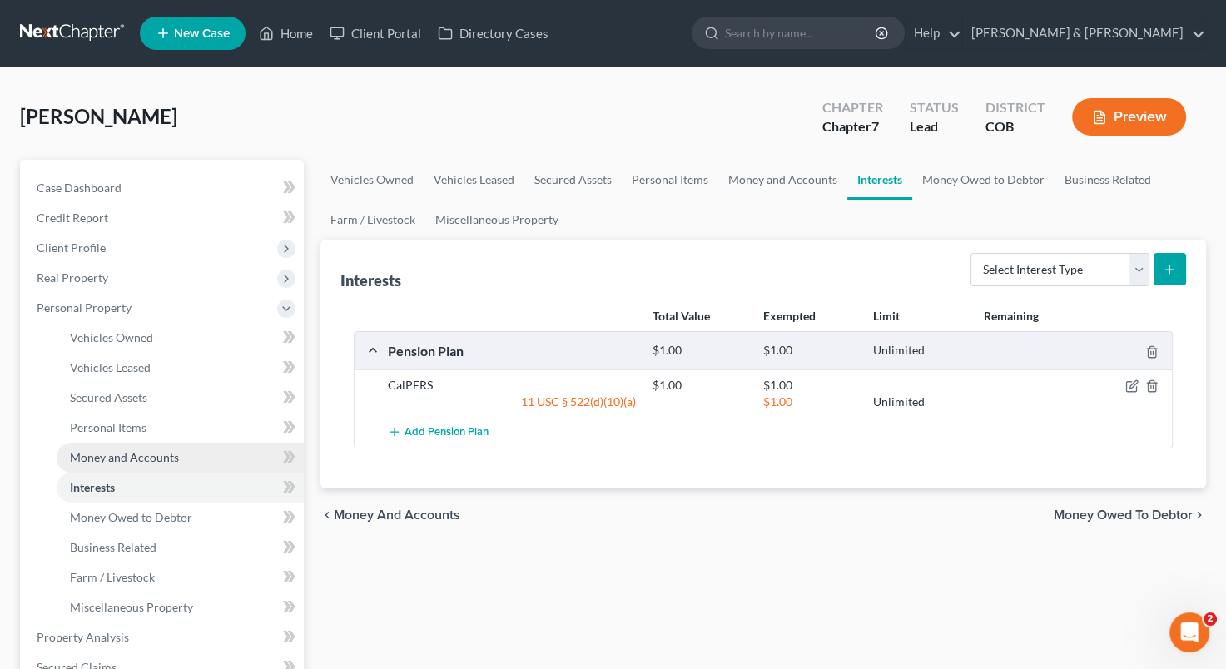
click at [182, 456] on link "Money and Accounts" at bounding box center [180, 458] width 247 height 30
